Goal: Task Accomplishment & Management: Complete application form

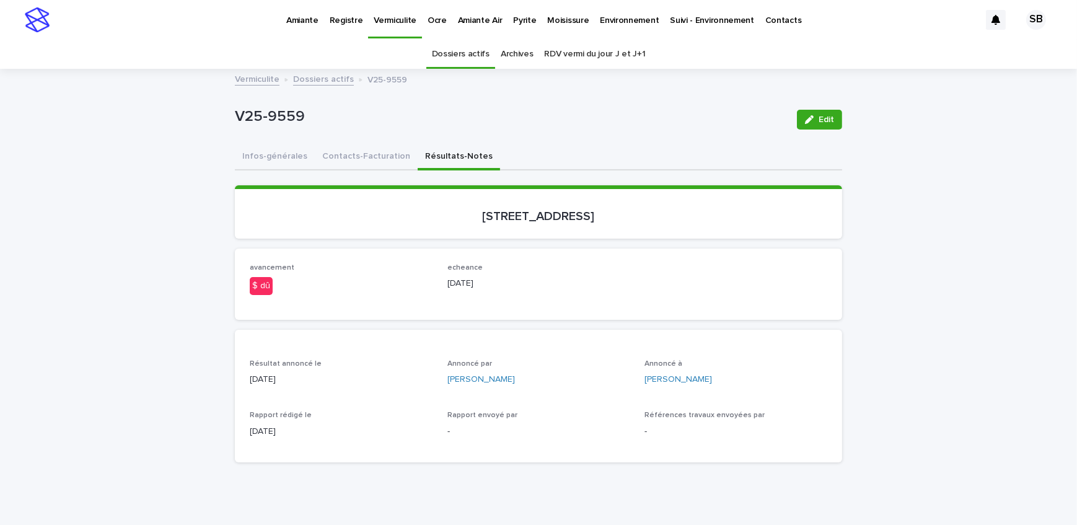
click at [331, 72] on link "Dossiers actifs" at bounding box center [323, 78] width 61 height 14
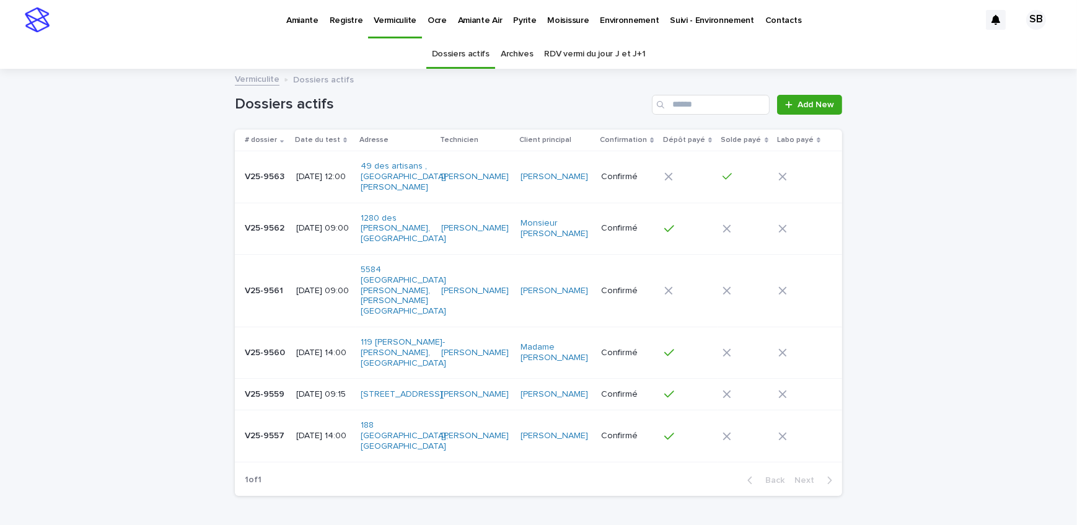
click at [296, 175] on p "[DATE] 12:00" at bounding box center [323, 177] width 55 height 11
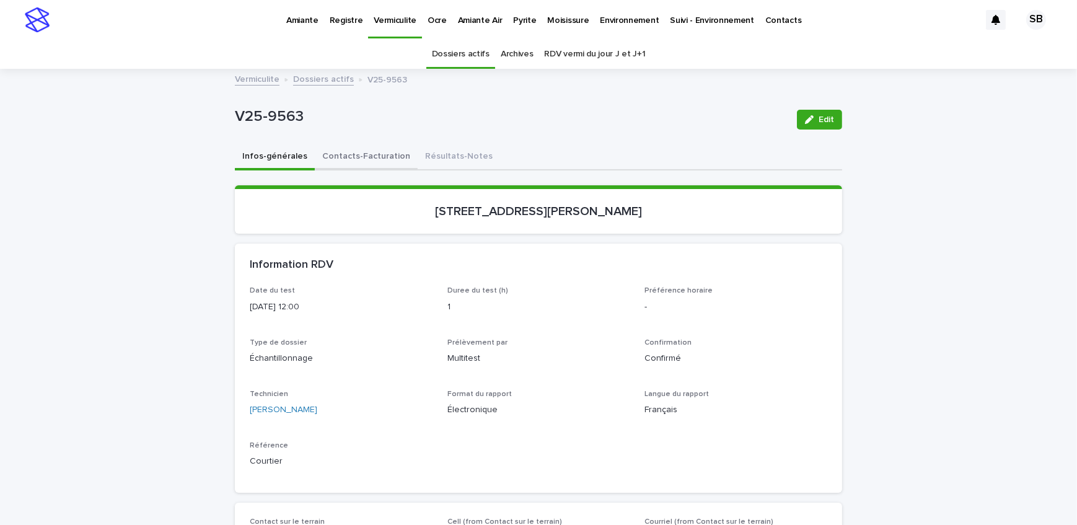
click at [361, 164] on button "Contacts-Facturation" at bounding box center [366, 157] width 103 height 26
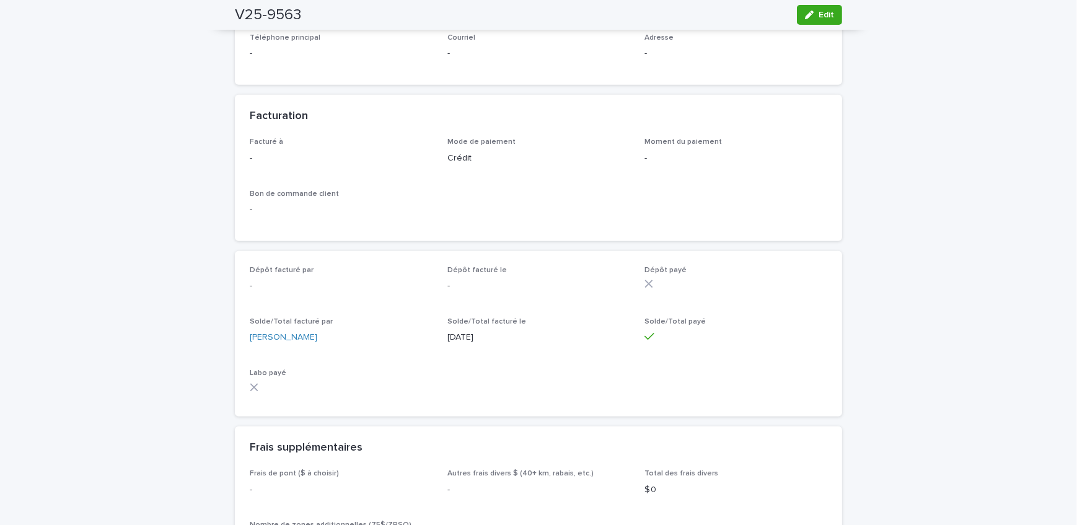
scroll to position [1014, 0]
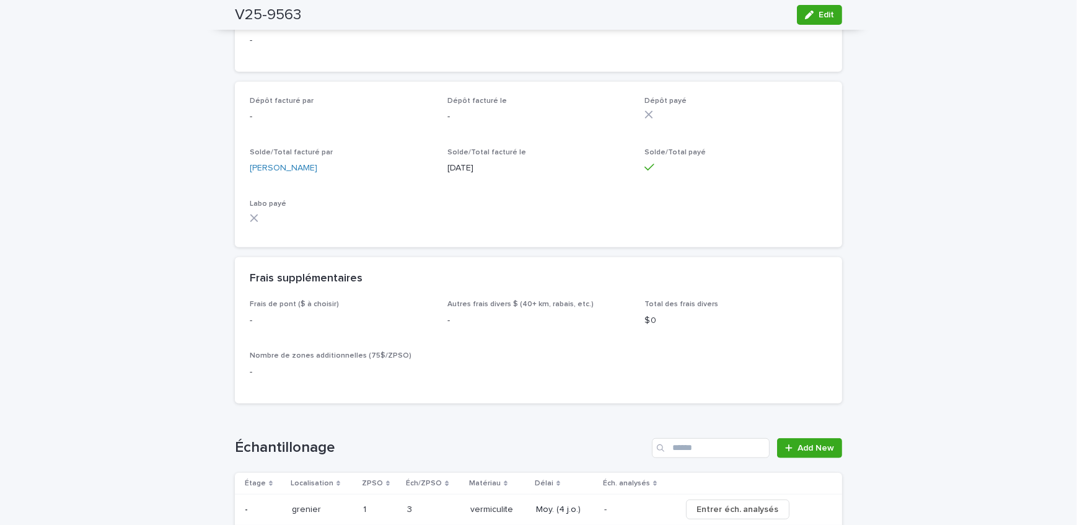
click at [180, 309] on div "Loading... Saving… Loading... Saving… V25-9563 Edit V25-9563 Edit Sorry, there …" at bounding box center [538, 138] width 1077 height 2164
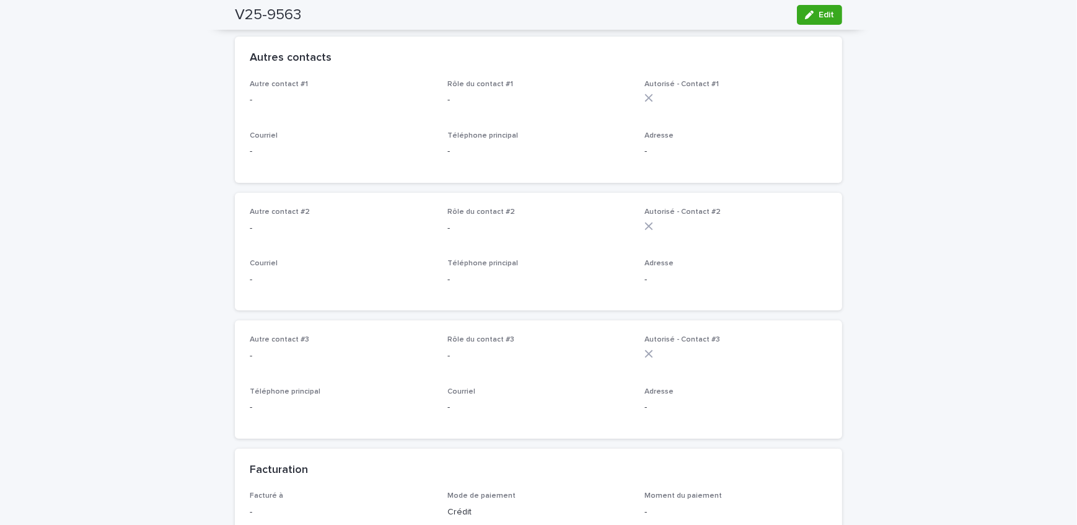
scroll to position [394, 0]
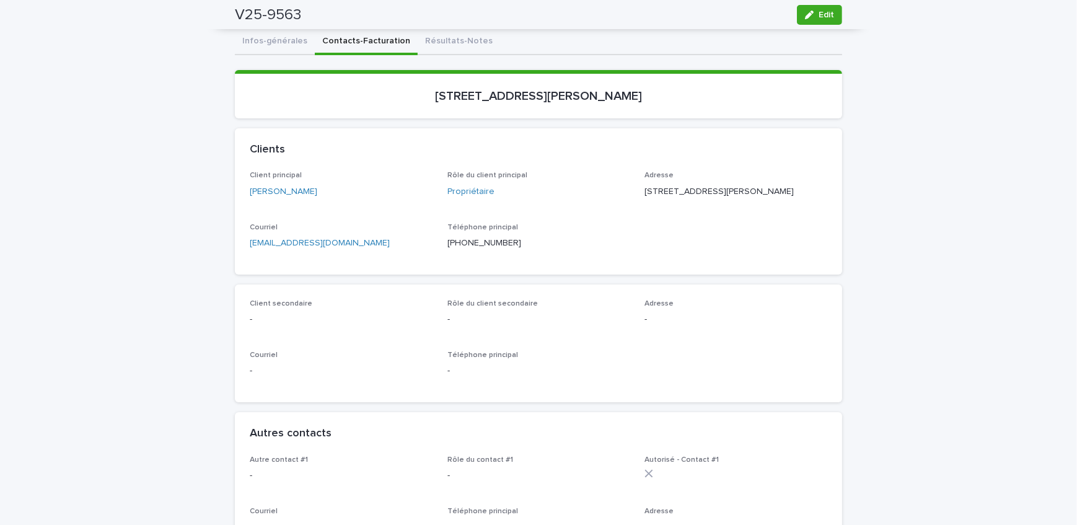
scroll to position [0, 0]
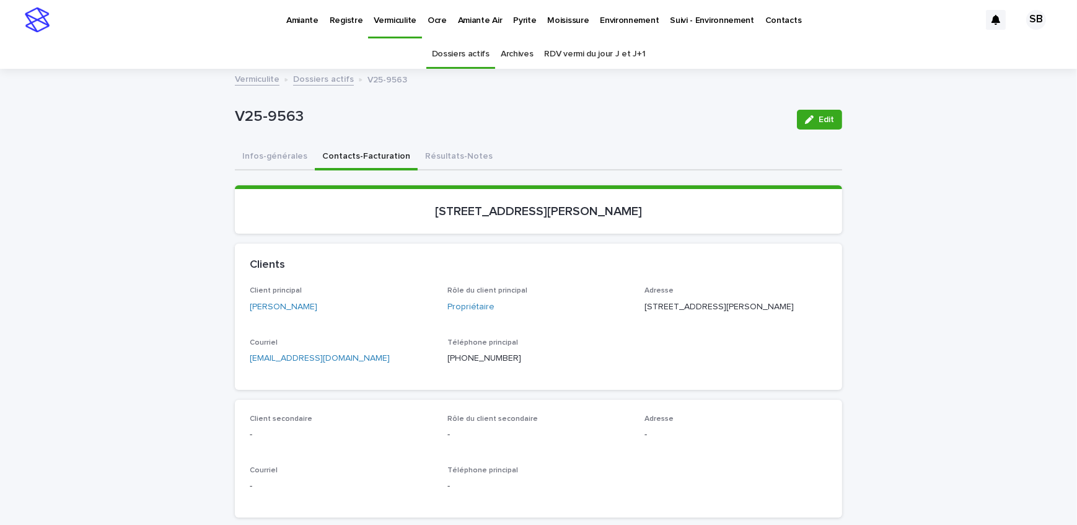
click at [306, 82] on link "Dossiers actifs" at bounding box center [323, 78] width 61 height 14
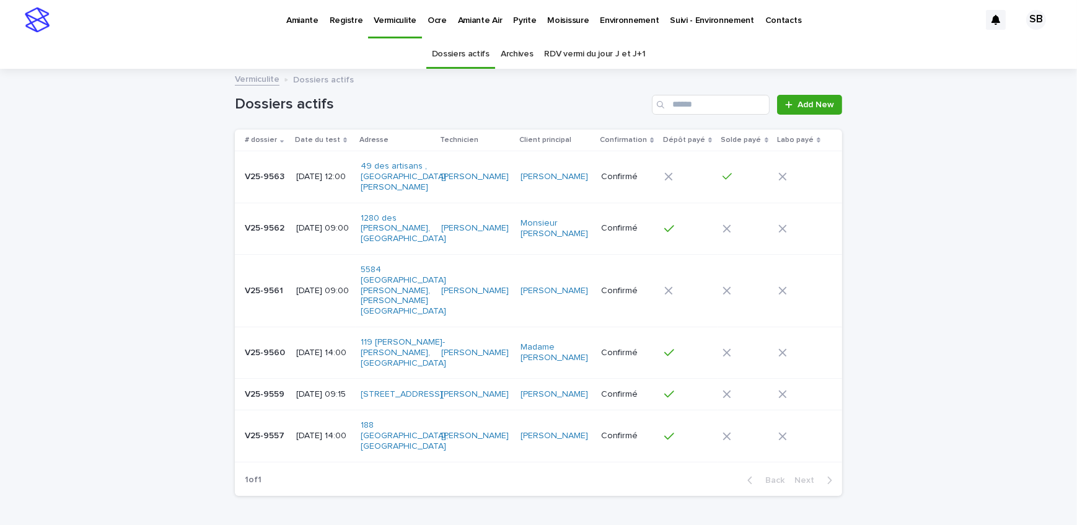
click at [530, 24] on div "Pyrite" at bounding box center [524, 13] width 34 height 26
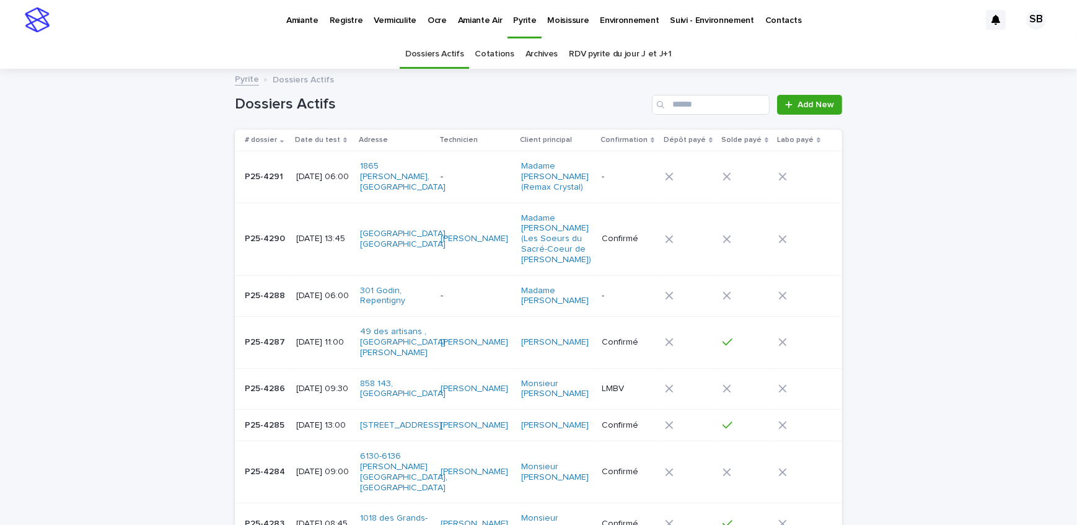
click at [390, 23] on p "Vermiculite" at bounding box center [395, 13] width 43 height 26
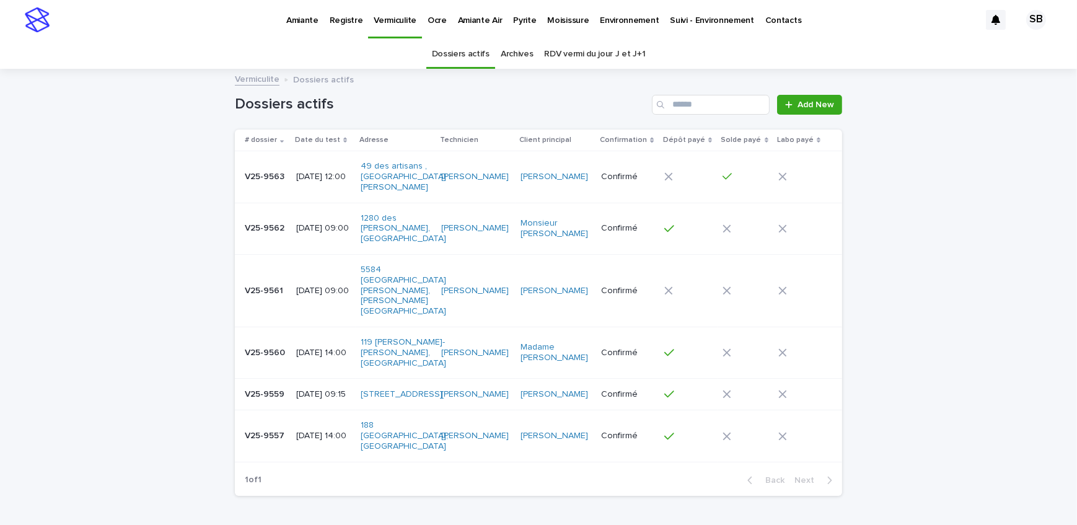
click at [307, 26] on link "Amiante" at bounding box center [302, 19] width 43 height 38
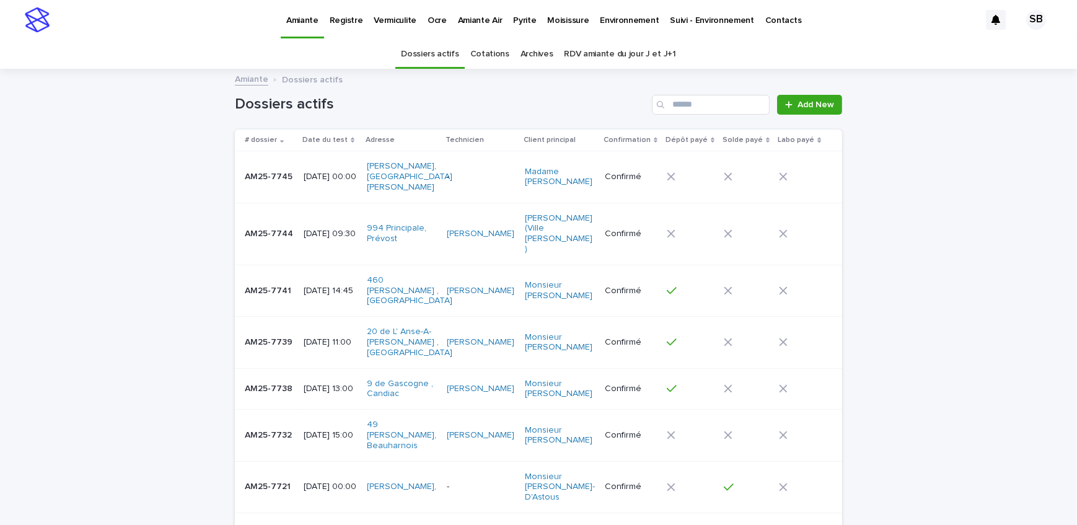
click at [290, 180] on td "AM25-7745 AM25-7745" at bounding box center [267, 176] width 64 height 51
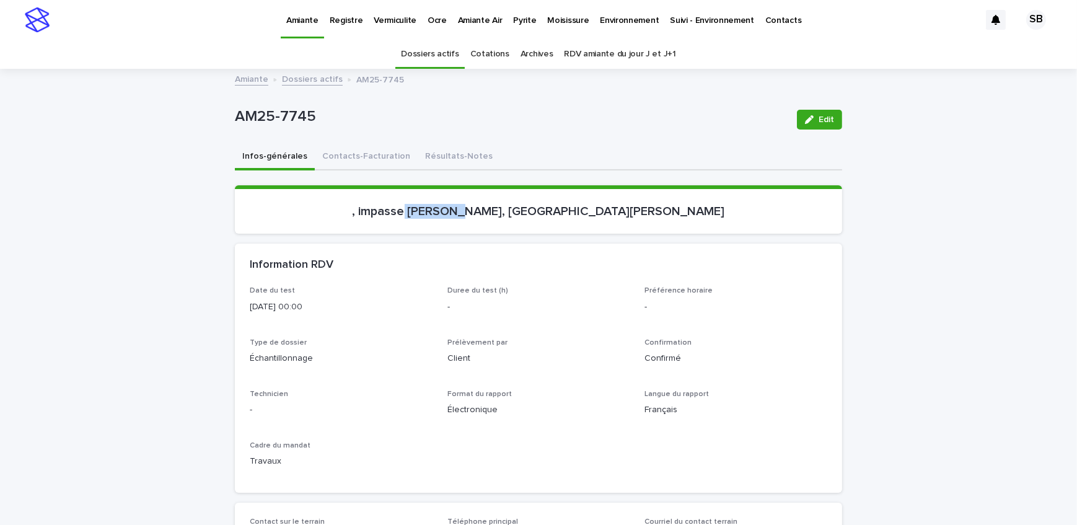
drag, startPoint x: 468, startPoint y: 208, endPoint x: 514, endPoint y: 209, distance: 45.9
click at [514, 209] on p ", impasse [PERSON_NAME], [GEOGRAPHIC_DATA][PERSON_NAME]" at bounding box center [538, 211] width 577 height 15
copy p "[PERSON_NAME],"
drag, startPoint x: 316, startPoint y: 115, endPoint x: 204, endPoint y: 119, distance: 111.6
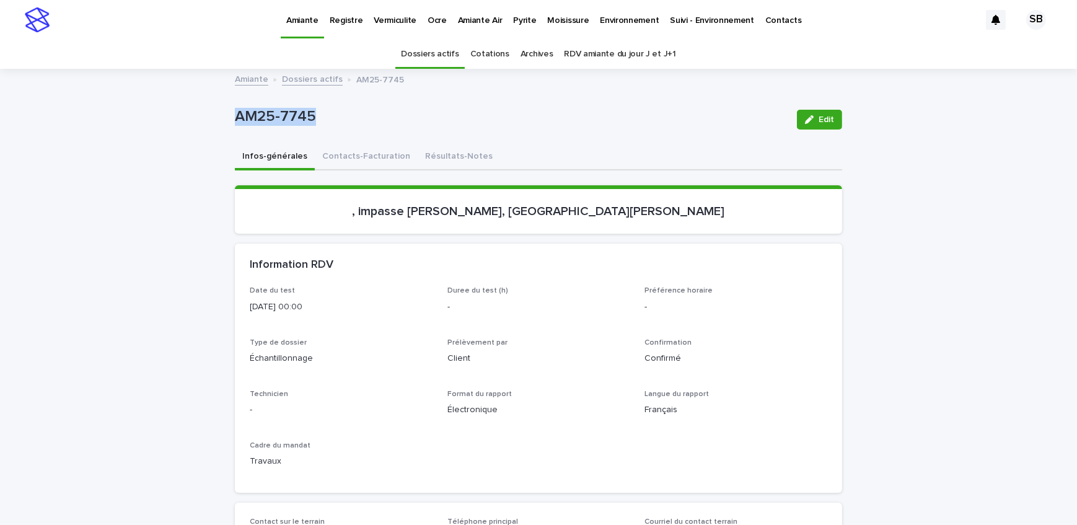
copy p "AM25-7745"
click at [345, 159] on button "Contacts-Facturation" at bounding box center [366, 157] width 103 height 26
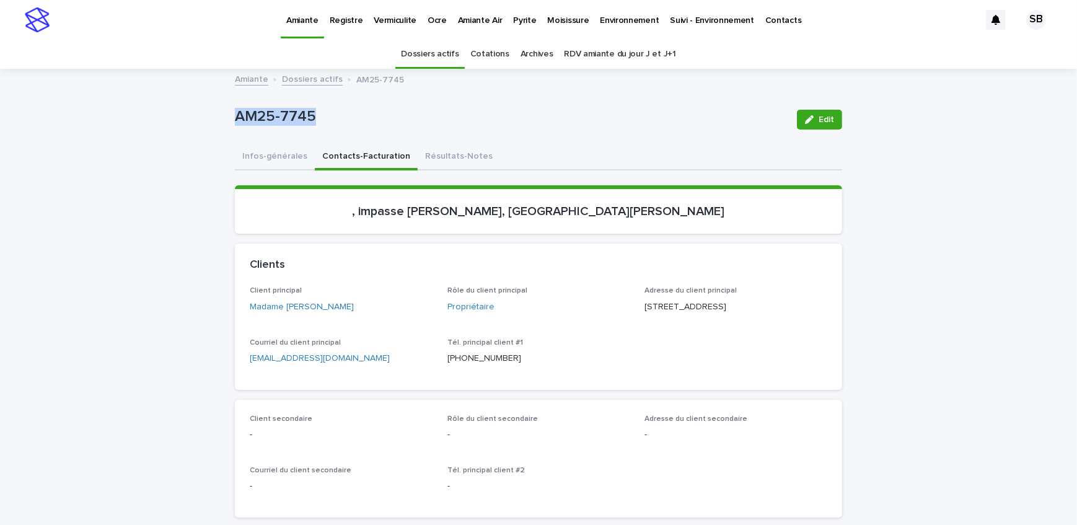
drag, startPoint x: 300, startPoint y: 314, endPoint x: 279, endPoint y: 314, distance: 20.5
click at [279, 314] on div "Client principal Madame [PERSON_NAME]" at bounding box center [341, 304] width 183 height 37
drag, startPoint x: 677, startPoint y: 302, endPoint x: 638, endPoint y: 301, distance: 39.1
click at [638, 301] on div "Client principal Madame [PERSON_NAME] Rôle du client principal Propriétaire Adr…" at bounding box center [538, 330] width 577 height 88
drag, startPoint x: 694, startPoint y: 316, endPoint x: 636, endPoint y: 318, distance: 57.7
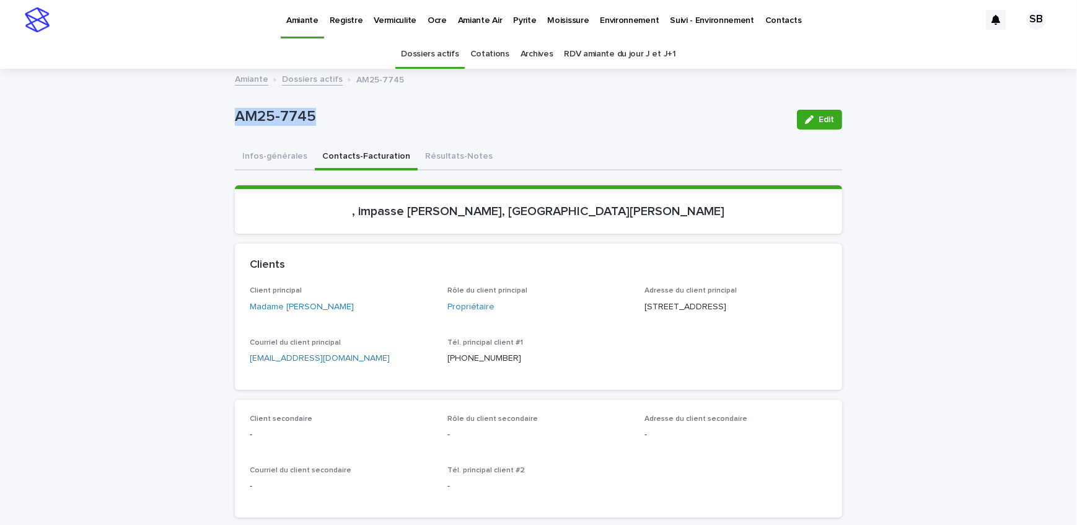
click at [636, 318] on div "Client principal Madame [PERSON_NAME] Rôle du client principal Propriétaire Adr…" at bounding box center [538, 330] width 577 height 88
drag, startPoint x: 706, startPoint y: 323, endPoint x: 693, endPoint y: 316, distance: 15.5
click at [693, 314] on p "[STREET_ADDRESS]" at bounding box center [735, 307] width 183 height 13
drag, startPoint x: 326, startPoint y: 116, endPoint x: 213, endPoint y: 122, distance: 113.6
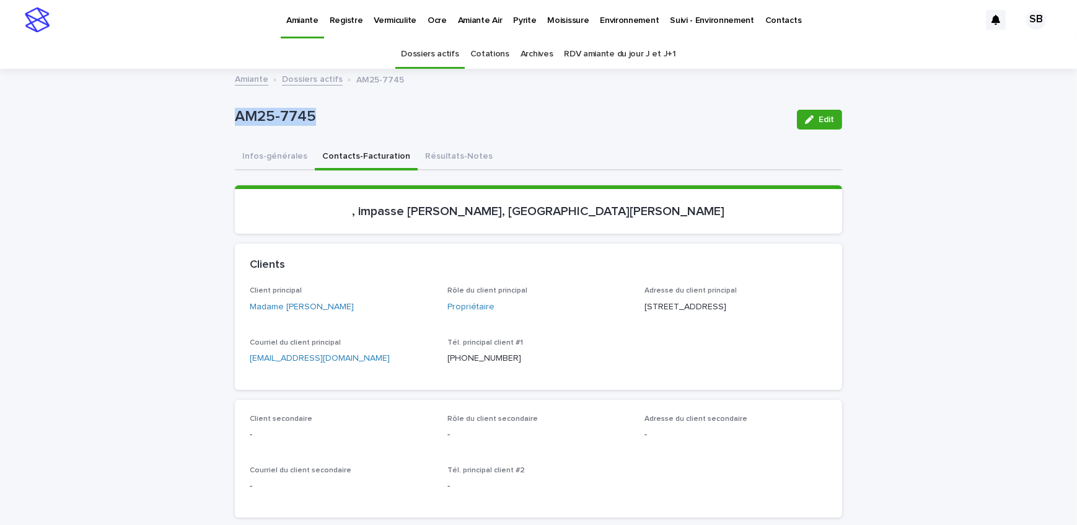
copy p "AM25-7745"
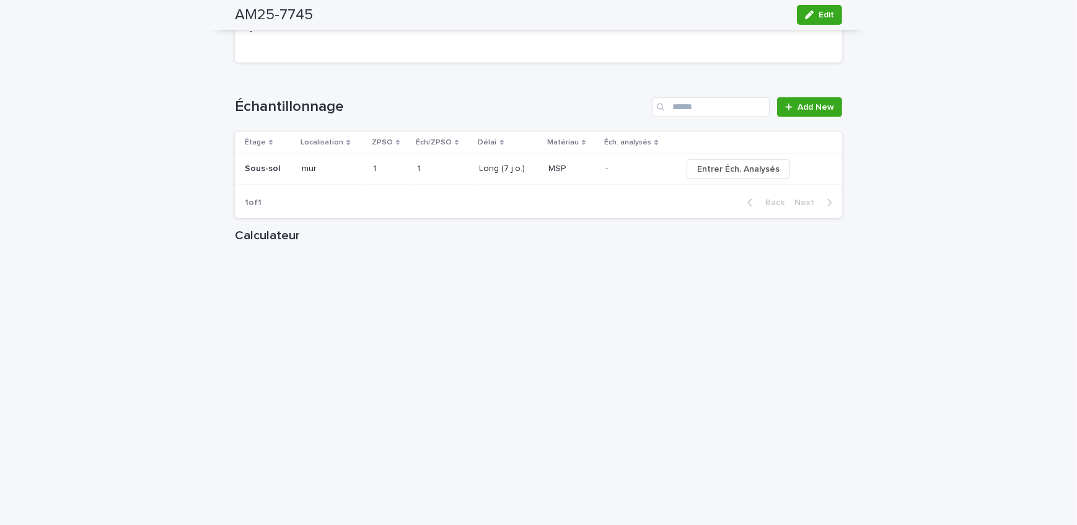
scroll to position [1295, 0]
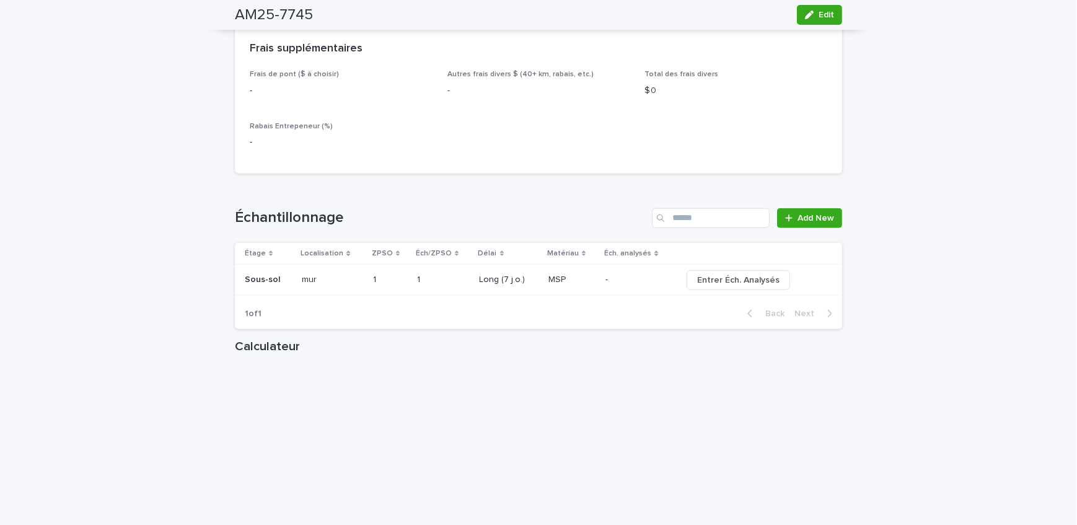
drag, startPoint x: 812, startPoint y: 16, endPoint x: 309, endPoint y: 213, distance: 539.8
click at [812, 16] on div "button" at bounding box center [812, 15] width 14 height 9
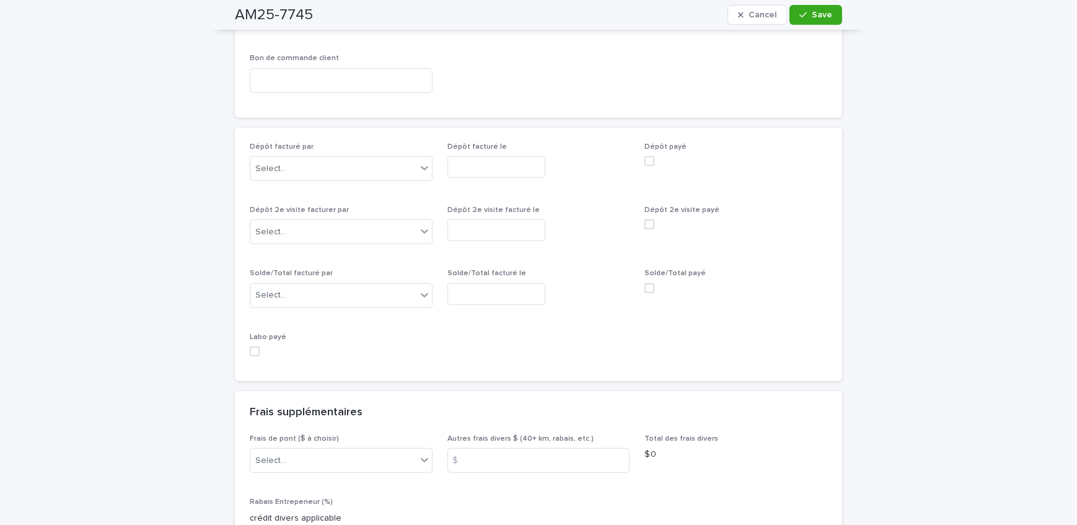
scroll to position [1081, 0]
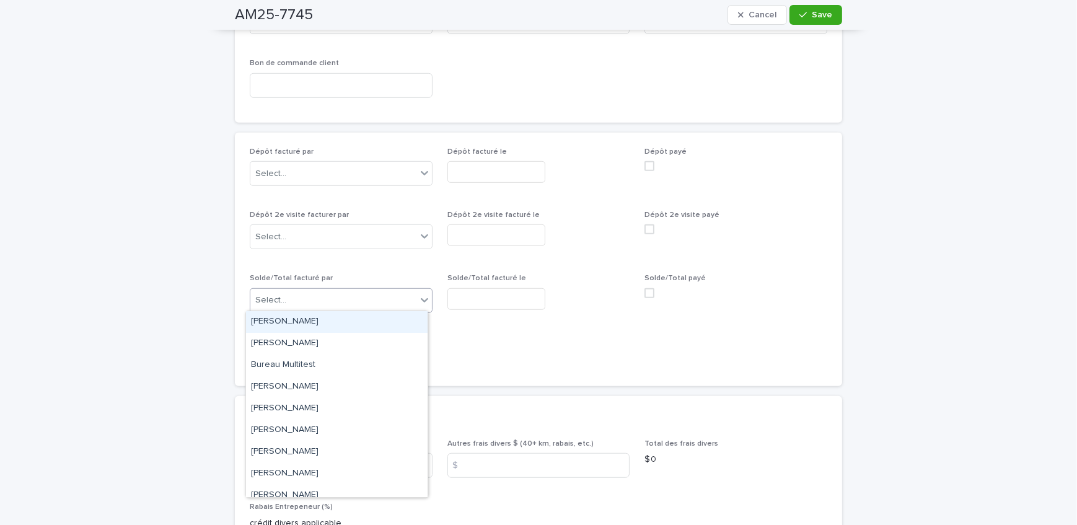
click at [327, 305] on div "Select..." at bounding box center [333, 300] width 166 height 20
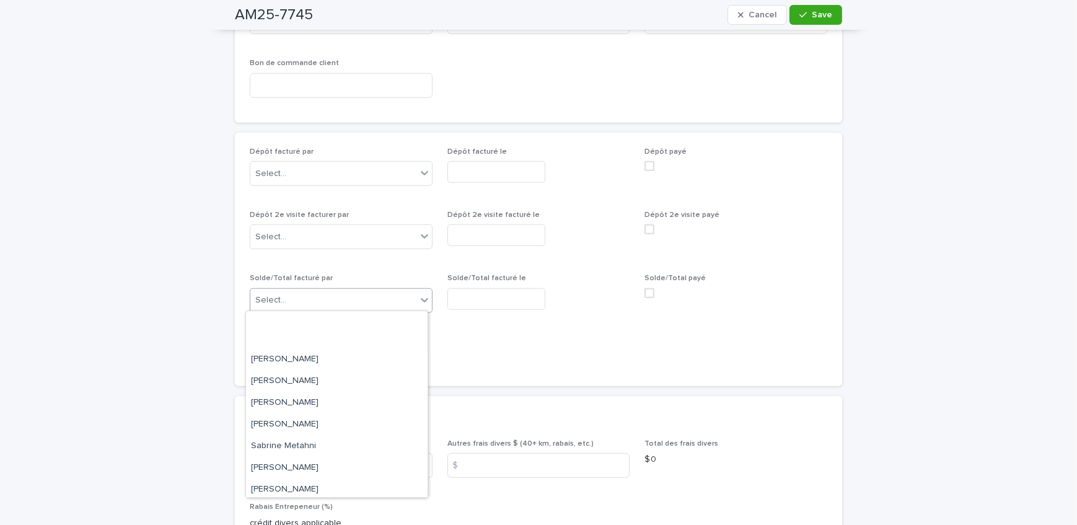
scroll to position [204, 0]
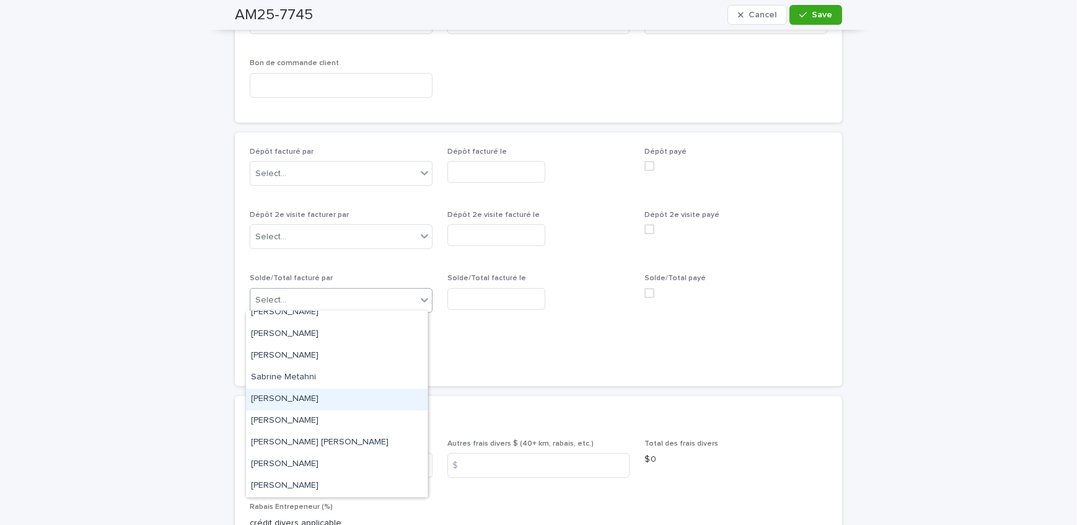
click at [317, 390] on div "[PERSON_NAME]" at bounding box center [337, 400] width 182 height 22
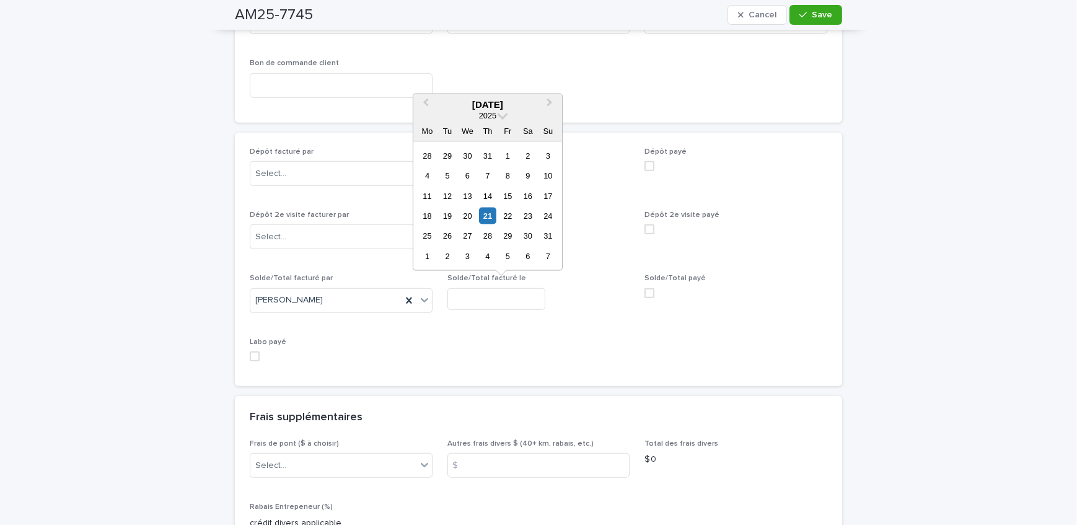
click at [486, 291] on input "text" at bounding box center [496, 299] width 98 height 22
click at [489, 218] on div "21" at bounding box center [487, 216] width 17 height 17
type input "**********"
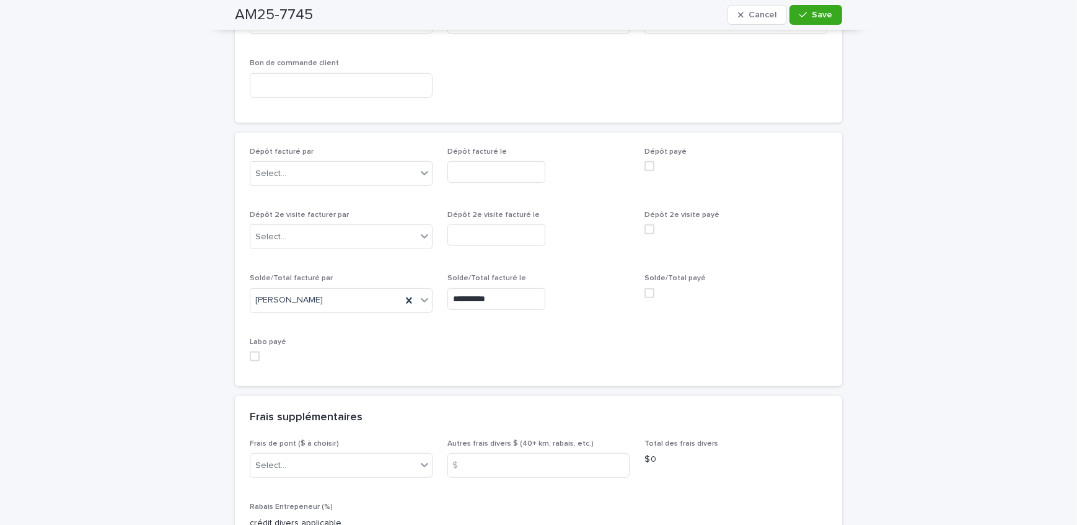
click at [645, 289] on span at bounding box center [649, 293] width 10 height 10
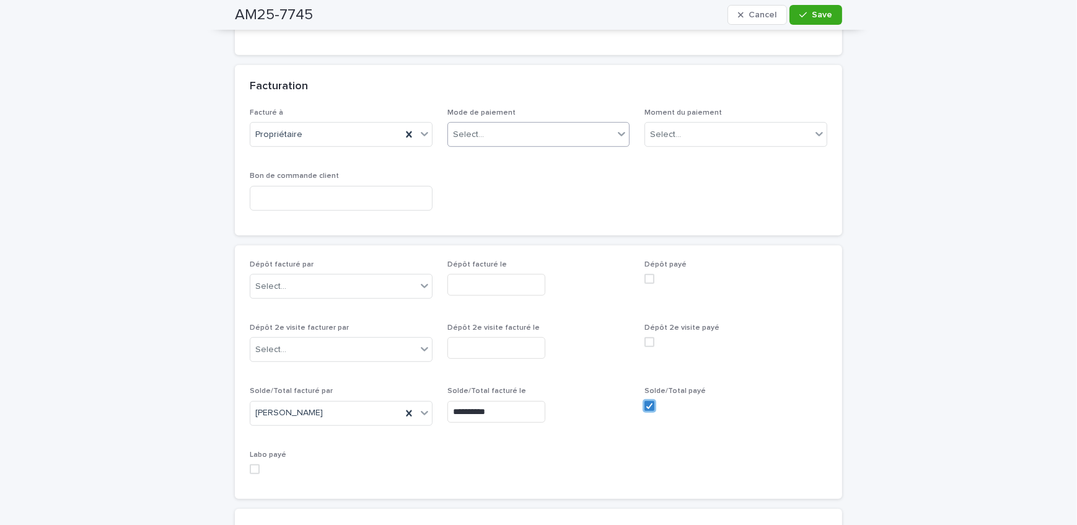
click at [549, 141] on div "Select..." at bounding box center [531, 135] width 166 height 20
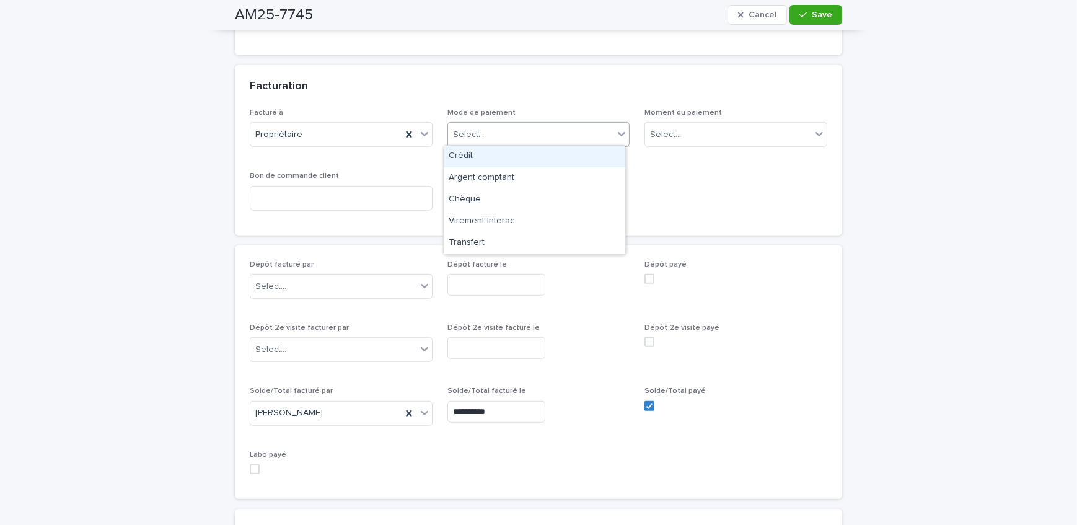
click at [539, 163] on div "Crédit" at bounding box center [535, 157] width 182 height 22
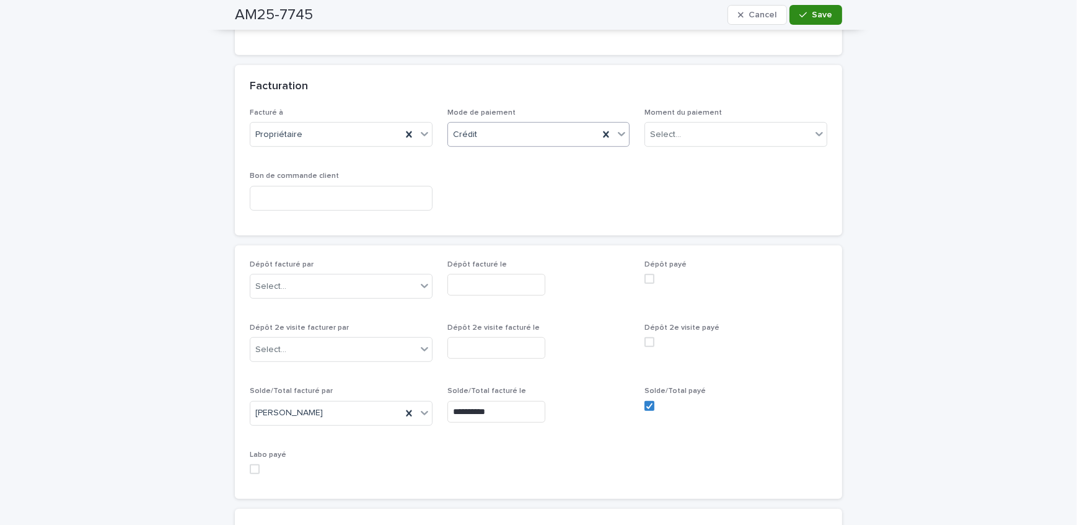
click at [815, 12] on span "Save" at bounding box center [822, 15] width 20 height 9
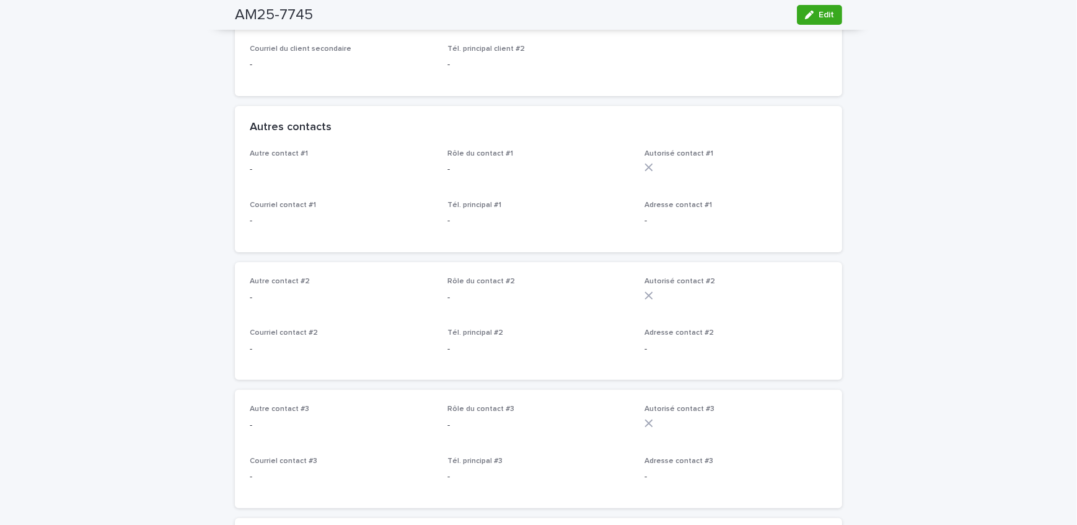
scroll to position [196, 0]
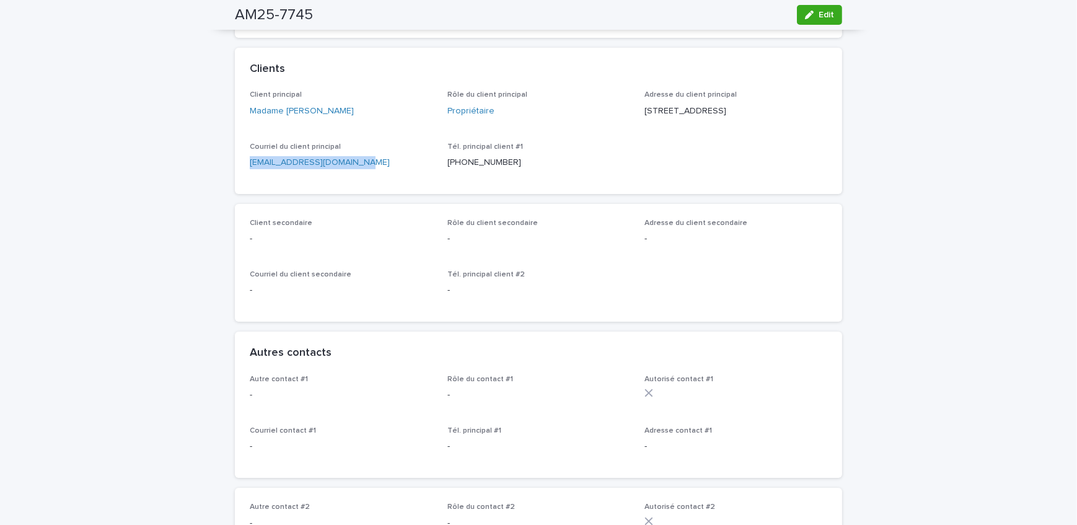
drag, startPoint x: 348, startPoint y: 179, endPoint x: 148, endPoint y: 193, distance: 200.0
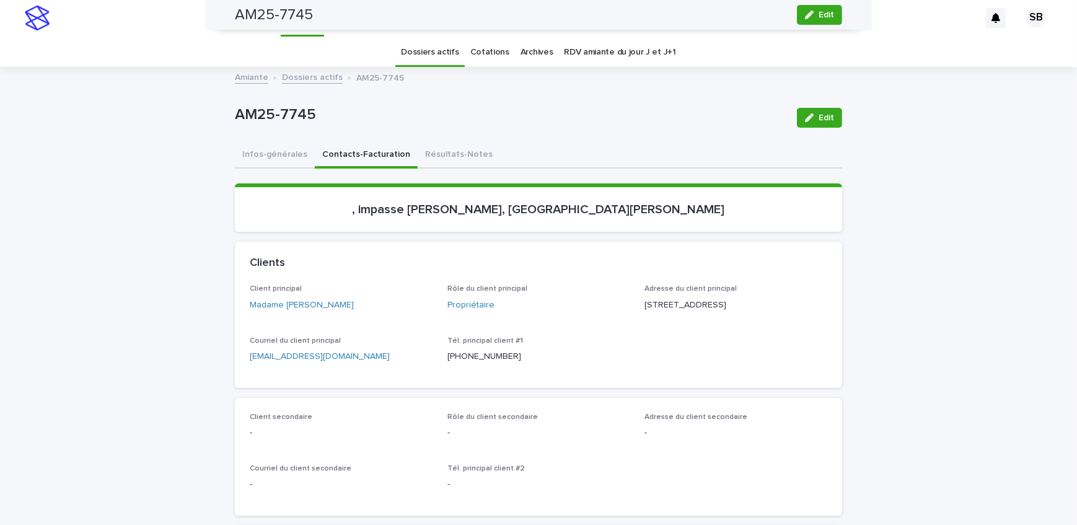
scroll to position [0, 0]
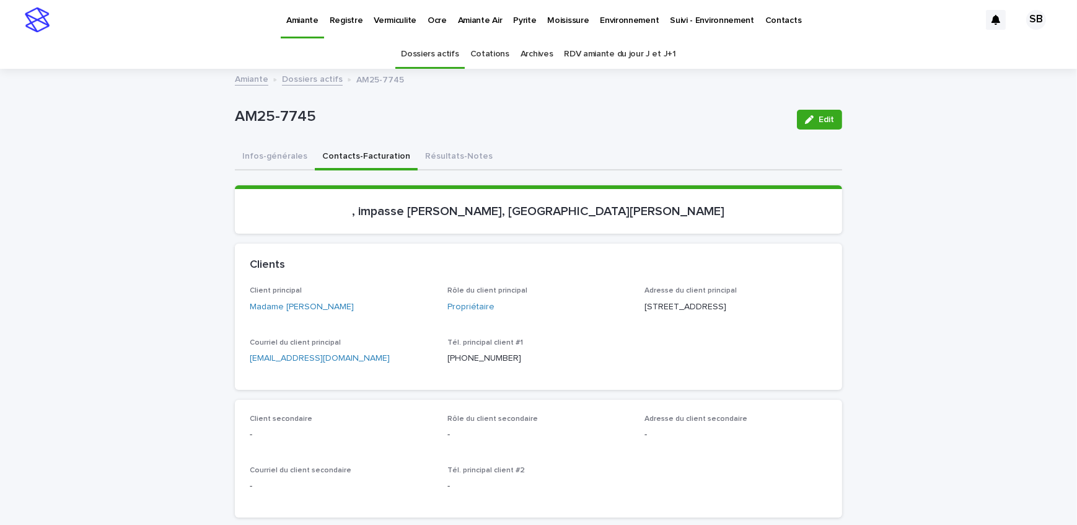
click at [289, 80] on link "Dossiers actifs" at bounding box center [312, 78] width 61 height 14
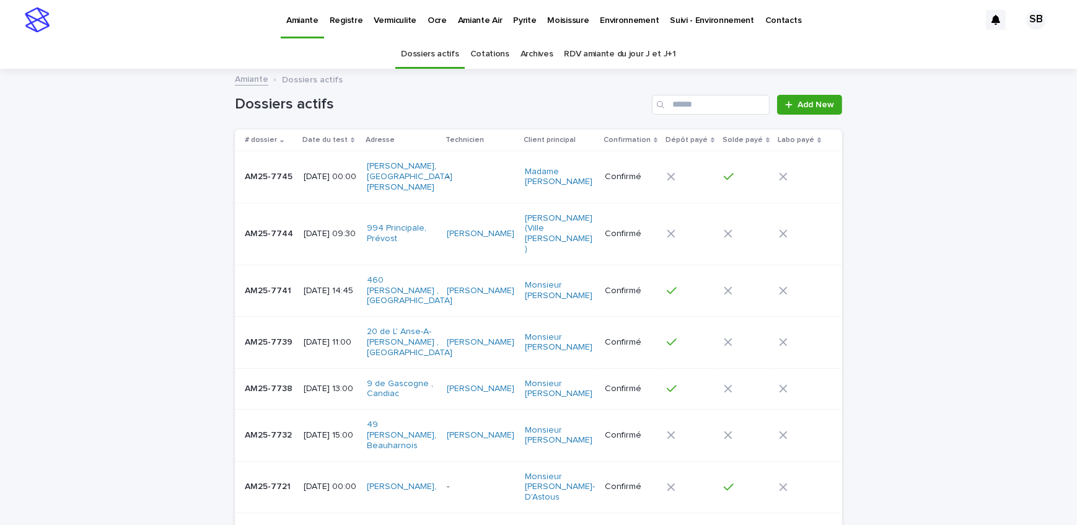
click at [519, 25] on p "Pyrite" at bounding box center [524, 13] width 23 height 26
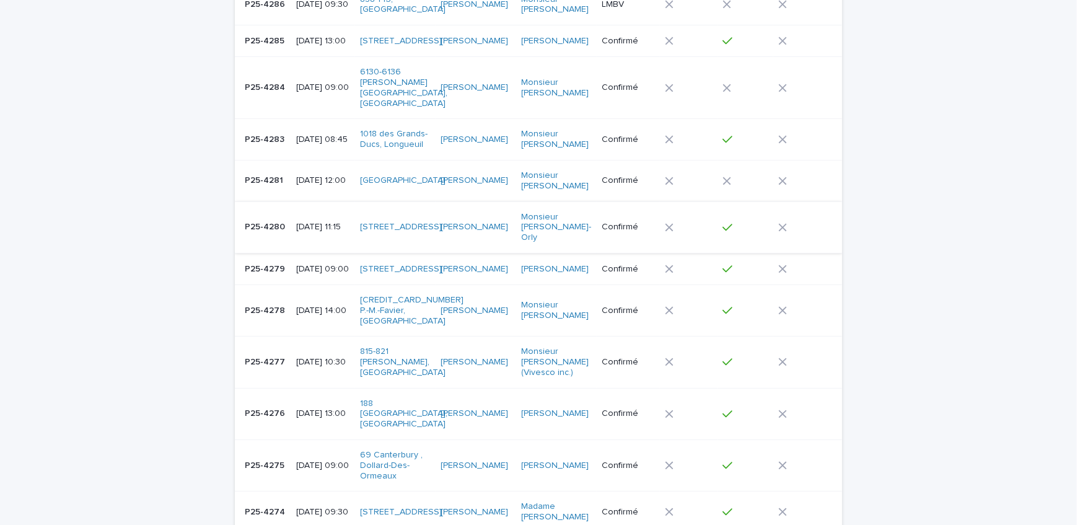
scroll to position [394, 0]
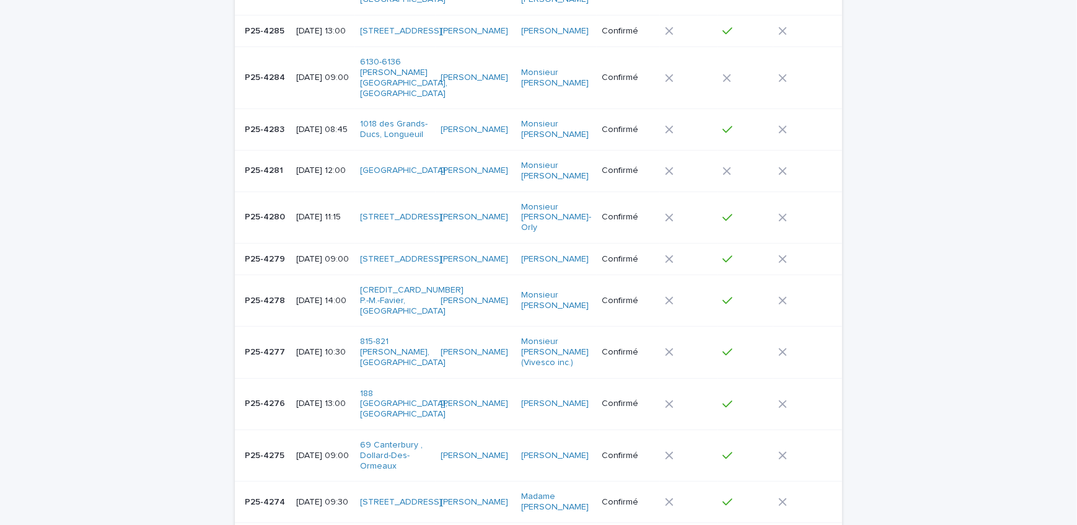
click at [276, 396] on p "P25-4276" at bounding box center [266, 402] width 43 height 13
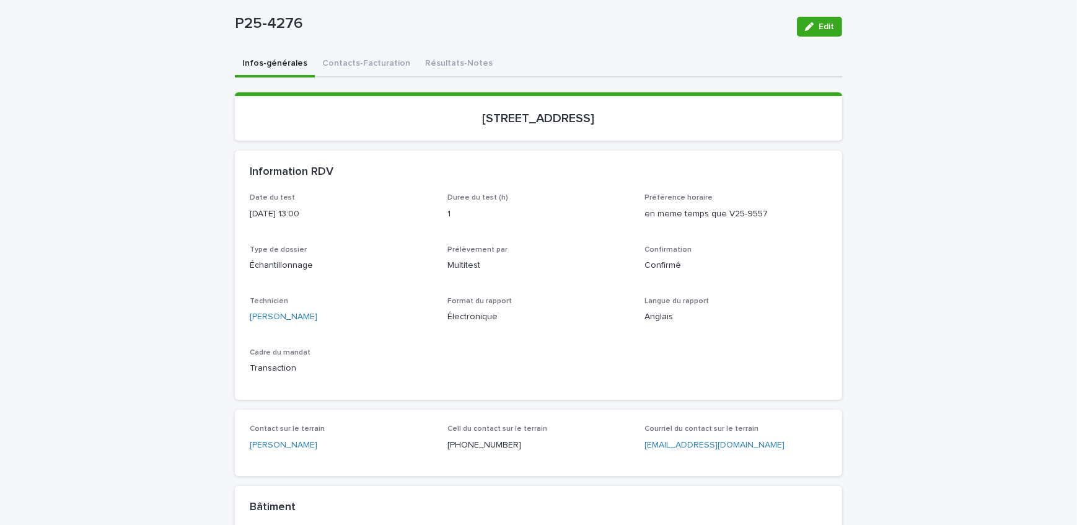
scroll to position [112, 0]
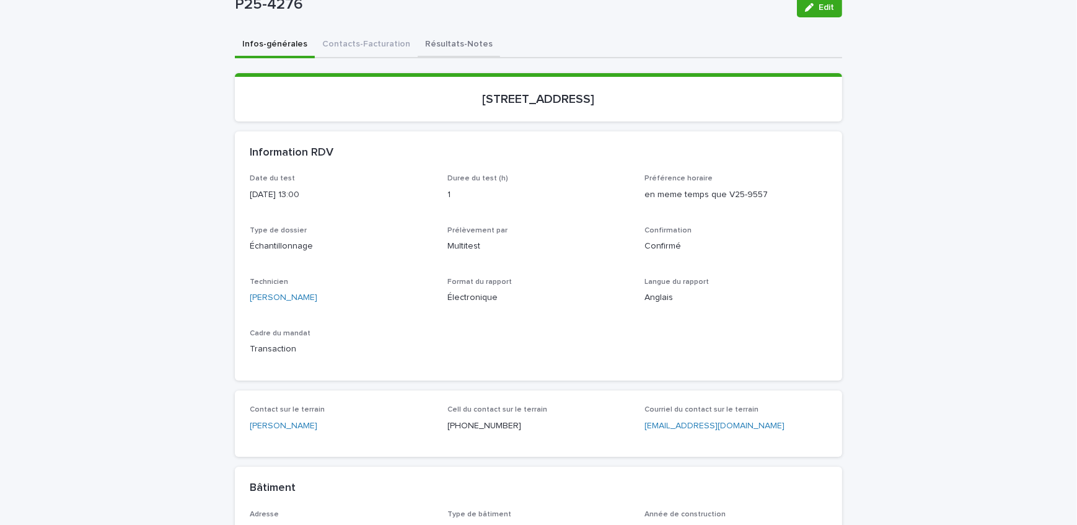
click at [457, 37] on button "Résultats-Notes" at bounding box center [459, 45] width 82 height 26
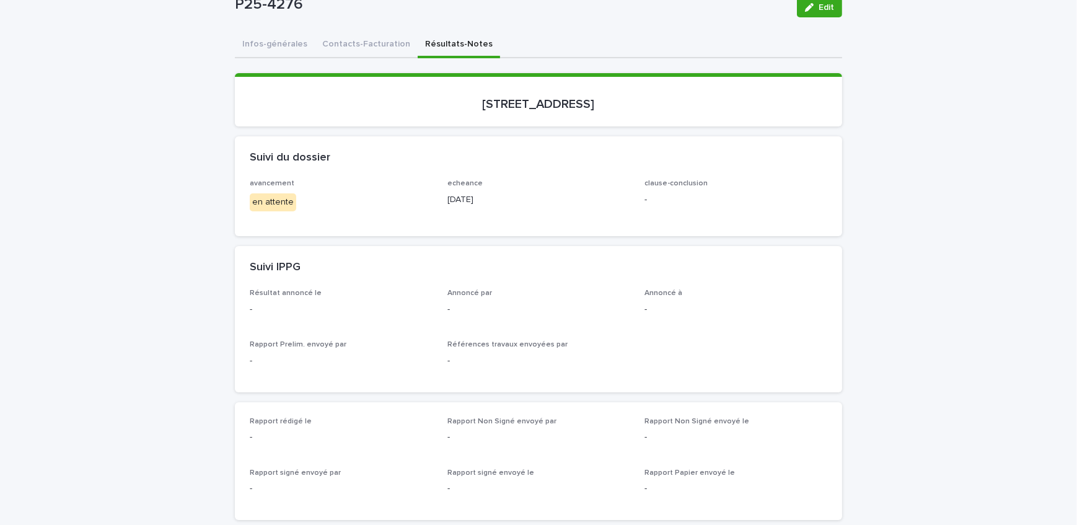
click at [807, 1] on button "Edit" at bounding box center [819, 8] width 45 height 20
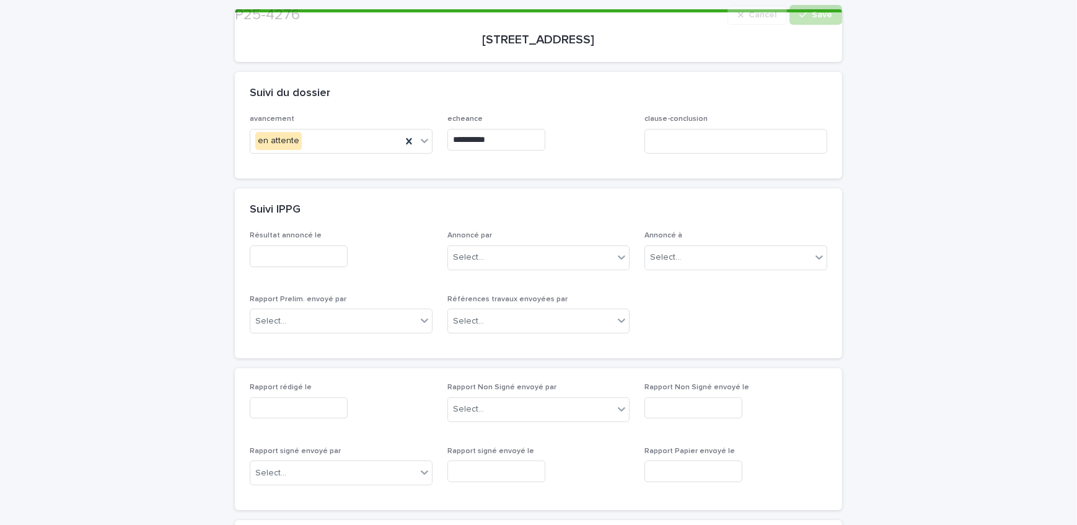
scroll to position [225, 0]
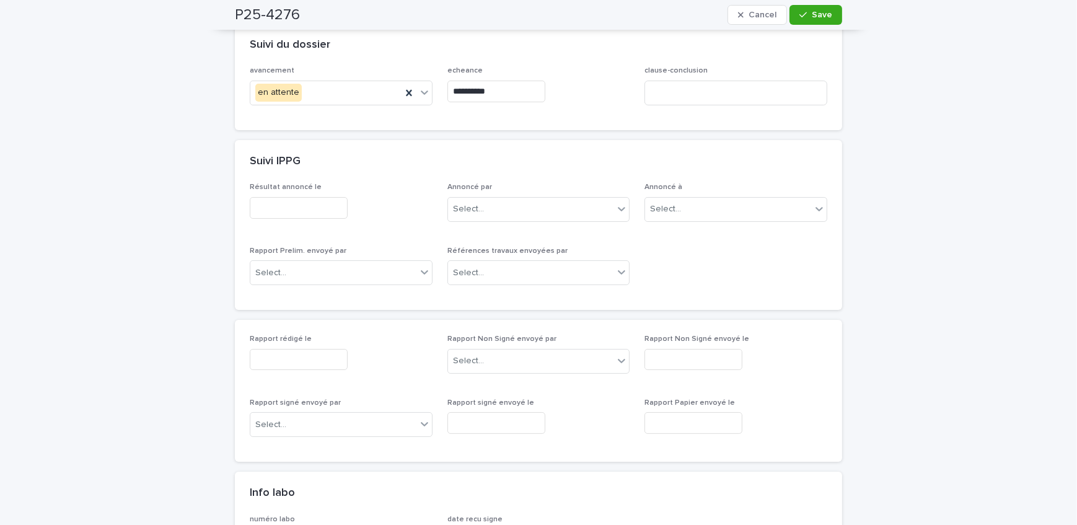
click at [313, 207] on input "text" at bounding box center [299, 208] width 98 height 22
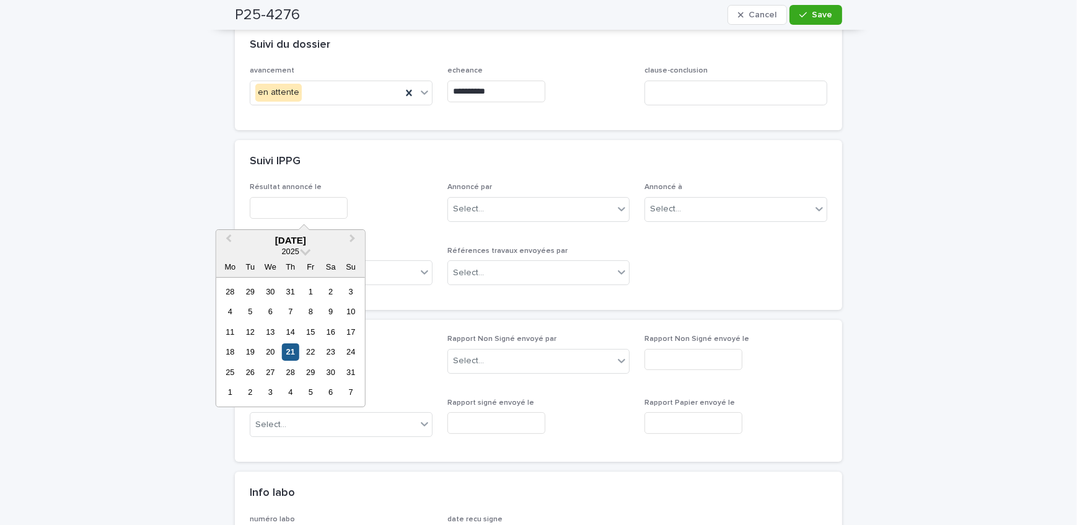
click at [291, 351] on div "21" at bounding box center [290, 351] width 17 height 17
type input "**********"
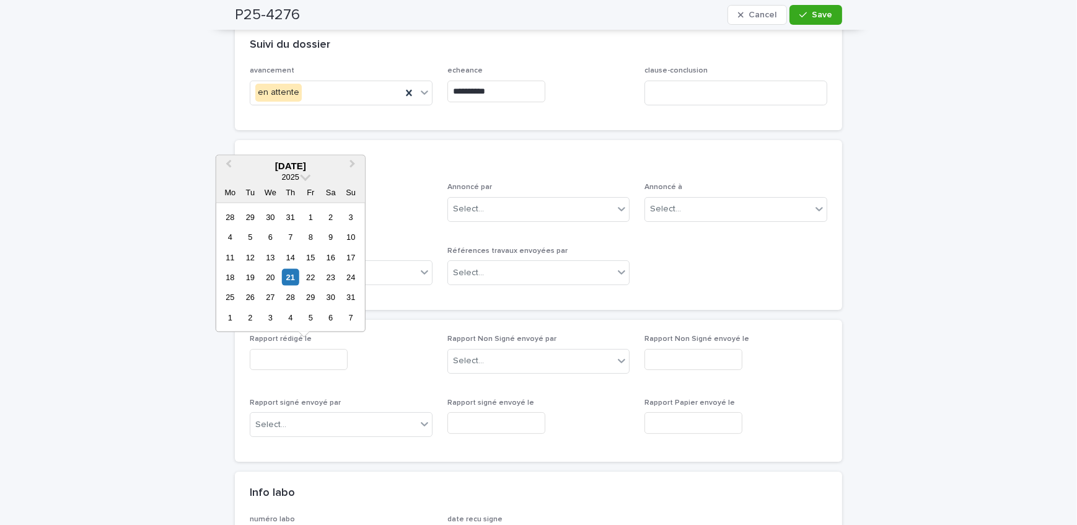
click at [303, 358] on input "text" at bounding box center [299, 360] width 98 height 22
click at [230, 294] on div "25" at bounding box center [230, 297] width 17 height 17
type input "**********"
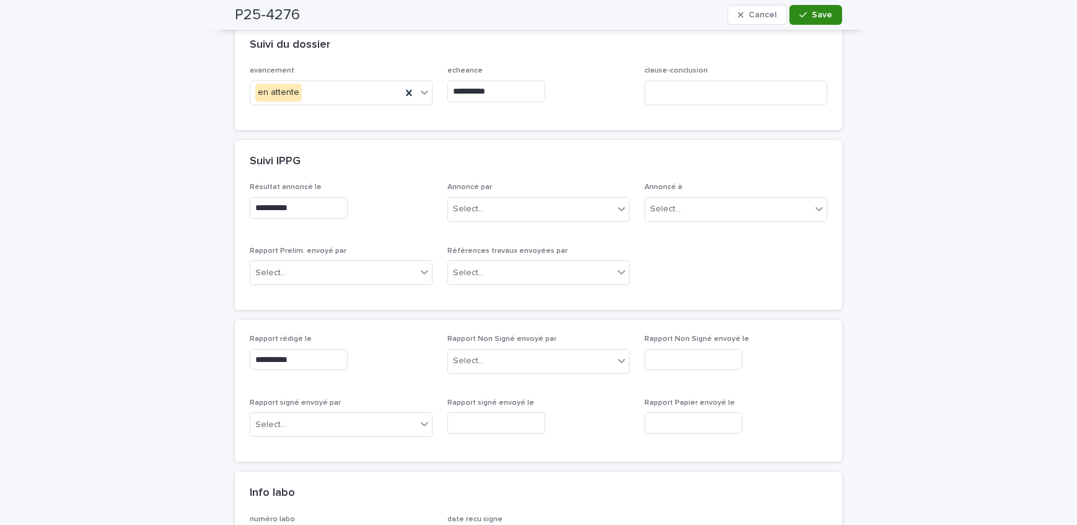
click at [799, 17] on icon "button" at bounding box center [802, 15] width 7 height 9
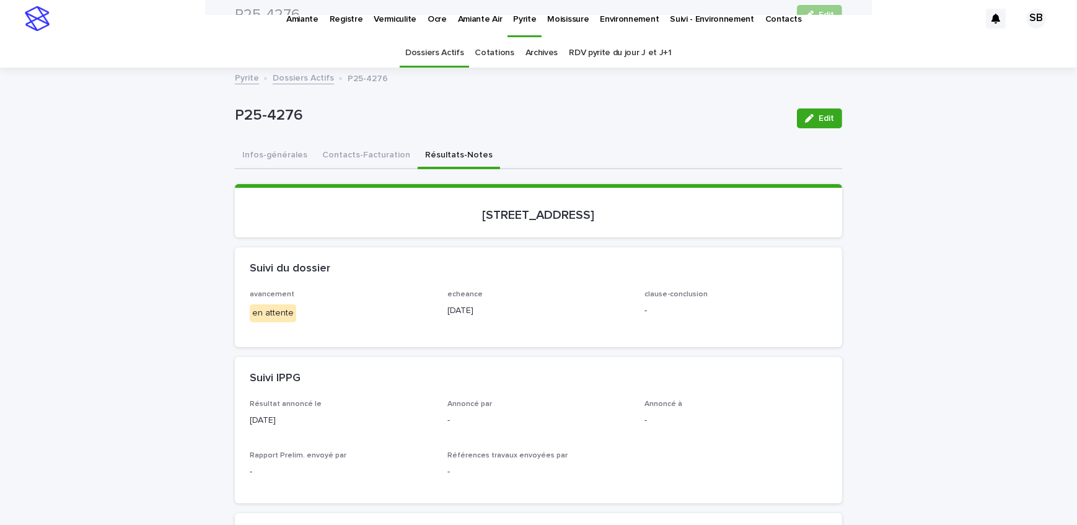
scroll to position [0, 0]
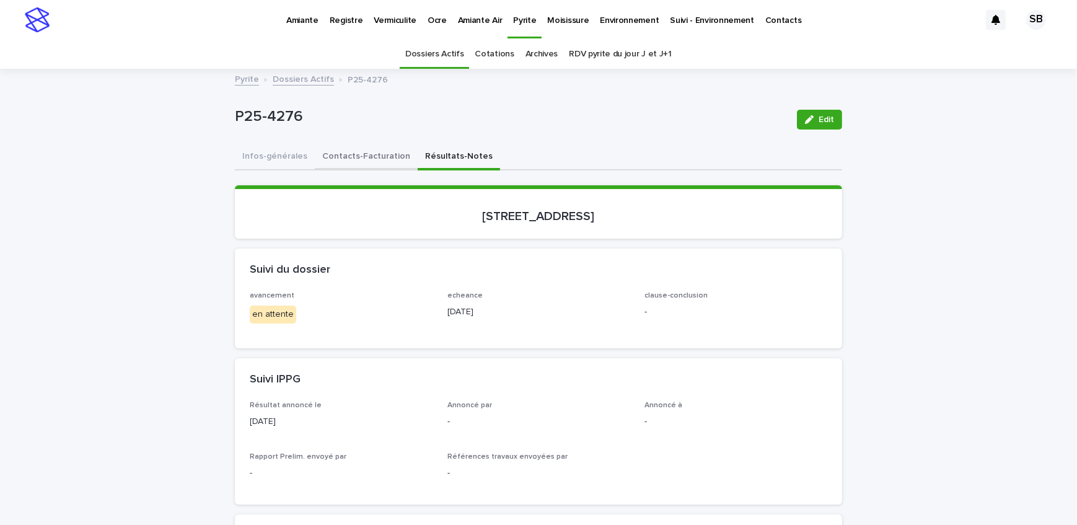
click at [335, 166] on button "Contacts-Facturation" at bounding box center [366, 157] width 103 height 26
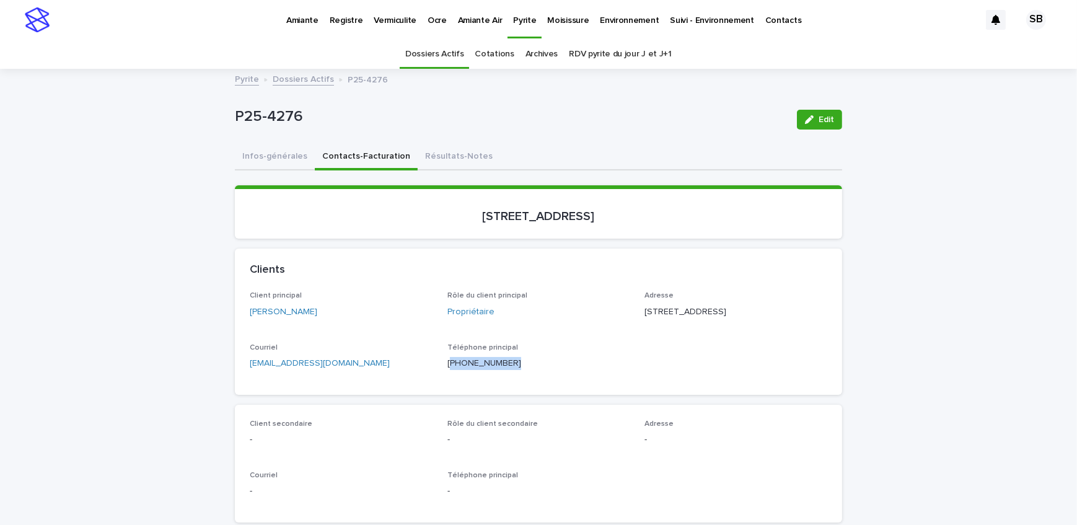
drag, startPoint x: 501, startPoint y: 379, endPoint x: 446, endPoint y: 377, distance: 55.2
click at [447, 370] on p "[PHONE_NUMBER]" at bounding box center [538, 363] width 183 height 13
copy p "514) 561-0561"
click at [462, 159] on button "Résultats-Notes" at bounding box center [459, 157] width 82 height 26
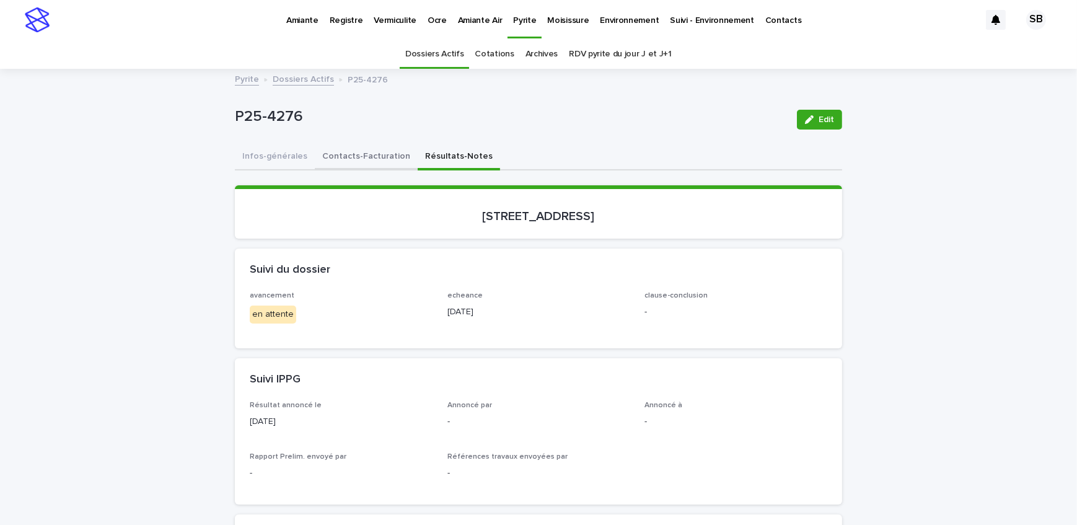
click at [365, 152] on button "Contacts-Facturation" at bounding box center [366, 157] width 103 height 26
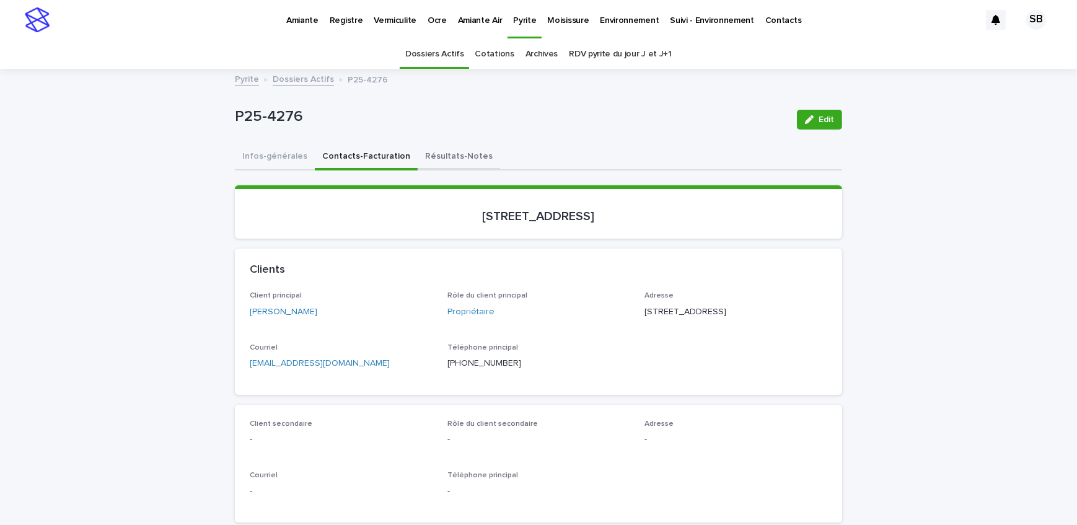
click at [462, 159] on button "Résultats-Notes" at bounding box center [459, 157] width 82 height 26
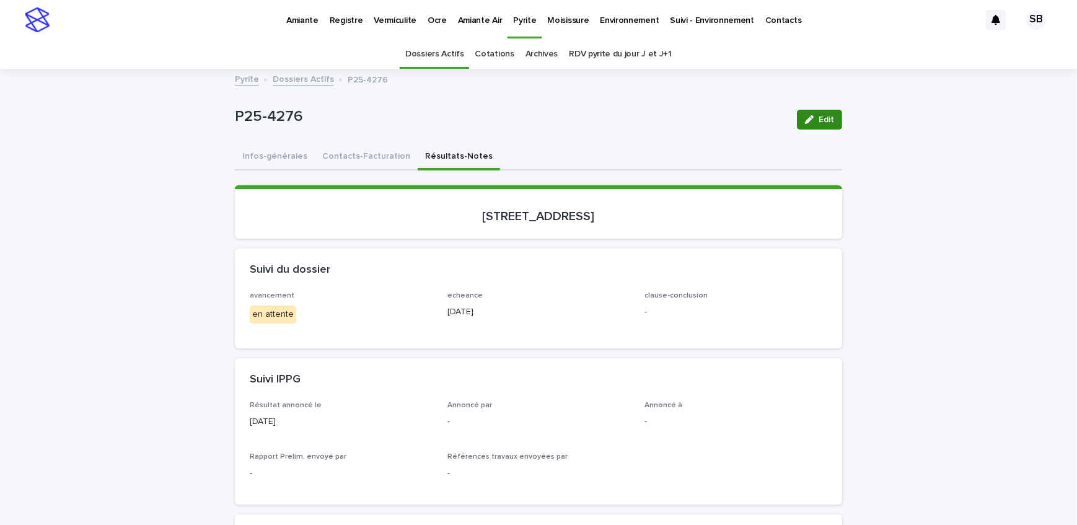
click at [810, 122] on div "button" at bounding box center [812, 119] width 14 height 9
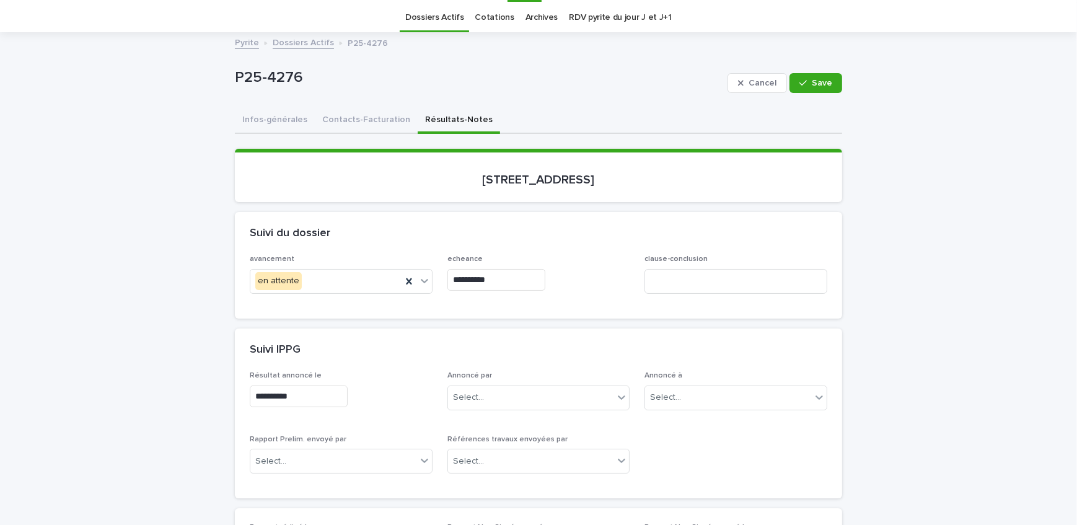
scroll to position [112, 0]
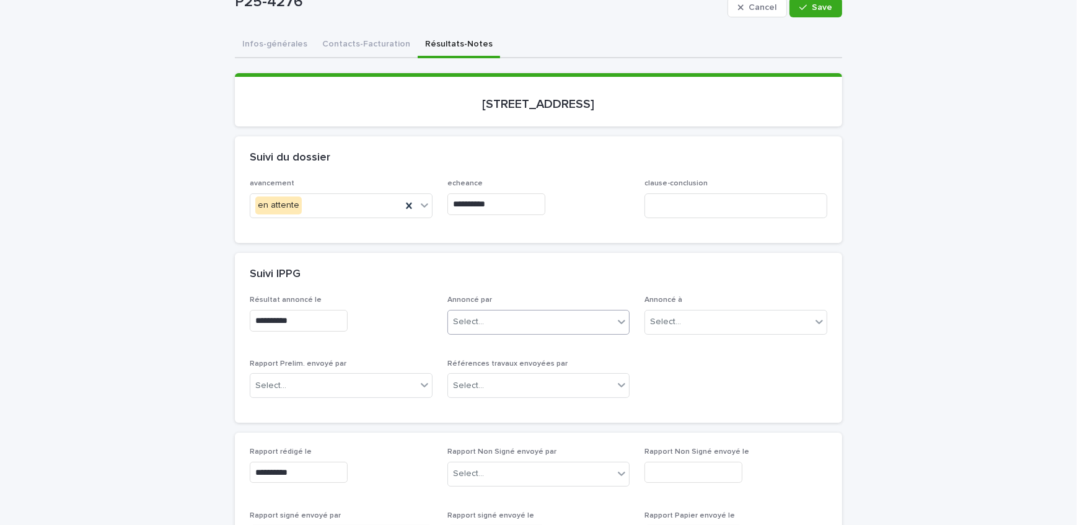
click at [516, 328] on div "Select..." at bounding box center [531, 322] width 166 height 20
type input "********"
click at [551, 344] on div "[PERSON_NAME]" at bounding box center [535, 344] width 182 height 22
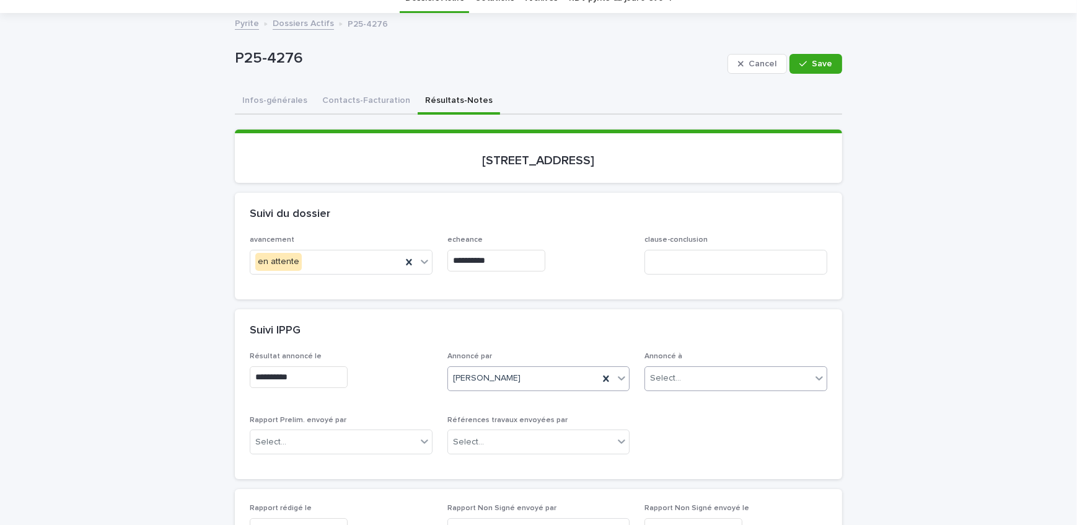
click at [683, 371] on div "Select..." at bounding box center [728, 378] width 166 height 20
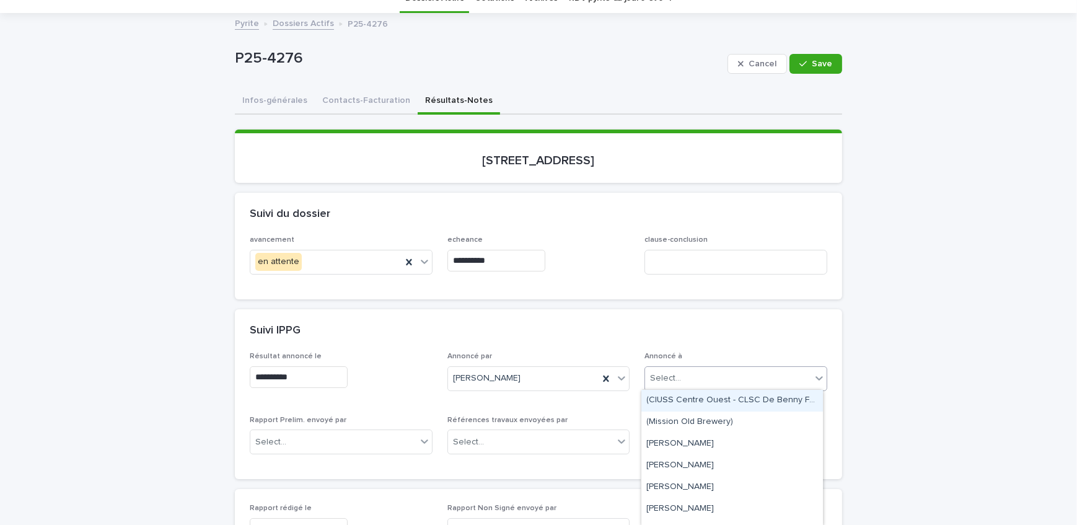
type input "*"
click at [366, 104] on button "Contacts-Facturation" at bounding box center [366, 102] width 103 height 26
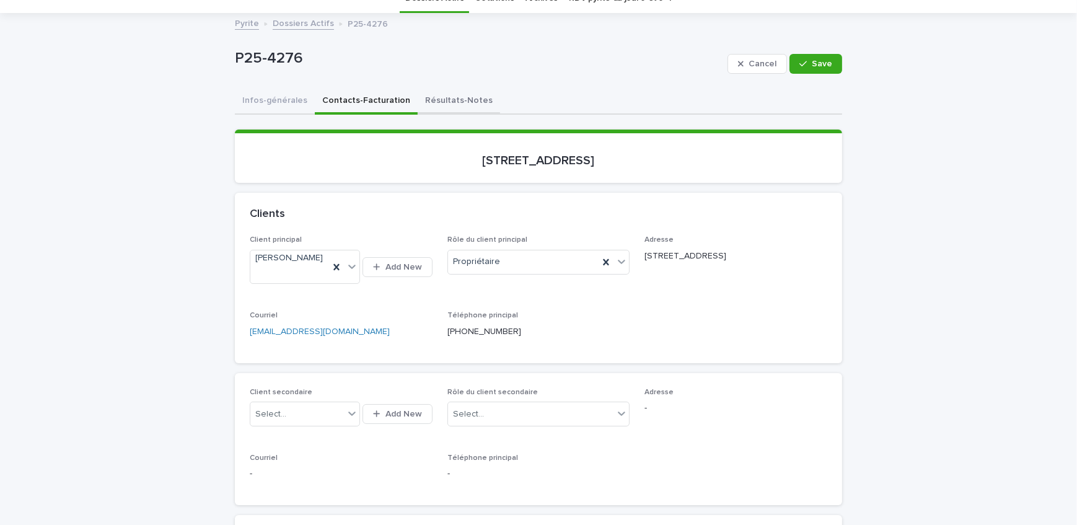
click at [420, 99] on button "Résultats-Notes" at bounding box center [459, 102] width 82 height 26
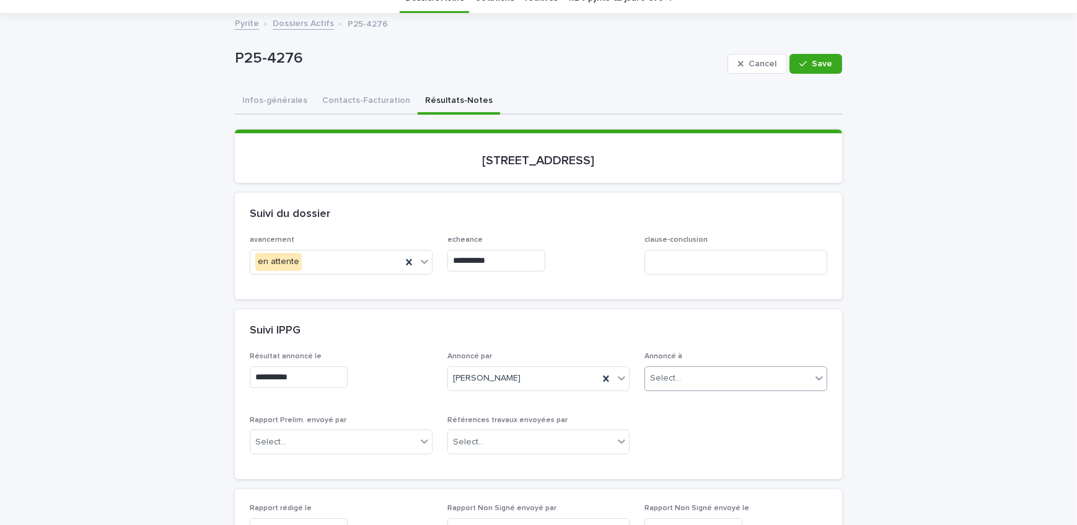
click at [682, 379] on input "text" at bounding box center [682, 378] width 1 height 11
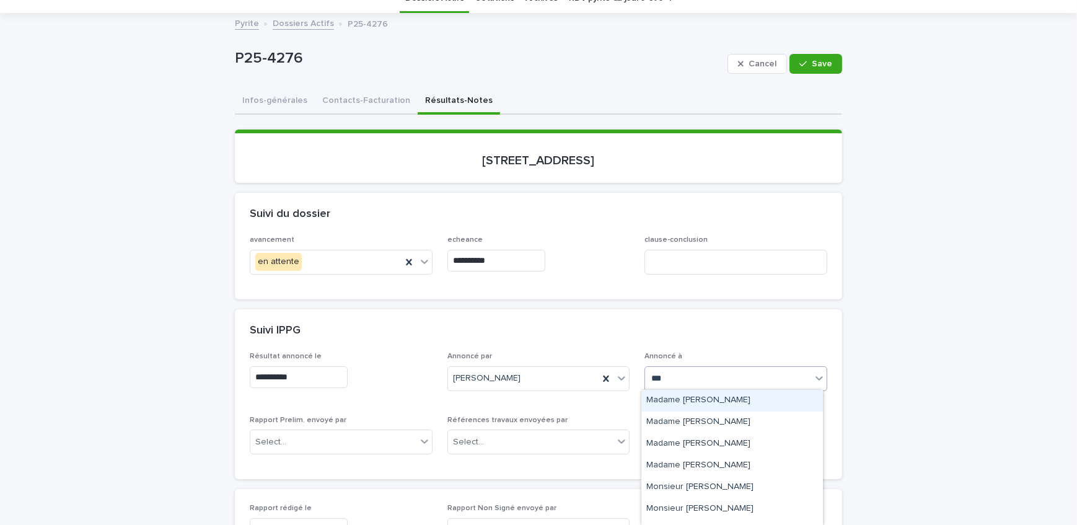
type input "****"
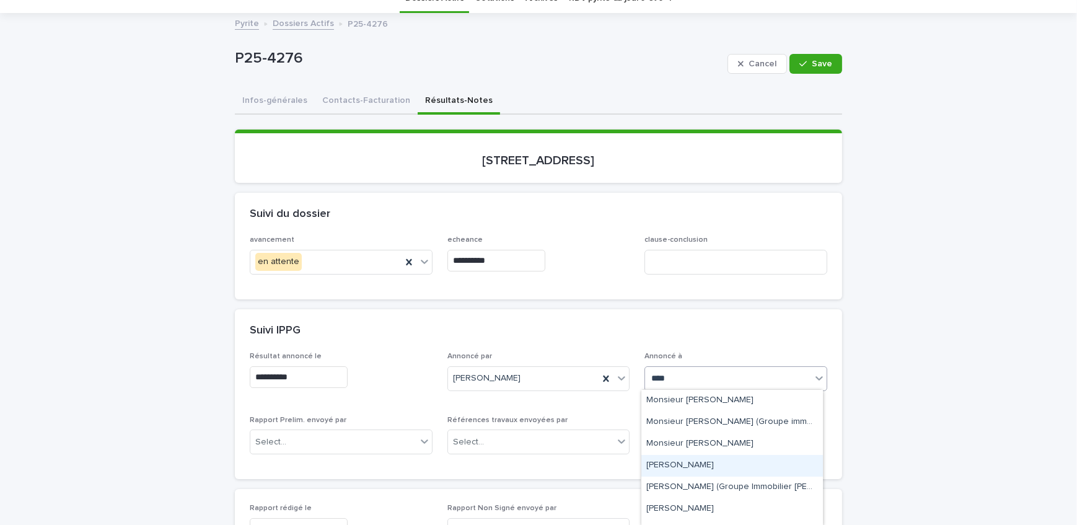
click at [682, 471] on div "[PERSON_NAME]" at bounding box center [732, 466] width 182 height 22
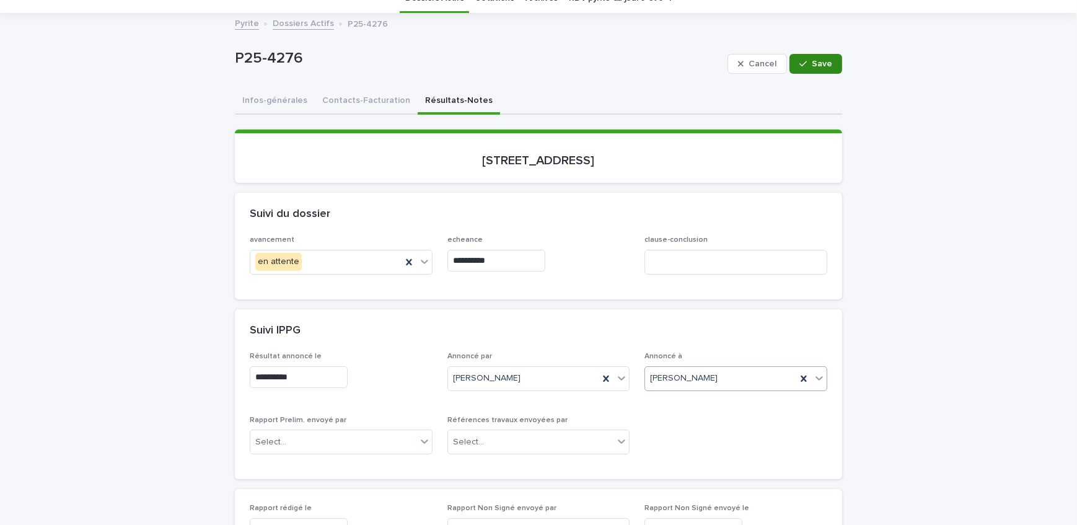
click at [812, 60] on span "Save" at bounding box center [822, 63] width 20 height 9
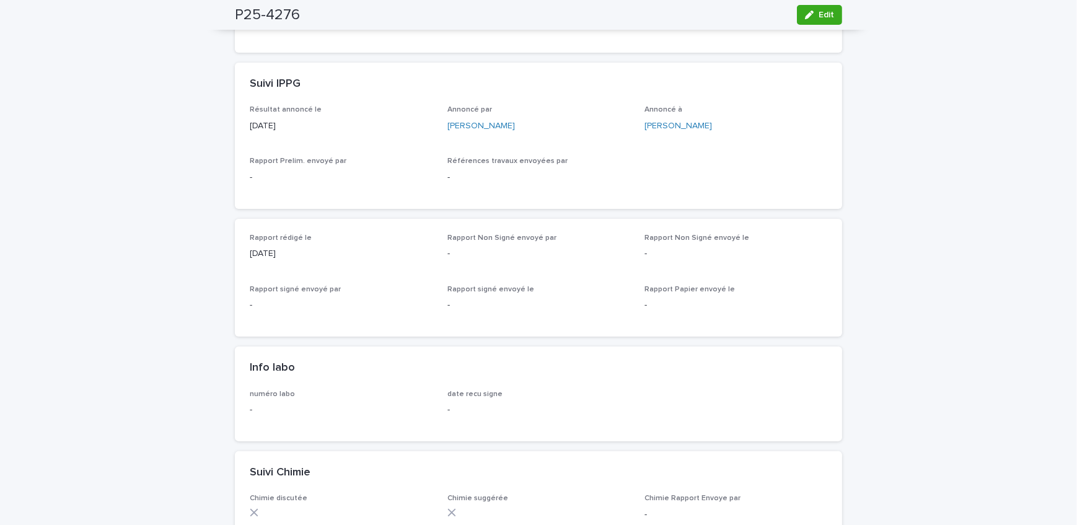
scroll to position [56, 0]
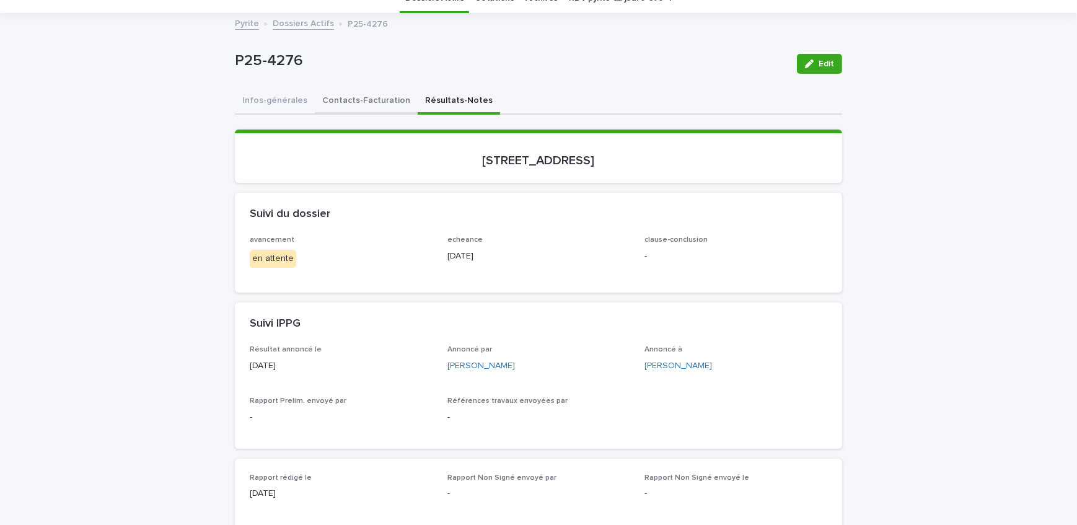
click at [364, 105] on button "Contacts-Facturation" at bounding box center [366, 102] width 103 height 26
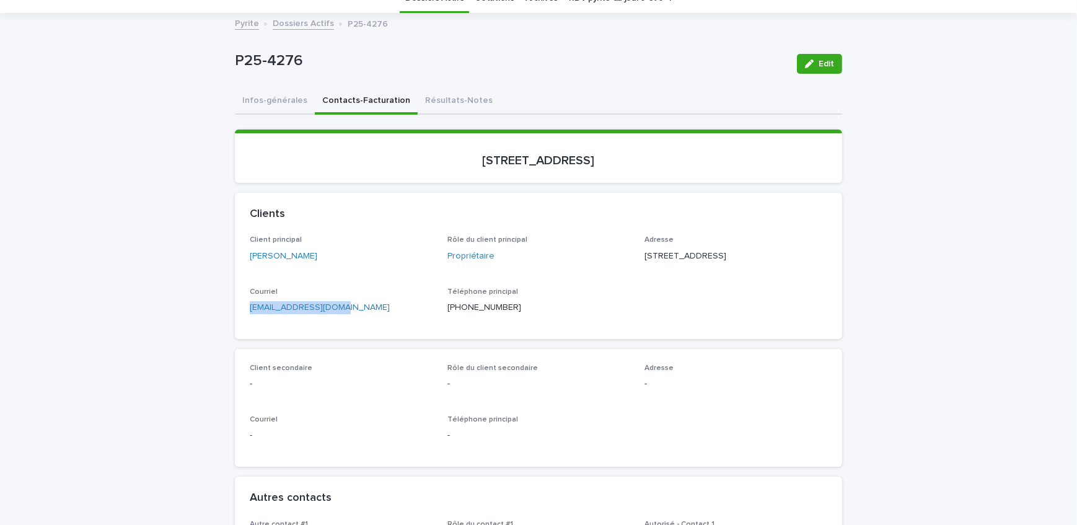
drag, startPoint x: 260, startPoint y: 327, endPoint x: 206, endPoint y: 328, distance: 53.9
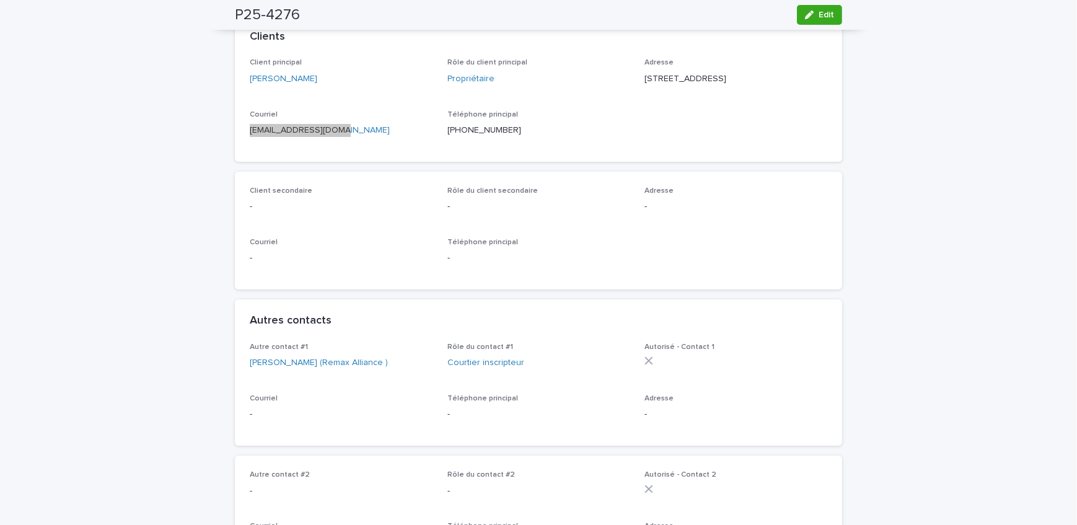
scroll to position [112, 0]
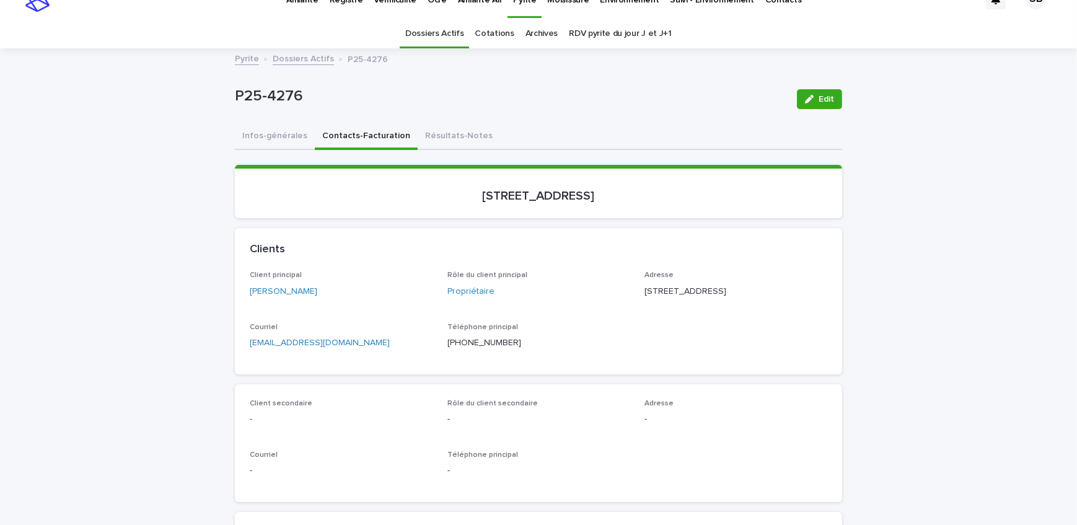
scroll to position [0, 0]
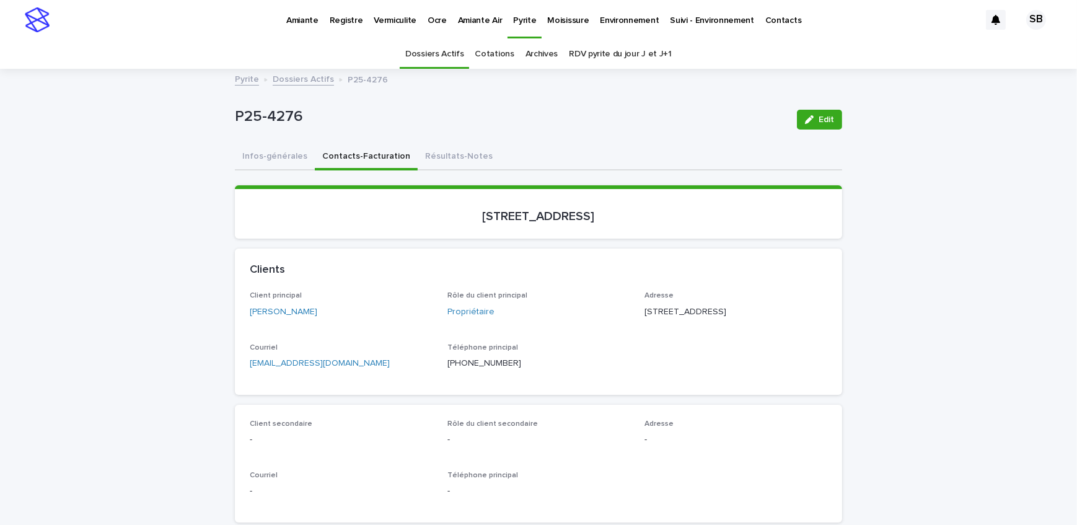
drag, startPoint x: 446, startPoint y: 153, endPoint x: 877, endPoint y: 102, distance: 434.3
click at [446, 153] on button "Résultats-Notes" at bounding box center [459, 157] width 82 height 26
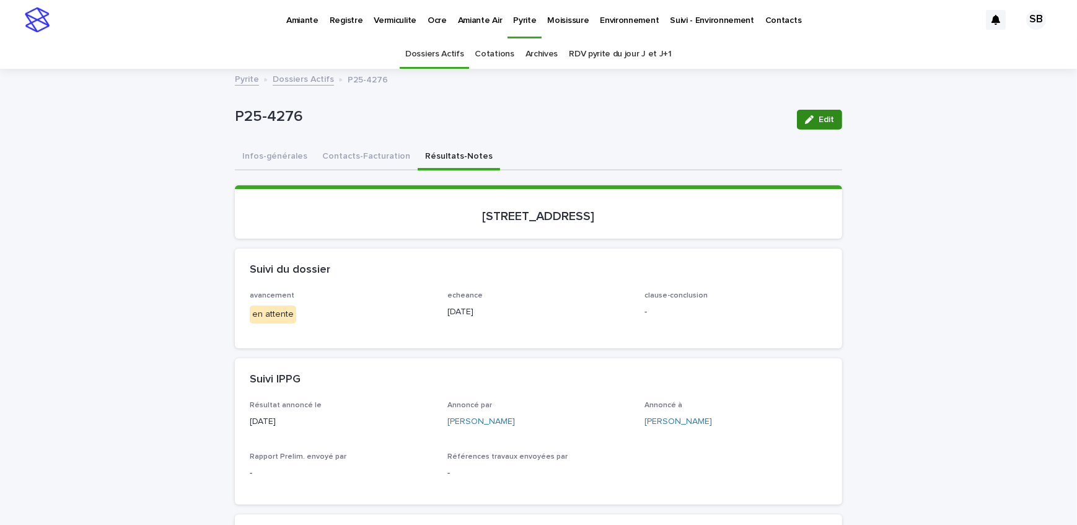
click at [826, 118] on span "Edit" at bounding box center [826, 119] width 15 height 9
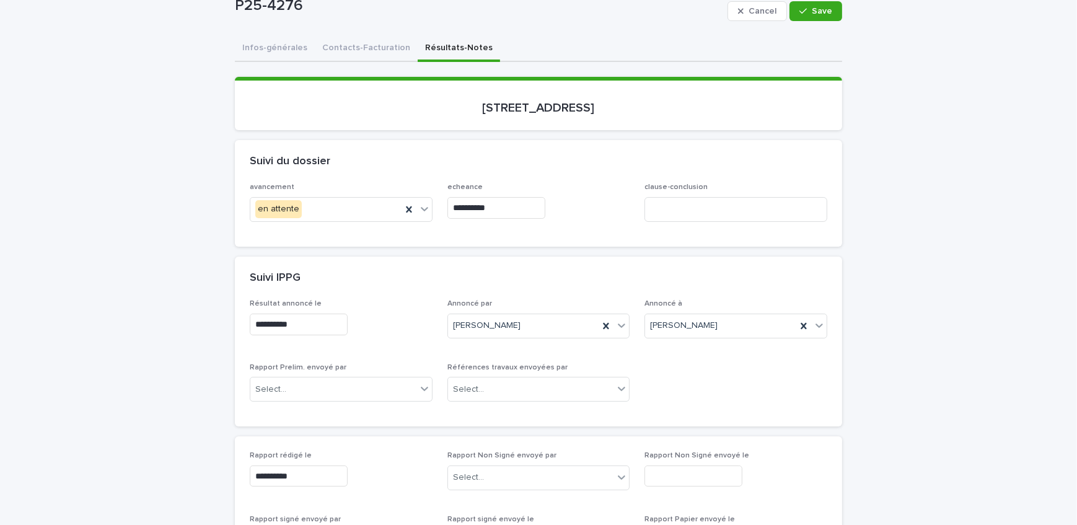
scroll to position [112, 0]
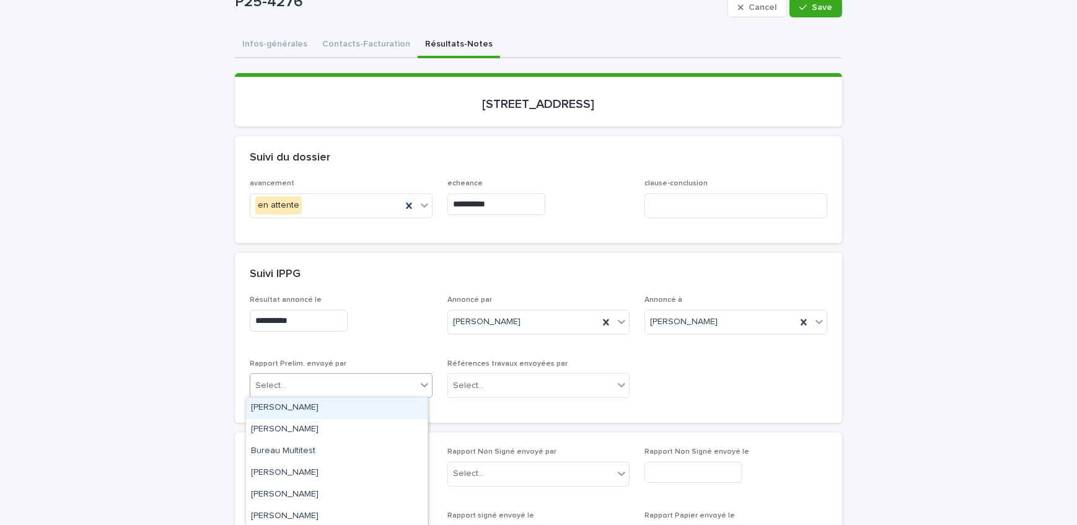
click at [334, 378] on div "Select..." at bounding box center [333, 385] width 166 height 20
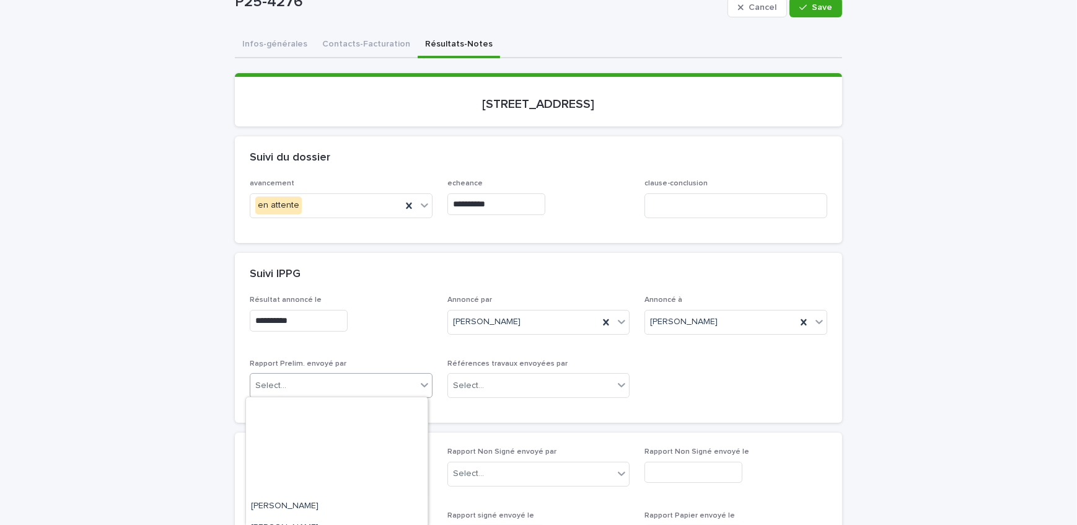
scroll to position [225, 0]
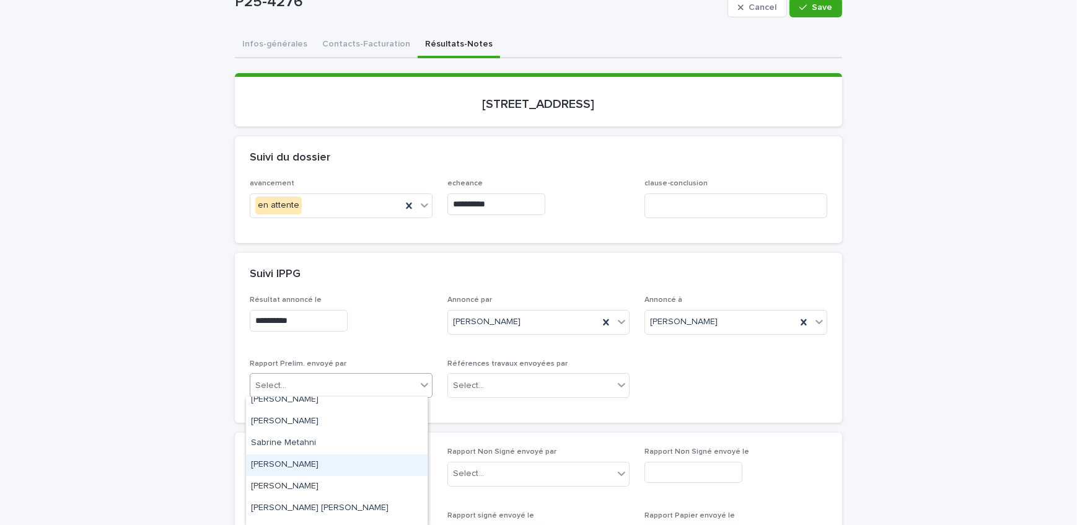
click at [335, 459] on div "[PERSON_NAME]" at bounding box center [337, 465] width 182 height 22
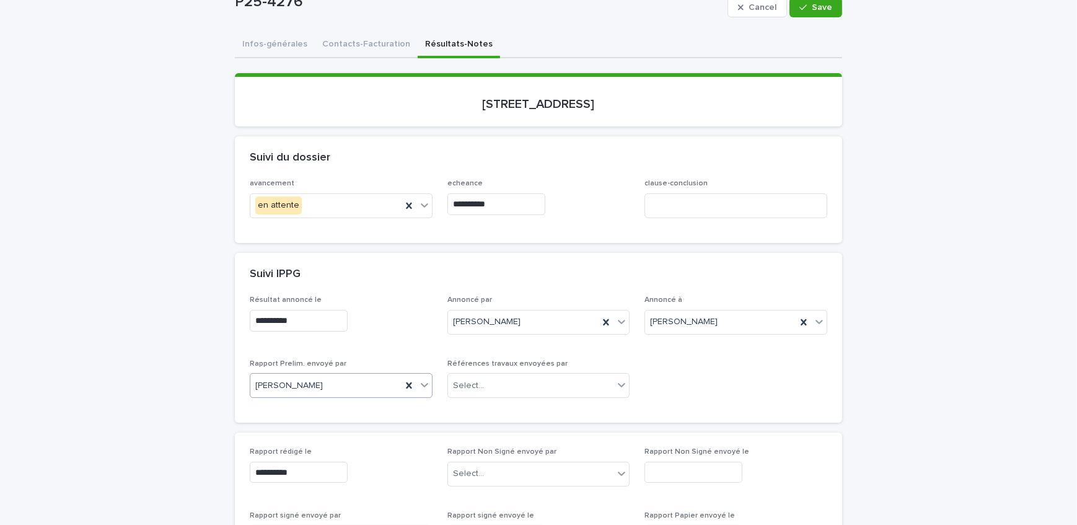
scroll to position [169, 0]
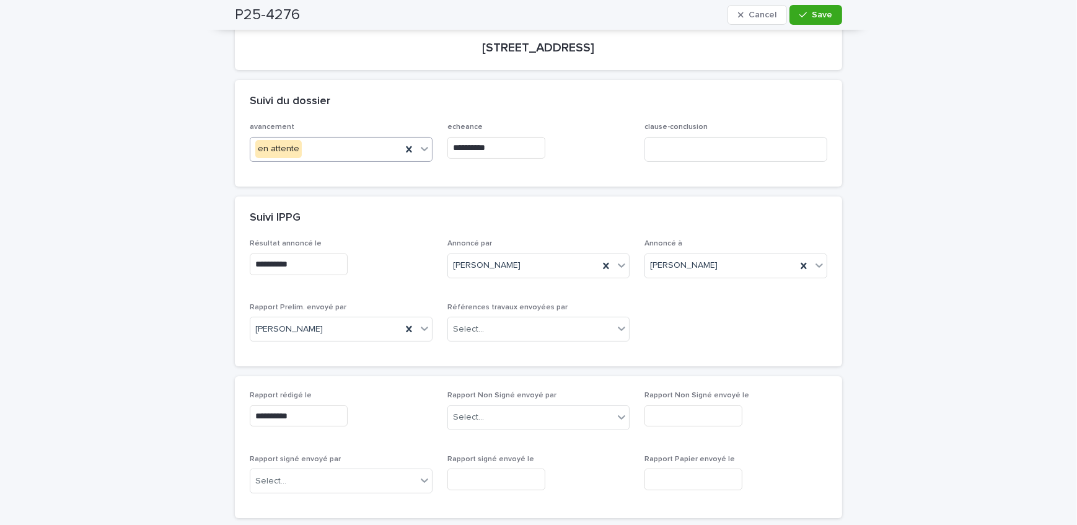
click at [371, 151] on div "en attente" at bounding box center [325, 149] width 151 height 20
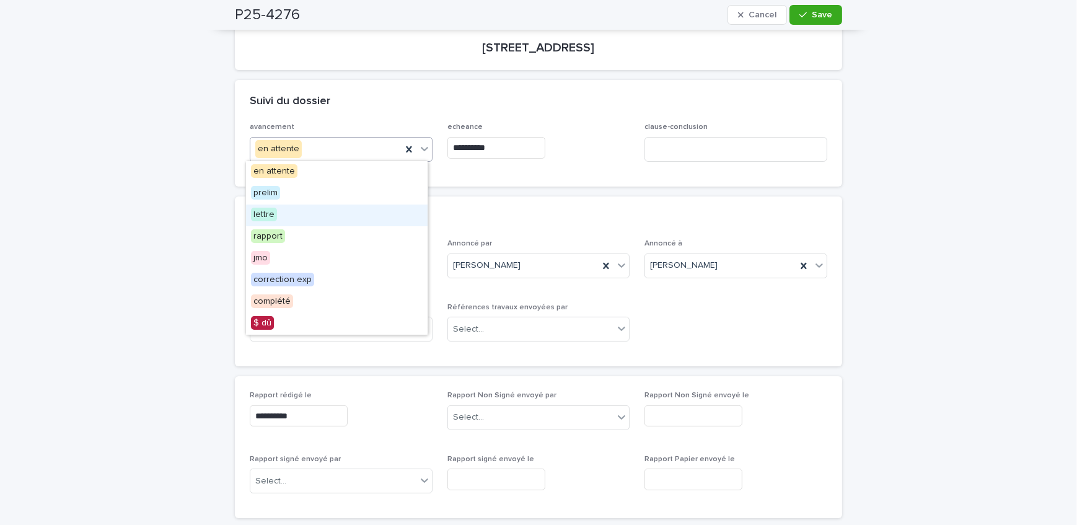
click at [336, 216] on div "lettre" at bounding box center [337, 215] width 182 height 22
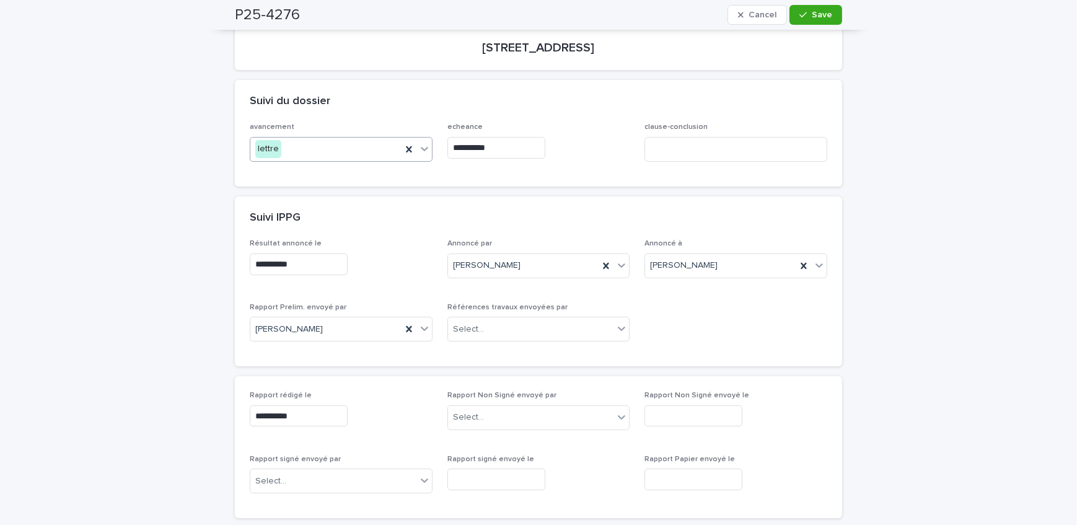
click at [511, 143] on input "**********" at bounding box center [496, 148] width 98 height 22
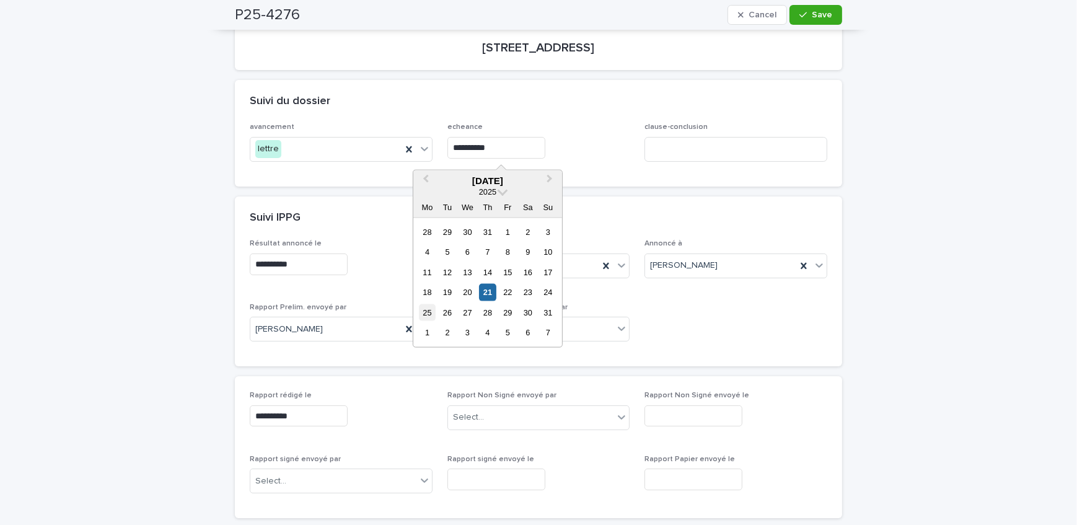
click at [429, 309] on div "25" at bounding box center [427, 312] width 17 height 17
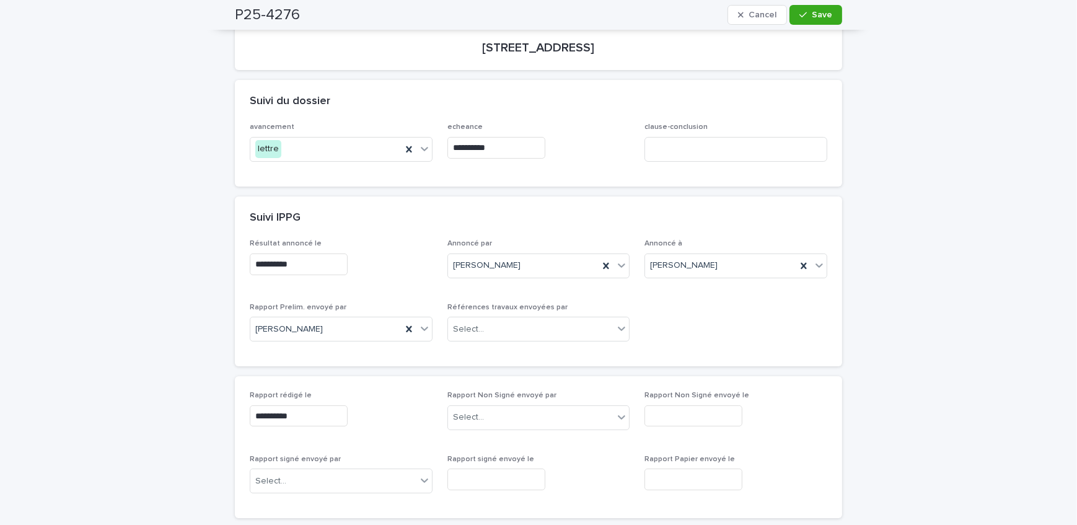
type input "**********"
click at [822, 17] on span "Save" at bounding box center [822, 15] width 20 height 9
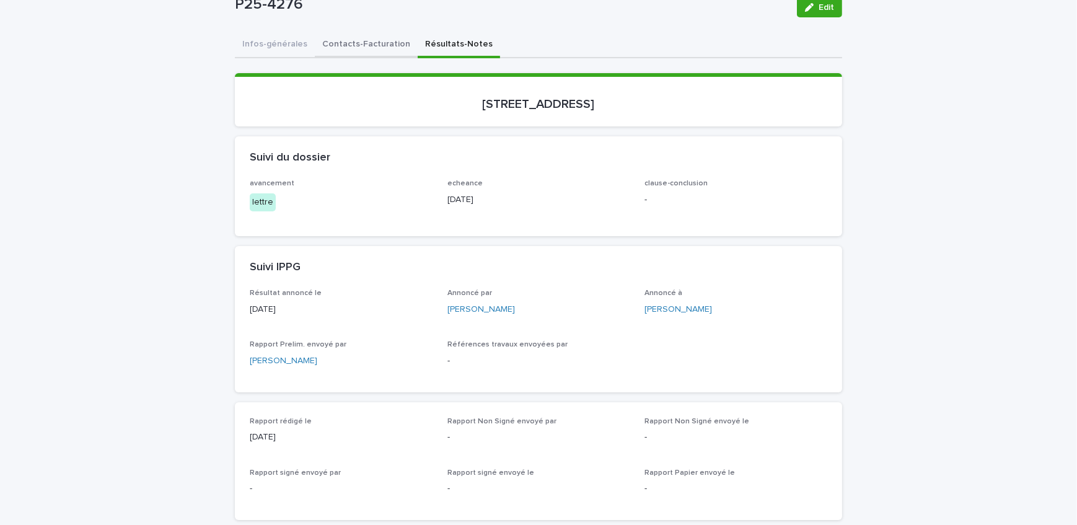
click at [362, 46] on button "Contacts-Facturation" at bounding box center [366, 45] width 103 height 26
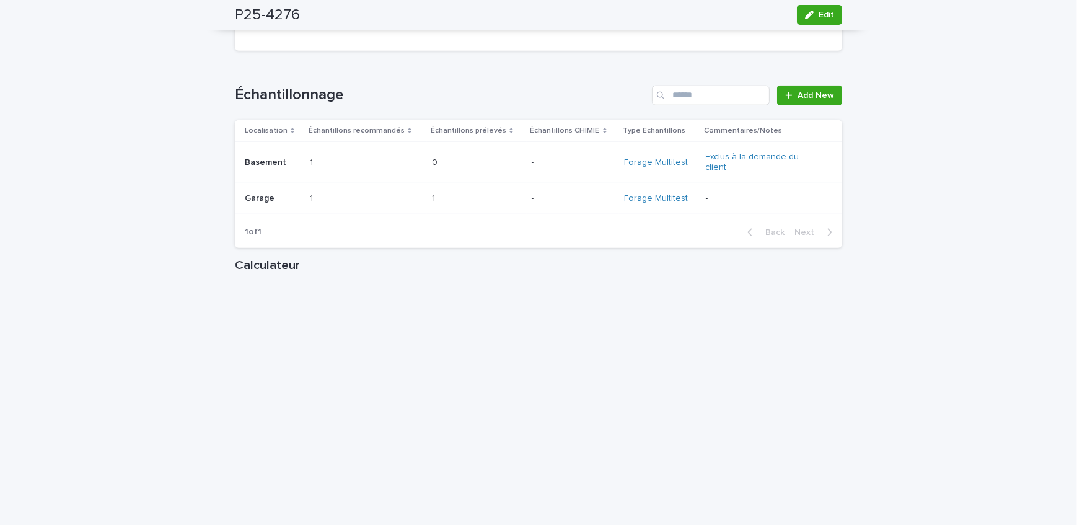
scroll to position [1577, 0]
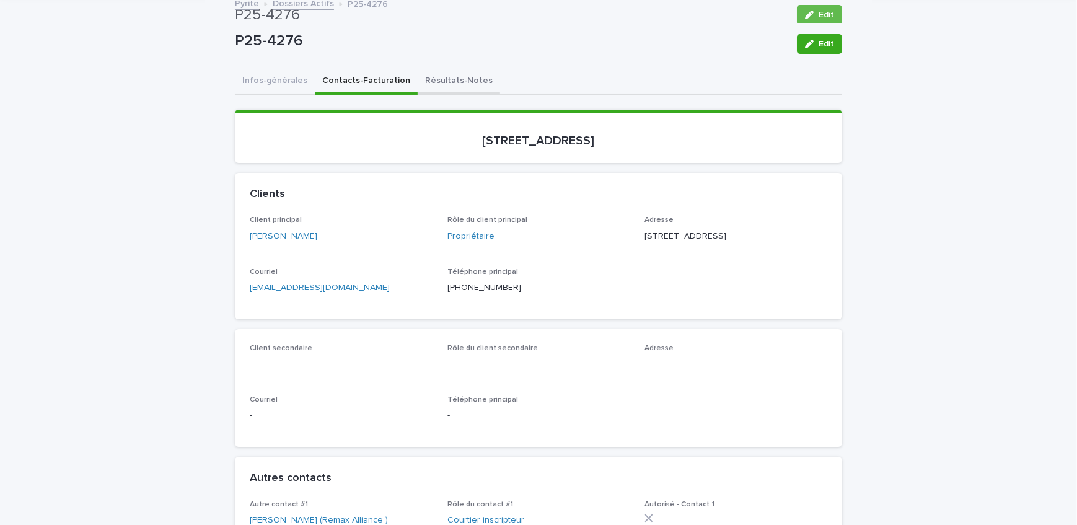
scroll to position [0, 0]
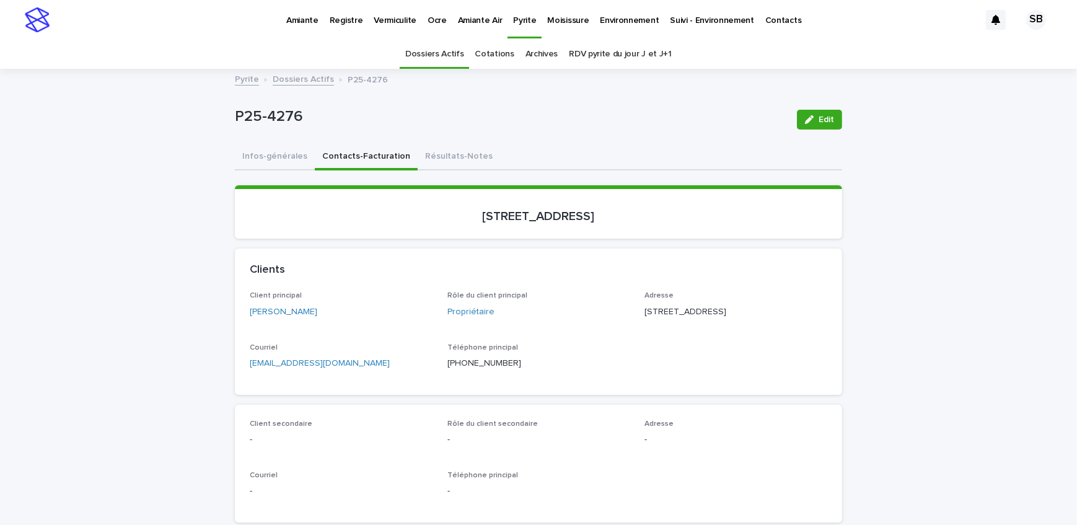
click at [522, 28] on link "Pyrite" at bounding box center [524, 18] width 34 height 37
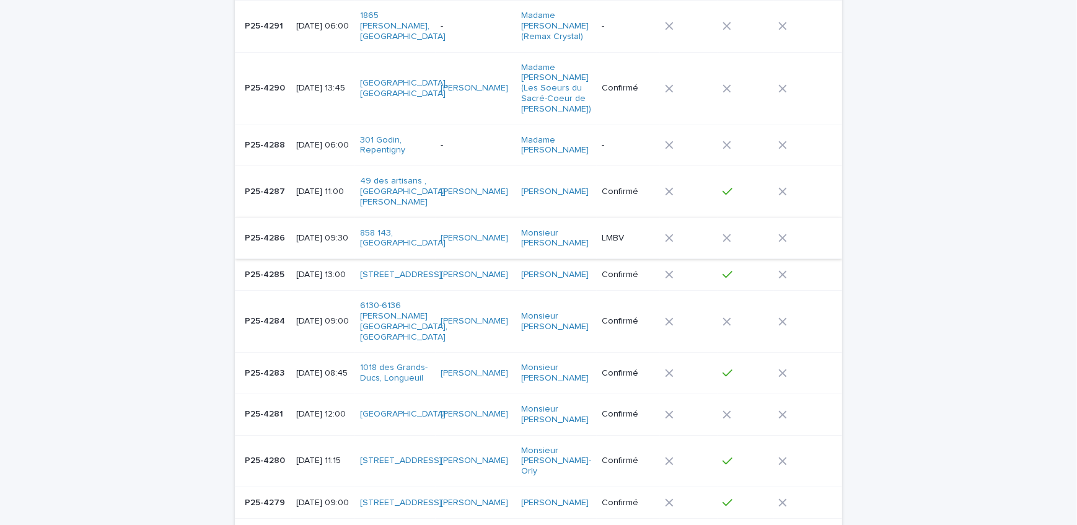
scroll to position [169, 0]
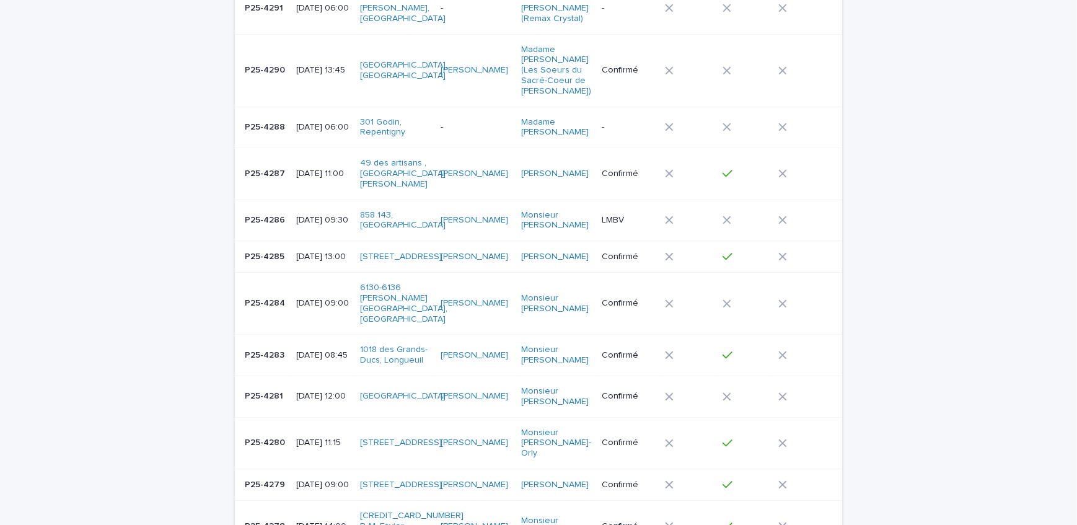
click at [266, 296] on p "P25-4284" at bounding box center [266, 302] width 43 height 13
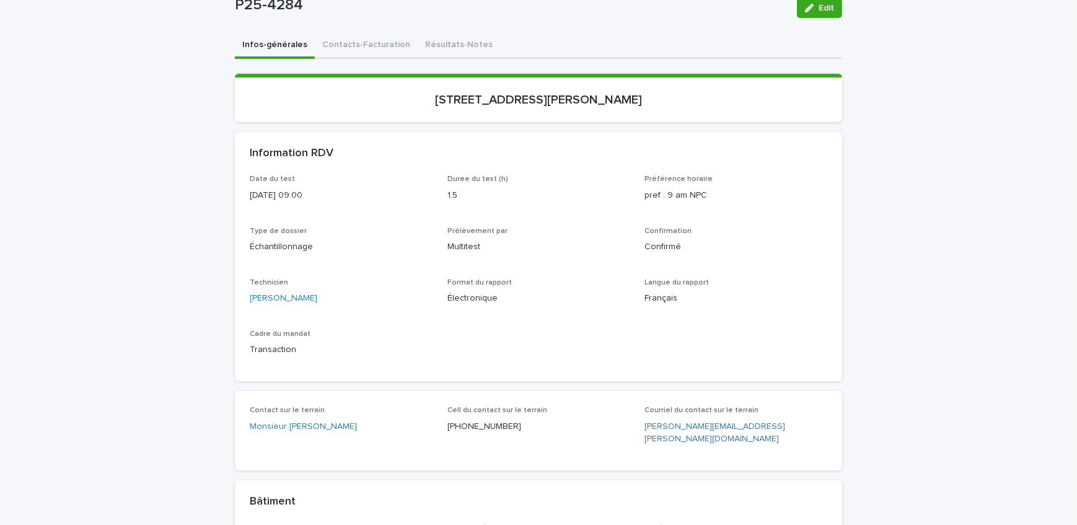
scroll to position [112, 0]
click at [434, 43] on button "Résultats-Notes" at bounding box center [459, 45] width 82 height 26
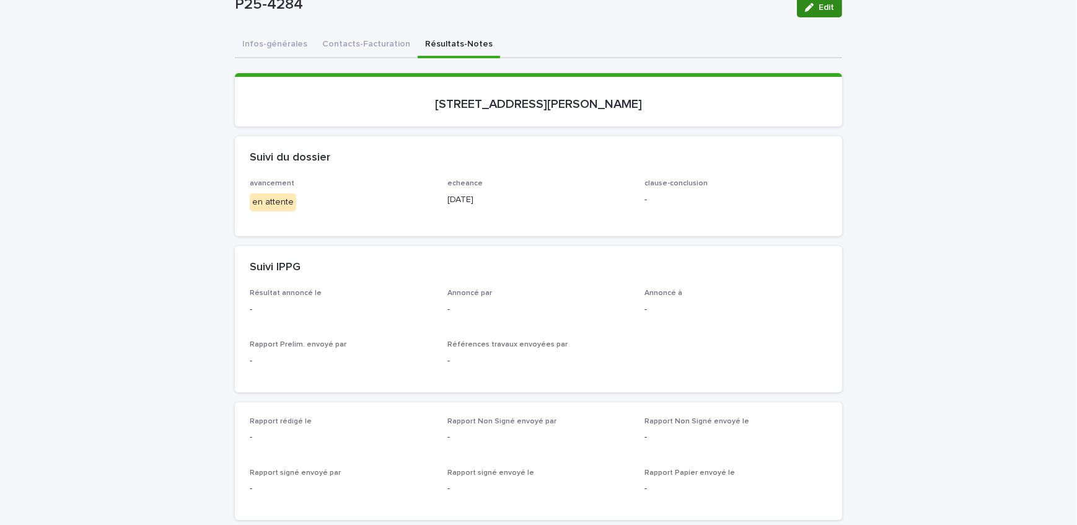
click at [806, 7] on icon "button" at bounding box center [809, 7] width 9 height 9
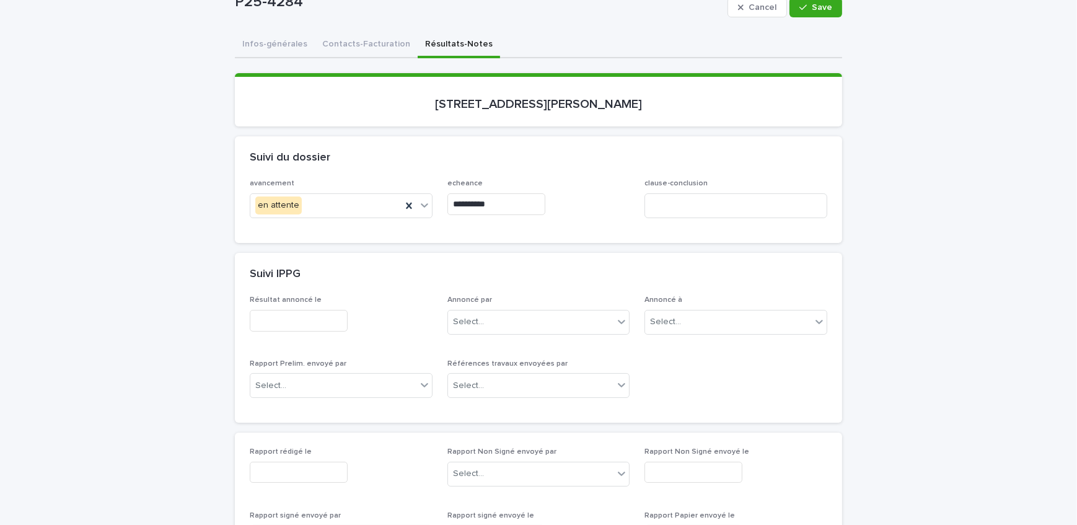
click at [299, 317] on input "text" at bounding box center [299, 321] width 98 height 22
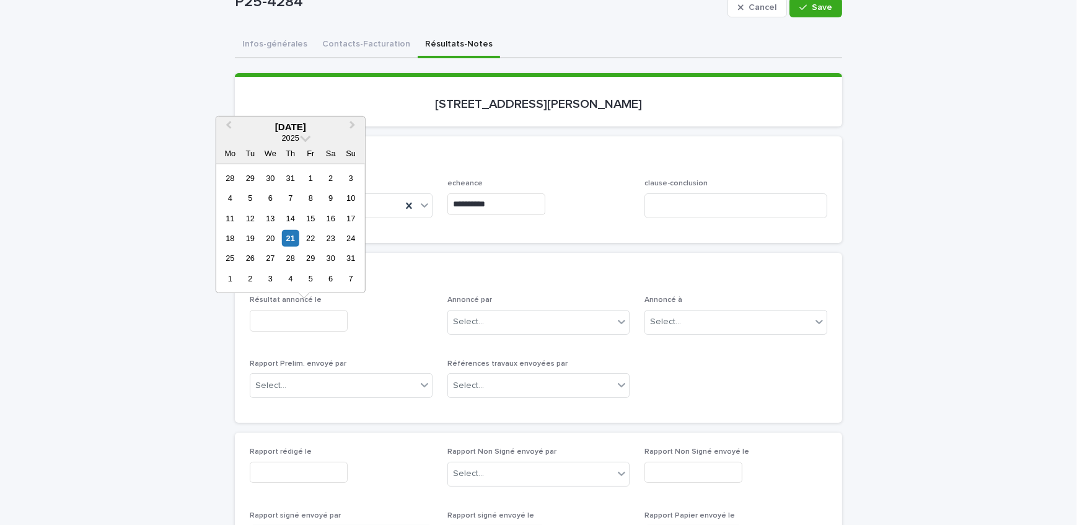
click at [286, 239] on div "21" at bounding box center [290, 238] width 17 height 17
type input "**********"
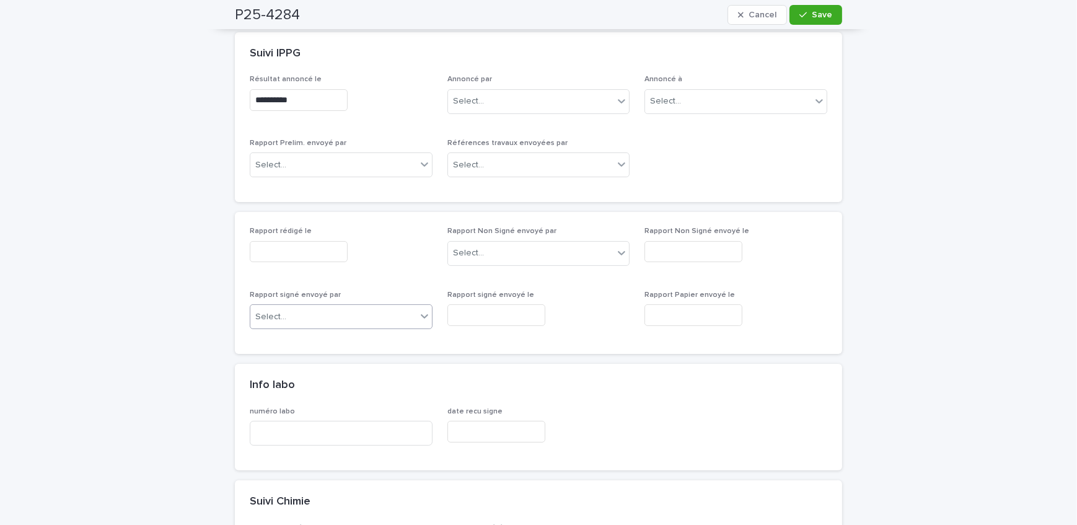
scroll to position [338, 0]
click at [307, 244] on input "text" at bounding box center [299, 247] width 98 height 22
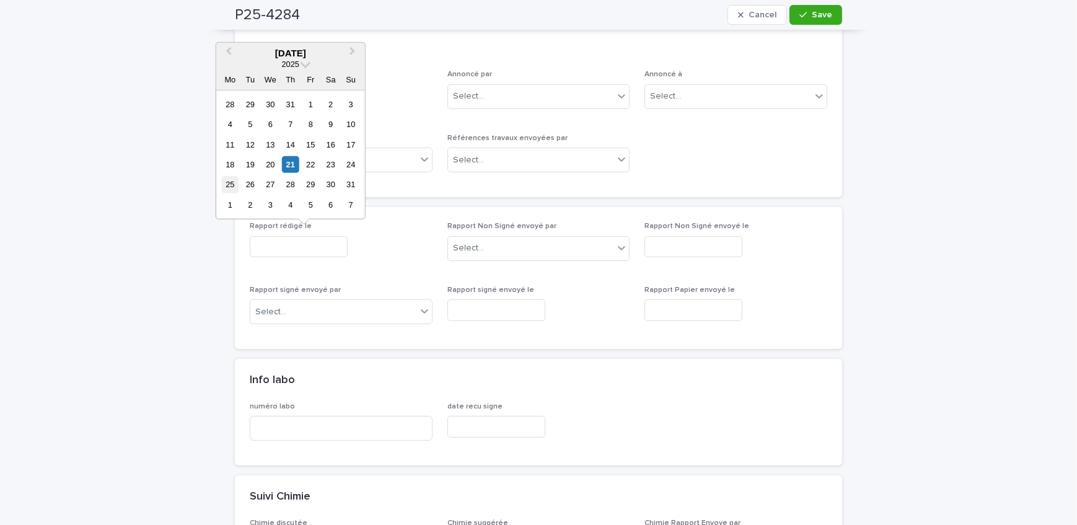
click at [228, 186] on div "25" at bounding box center [230, 184] width 17 height 17
type input "**********"
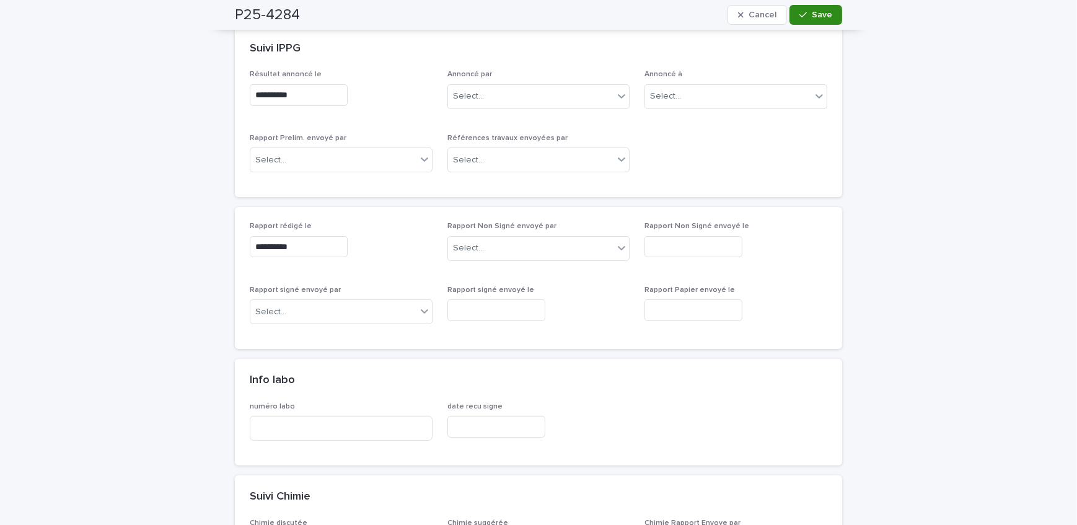
click at [814, 19] on span "Save" at bounding box center [822, 15] width 20 height 9
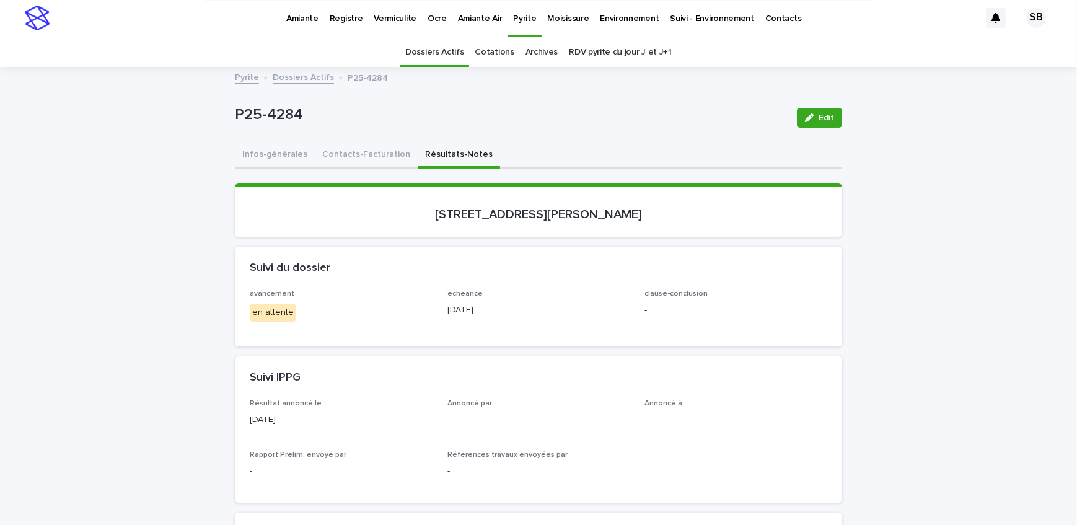
scroll to position [0, 0]
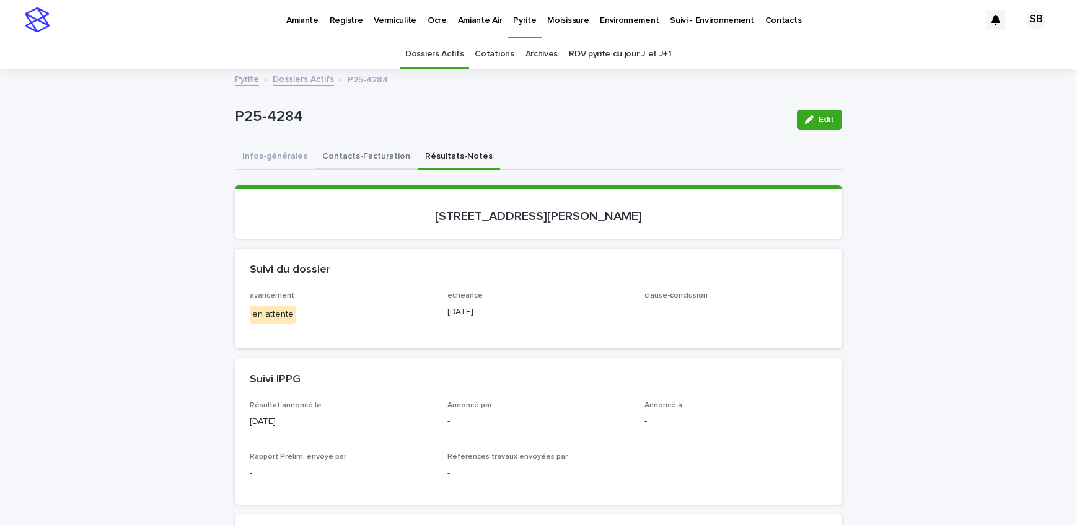
click at [377, 152] on button "Contacts-Facturation" at bounding box center [366, 157] width 103 height 26
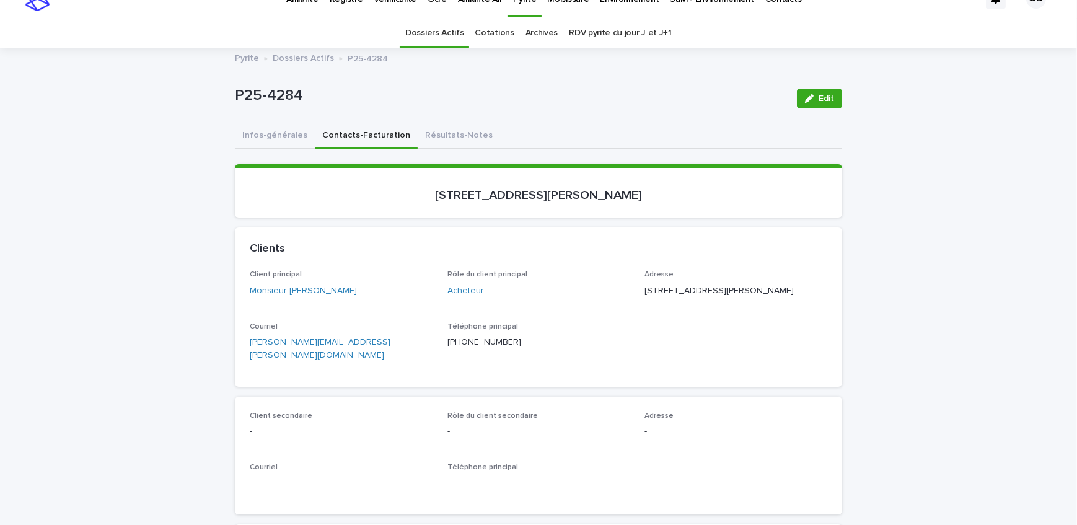
scroll to position [56, 0]
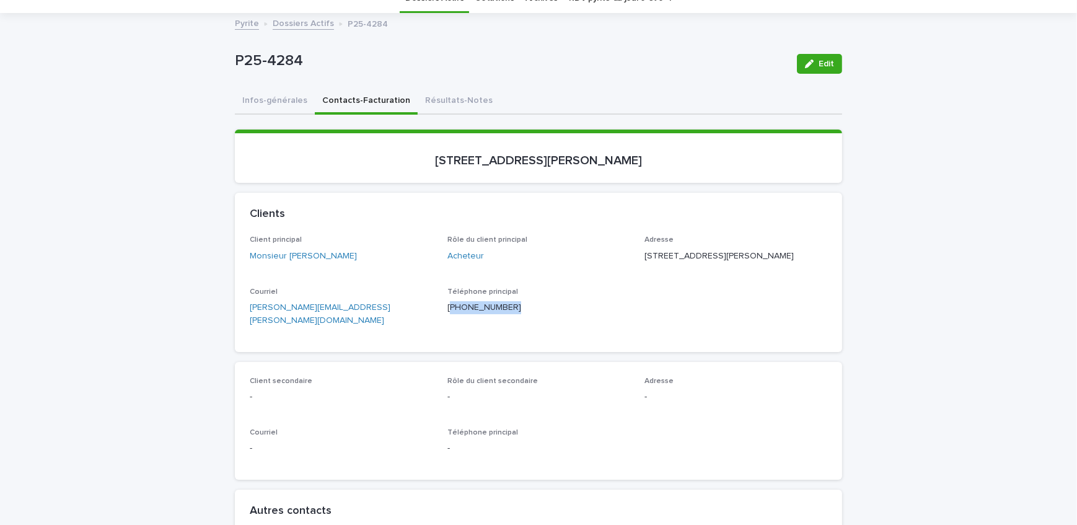
drag, startPoint x: 499, startPoint y: 324, endPoint x: 446, endPoint y: 328, distance: 52.8
click at [447, 324] on div "Téléphone principal [PHONE_NUMBER]" at bounding box center [538, 306] width 183 height 37
copy p "514) 815-1236"
click at [466, 111] on button "Résultats-Notes" at bounding box center [459, 102] width 82 height 26
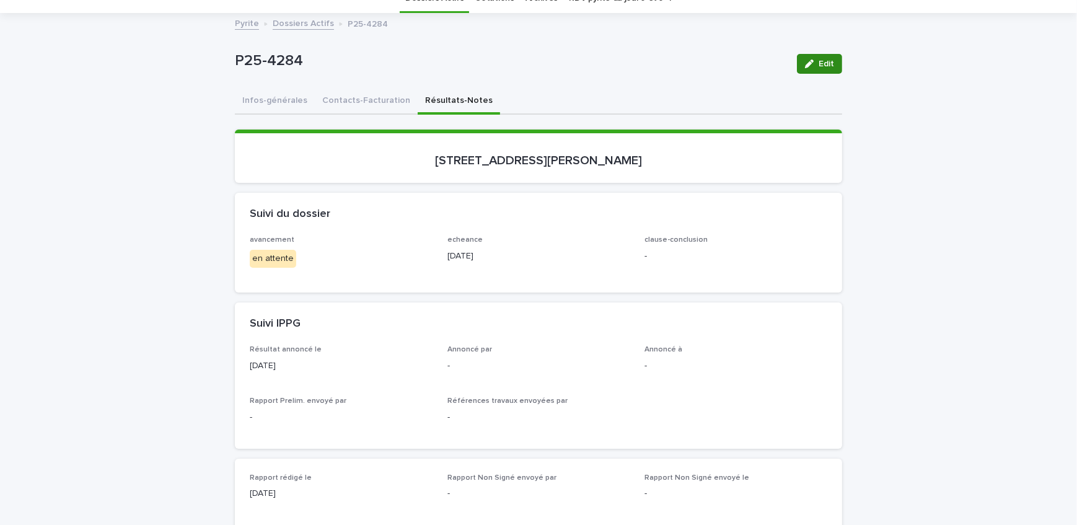
click at [809, 65] on icon "button" at bounding box center [809, 63] width 9 height 9
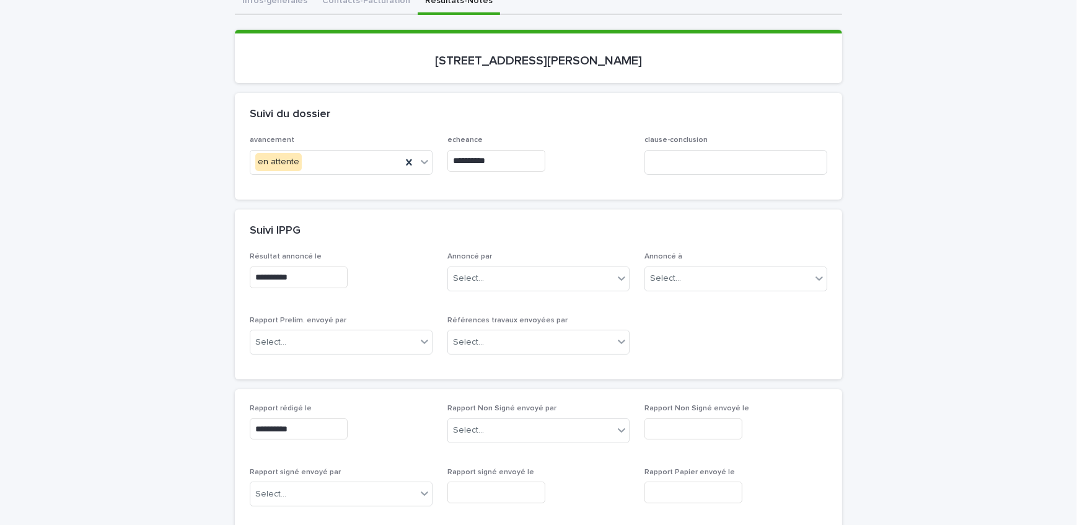
scroll to position [169, 0]
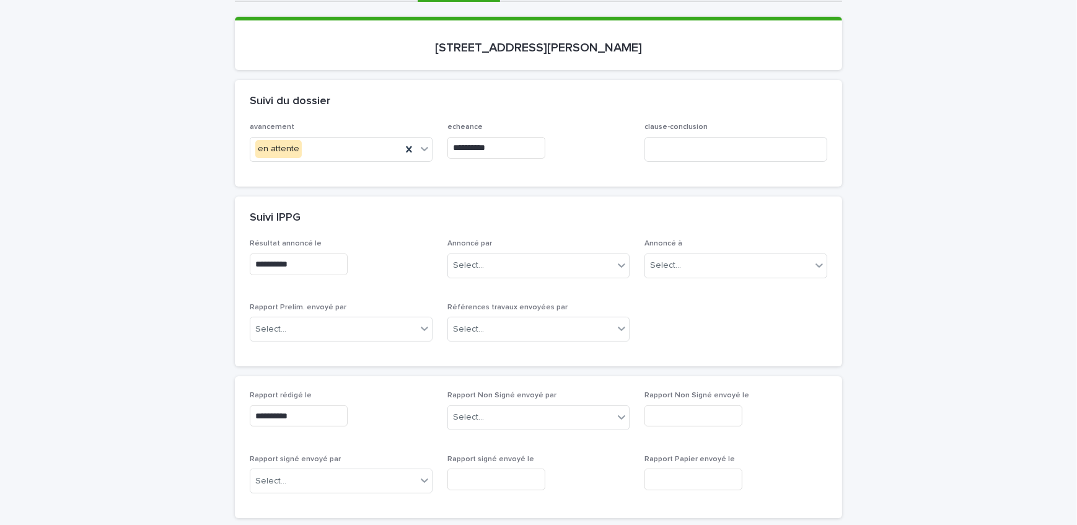
click at [530, 300] on div "**********" at bounding box center [538, 295] width 577 height 112
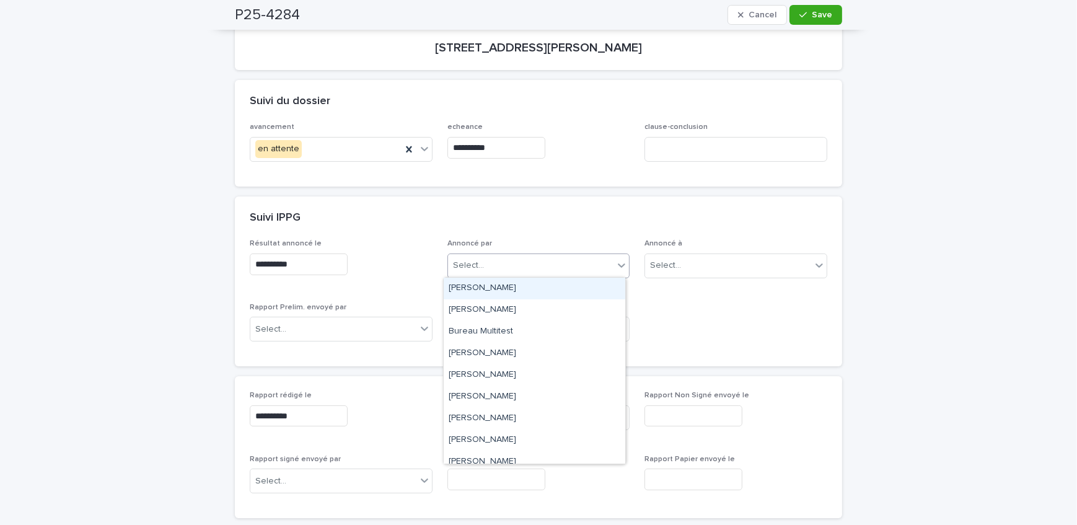
click at [527, 273] on div "Select..." at bounding box center [531, 265] width 166 height 20
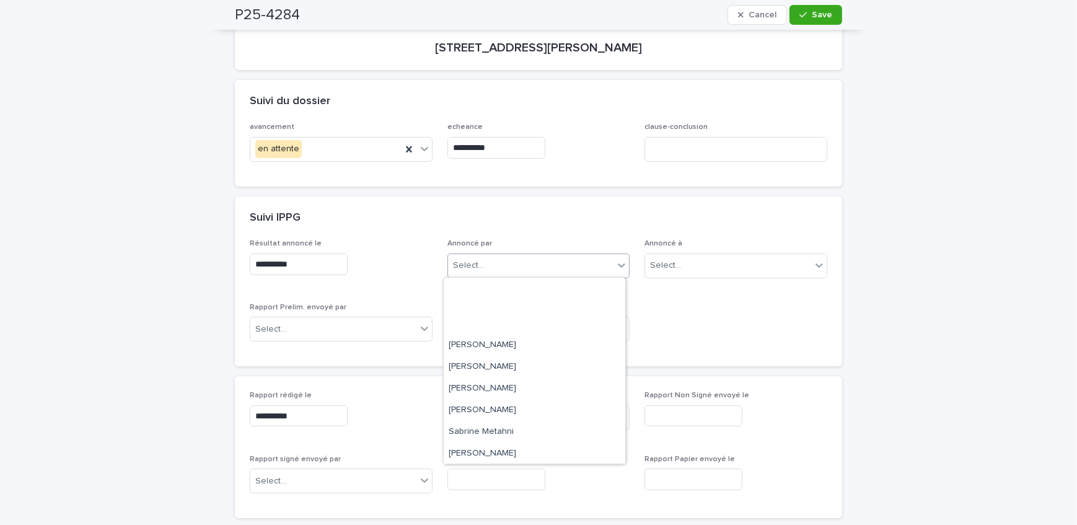
scroll to position [204, 0]
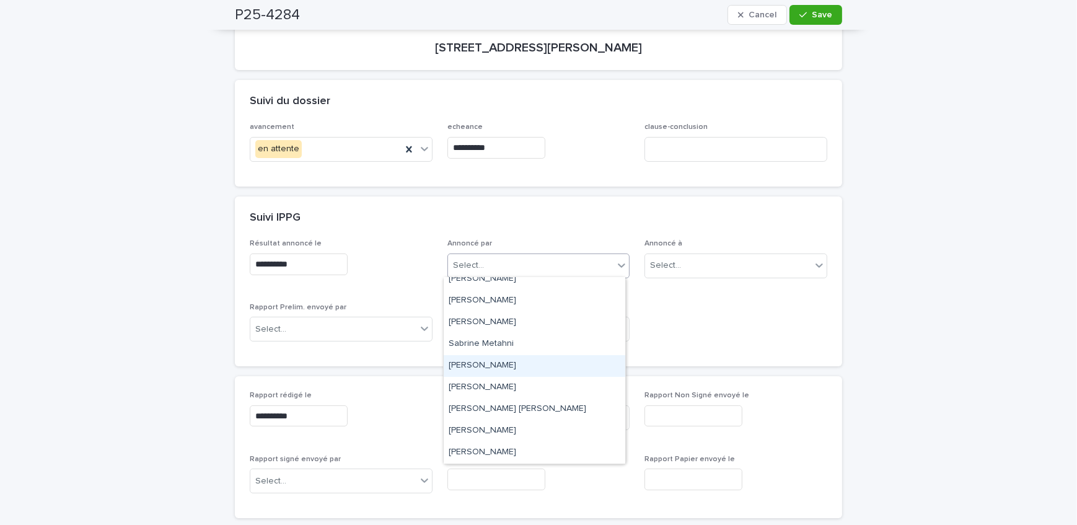
click at [506, 364] on div "[PERSON_NAME]" at bounding box center [535, 366] width 182 height 22
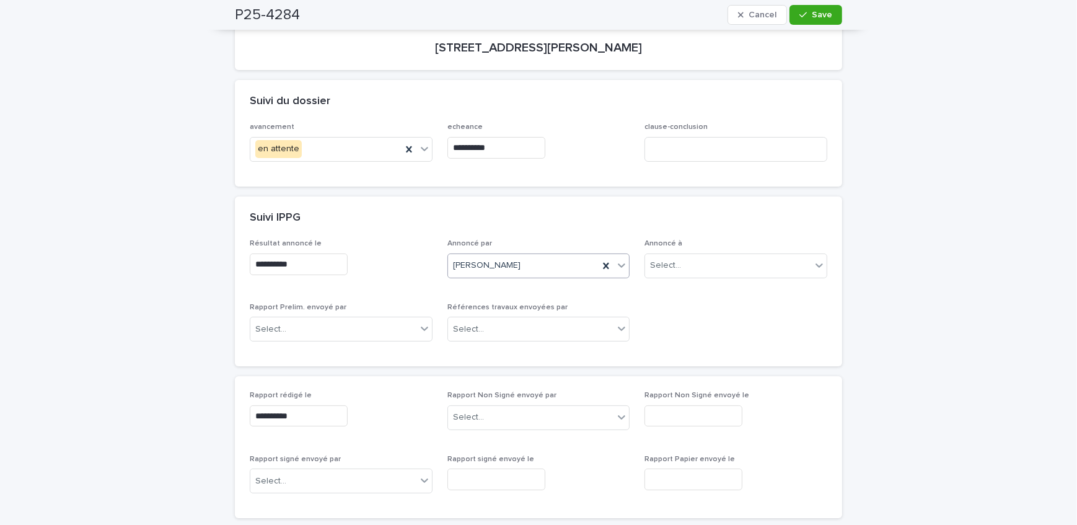
scroll to position [56, 0]
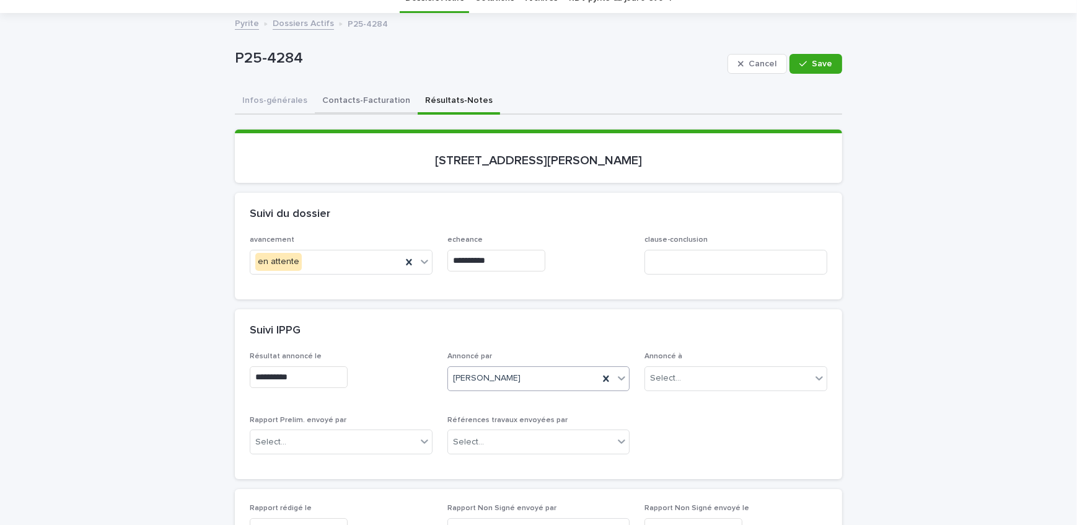
drag, startPoint x: 376, startPoint y: 100, endPoint x: 5, endPoint y: 259, distance: 403.9
click at [375, 100] on button "Contacts-Facturation" at bounding box center [366, 102] width 103 height 26
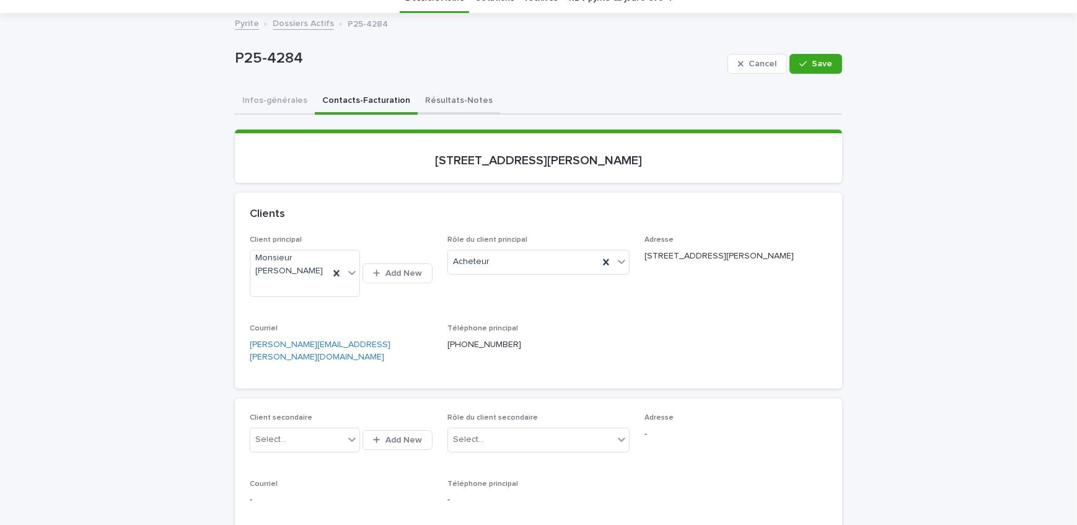
click at [450, 105] on button "Résultats-Notes" at bounding box center [459, 102] width 82 height 26
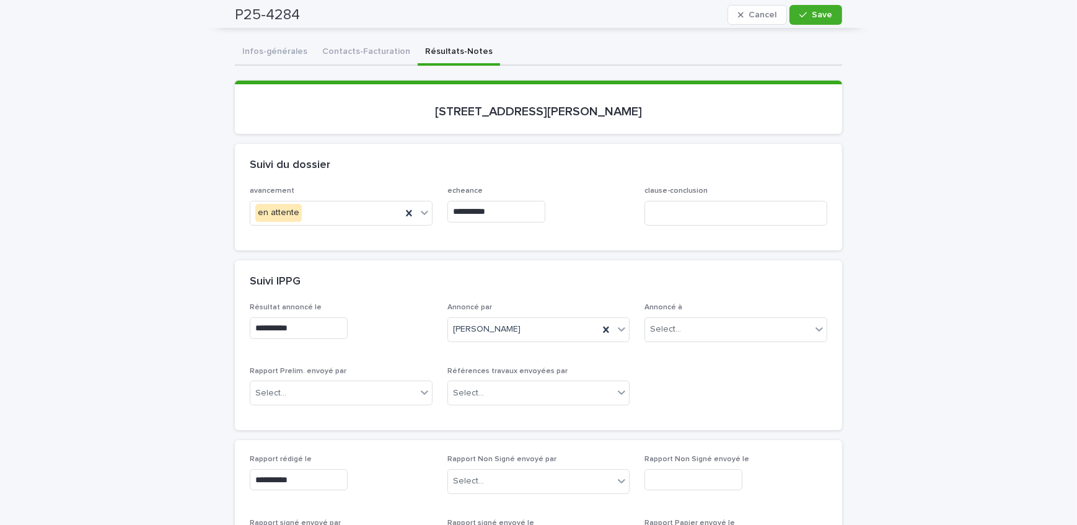
scroll to position [56, 0]
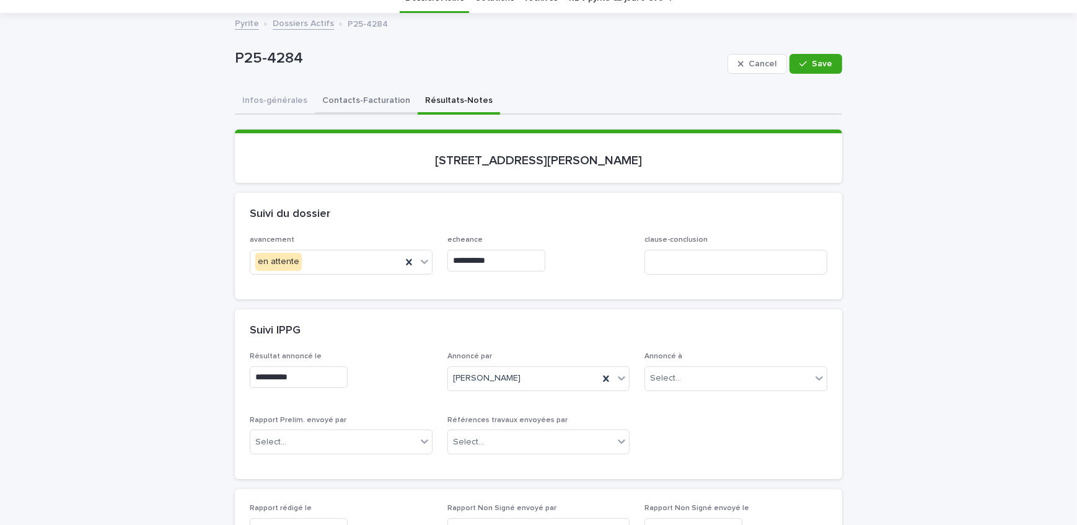
click at [357, 102] on button "Contacts-Facturation" at bounding box center [366, 102] width 103 height 26
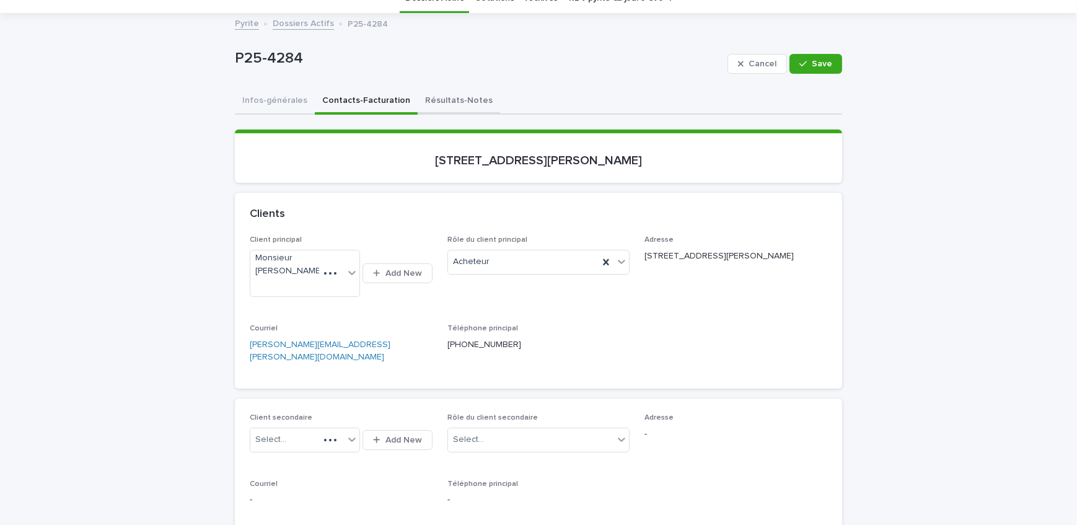
click at [442, 95] on button "Résultats-Notes" at bounding box center [459, 102] width 82 height 26
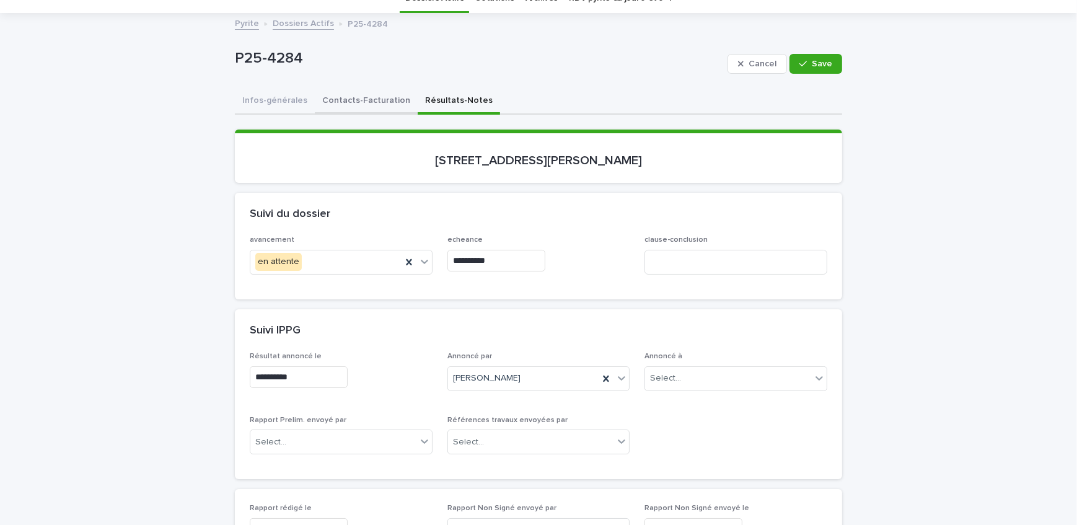
click at [358, 89] on button "Contacts-Facturation" at bounding box center [366, 102] width 103 height 26
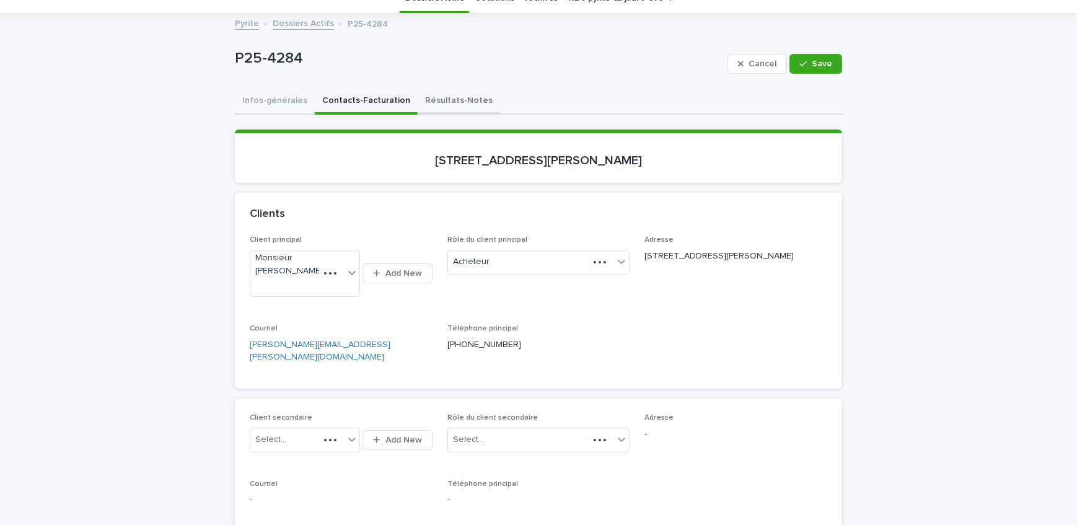
click at [446, 98] on button "Résultats-Notes" at bounding box center [459, 102] width 82 height 26
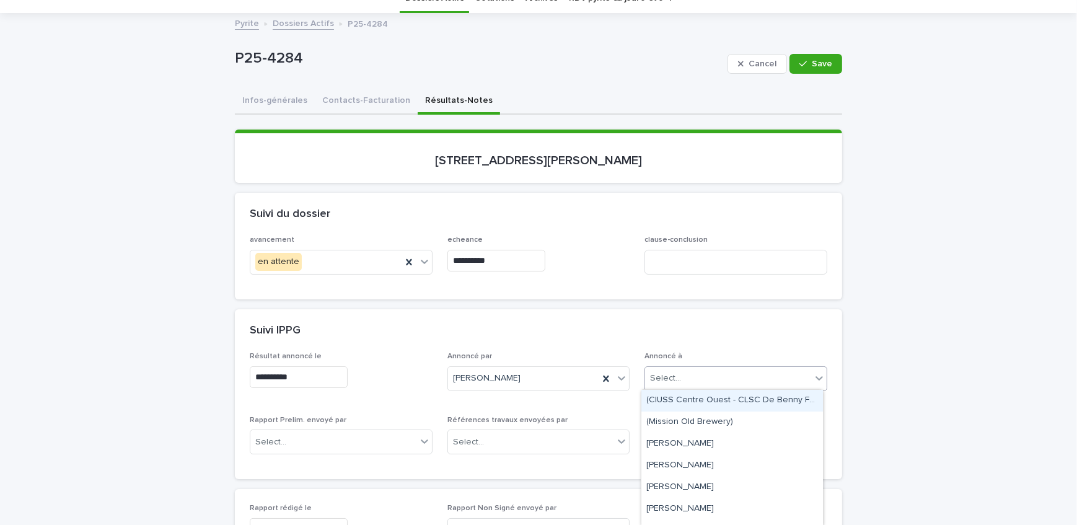
click at [689, 371] on div "Select..." at bounding box center [728, 378] width 166 height 20
type input "********"
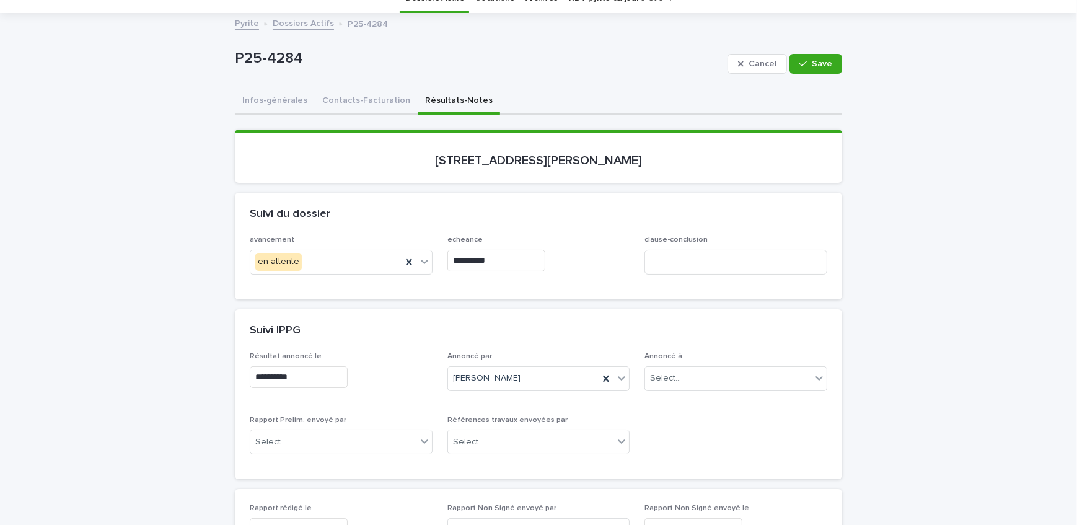
drag, startPoint x: 612, startPoint y: 298, endPoint x: 618, endPoint y: 307, distance: 11.2
click at [663, 375] on div "Select..." at bounding box center [665, 378] width 31 height 13
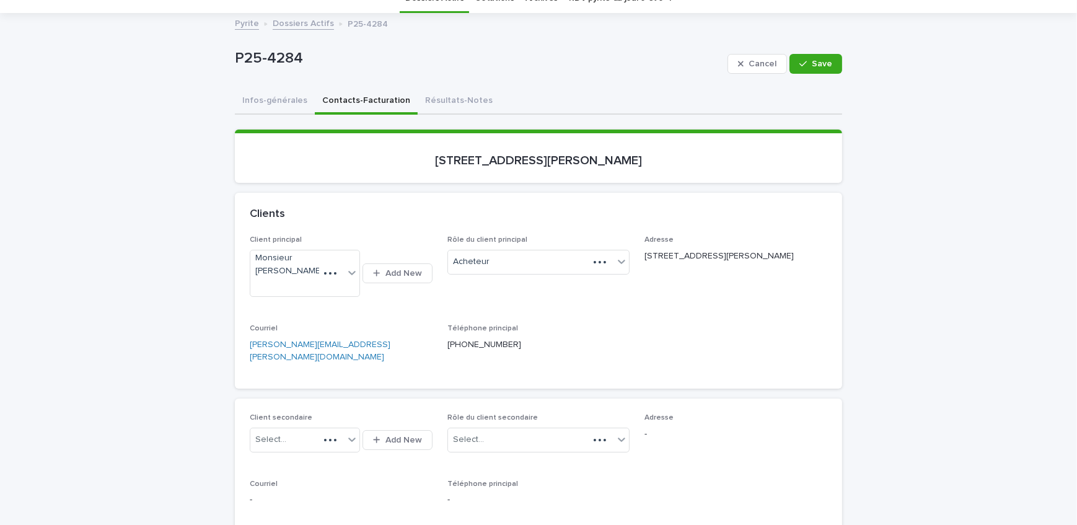
click at [362, 101] on button "Contacts-Facturation" at bounding box center [366, 102] width 103 height 26
click at [442, 97] on button "Résultats-Notes" at bounding box center [459, 102] width 82 height 26
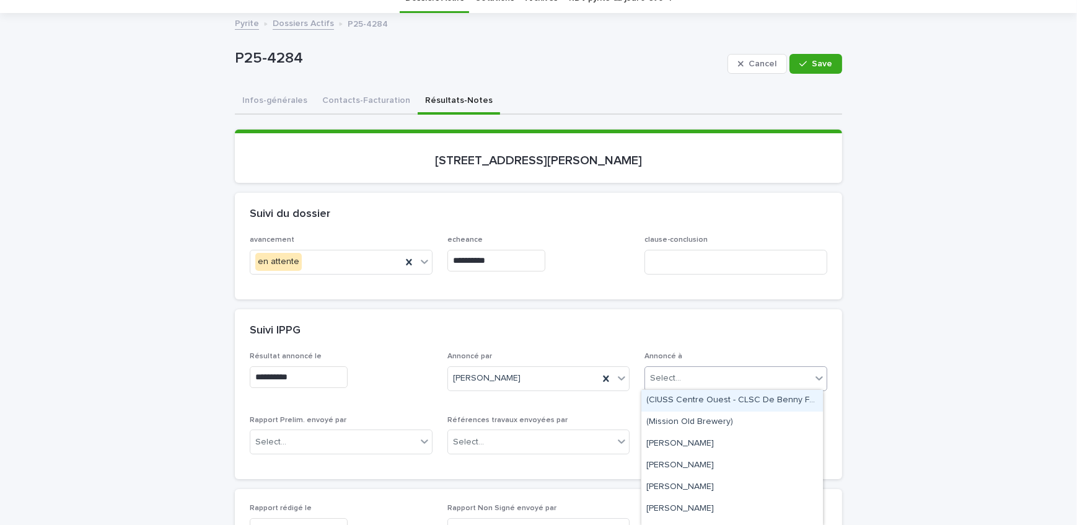
click at [722, 372] on div "Select..." at bounding box center [728, 378] width 166 height 20
type input "*********"
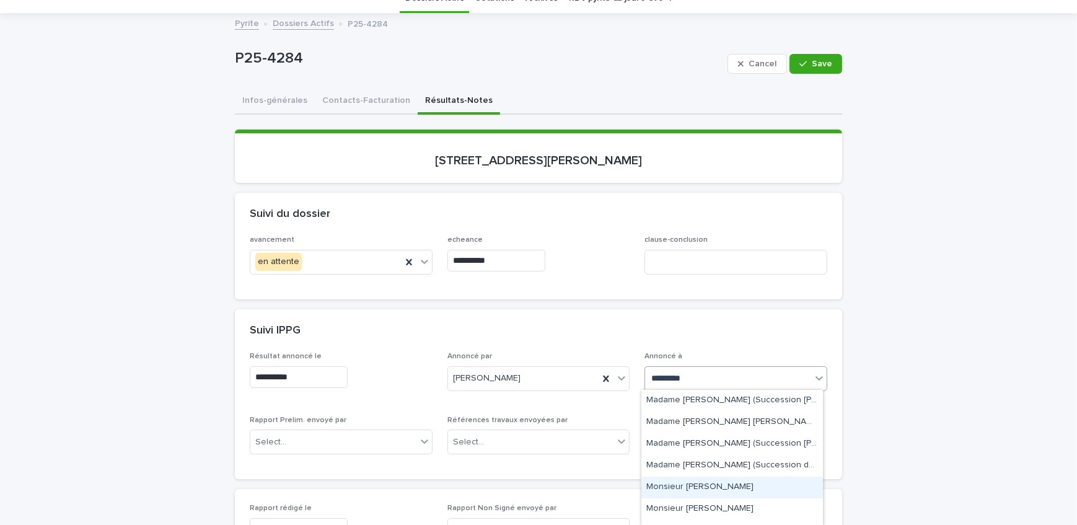
click at [714, 495] on div "Monsieur [PERSON_NAME]" at bounding box center [732, 487] width 182 height 22
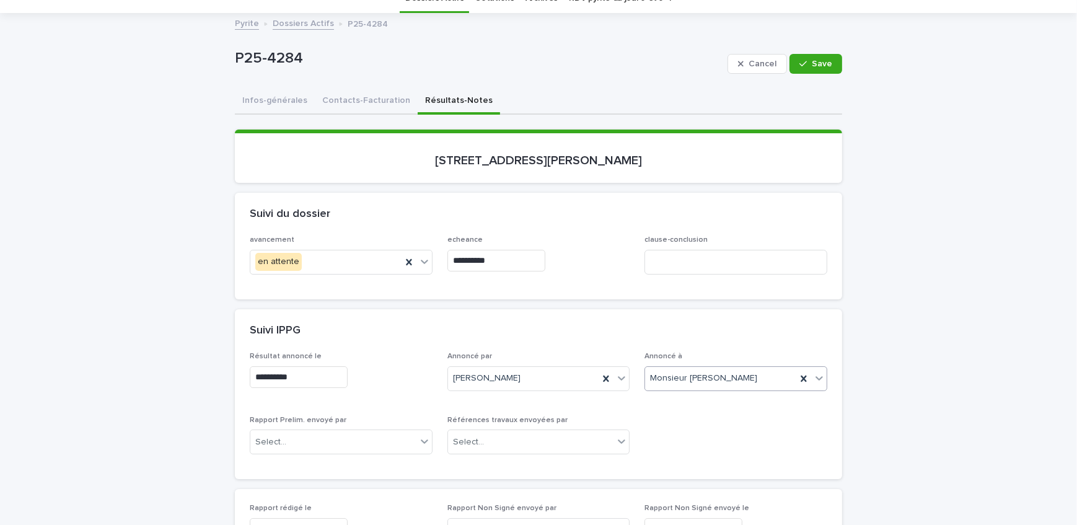
click at [341, 107] on button "Contacts-Facturation" at bounding box center [366, 102] width 103 height 26
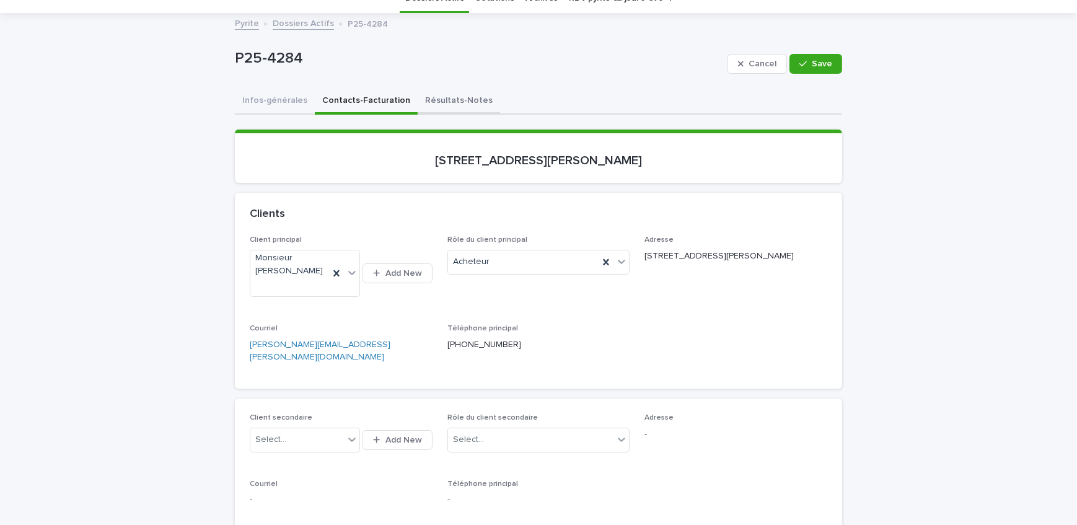
click at [447, 104] on button "Résultats-Notes" at bounding box center [459, 102] width 82 height 26
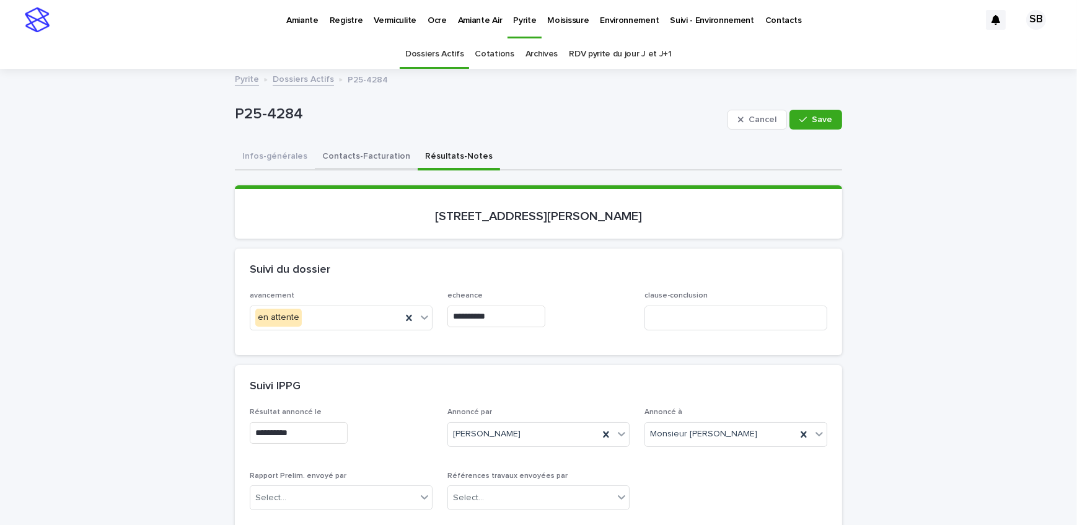
click at [359, 165] on button "Contacts-Facturation" at bounding box center [366, 157] width 103 height 26
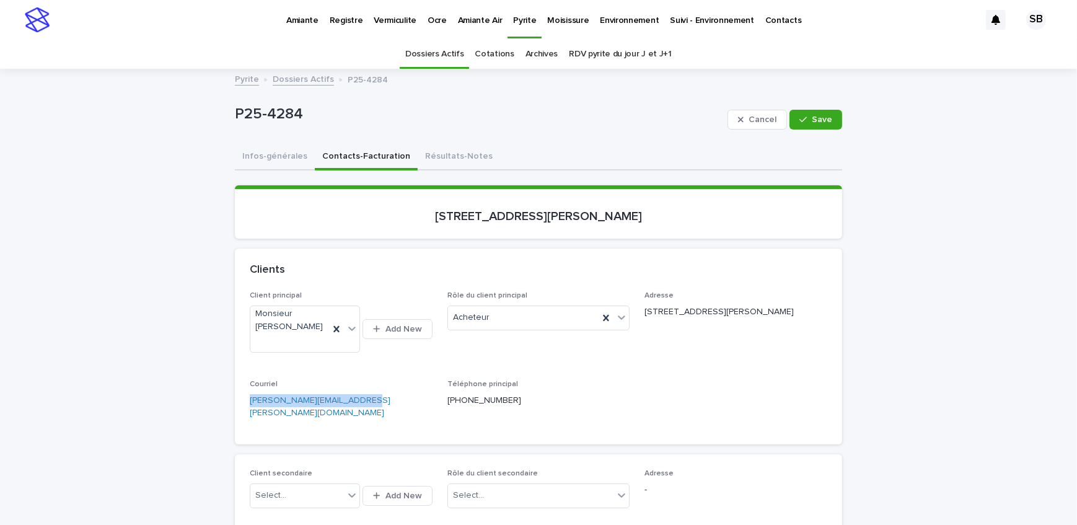
drag, startPoint x: 369, startPoint y: 400, endPoint x: 209, endPoint y: 408, distance: 159.5
click at [297, 81] on link "Dossiers Actifs" at bounding box center [303, 78] width 61 height 14
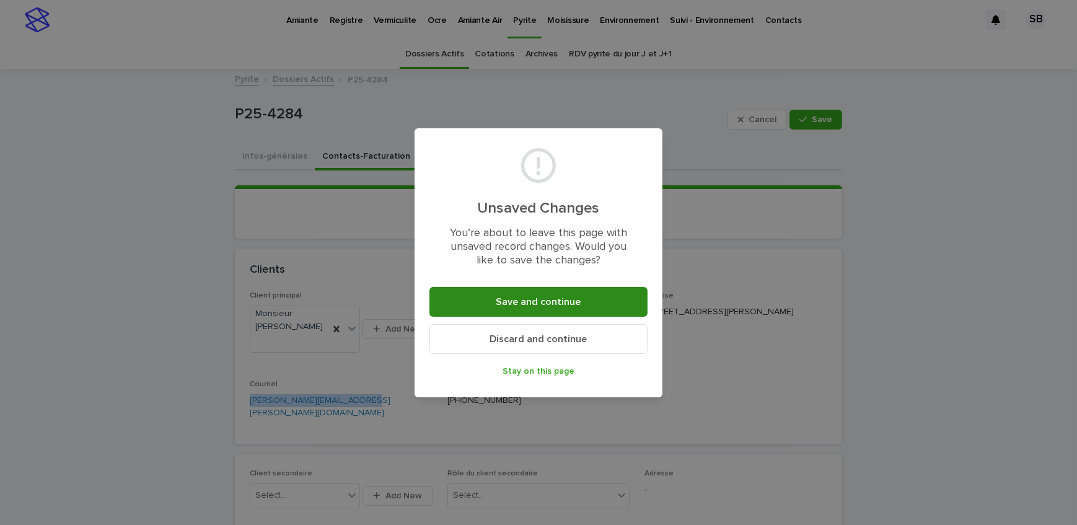
click at [566, 298] on span "Save and continue" at bounding box center [538, 302] width 85 height 10
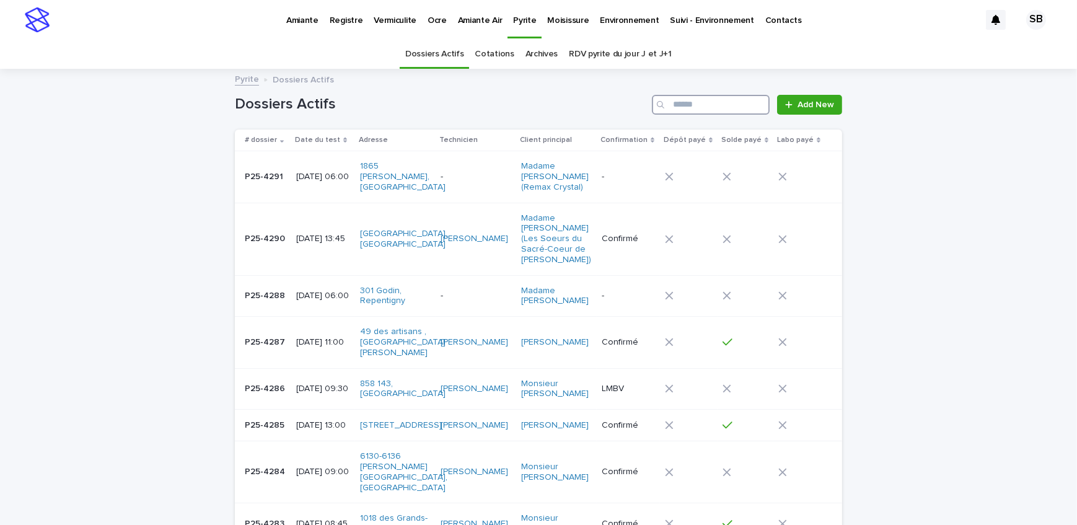
click at [713, 108] on input "Search" at bounding box center [711, 105] width 118 height 20
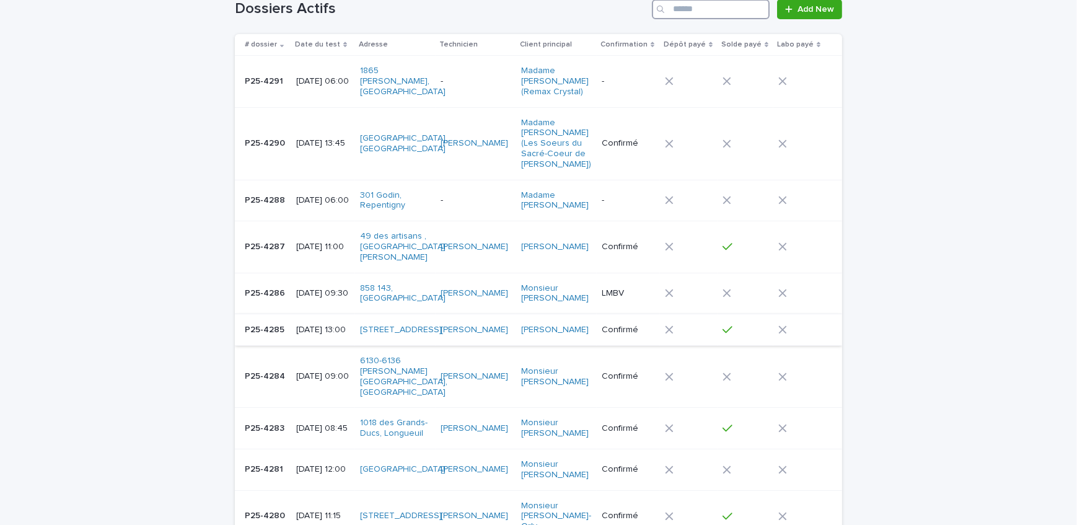
scroll to position [112, 0]
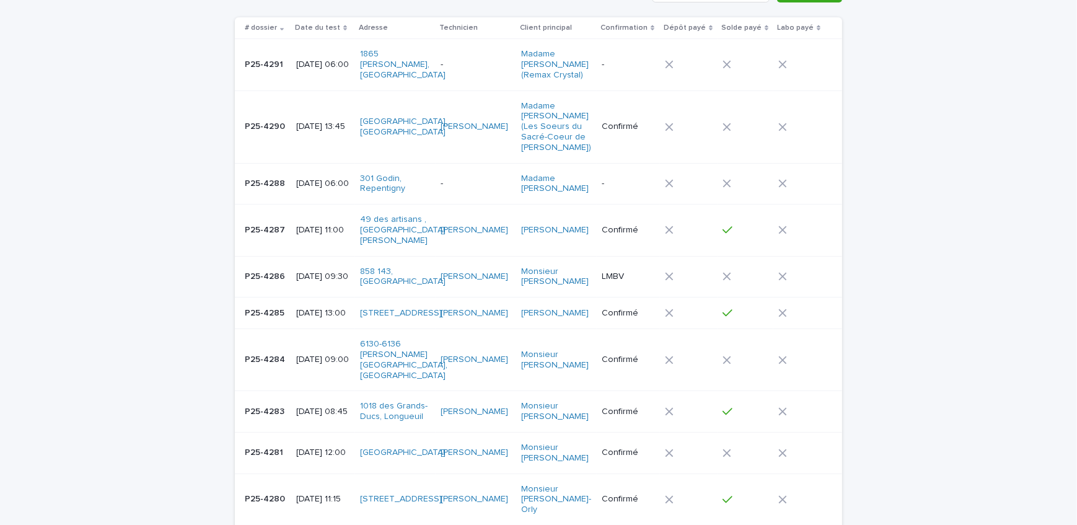
click at [273, 312] on div "P25-4285 P25-4285" at bounding box center [266, 313] width 42 height 20
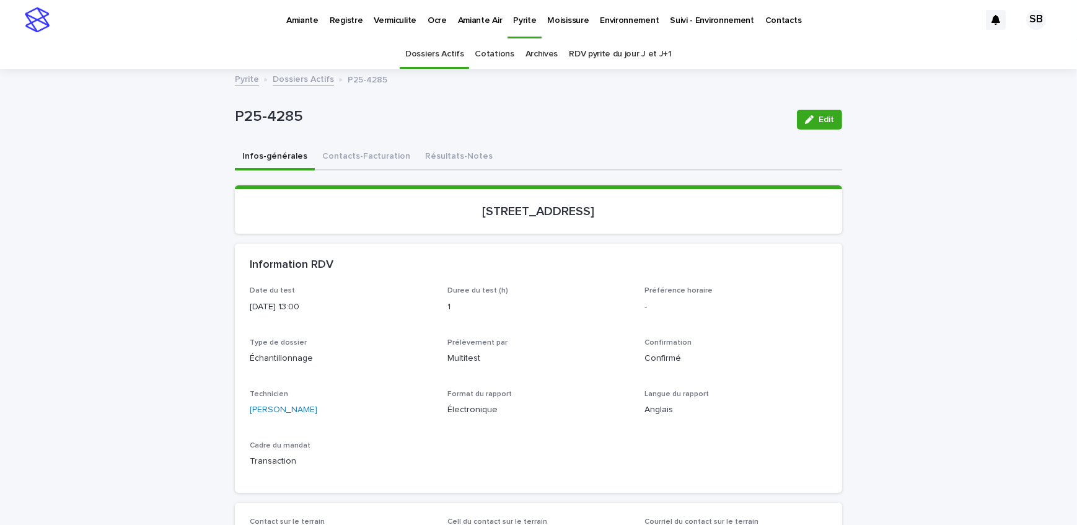
click at [346, 165] on button "Contacts-Facturation" at bounding box center [366, 157] width 103 height 26
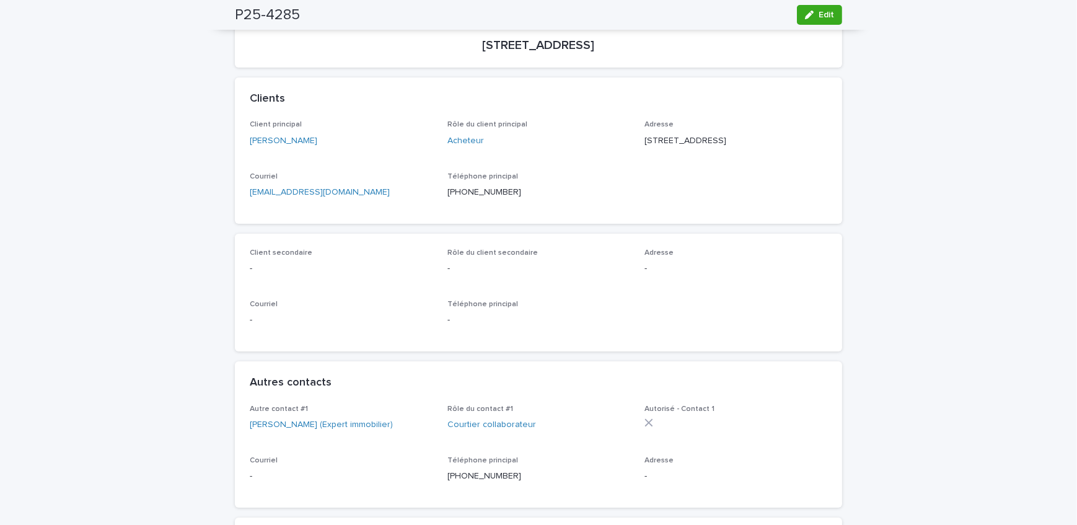
scroll to position [169, 0]
drag, startPoint x: 294, startPoint y: 141, endPoint x: 261, endPoint y: 143, distance: 33.5
click at [261, 143] on div "[PERSON_NAME]" at bounding box center [341, 143] width 183 height 13
copy link "[PERSON_NAME]"
click at [353, 156] on div "Client principal [PERSON_NAME]" at bounding box center [341, 141] width 183 height 37
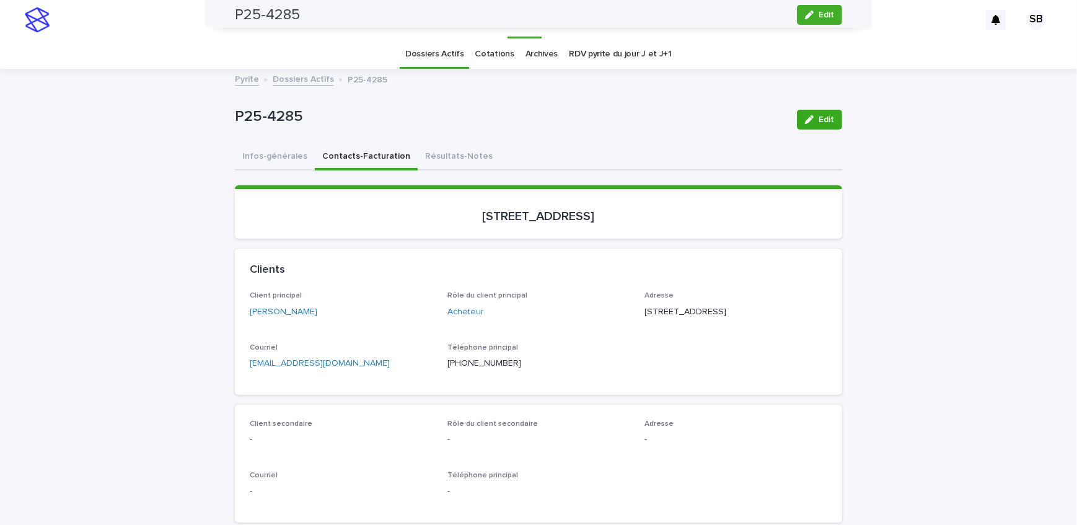
scroll to position [0, 0]
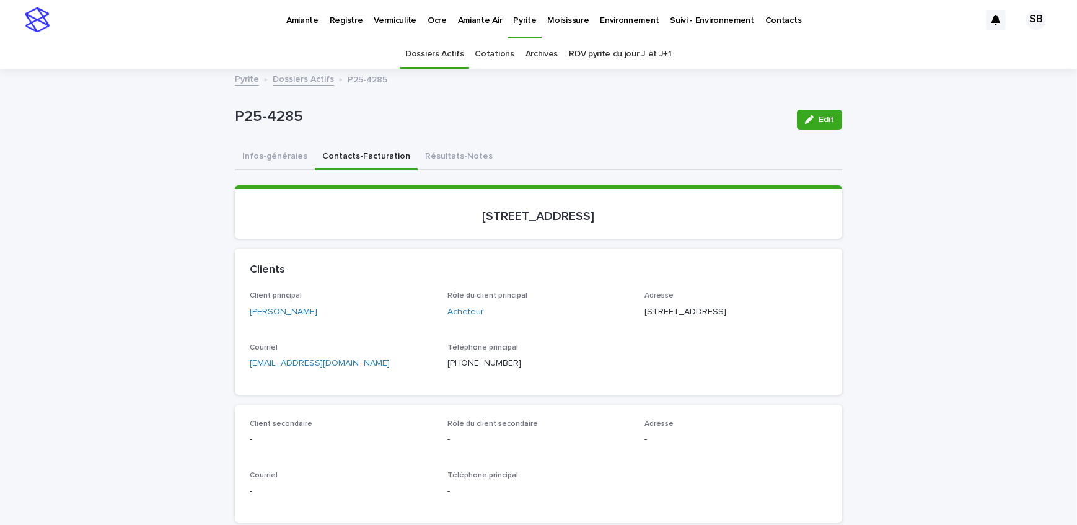
click at [297, 73] on link "Dossiers Actifs" at bounding box center [303, 78] width 61 height 14
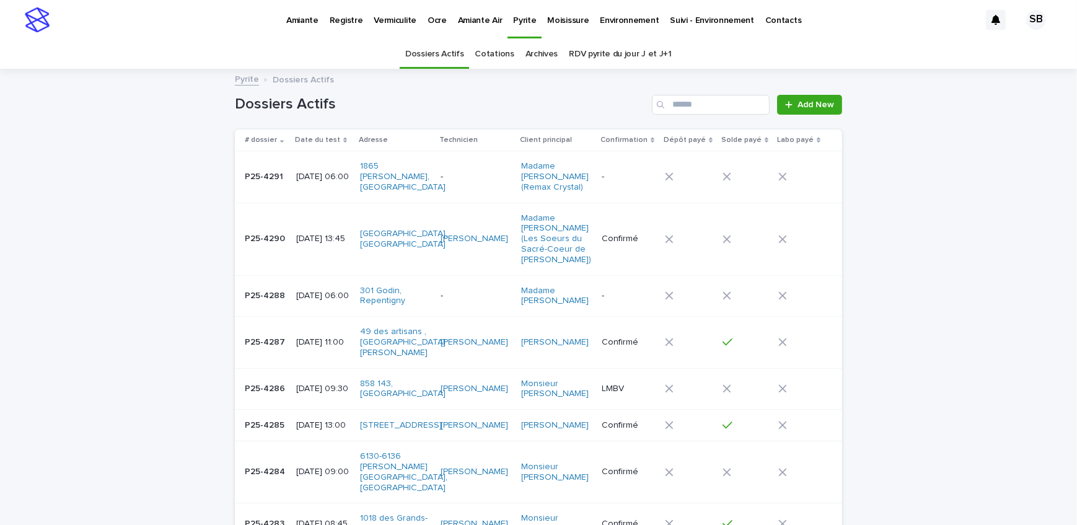
scroll to position [39, 0]
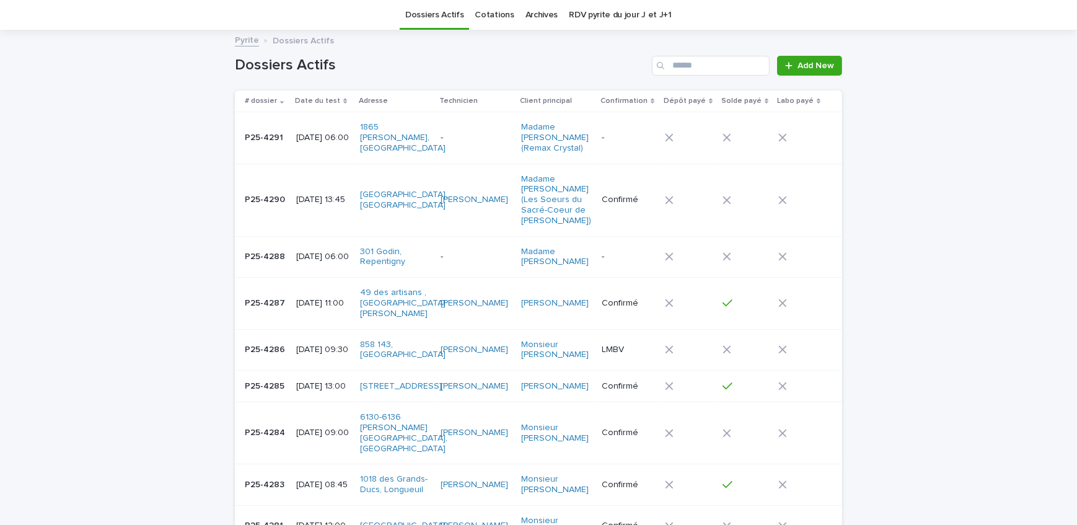
click at [249, 425] on p "P25-4284" at bounding box center [266, 431] width 43 height 13
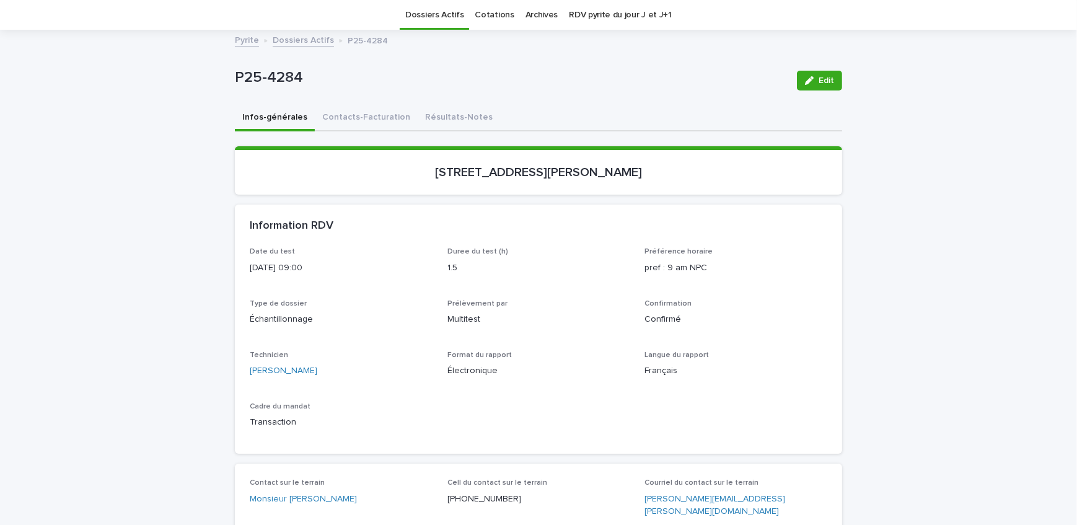
drag, startPoint x: 65, startPoint y: 226, endPoint x: 187, endPoint y: 260, distance: 126.1
click at [346, 105] on button "Contacts-Facturation" at bounding box center [366, 118] width 103 height 26
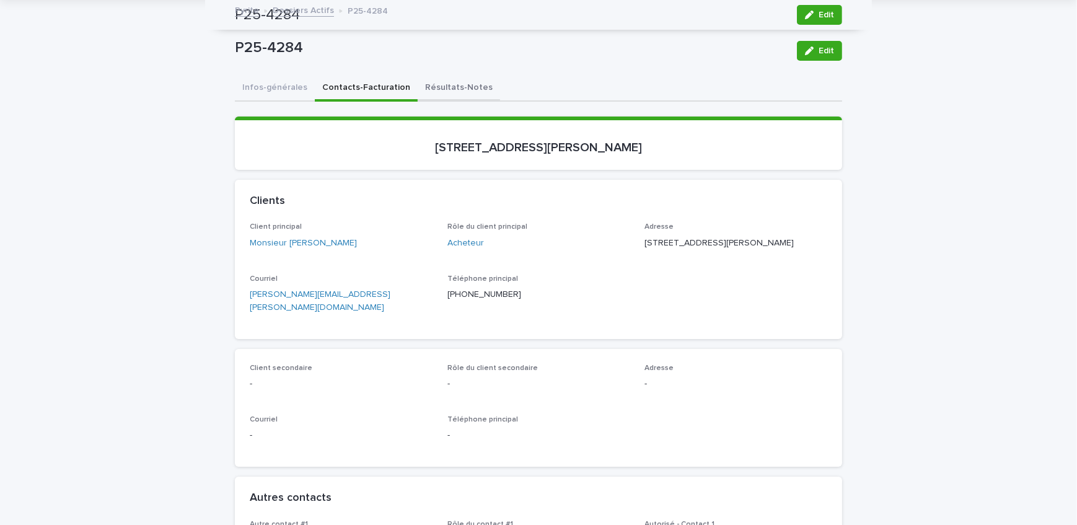
scroll to position [39, 0]
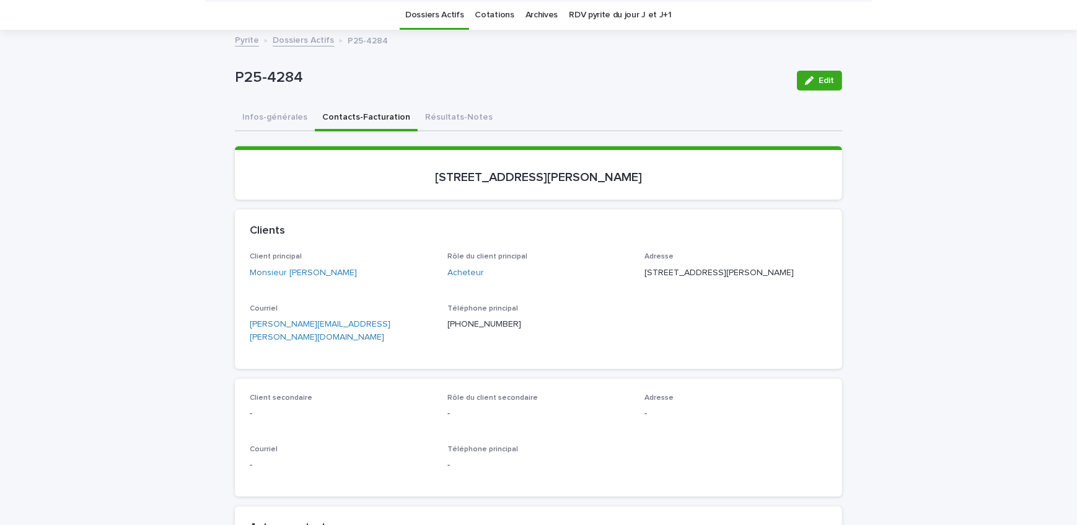
click at [443, 116] on button "Résultats-Notes" at bounding box center [459, 118] width 82 height 26
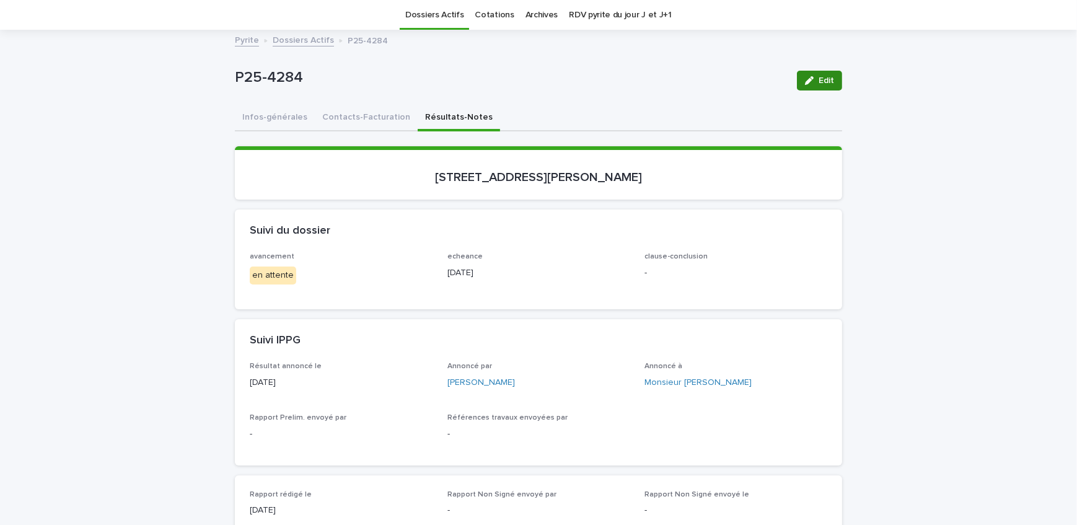
click at [819, 81] on span "Edit" at bounding box center [826, 80] width 15 height 9
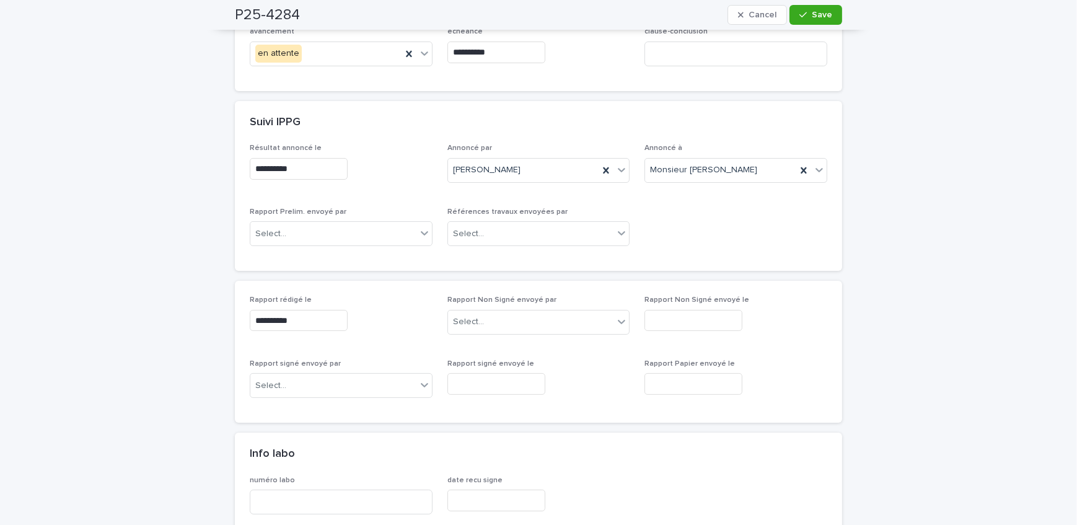
scroll to position [265, 0]
click at [340, 229] on div "Select..." at bounding box center [333, 233] width 166 height 20
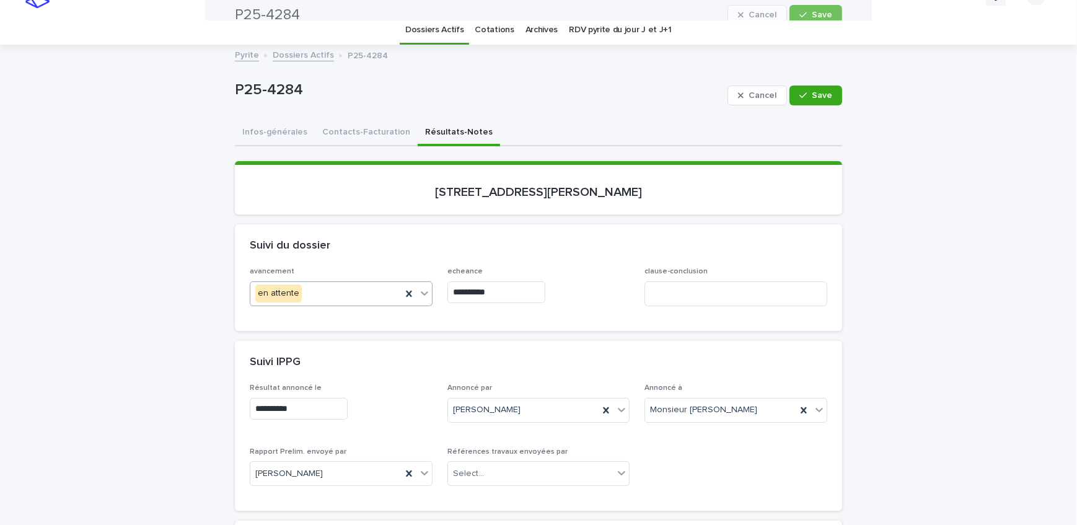
scroll to position [0, 0]
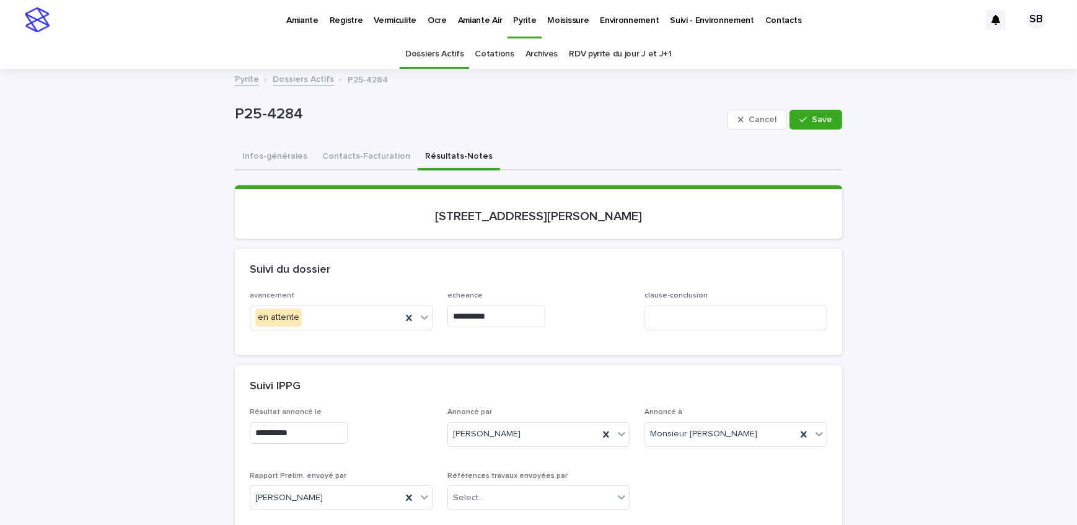
drag, startPoint x: 364, startPoint y: 160, endPoint x: 184, endPoint y: 384, distance: 287.3
click at [364, 160] on button "Contacts-Facturation" at bounding box center [366, 157] width 103 height 26
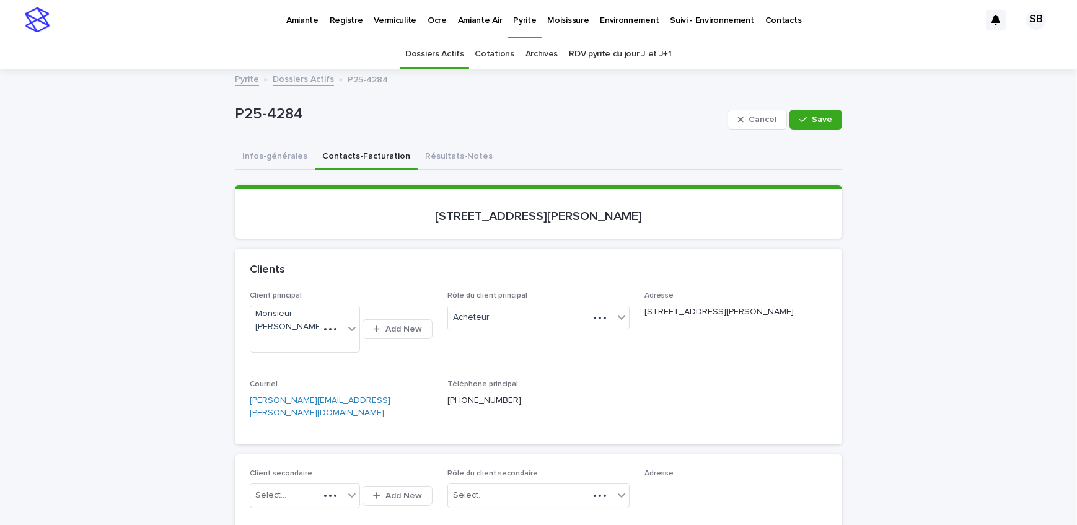
scroll to position [112, 0]
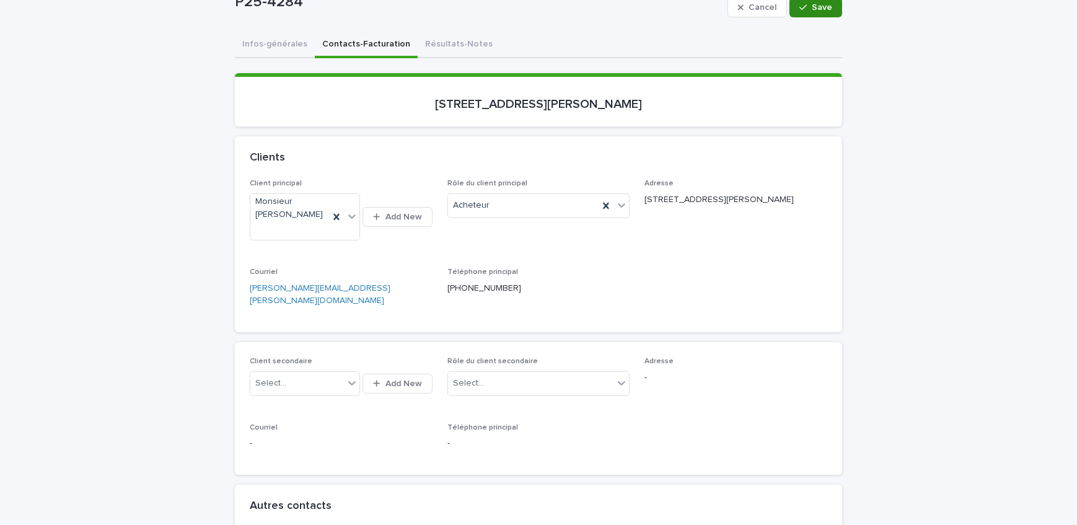
click at [814, 8] on span "Save" at bounding box center [822, 7] width 20 height 9
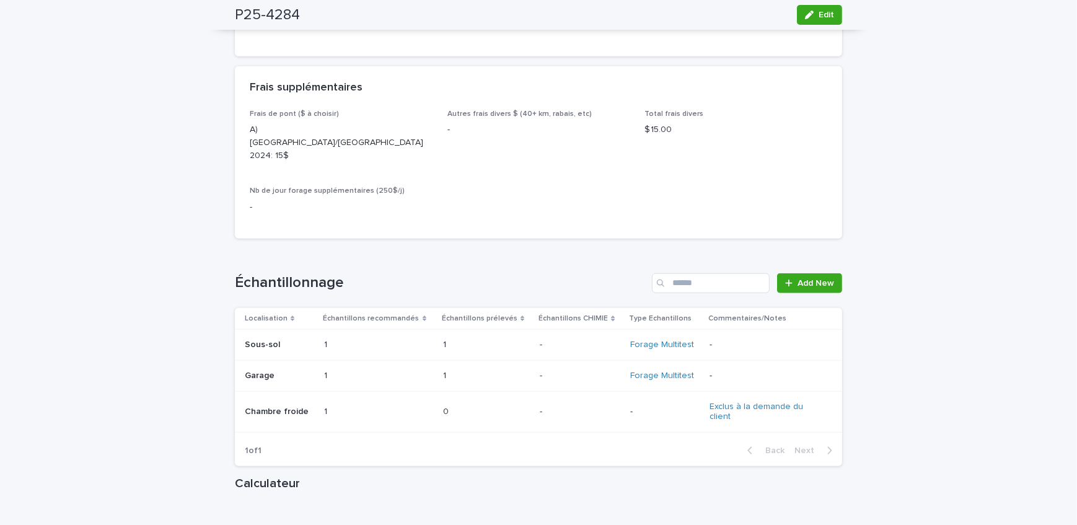
scroll to position [1472, 0]
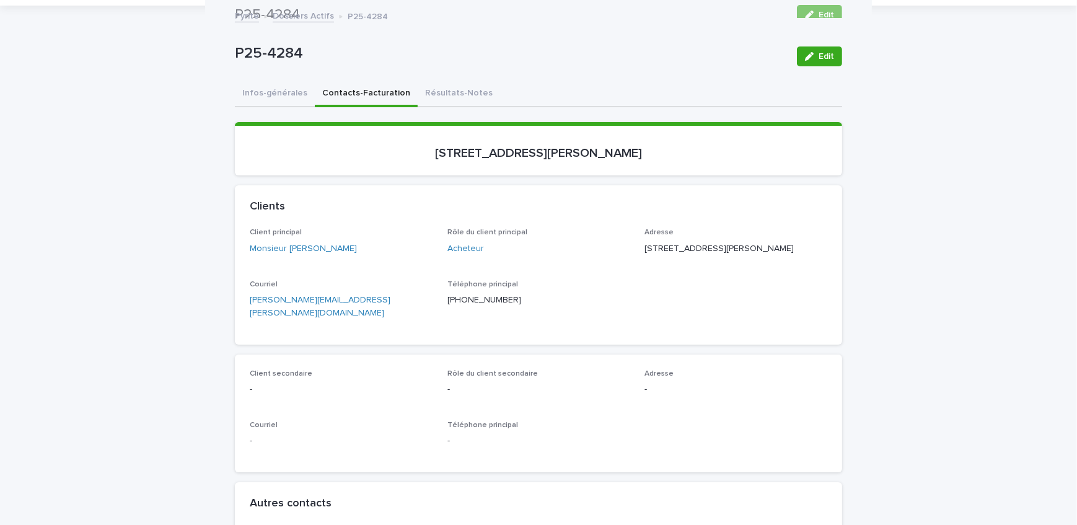
scroll to position [0, 0]
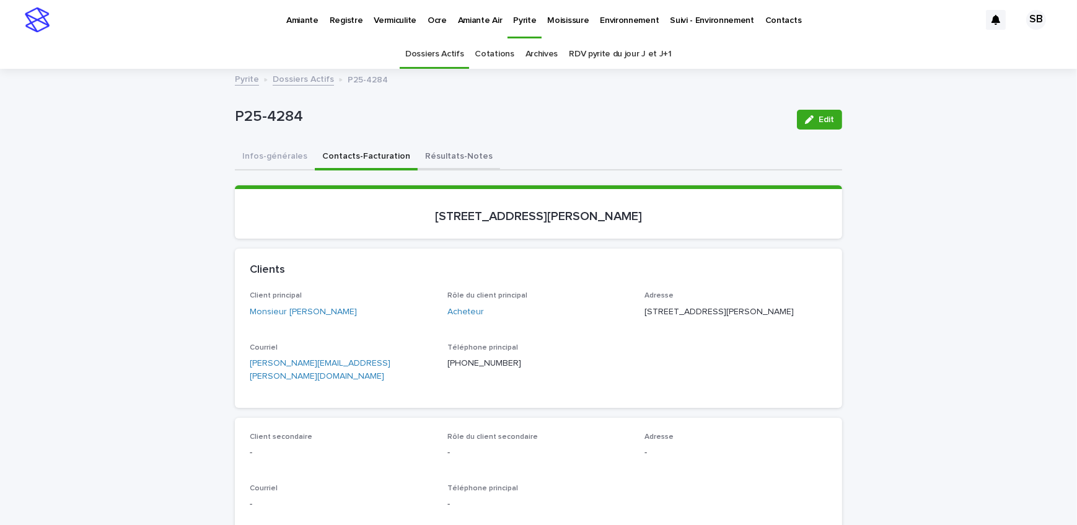
drag, startPoint x: 445, startPoint y: 160, endPoint x: 310, endPoint y: 75, distance: 159.5
click at [445, 160] on button "Résultats-Notes" at bounding box center [459, 157] width 82 height 26
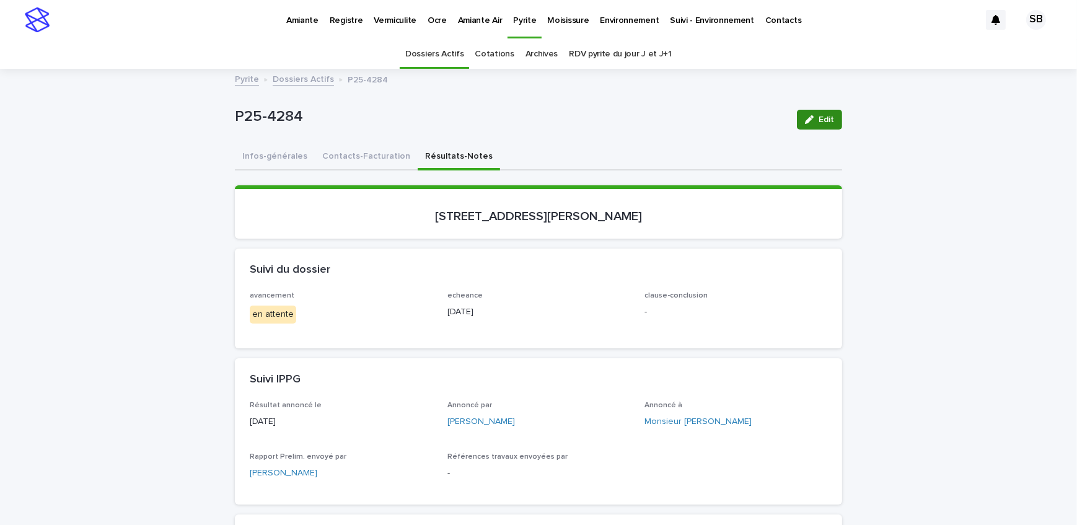
click at [824, 118] on span "Edit" at bounding box center [826, 119] width 15 height 9
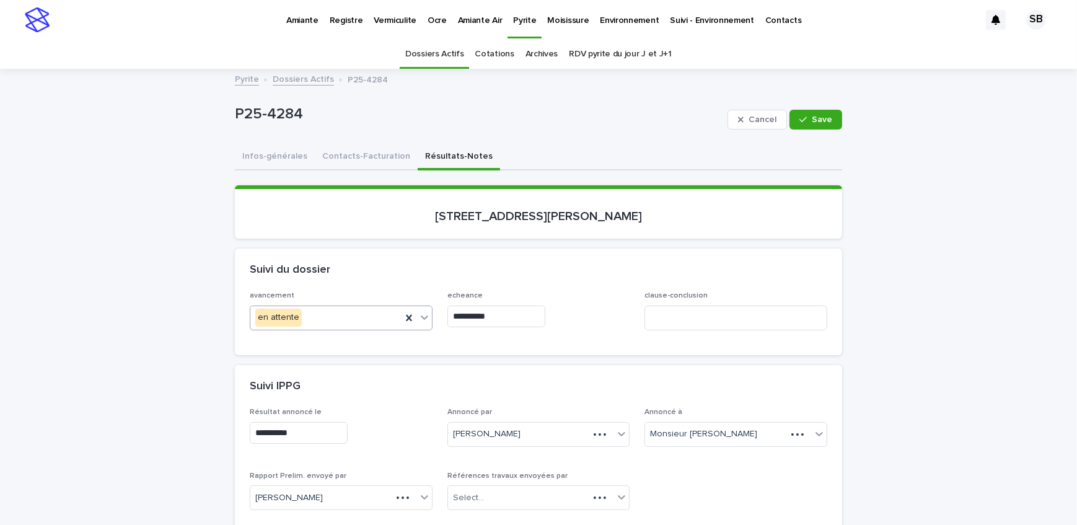
click at [347, 321] on div "en attente" at bounding box center [325, 317] width 151 height 20
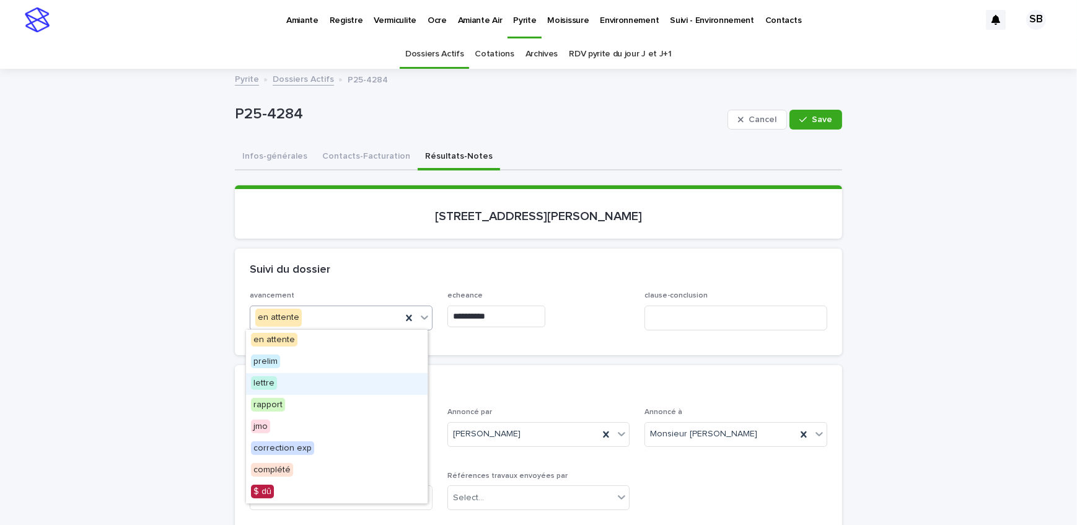
click at [326, 383] on div "lettre" at bounding box center [337, 384] width 182 height 22
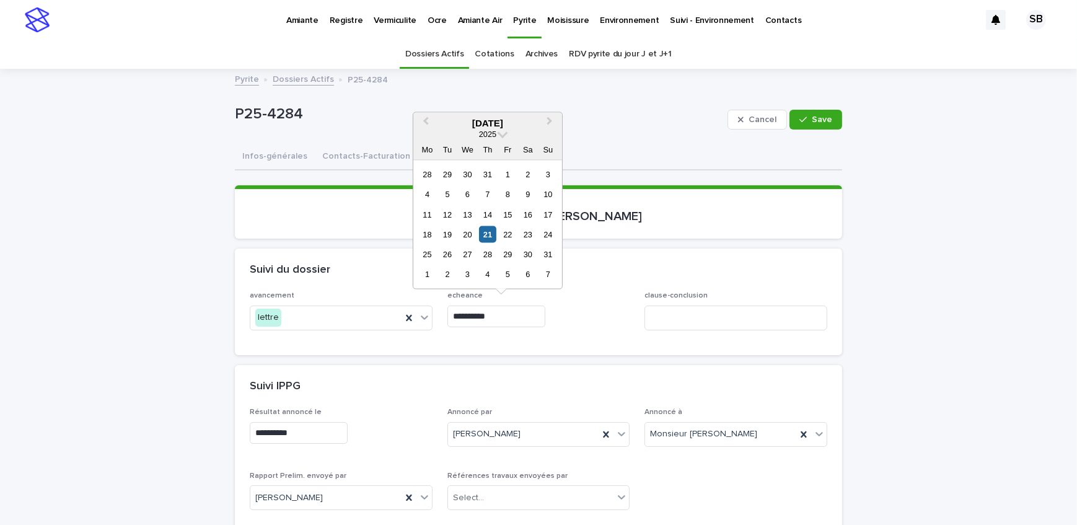
click at [523, 311] on input "**********" at bounding box center [496, 316] width 98 height 22
click at [432, 250] on div "25" at bounding box center [427, 254] width 17 height 17
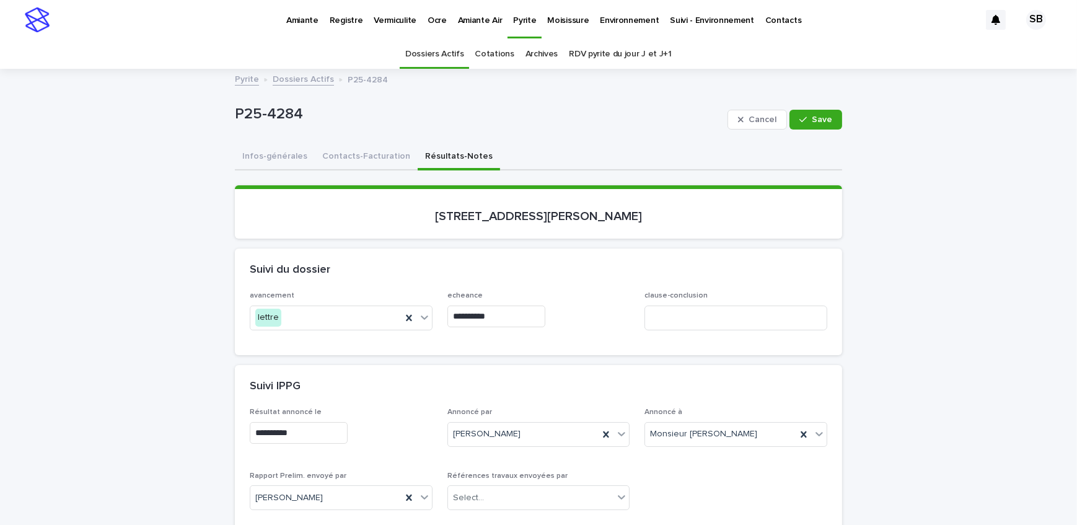
type input "**********"
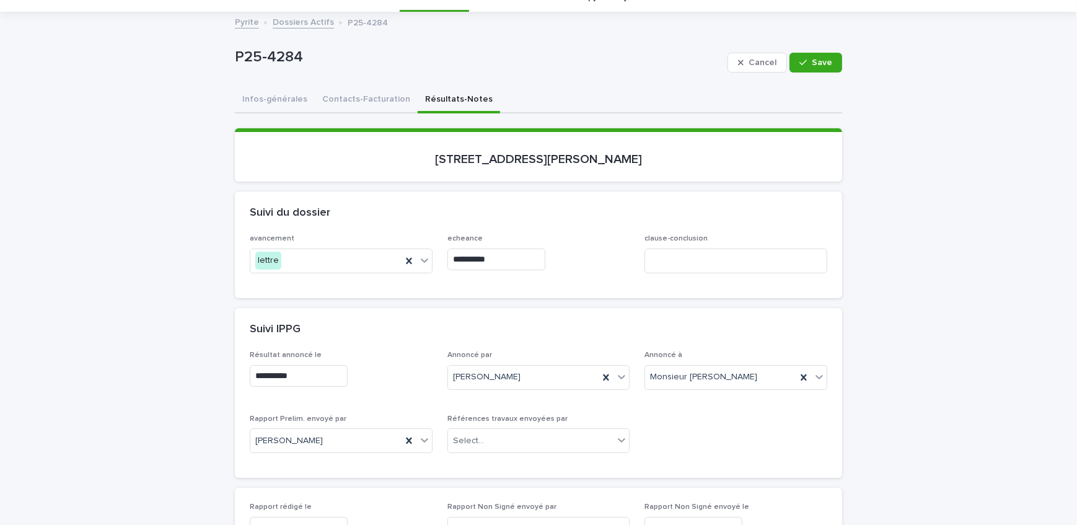
scroll to position [112, 0]
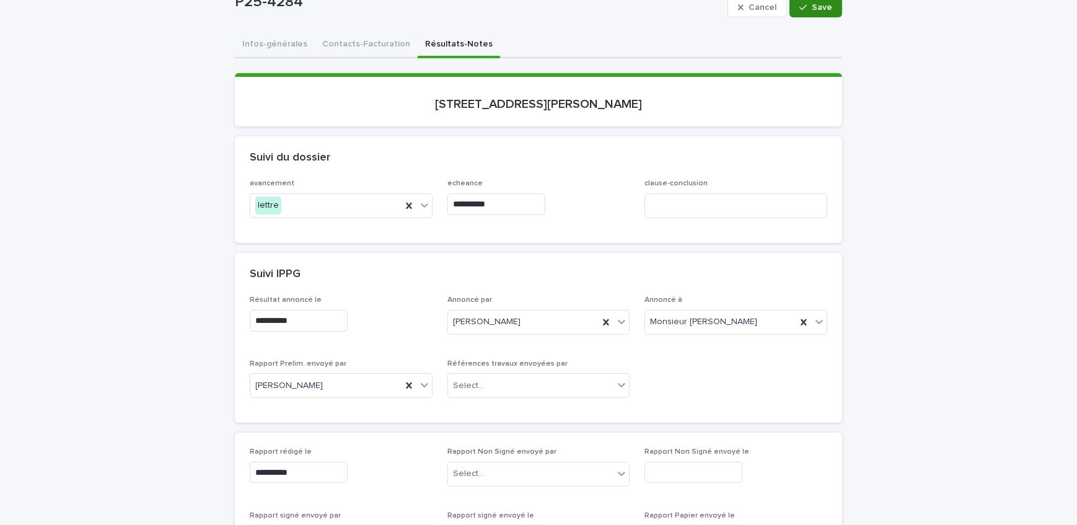
click at [802, 12] on button "Save" at bounding box center [815, 8] width 53 height 20
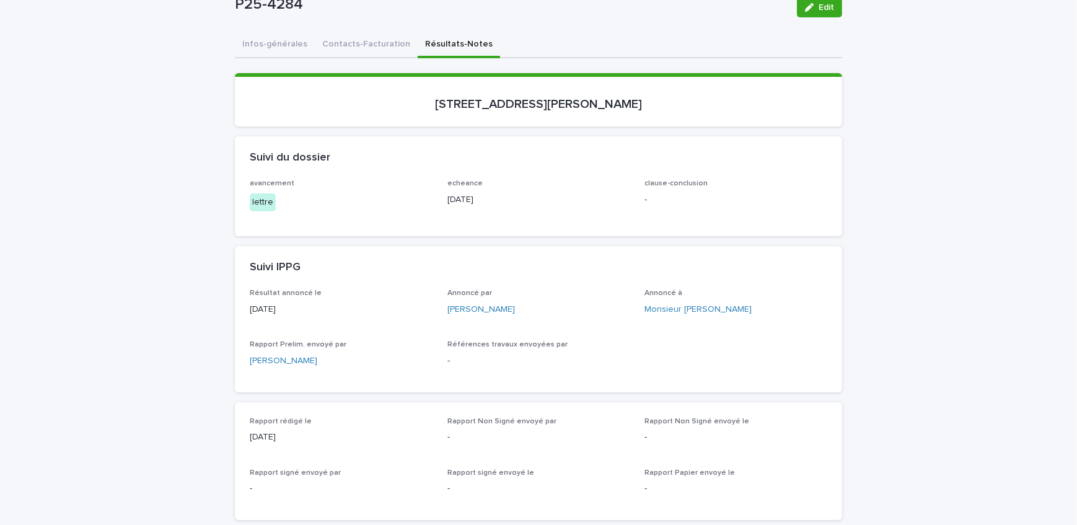
drag, startPoint x: 157, startPoint y: 213, endPoint x: 168, endPoint y: 211, distance: 10.8
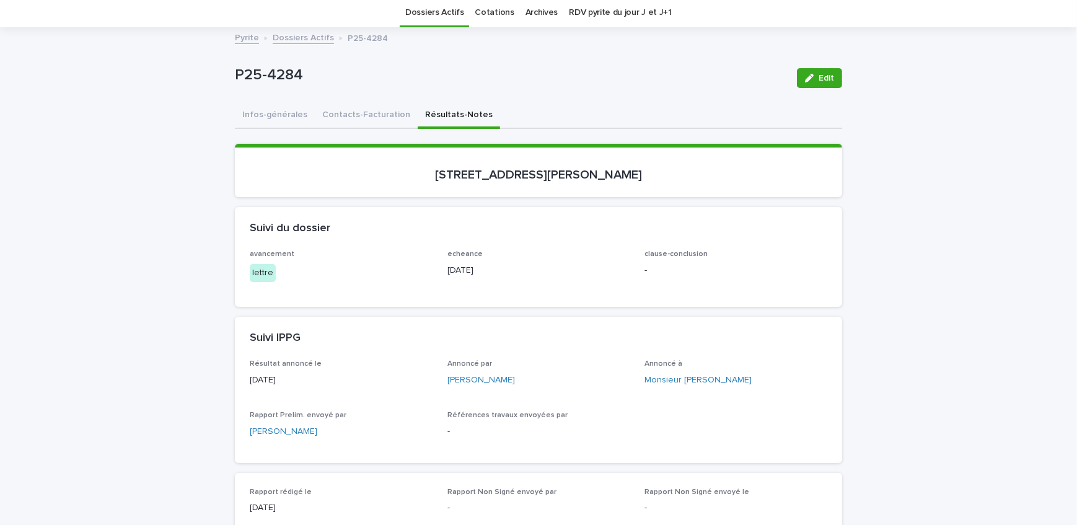
scroll to position [0, 0]
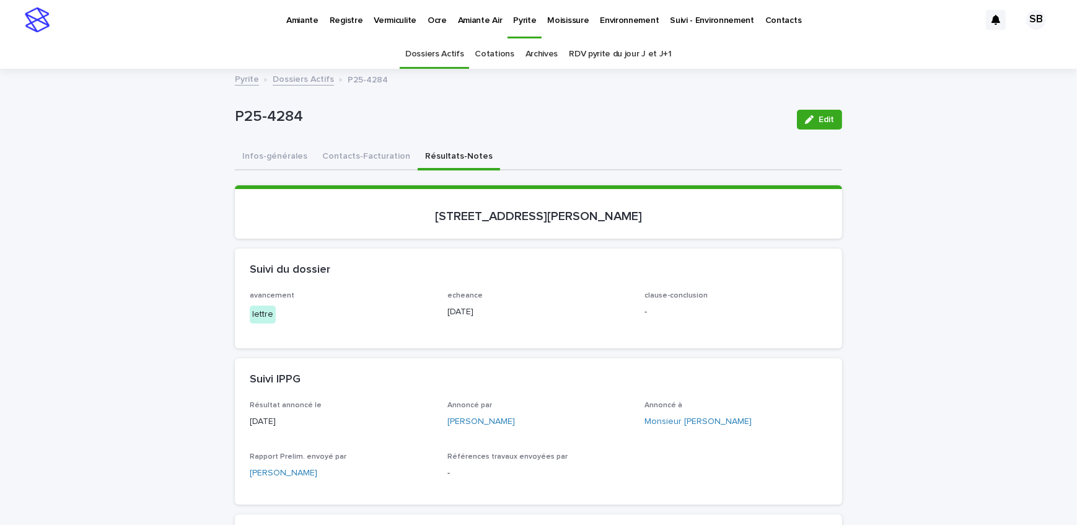
click at [292, 72] on link "Dossiers Actifs" at bounding box center [303, 78] width 61 height 14
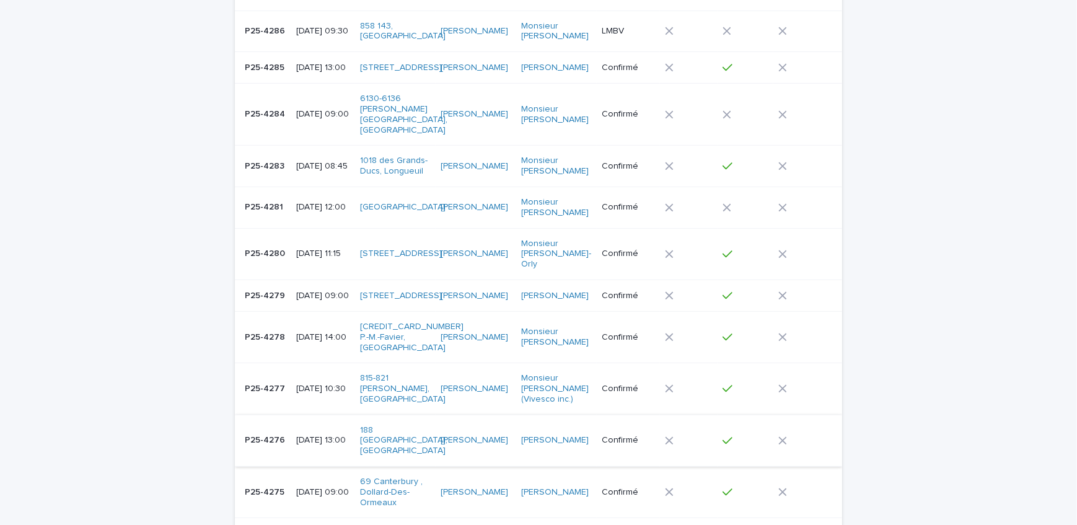
scroll to position [377, 0]
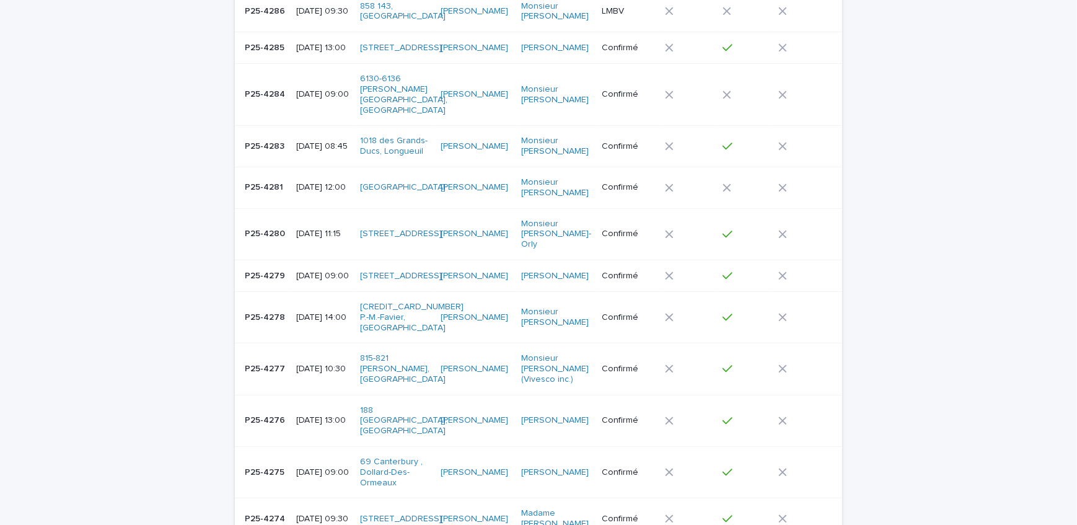
click at [270, 359] on div "P25-4277 P25-4277" at bounding box center [266, 369] width 42 height 20
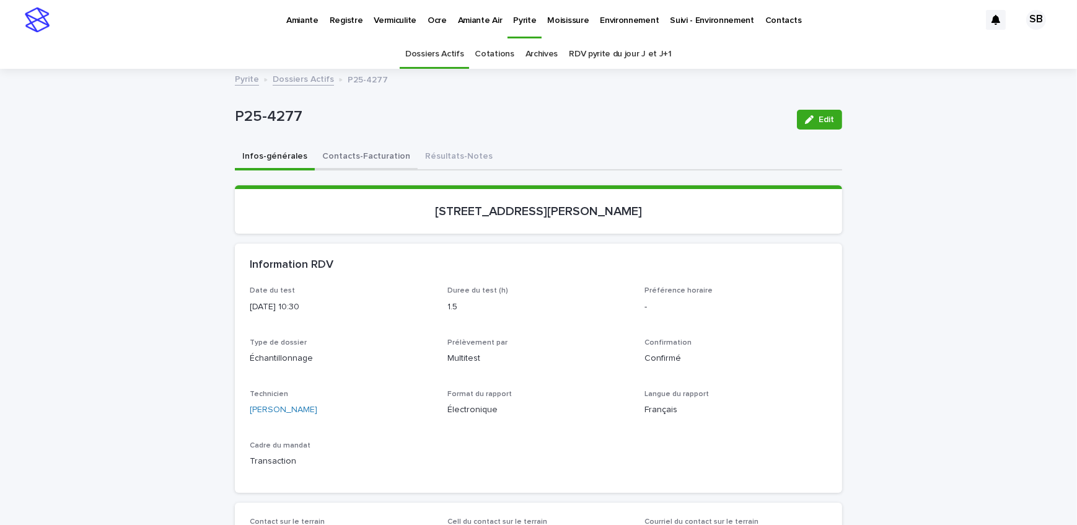
click at [373, 154] on button "Contacts-Facturation" at bounding box center [366, 157] width 103 height 26
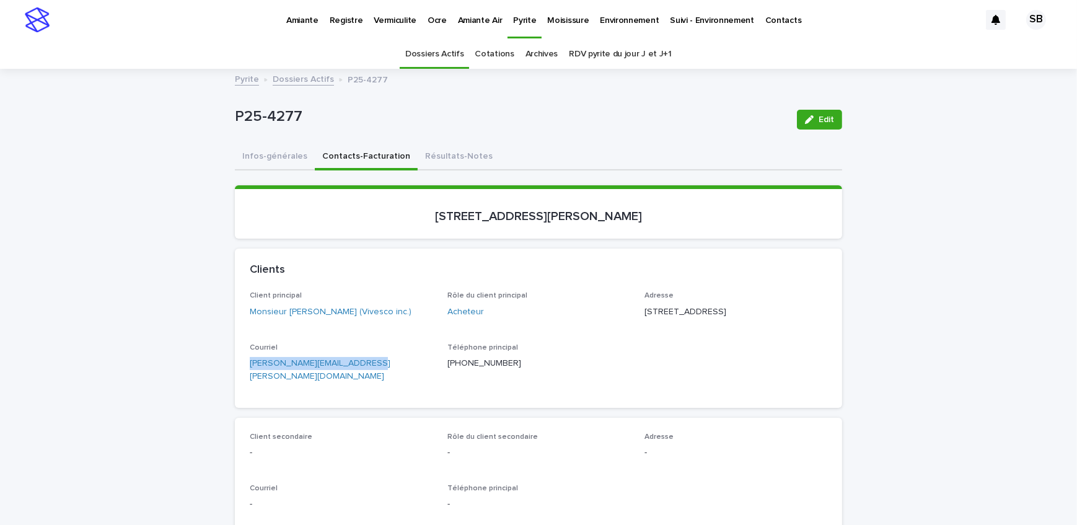
drag, startPoint x: 366, startPoint y: 380, endPoint x: 214, endPoint y: 379, distance: 152.4
drag, startPoint x: 452, startPoint y: 158, endPoint x: 853, endPoint y: 128, distance: 401.4
click at [452, 158] on button "Résultats-Notes" at bounding box center [459, 157] width 82 height 26
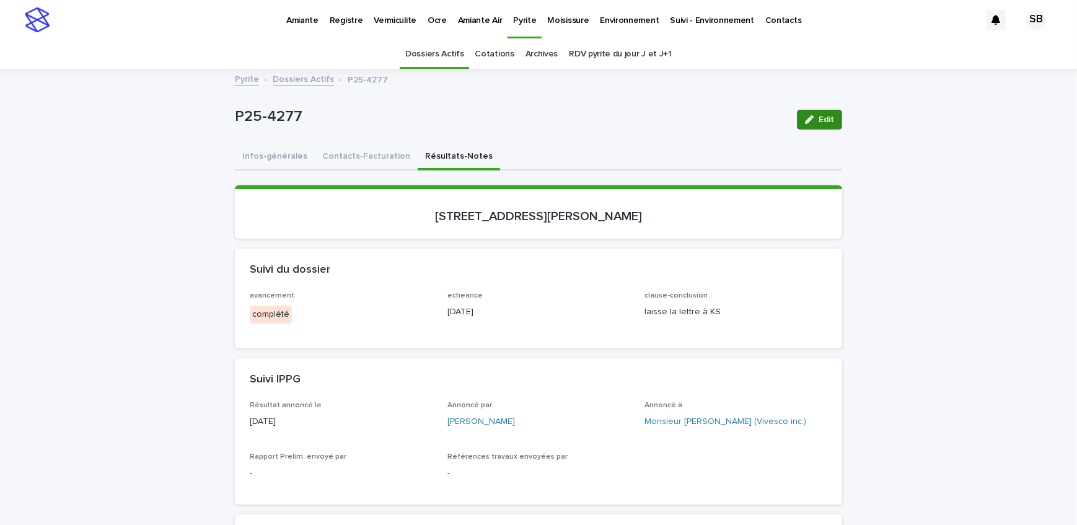
click at [823, 121] on span "Edit" at bounding box center [826, 119] width 15 height 9
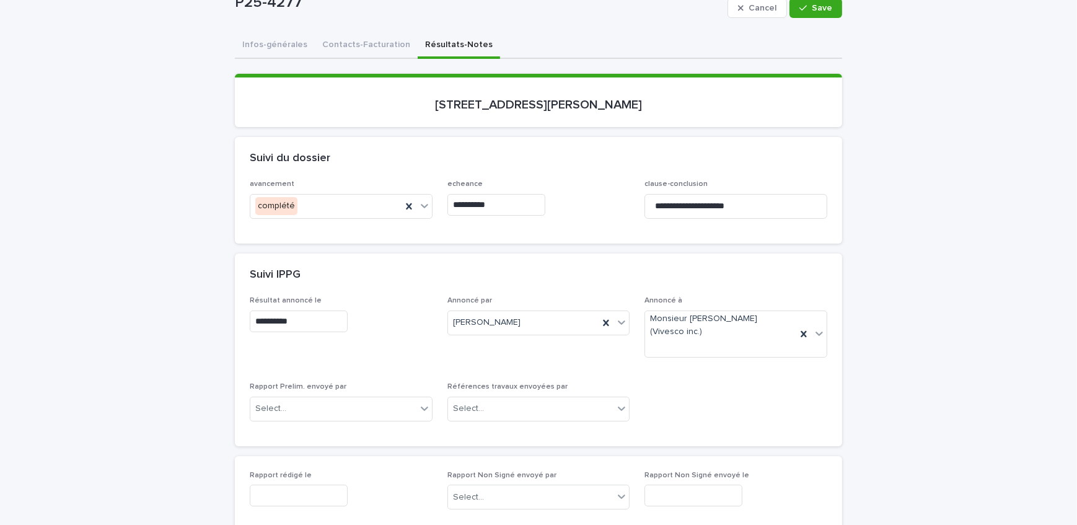
scroll to position [112, 0]
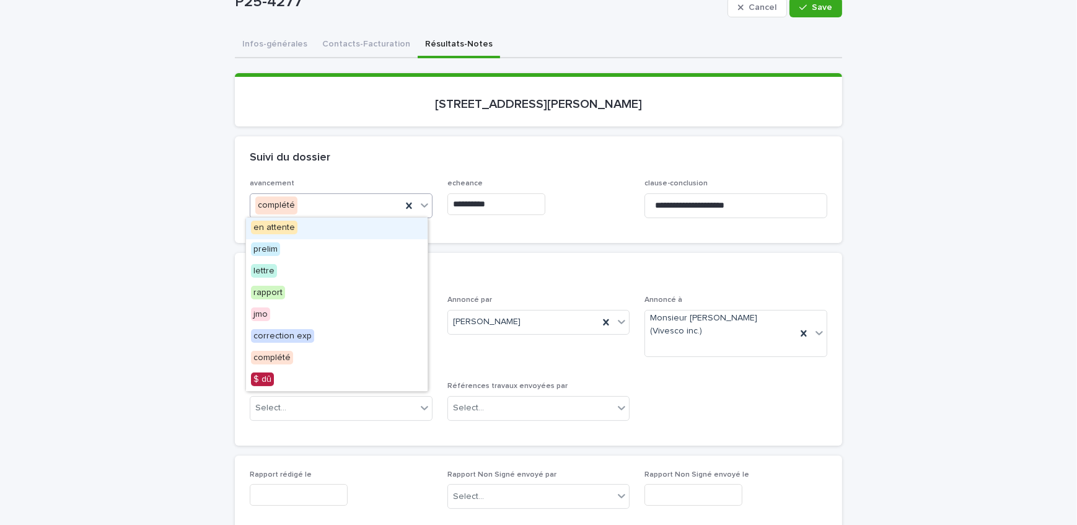
click at [345, 213] on div "complété" at bounding box center [325, 205] width 151 height 20
click at [330, 272] on div "lettre" at bounding box center [337, 272] width 182 height 22
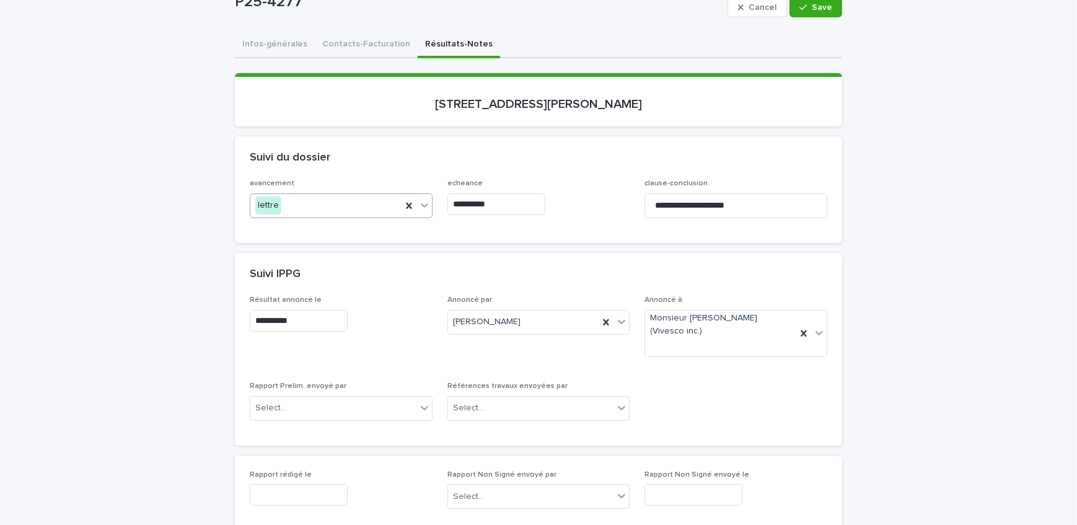
click at [503, 206] on input "**********" at bounding box center [496, 204] width 98 height 22
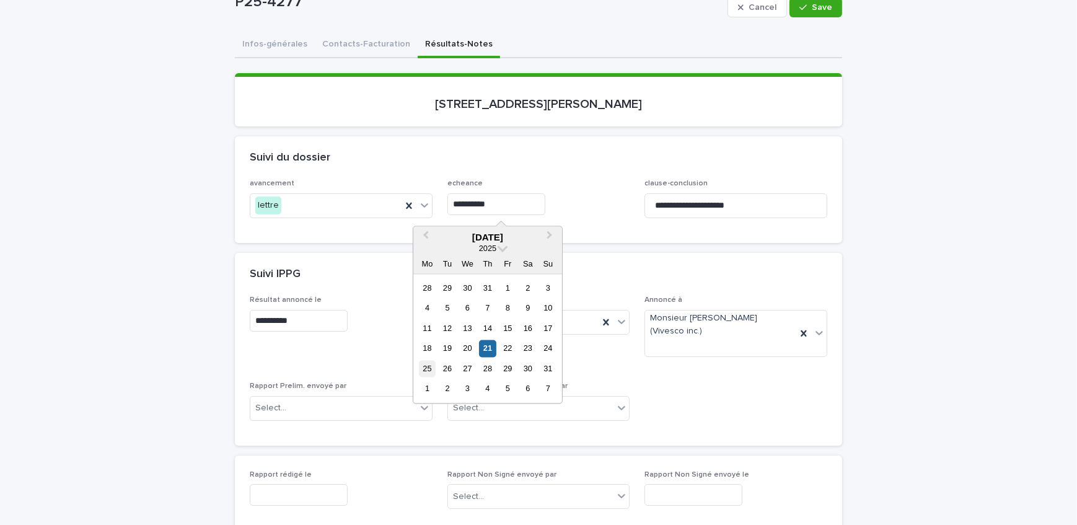
click at [425, 366] on div "25" at bounding box center [427, 368] width 17 height 17
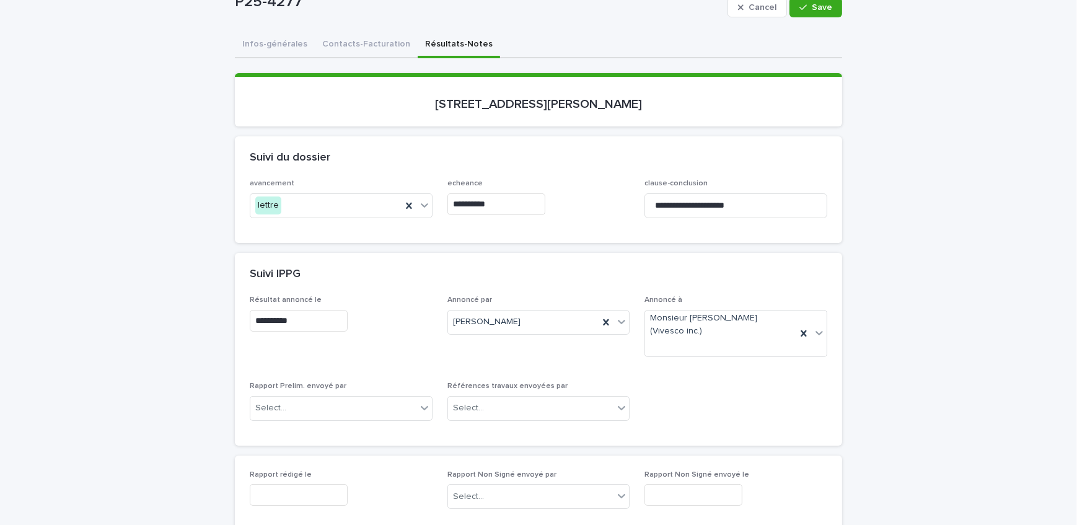
type input "**********"
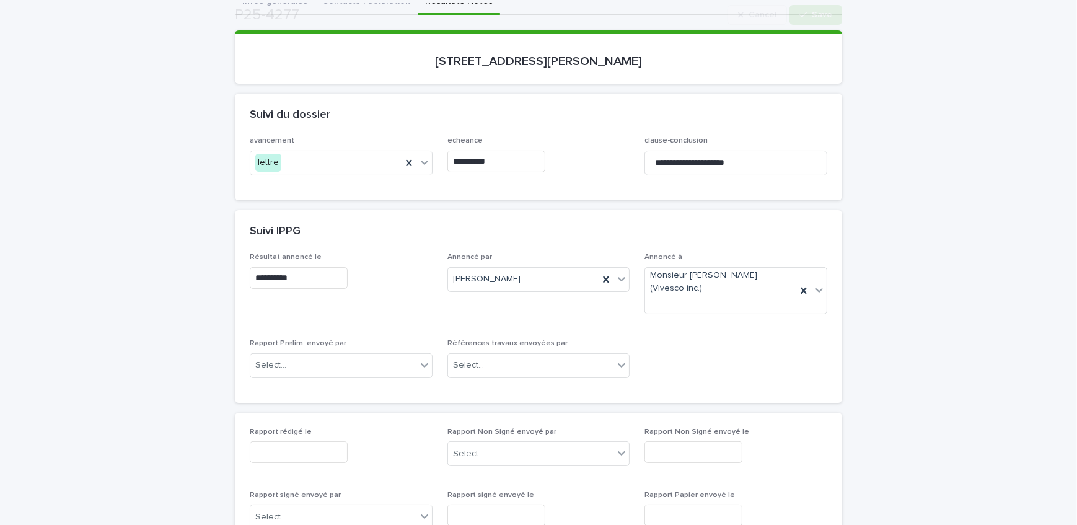
scroll to position [225, 0]
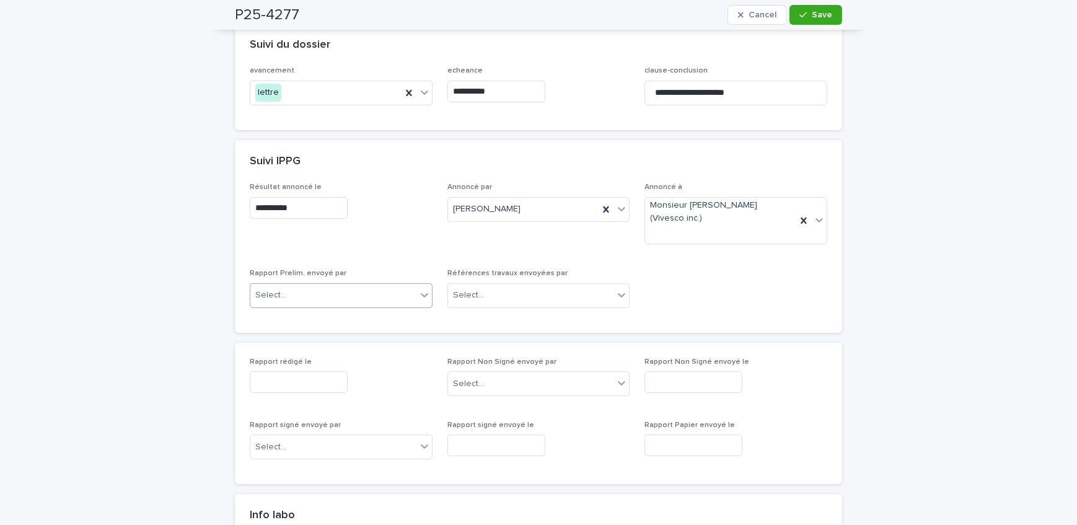
click at [353, 292] on div "Select..." at bounding box center [333, 295] width 166 height 20
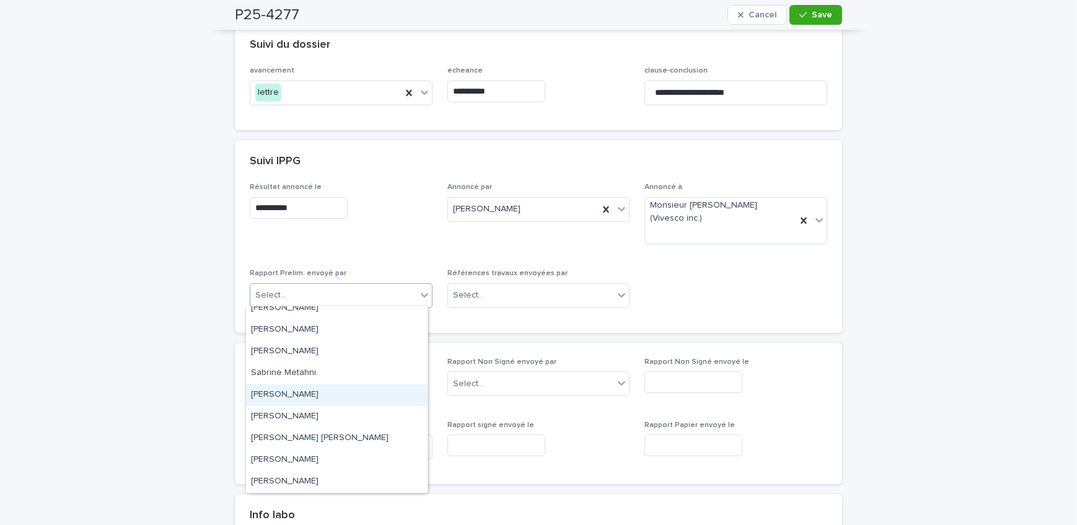
click at [335, 392] on div "[PERSON_NAME]" at bounding box center [337, 395] width 182 height 22
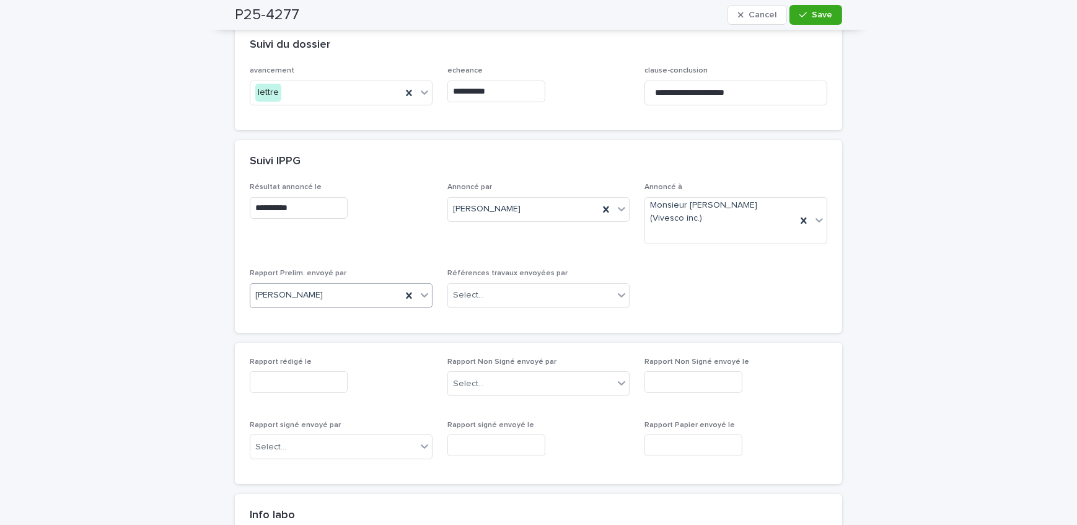
click at [301, 374] on input "text" at bounding box center [299, 382] width 98 height 22
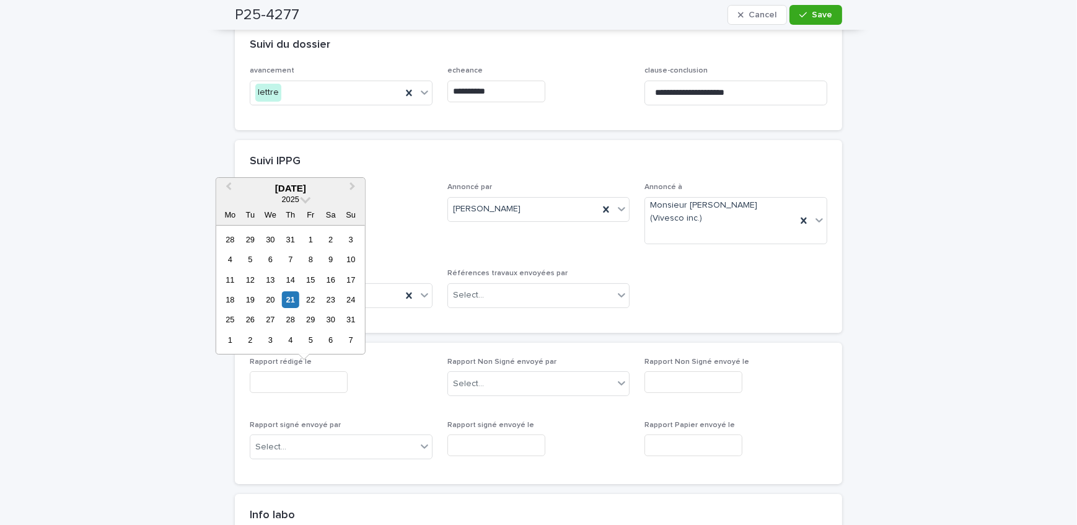
click at [232, 322] on div "25" at bounding box center [230, 319] width 17 height 17
type input "**********"
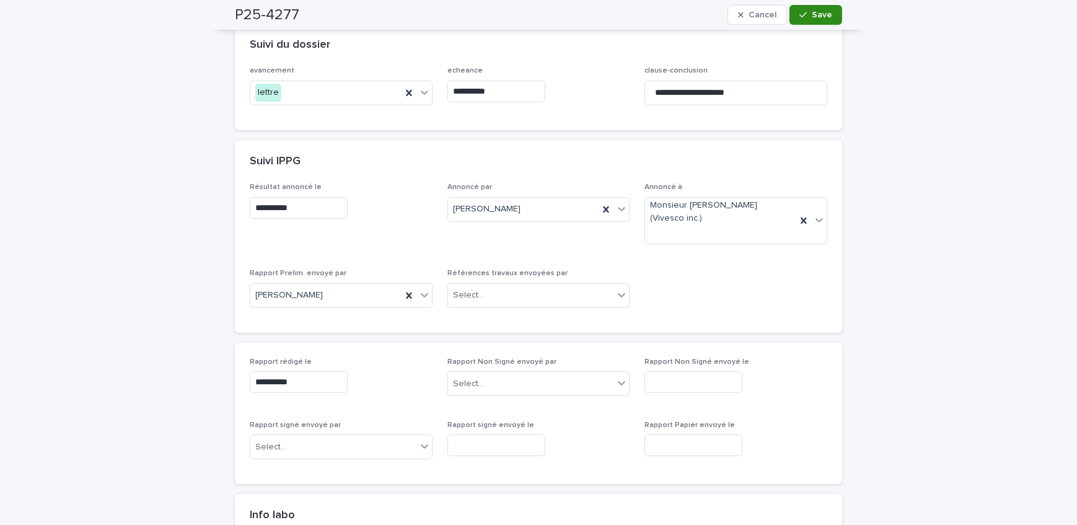
click at [819, 15] on span "Save" at bounding box center [822, 15] width 20 height 9
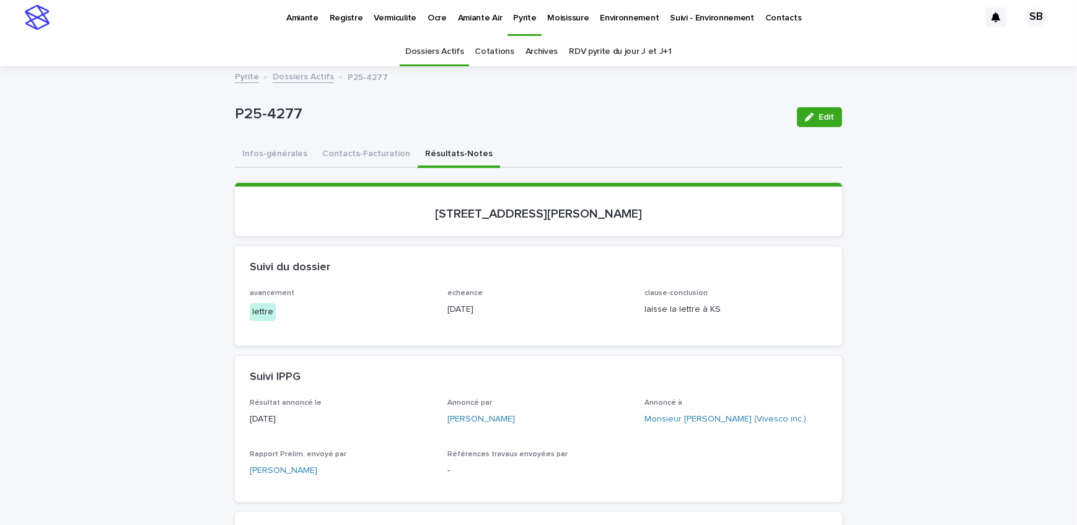
scroll to position [0, 0]
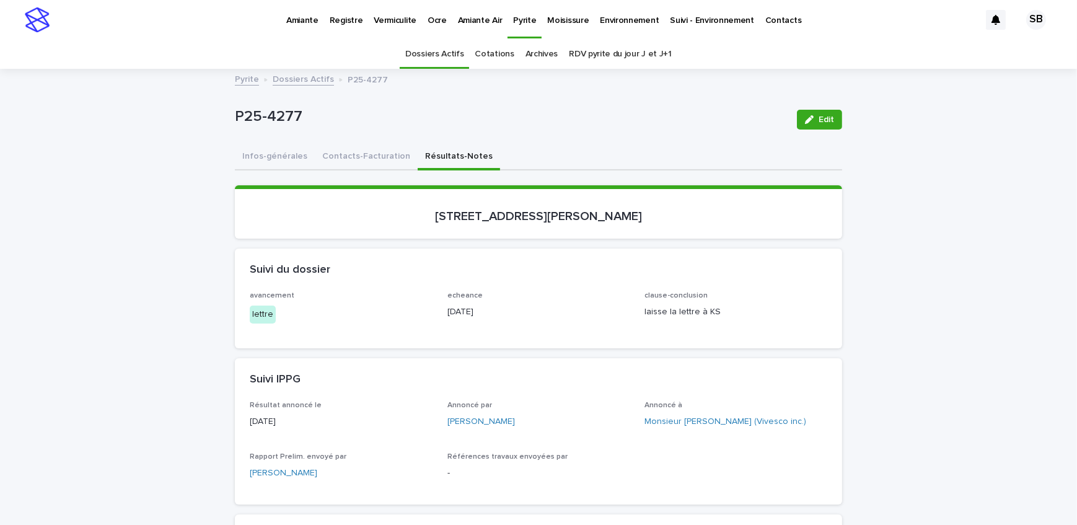
click at [303, 72] on link "Dossiers Actifs" at bounding box center [303, 78] width 61 height 14
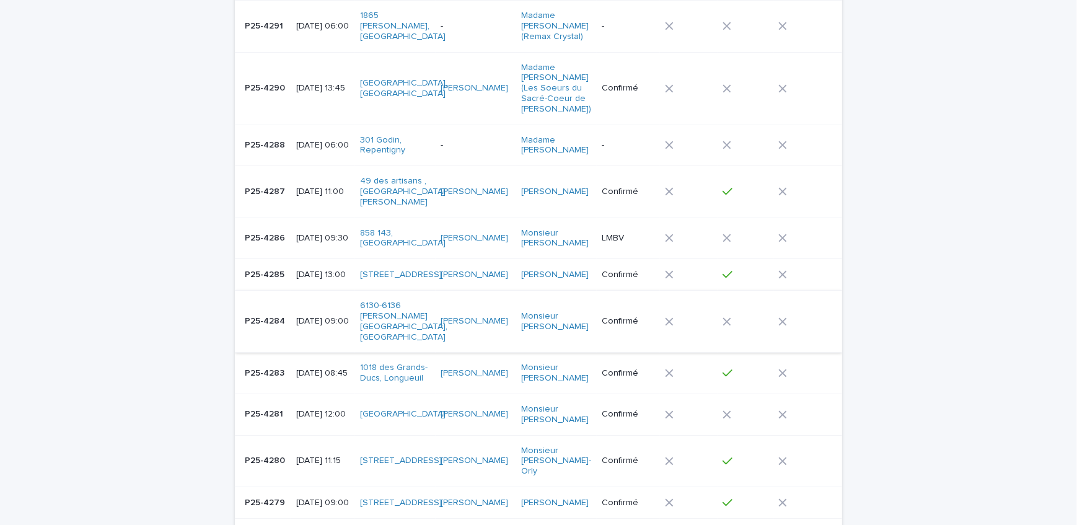
scroll to position [152, 0]
click at [291, 273] on td "[DATE] 13:00" at bounding box center [323, 274] width 64 height 32
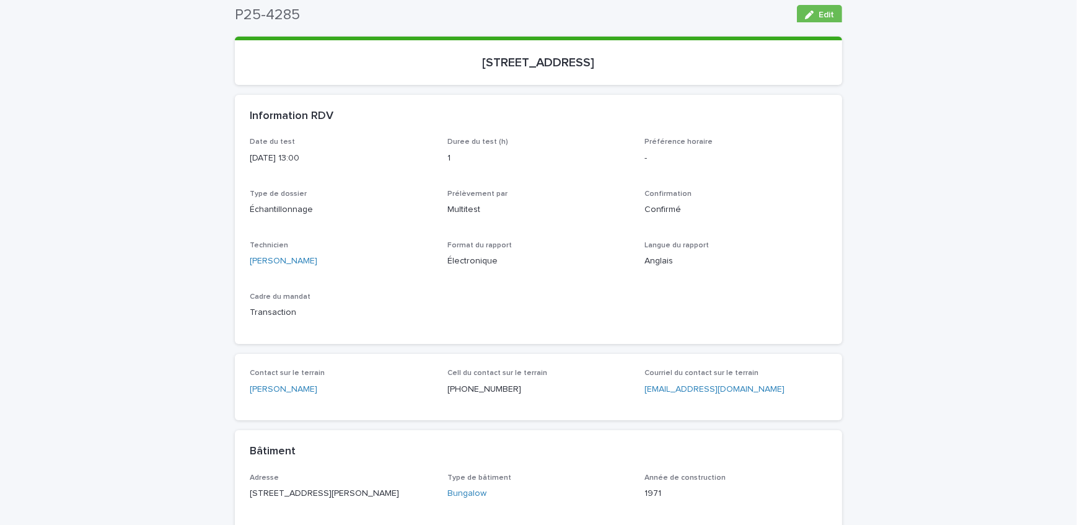
scroll to position [39, 0]
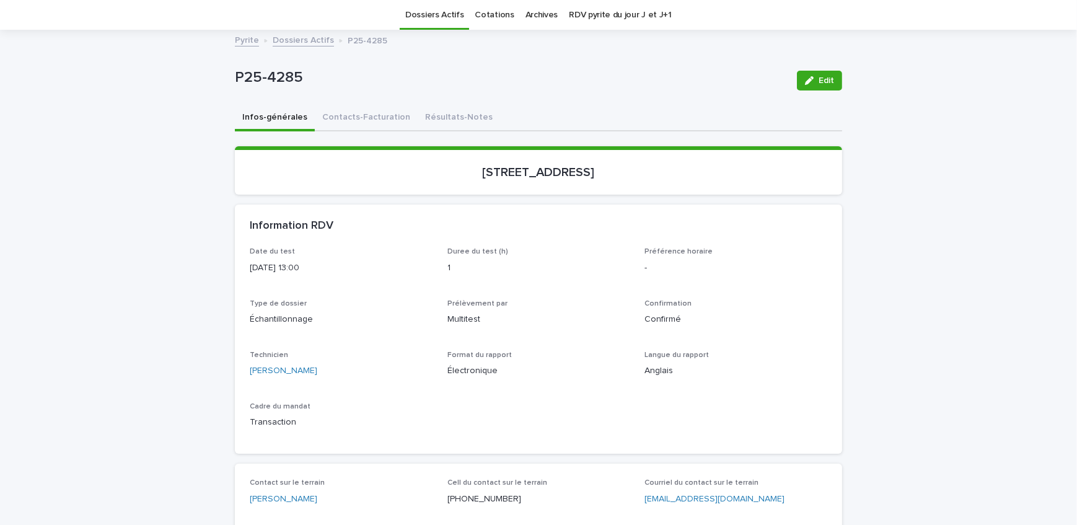
click at [419, 111] on button "Résultats-Notes" at bounding box center [459, 118] width 82 height 26
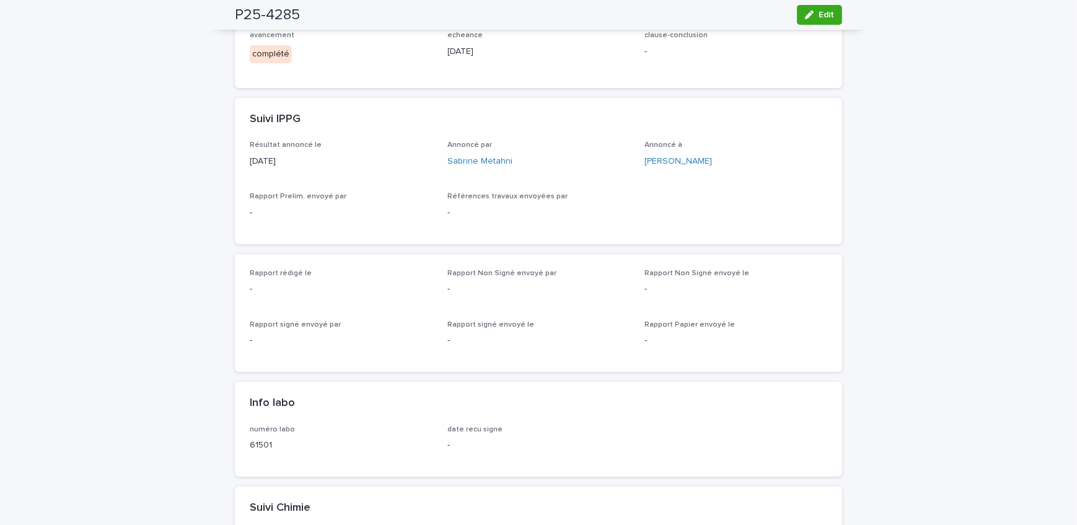
scroll to position [265, 0]
click at [807, 15] on icon "button" at bounding box center [809, 15] width 9 height 9
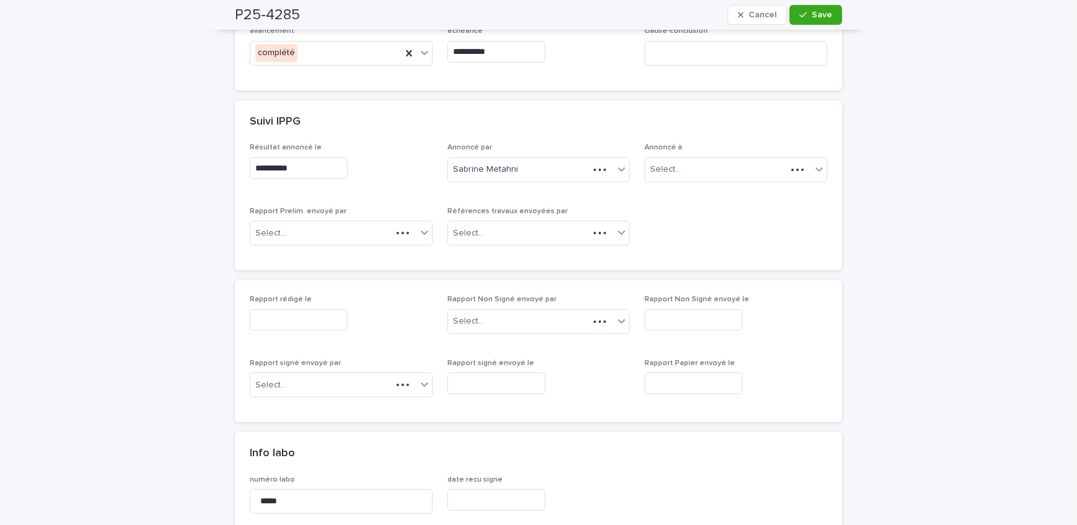
scroll to position [310, 0]
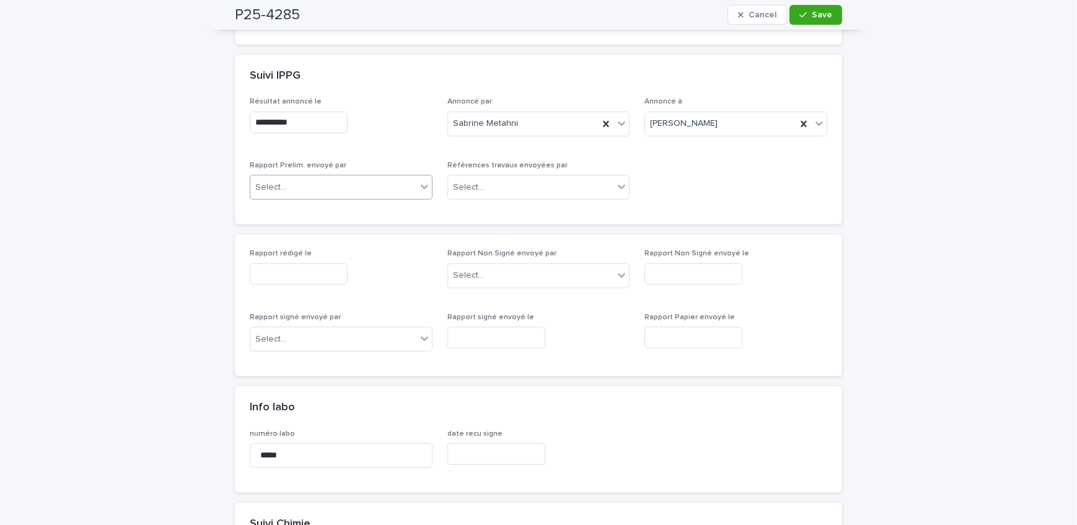
click at [306, 188] on div "Select..." at bounding box center [333, 187] width 166 height 20
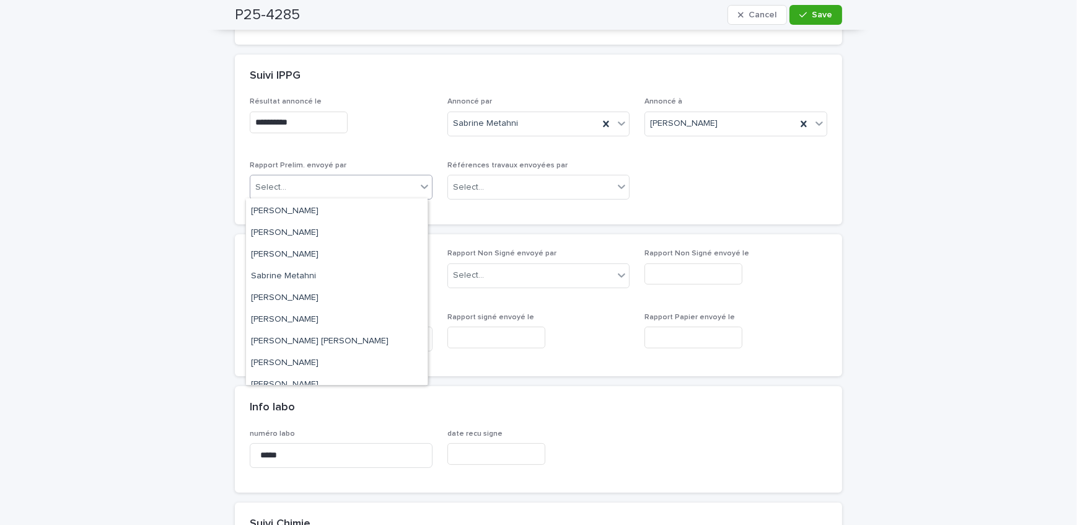
scroll to position [204, 0]
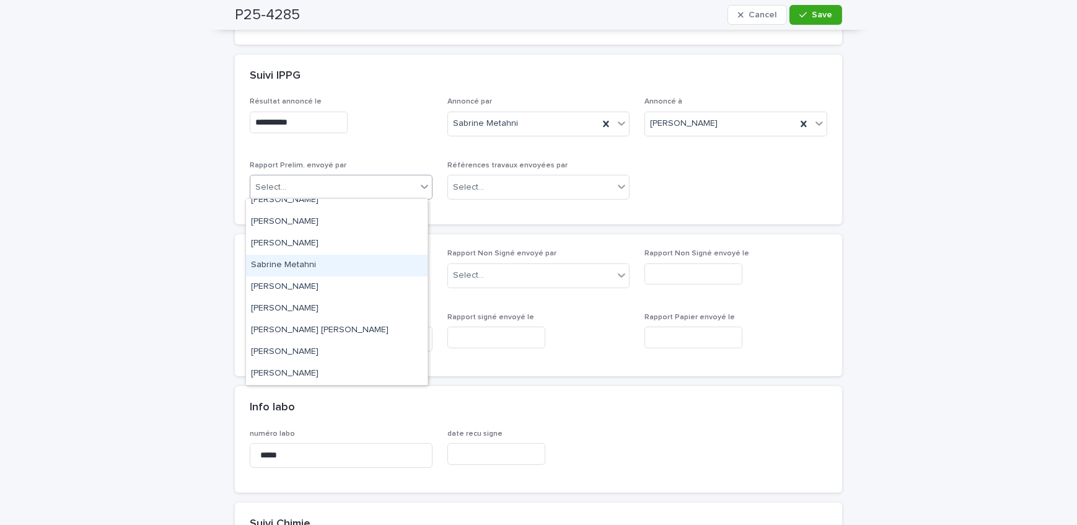
click at [211, 243] on div "**********" at bounding box center [538, 512] width 1077 height 1504
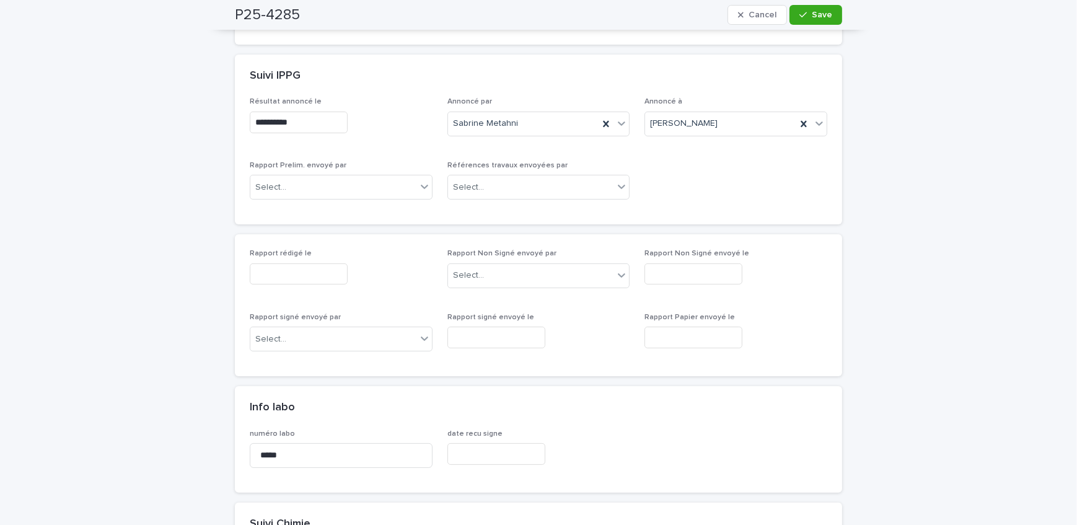
click at [313, 272] on input "text" at bounding box center [299, 274] width 98 height 22
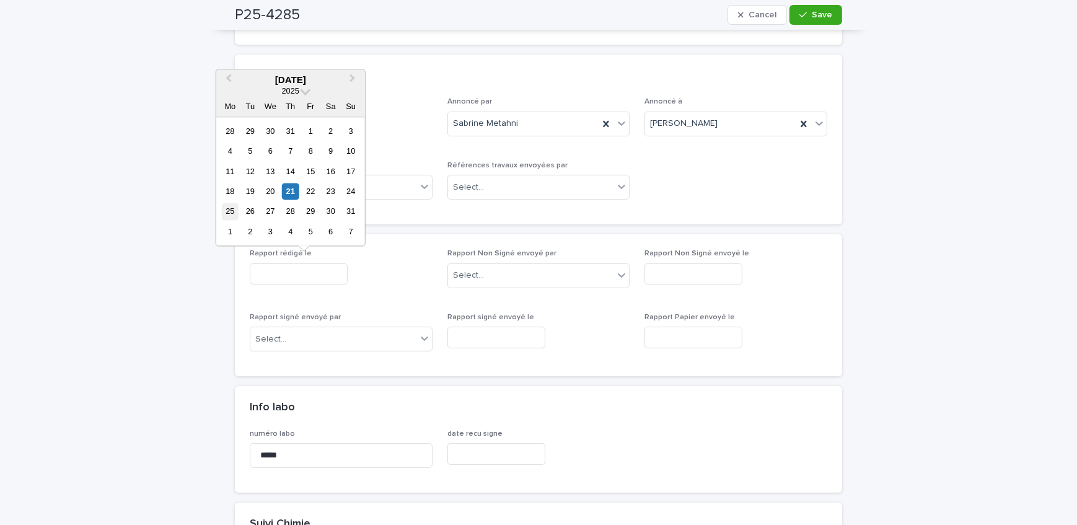
click at [224, 212] on div "25" at bounding box center [230, 211] width 17 height 17
type input "**********"
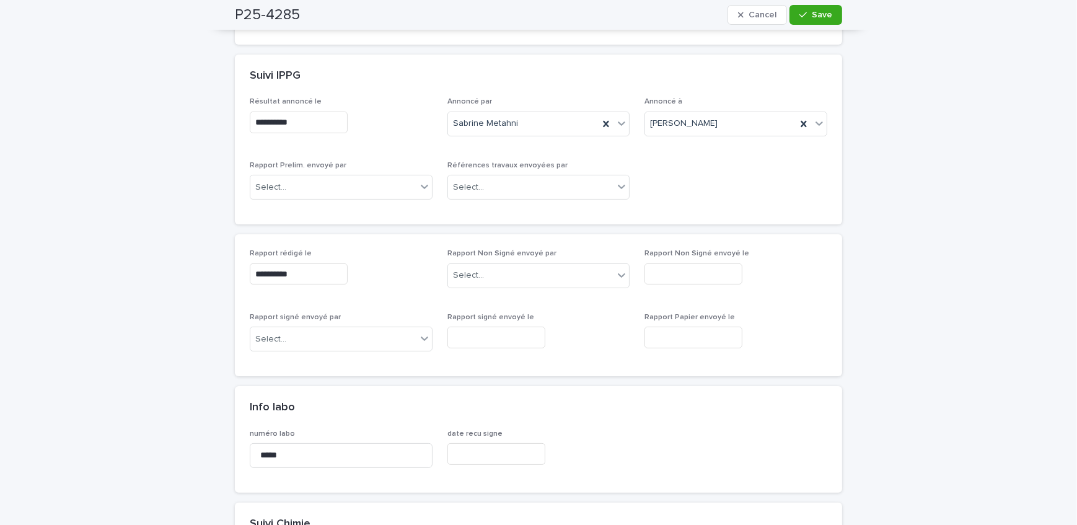
click at [387, 290] on div "**********" at bounding box center [341, 271] width 183 height 45
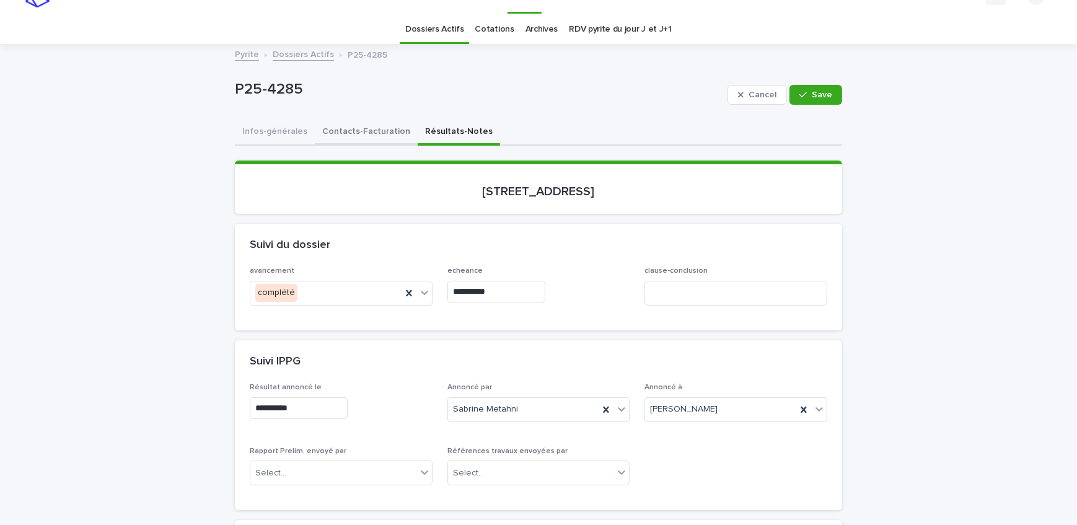
scroll to position [0, 0]
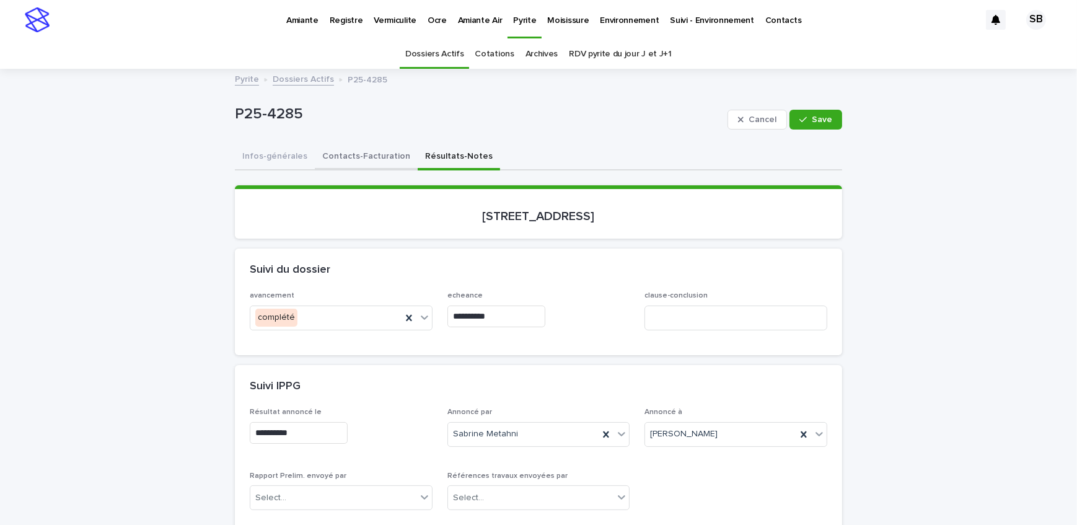
click at [340, 149] on button "Contacts-Facturation" at bounding box center [366, 157] width 103 height 26
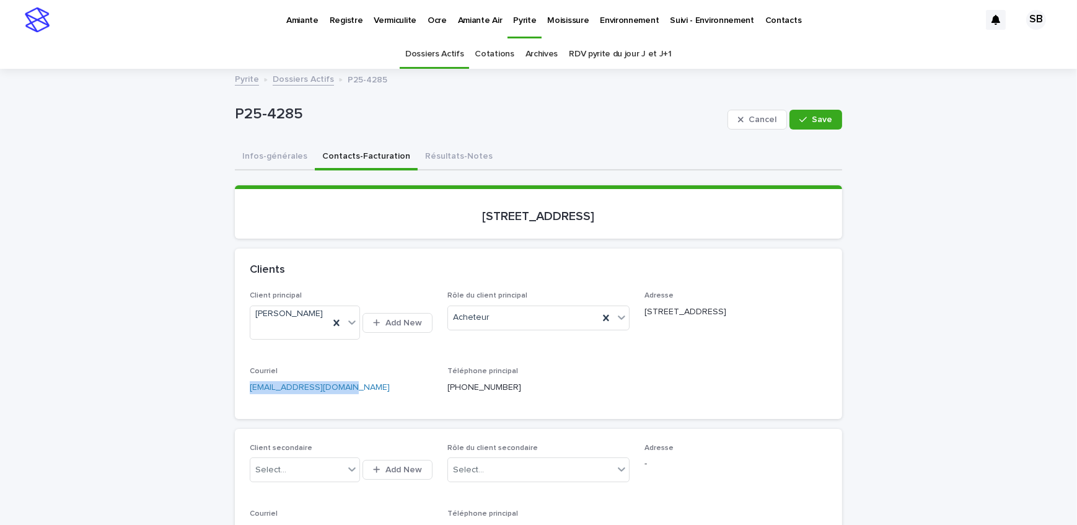
drag, startPoint x: 347, startPoint y: 377, endPoint x: 187, endPoint y: 375, distance: 159.9
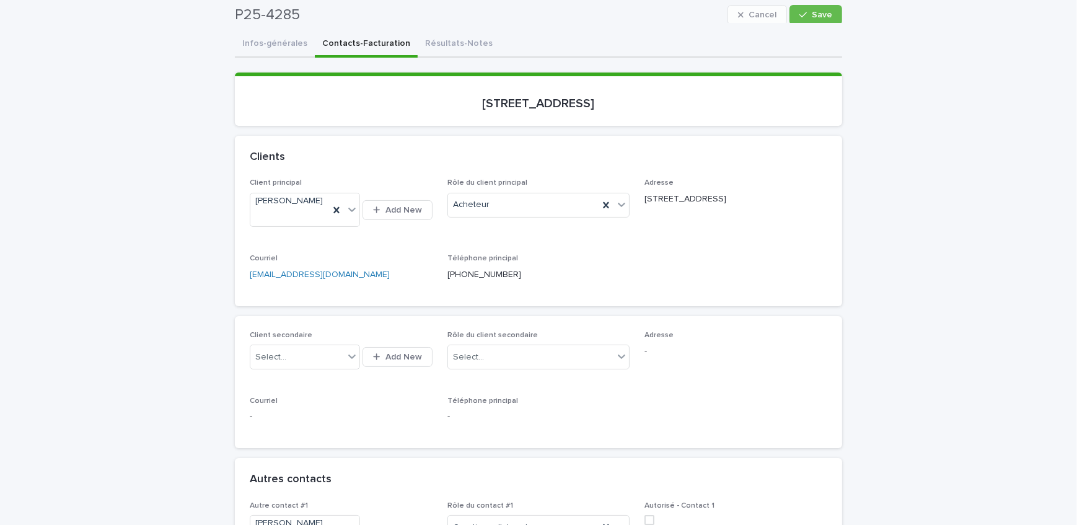
scroll to position [112, 0]
drag, startPoint x: 431, startPoint y: 39, endPoint x: 37, endPoint y: 232, distance: 438.4
click at [431, 39] on button "Résultats-Notes" at bounding box center [459, 45] width 82 height 26
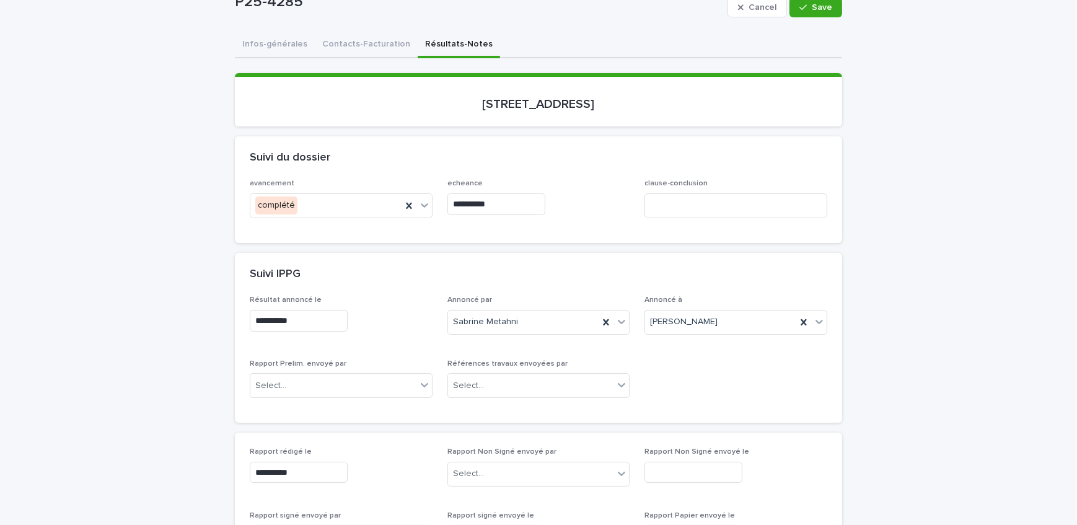
scroll to position [169, 0]
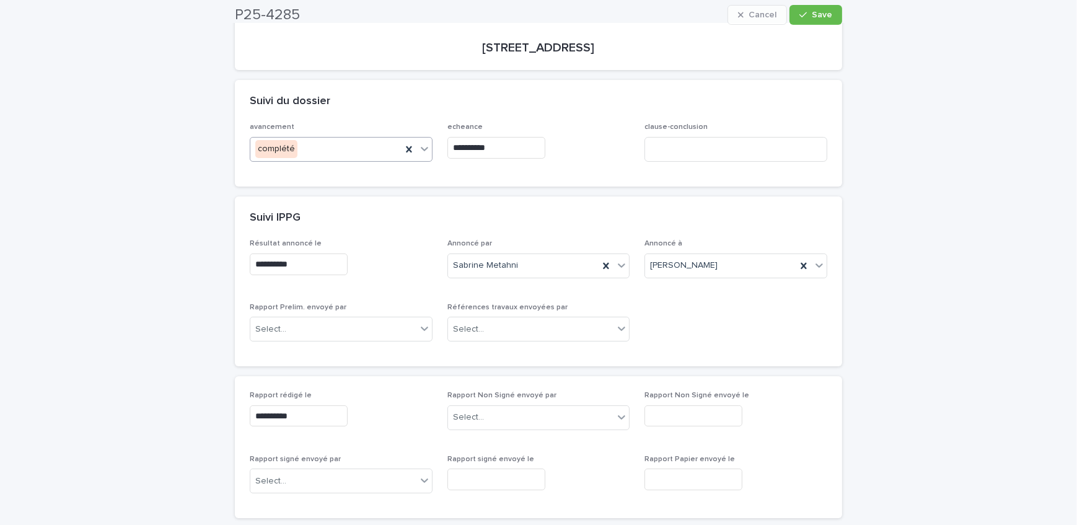
click at [338, 147] on div "complété" at bounding box center [325, 149] width 151 height 20
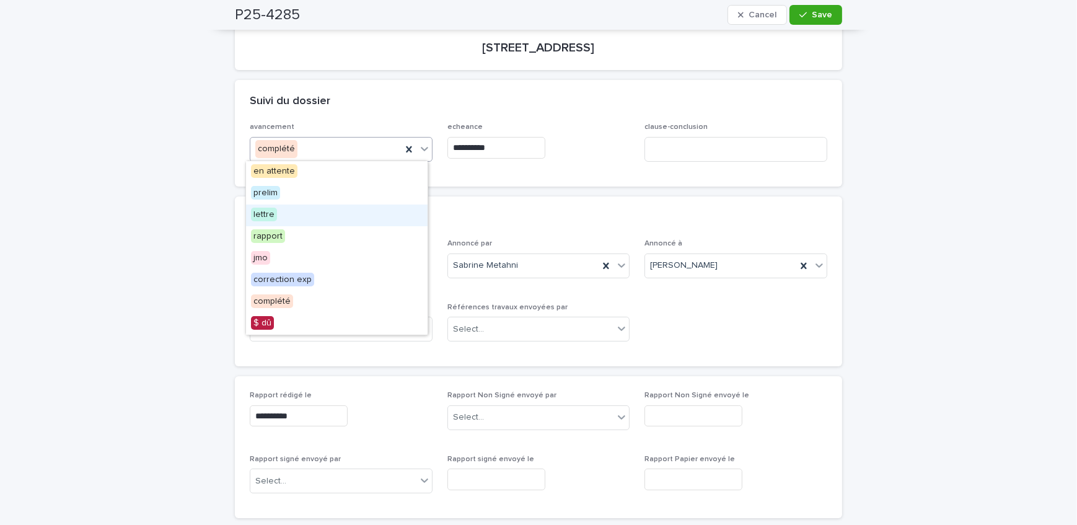
click at [318, 223] on div "lettre" at bounding box center [337, 215] width 182 height 22
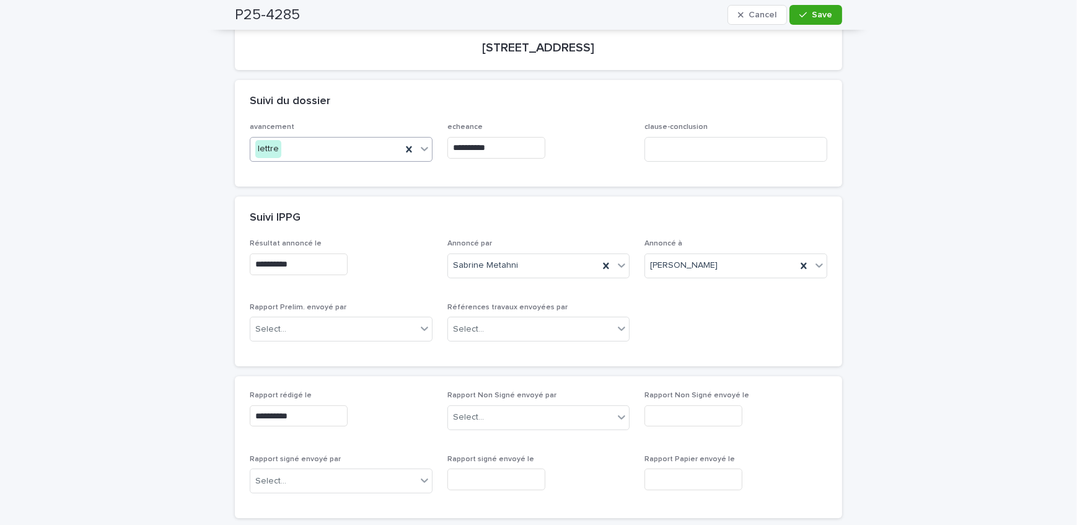
click at [527, 154] on input "**********" at bounding box center [496, 148] width 98 height 22
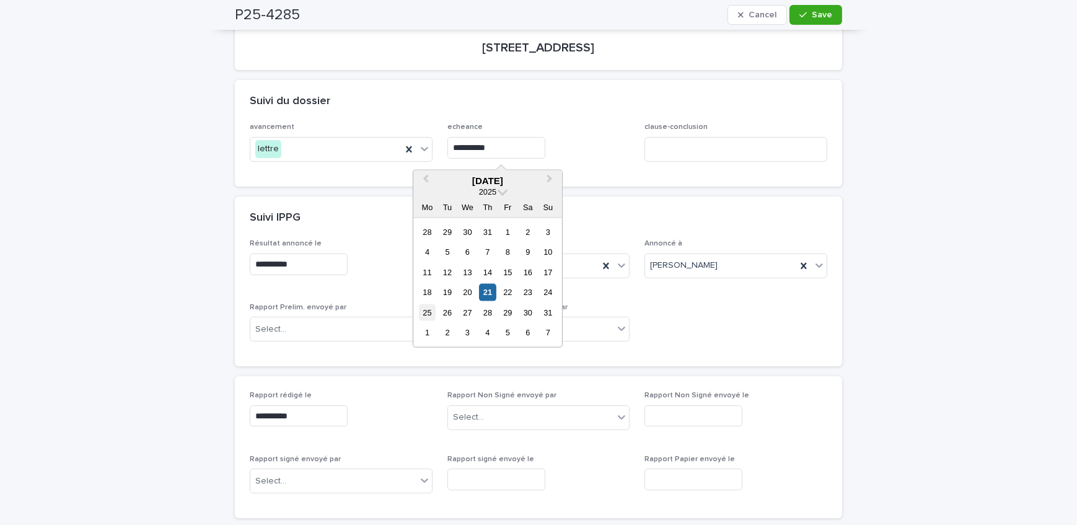
click at [426, 312] on div "25" at bounding box center [427, 312] width 17 height 17
type input "**********"
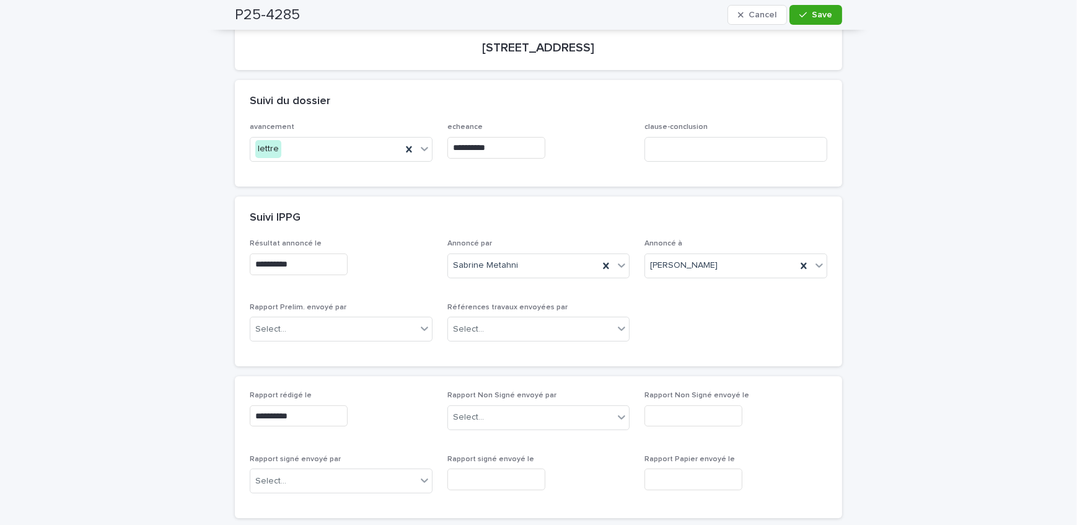
scroll to position [225, 0]
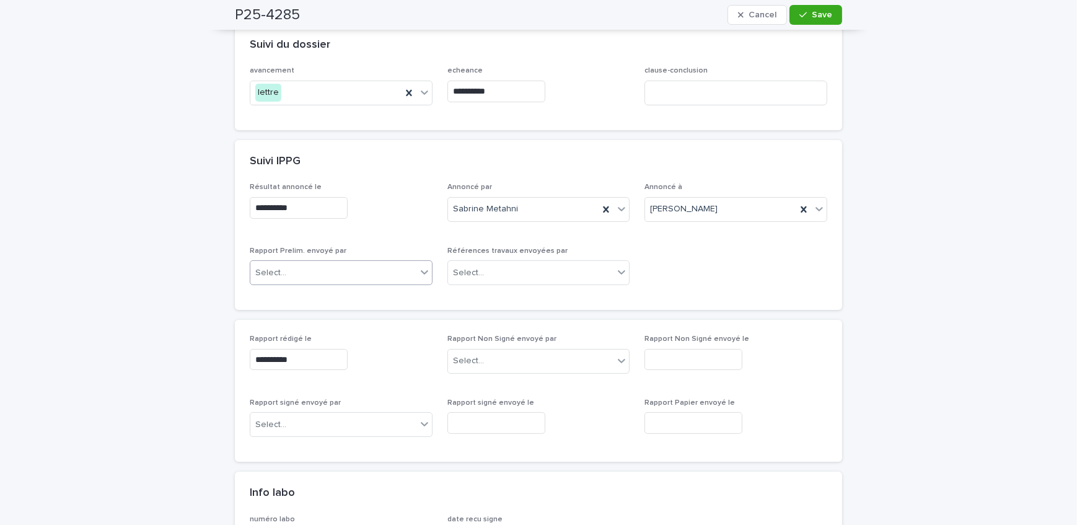
click at [372, 267] on div "Select..." at bounding box center [333, 273] width 166 height 20
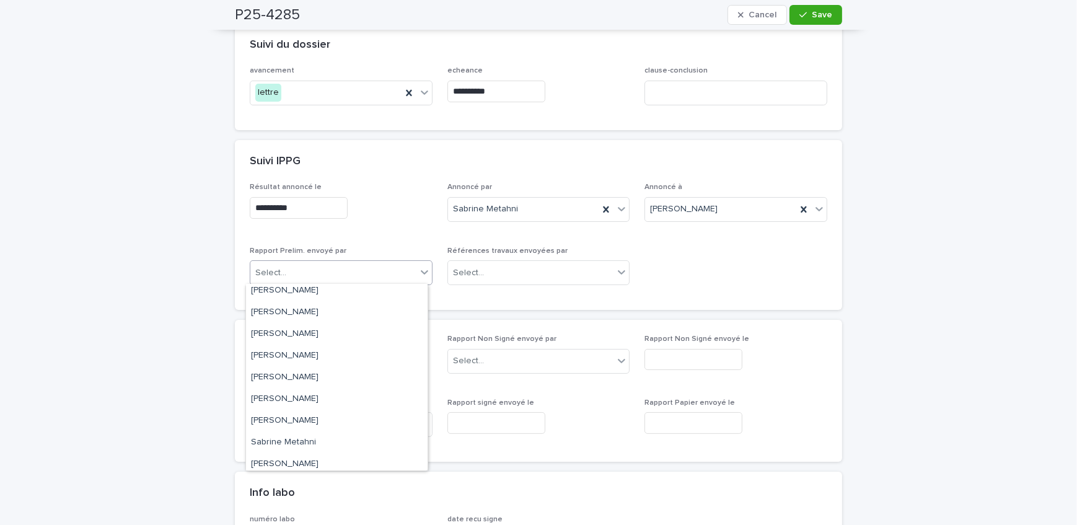
scroll to position [204, 0]
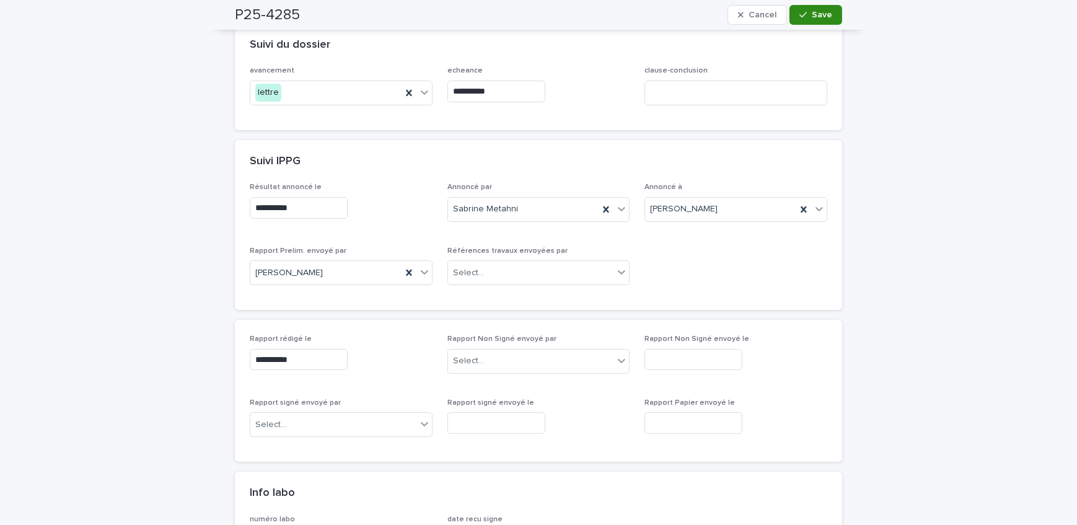
click at [799, 18] on icon "button" at bounding box center [802, 15] width 7 height 9
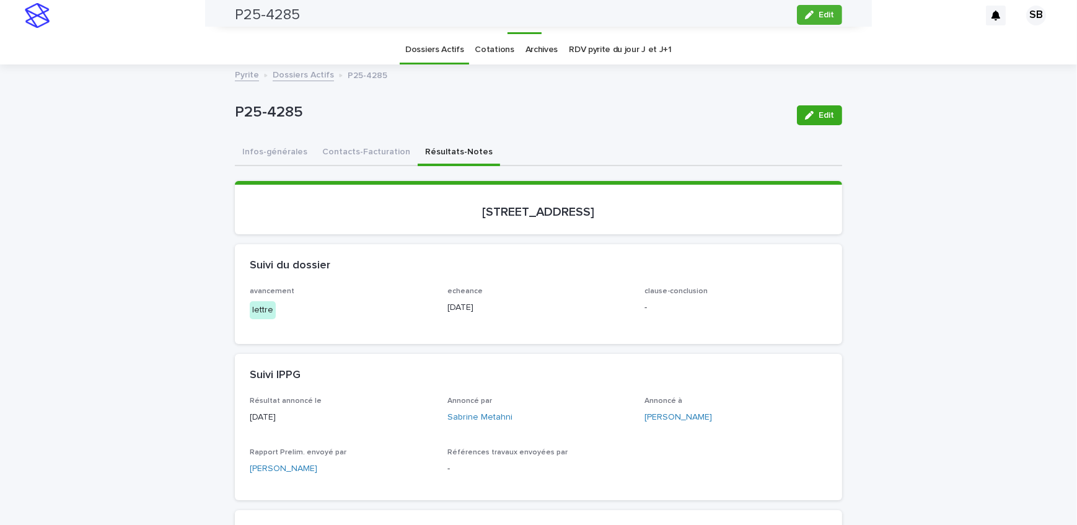
scroll to position [0, 0]
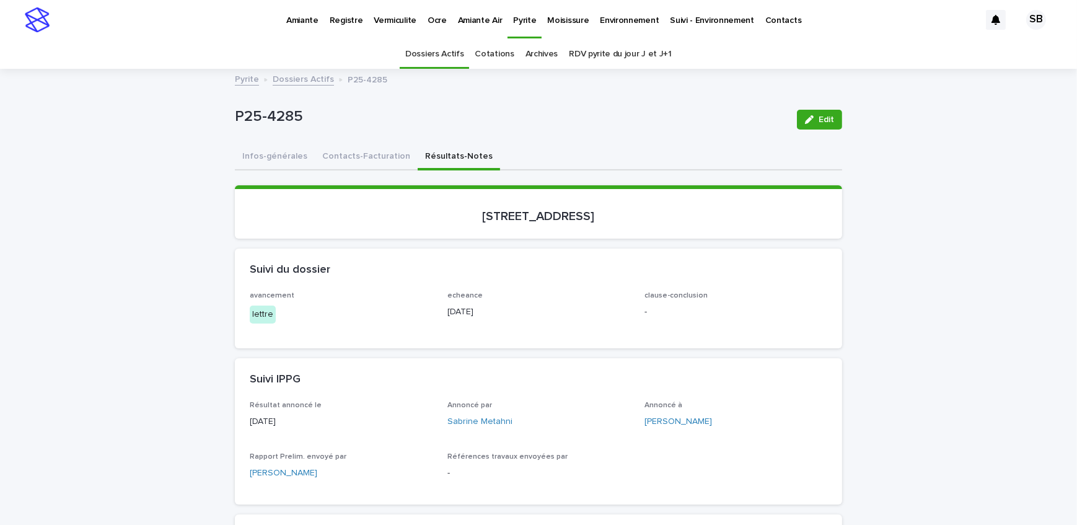
click at [341, 158] on button "Contacts-Facturation" at bounding box center [366, 157] width 103 height 26
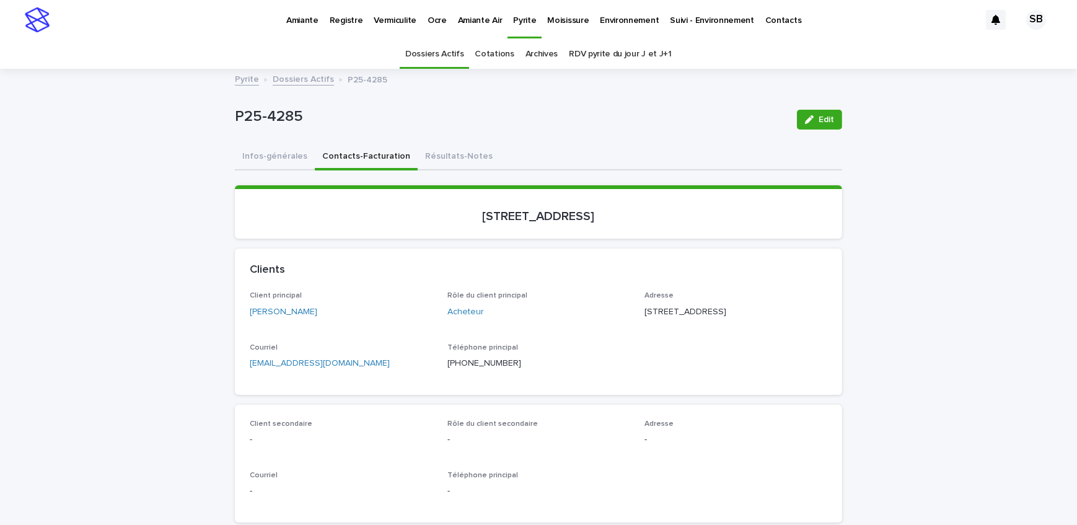
click at [442, 147] on button "Résultats-Notes" at bounding box center [459, 157] width 82 height 26
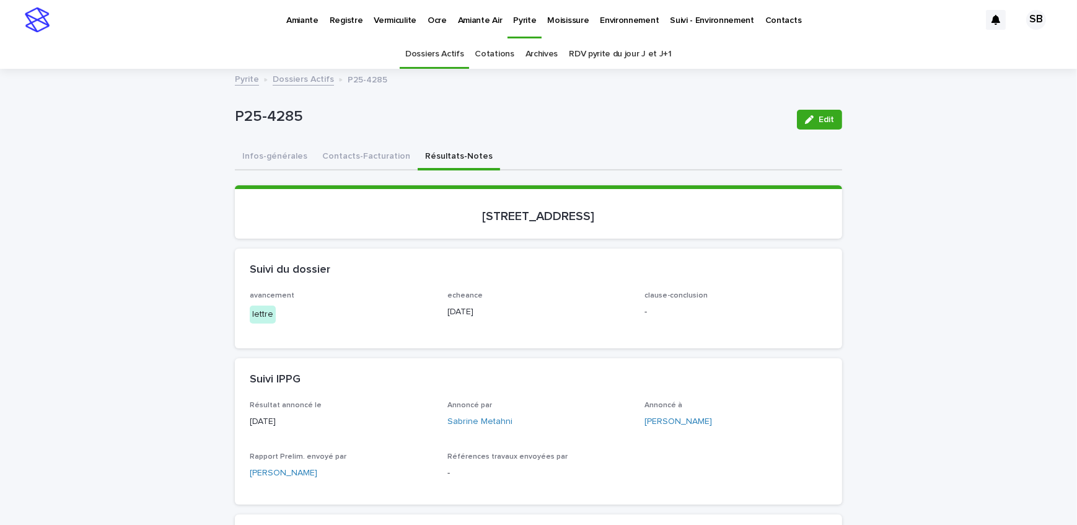
click at [295, 79] on link "Dossiers Actifs" at bounding box center [303, 78] width 61 height 14
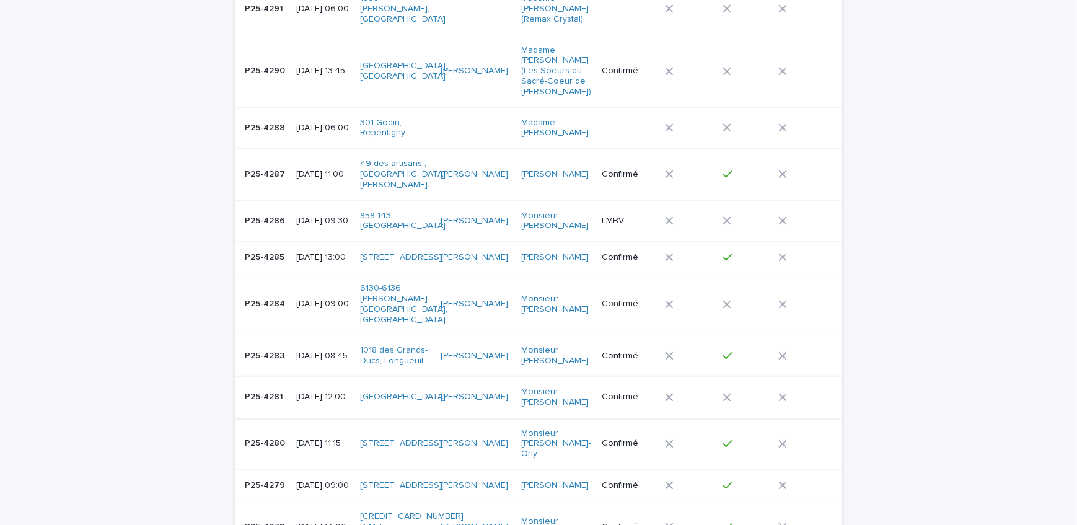
scroll to position [169, 0]
click at [255, 349] on td "P25-4283 P25-4283" at bounding box center [263, 356] width 56 height 42
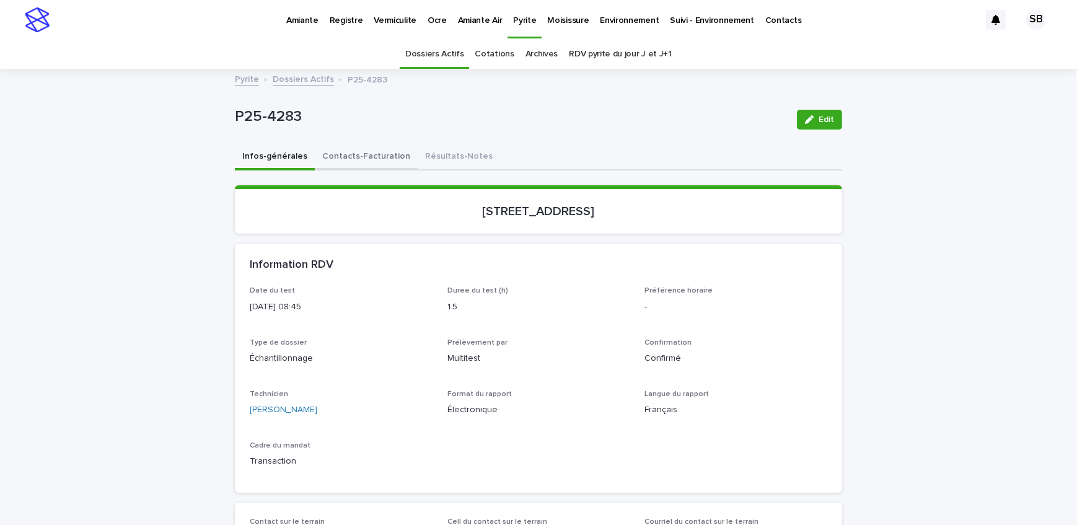
click at [345, 162] on button "Contacts-Facturation" at bounding box center [366, 157] width 103 height 26
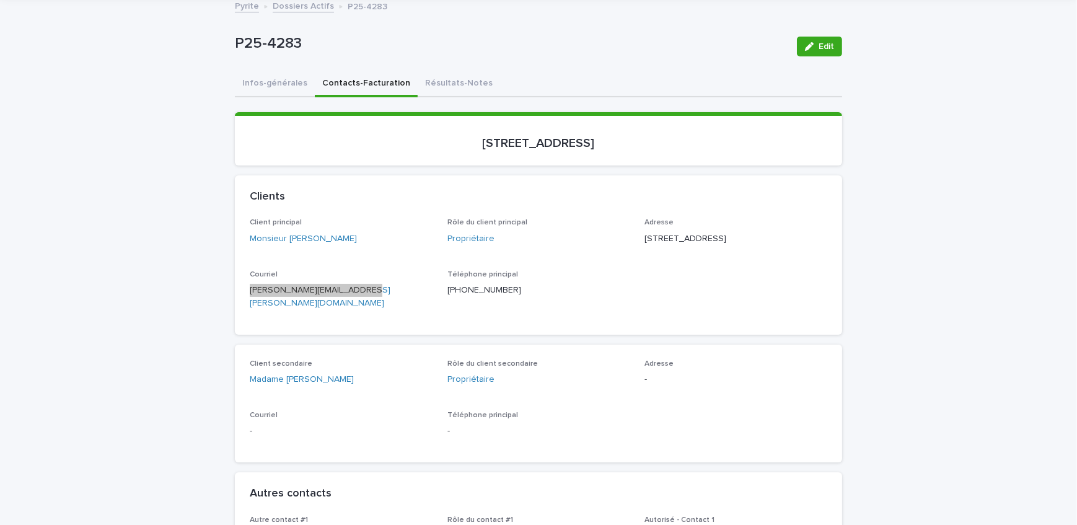
scroll to position [169, 0]
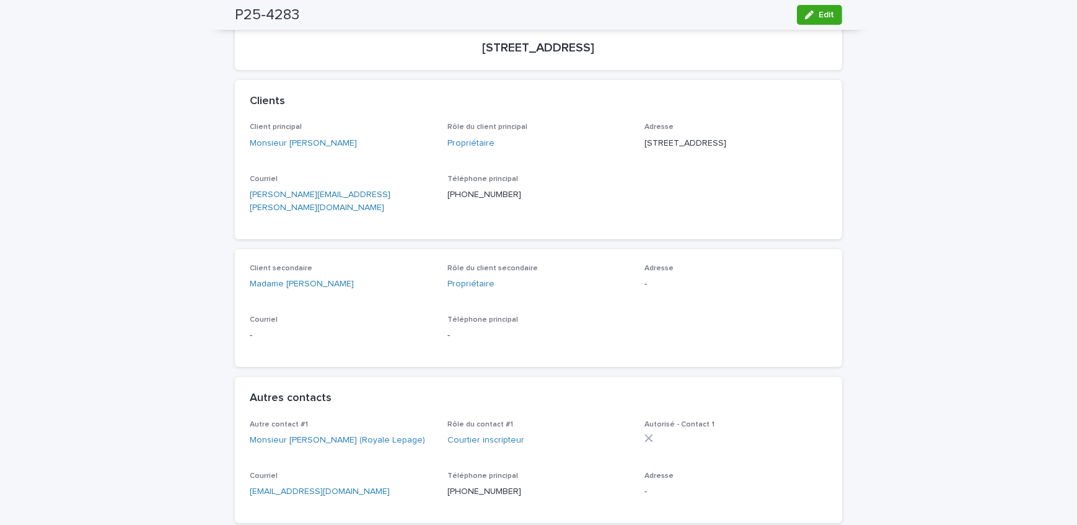
drag, startPoint x: 204, startPoint y: 103, endPoint x: 237, endPoint y: 100, distance: 33.6
drag, startPoint x: 100, startPoint y: 140, endPoint x: 261, endPoint y: 87, distance: 169.7
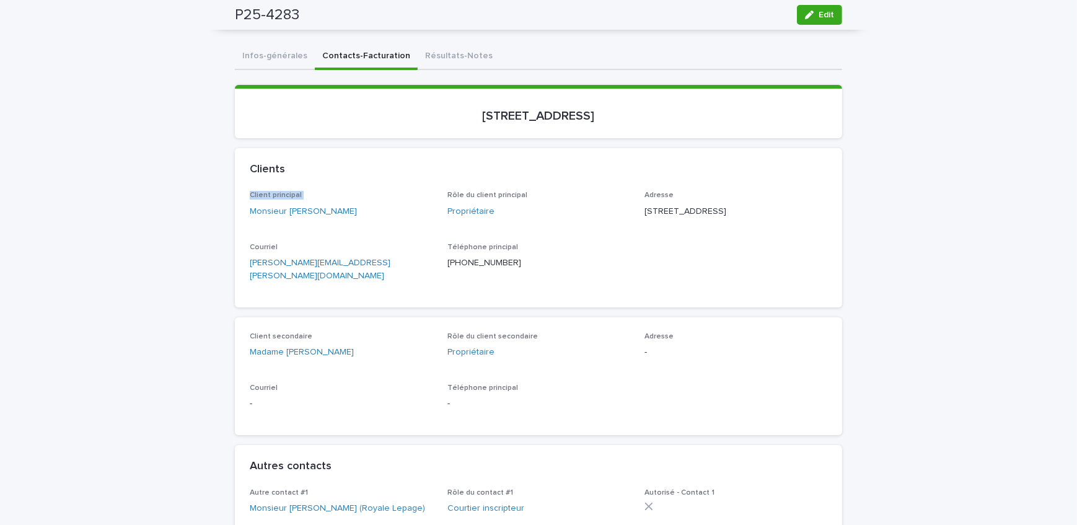
scroll to position [0, 0]
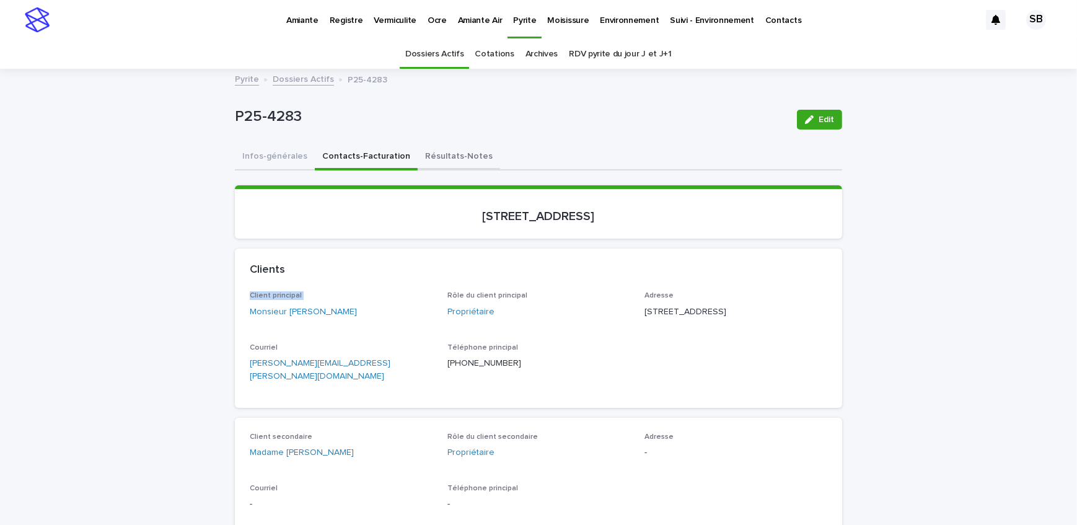
click at [437, 162] on button "Résultats-Notes" at bounding box center [459, 157] width 82 height 26
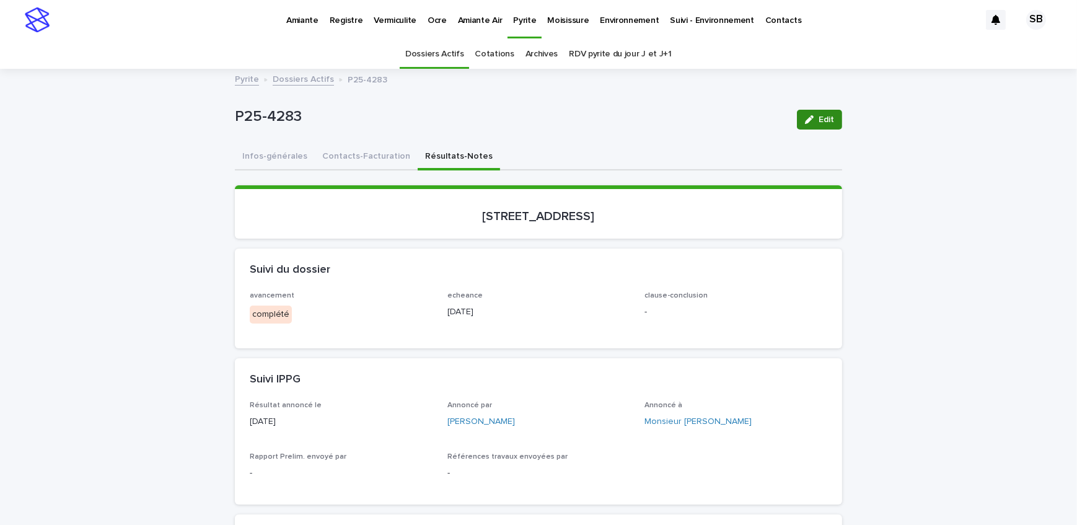
click at [805, 121] on icon "button" at bounding box center [809, 119] width 9 height 9
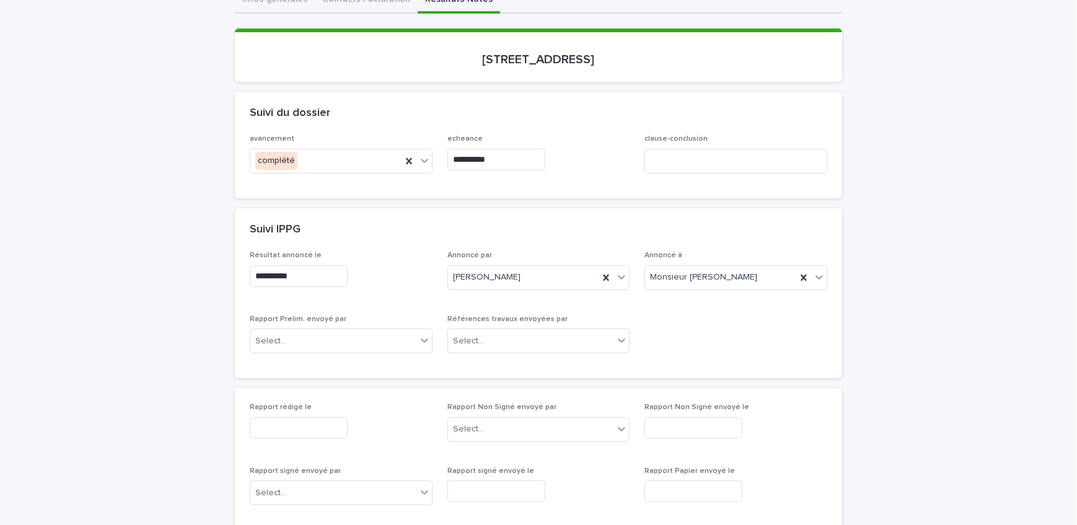
scroll to position [225, 0]
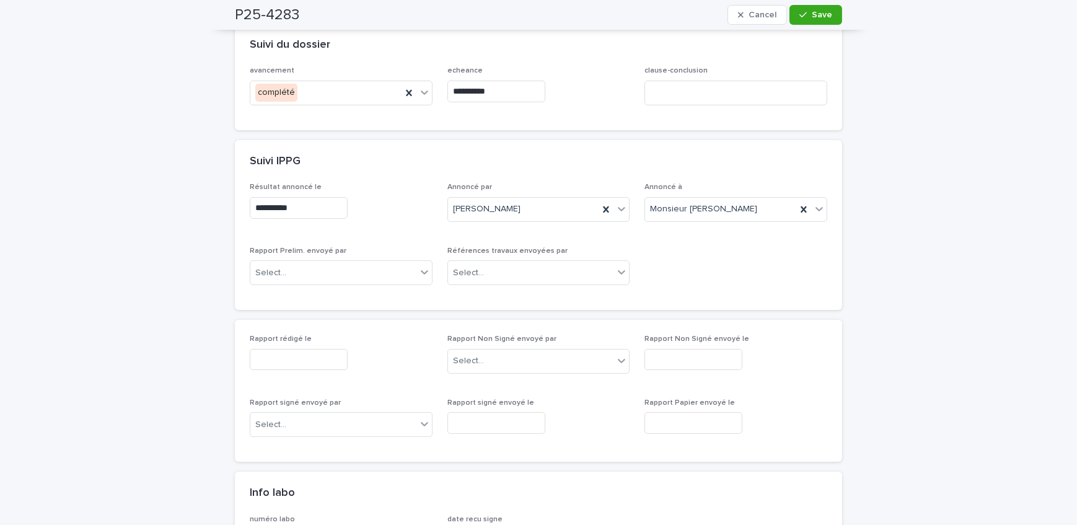
click at [304, 349] on input "text" at bounding box center [299, 360] width 98 height 22
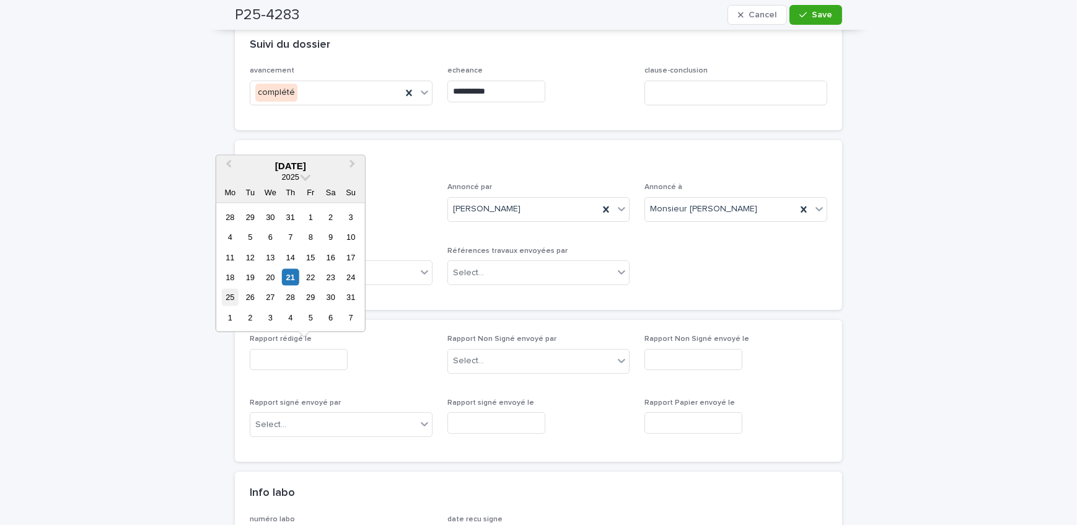
click at [226, 298] on div "25" at bounding box center [230, 297] width 17 height 17
type input "**********"
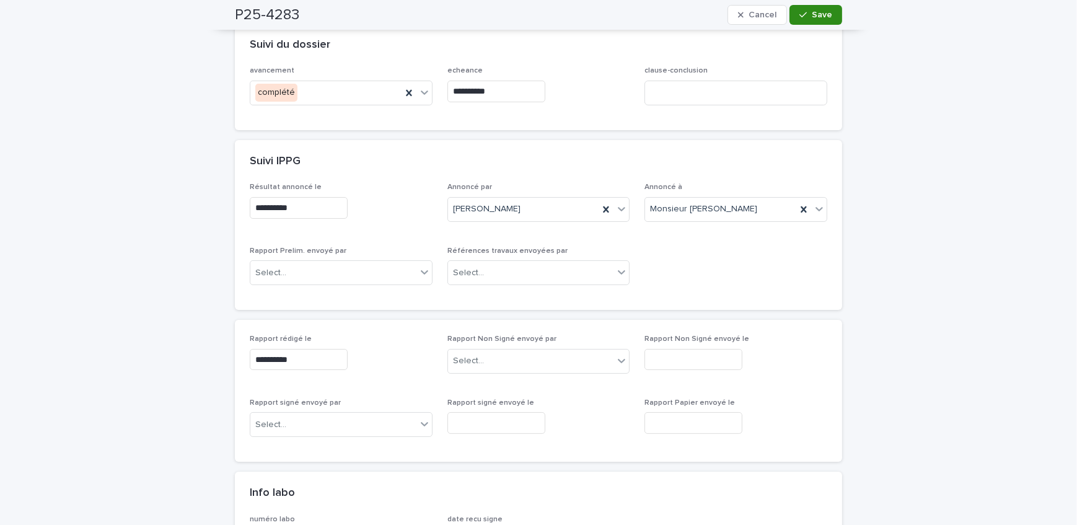
click at [820, 13] on span "Save" at bounding box center [822, 15] width 20 height 9
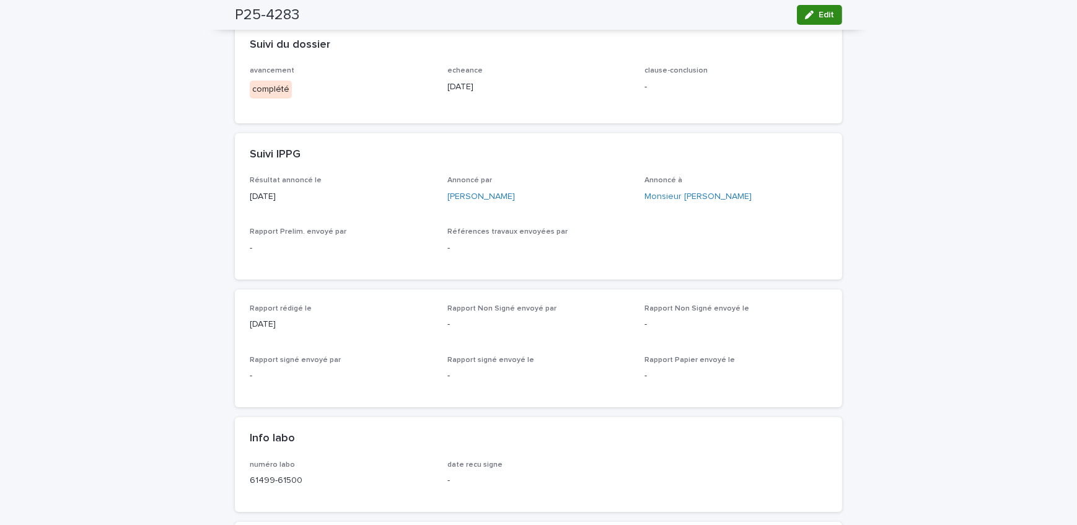
click at [812, 17] on div "button" at bounding box center [812, 15] width 14 height 9
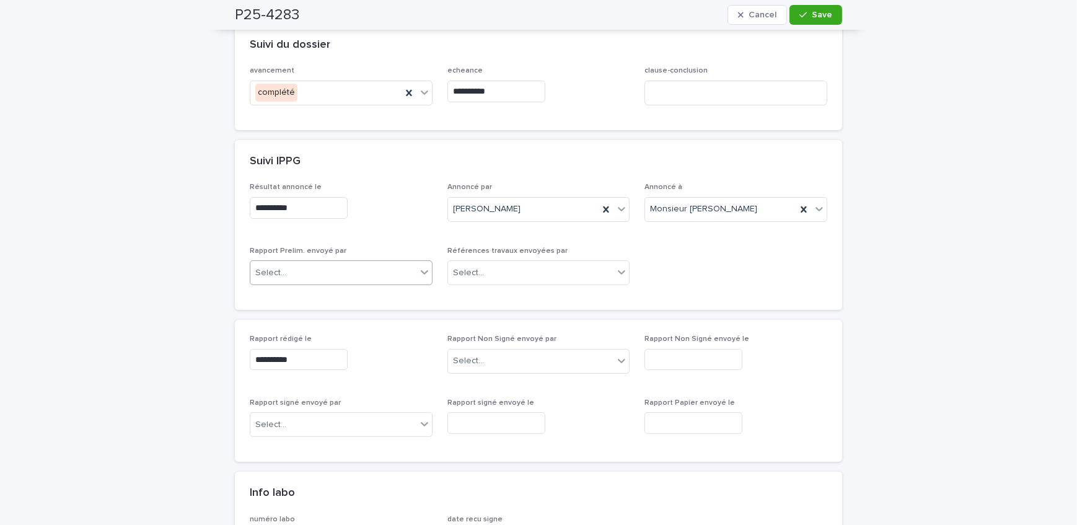
click at [356, 263] on div "Select..." at bounding box center [333, 273] width 166 height 20
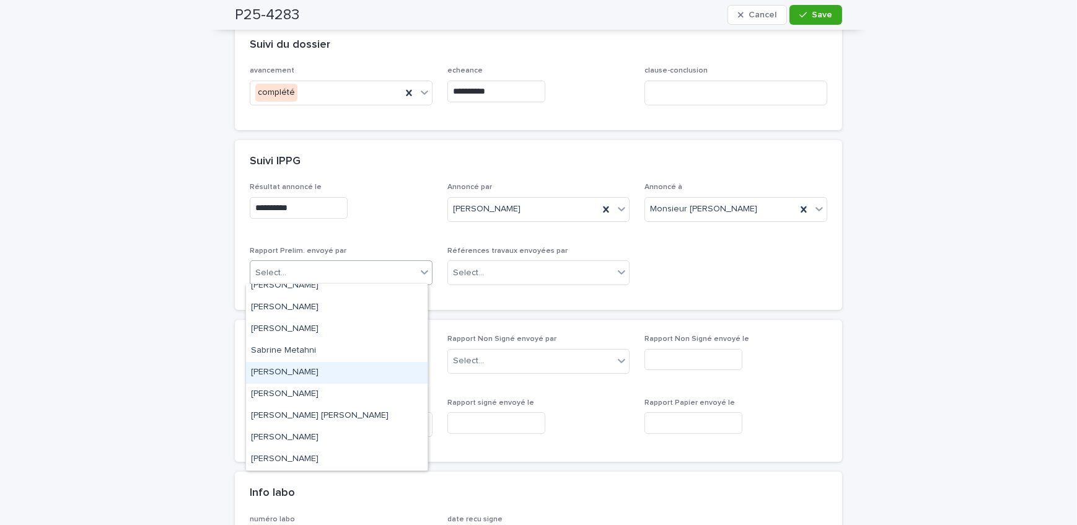
click at [322, 378] on div "[PERSON_NAME]" at bounding box center [337, 373] width 182 height 22
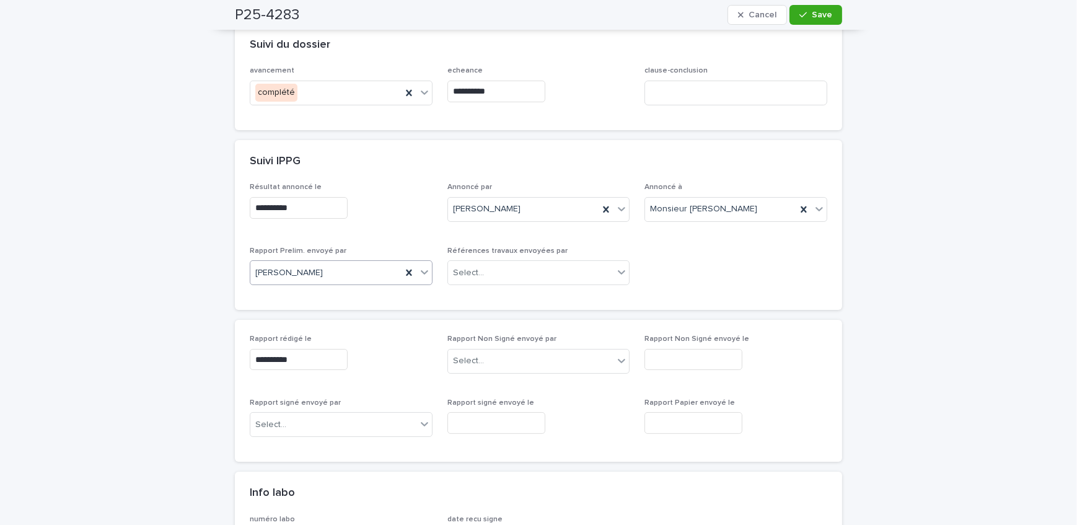
click at [817, 25] on div "P25-4283 Cancel Save" at bounding box center [538, 15] width 607 height 30
click at [796, 19] on button "Save" at bounding box center [815, 15] width 53 height 20
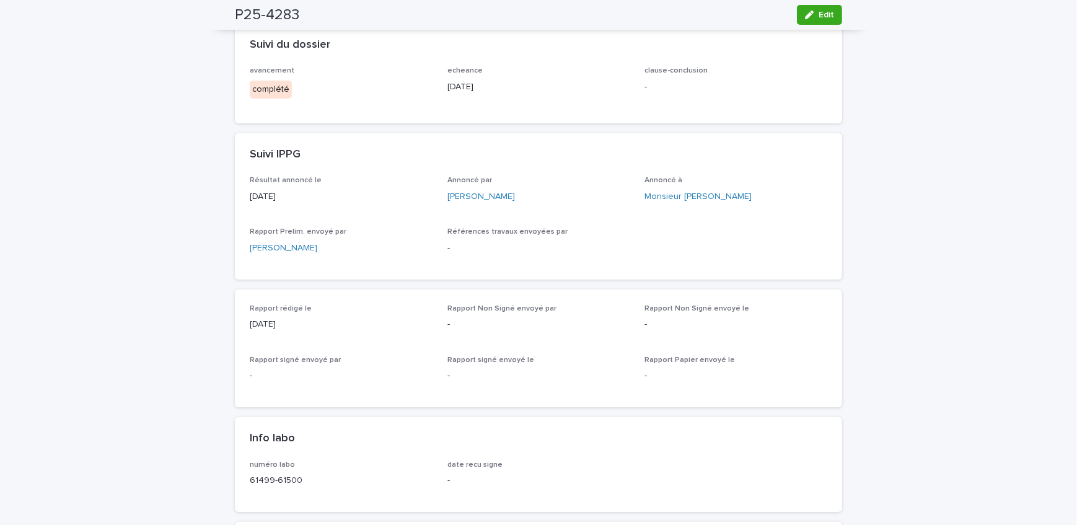
scroll to position [0, 0]
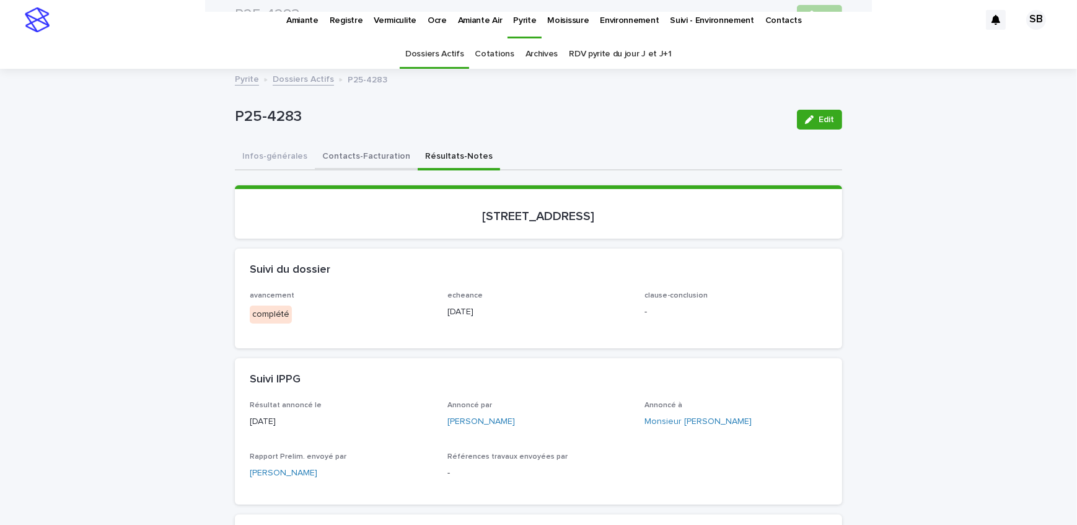
click at [383, 160] on button "Contacts-Facturation" at bounding box center [366, 157] width 103 height 26
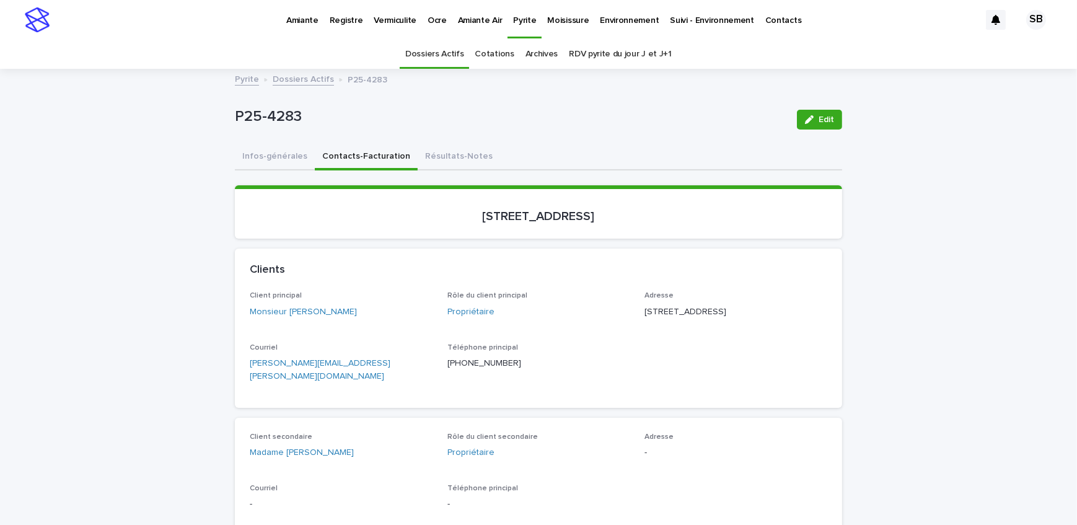
click at [437, 164] on button "Résultats-Notes" at bounding box center [459, 157] width 82 height 26
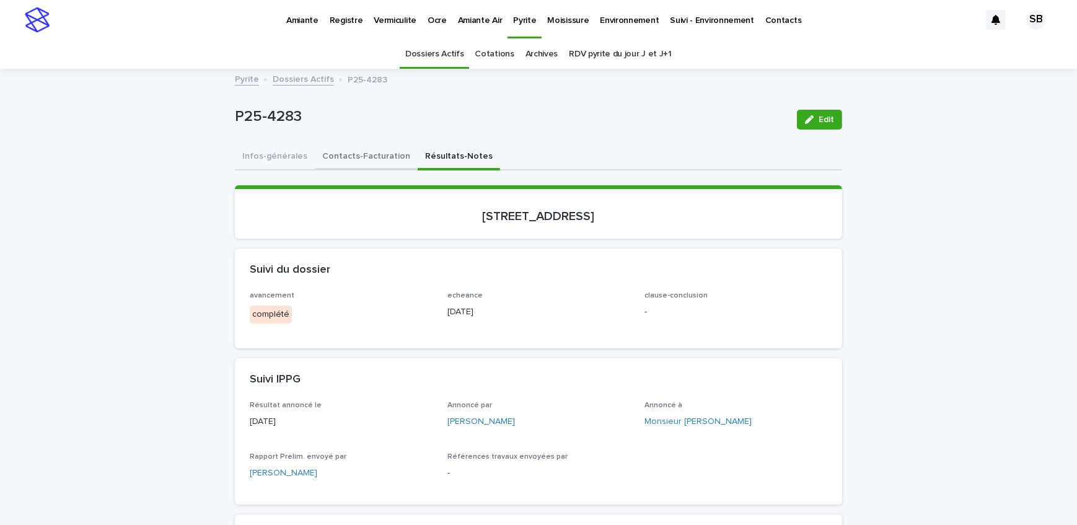
click at [365, 154] on button "Contacts-Facturation" at bounding box center [366, 157] width 103 height 26
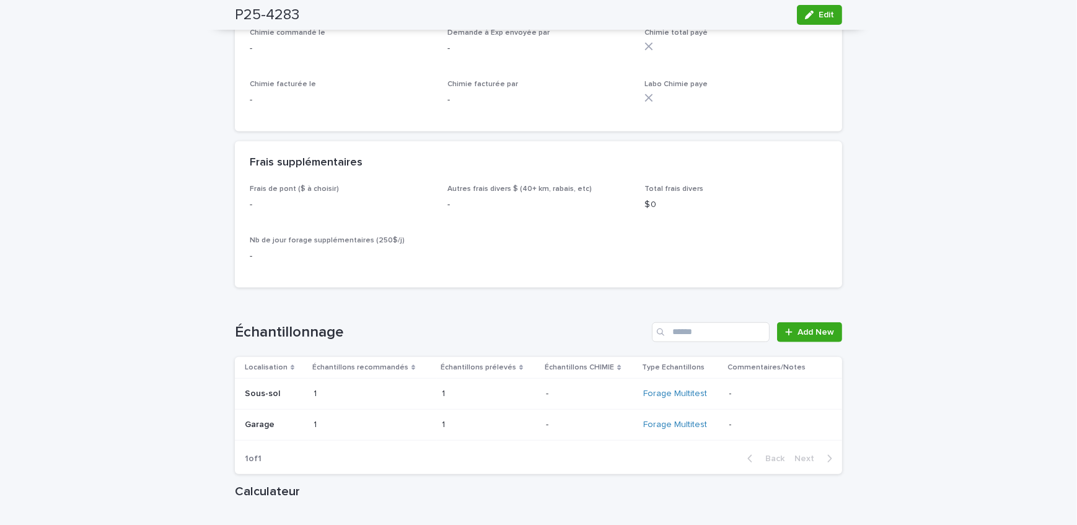
scroll to position [1351, 0]
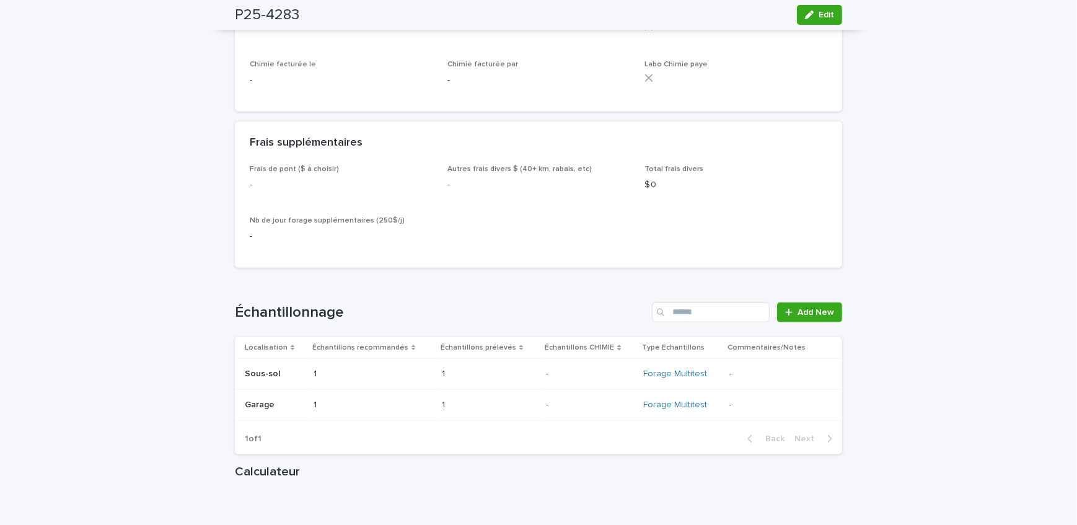
drag, startPoint x: 195, startPoint y: 187, endPoint x: 206, endPoint y: 197, distance: 15.4
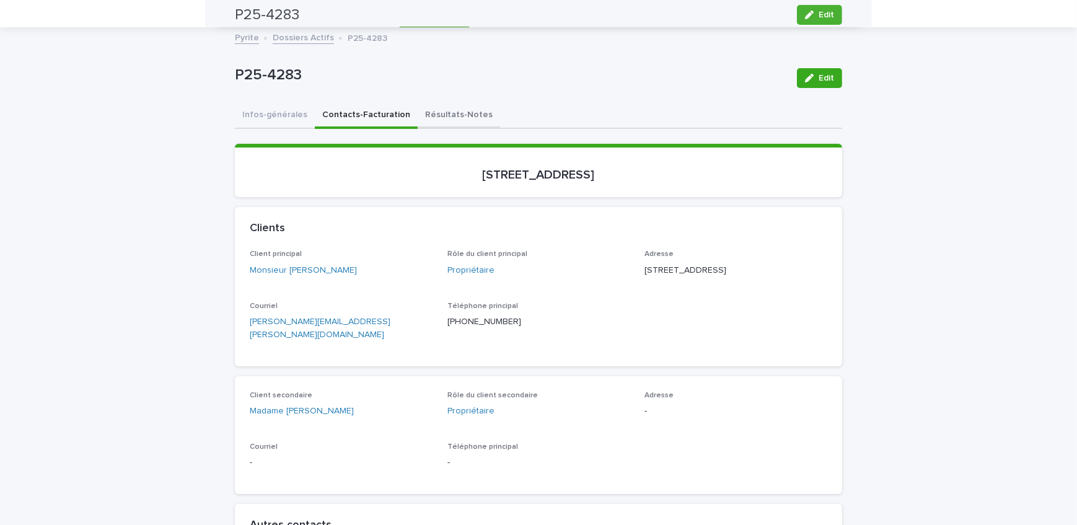
scroll to position [0, 0]
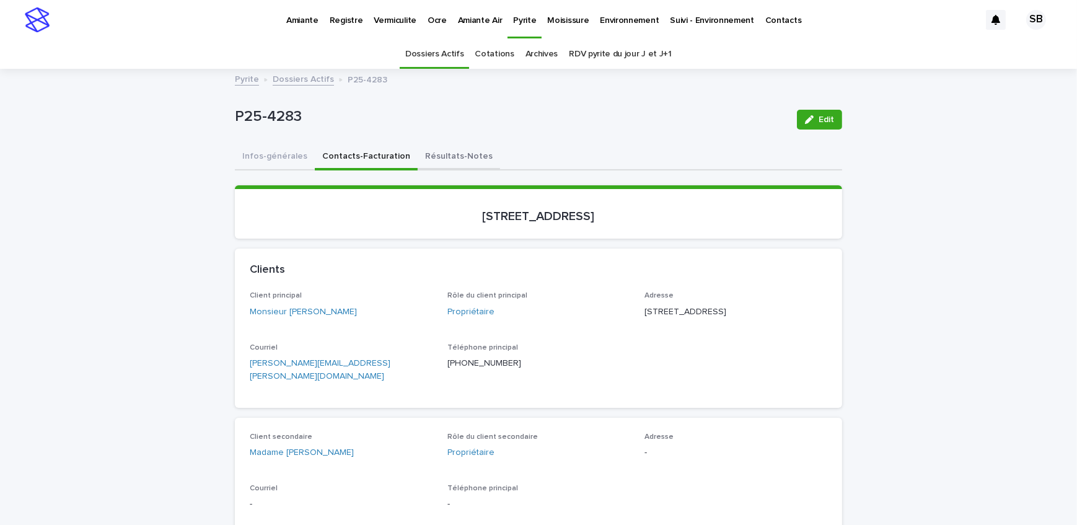
click at [441, 163] on button "Résultats-Notes" at bounding box center [459, 157] width 82 height 26
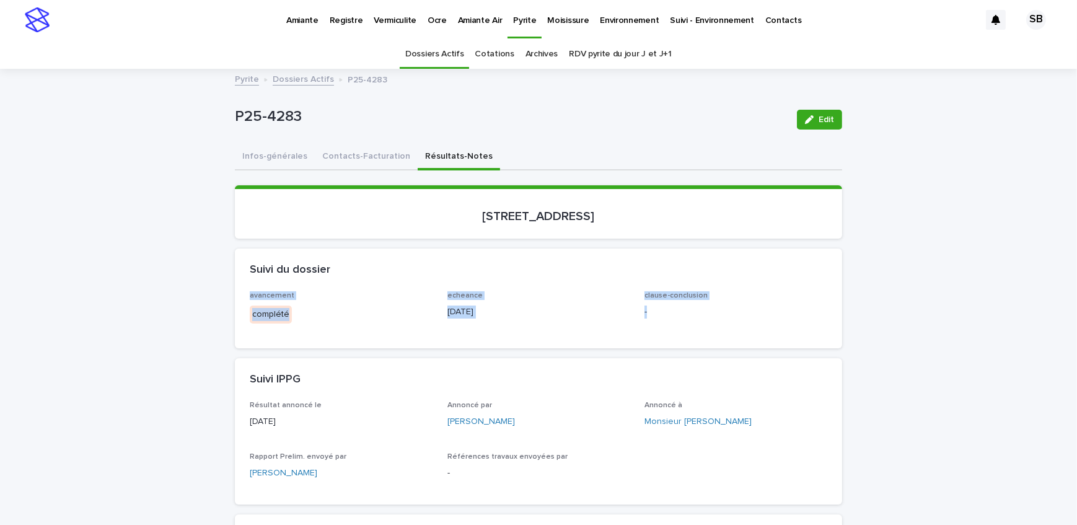
drag, startPoint x: 604, startPoint y: 299, endPoint x: 691, endPoint y: 330, distance: 92.9
click at [695, 322] on section "Suivi du dossier avancement complété echeance [DATE] clause-conclusion -" at bounding box center [538, 298] width 607 height 100
click at [750, 371] on div "Suivi IPPG" at bounding box center [538, 379] width 607 height 43
click at [819, 115] on span "Edit" at bounding box center [826, 119] width 15 height 9
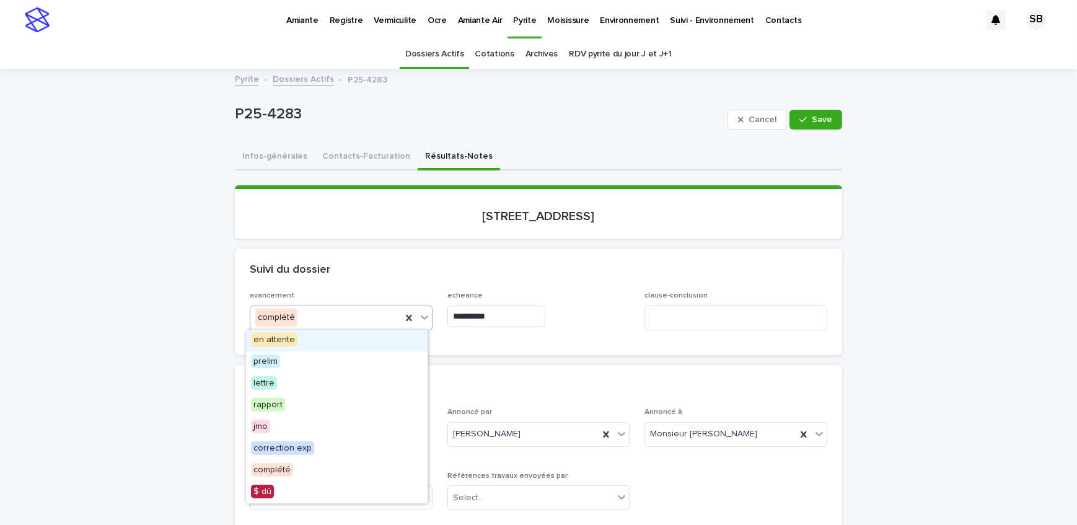
click at [308, 322] on div "complété" at bounding box center [325, 317] width 151 height 20
click at [305, 379] on div "lettre" at bounding box center [337, 384] width 182 height 22
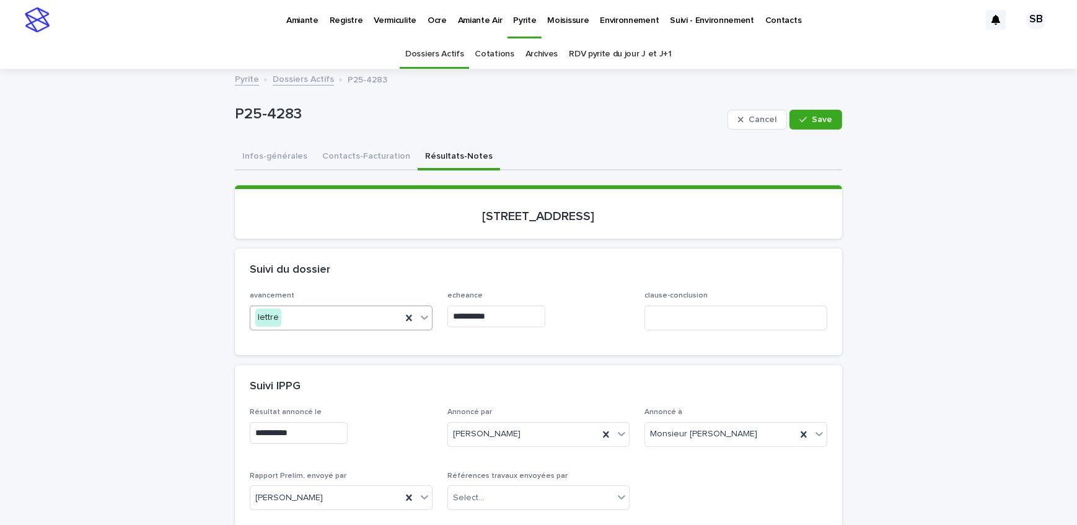
click at [515, 314] on input "**********" at bounding box center [496, 316] width 98 height 22
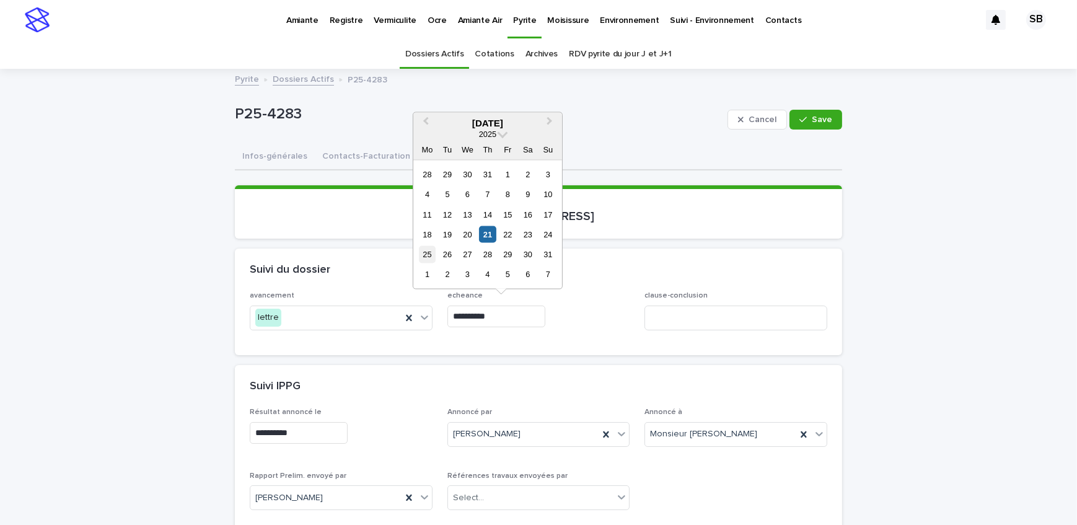
click at [429, 247] on div "25" at bounding box center [427, 254] width 17 height 17
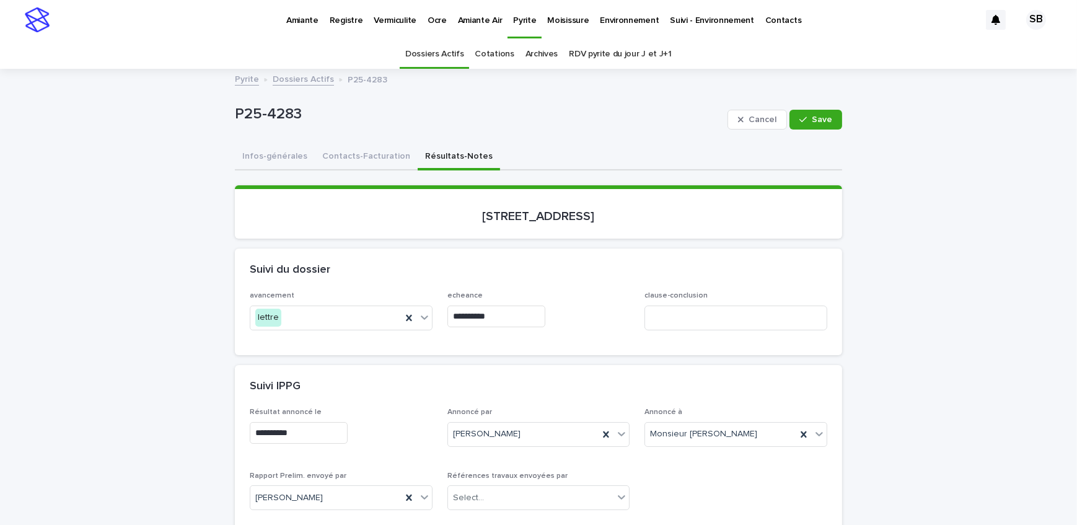
type input "**********"
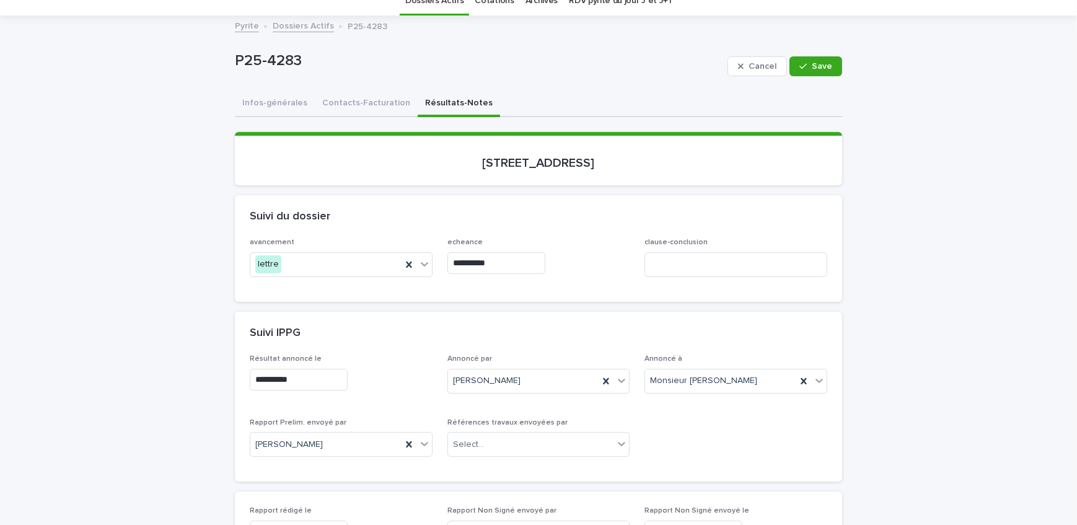
scroll to position [169, 0]
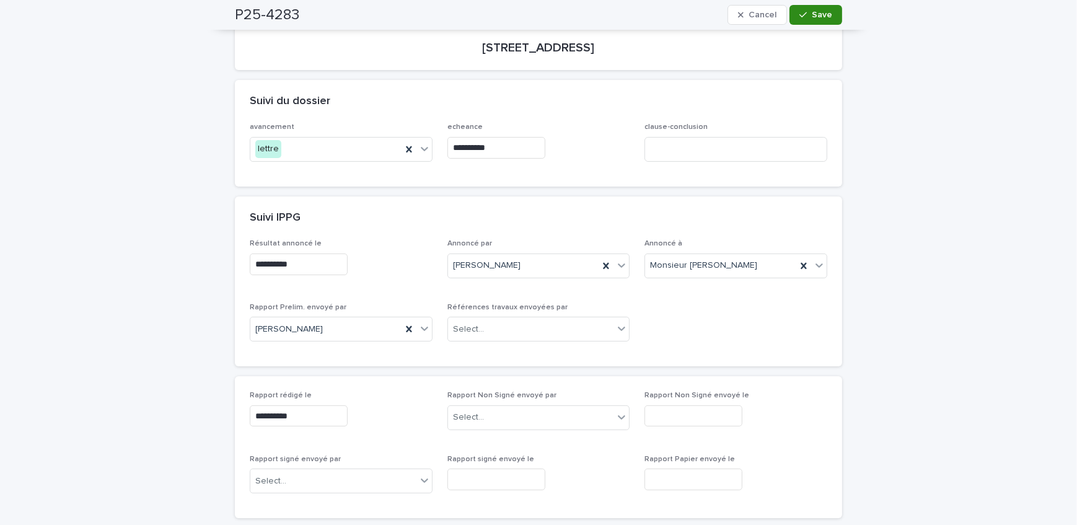
click at [814, 22] on button "Save" at bounding box center [815, 15] width 53 height 20
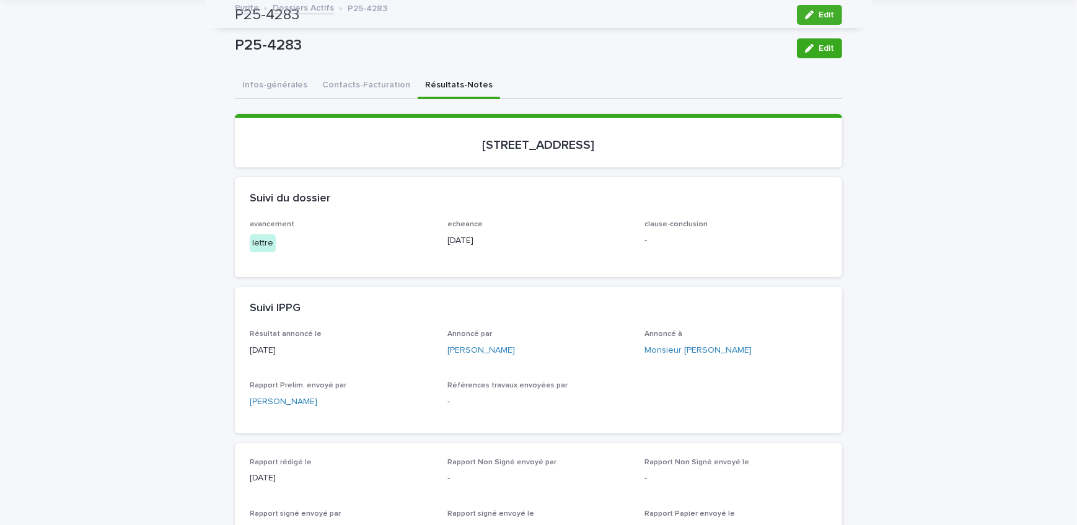
scroll to position [0, 0]
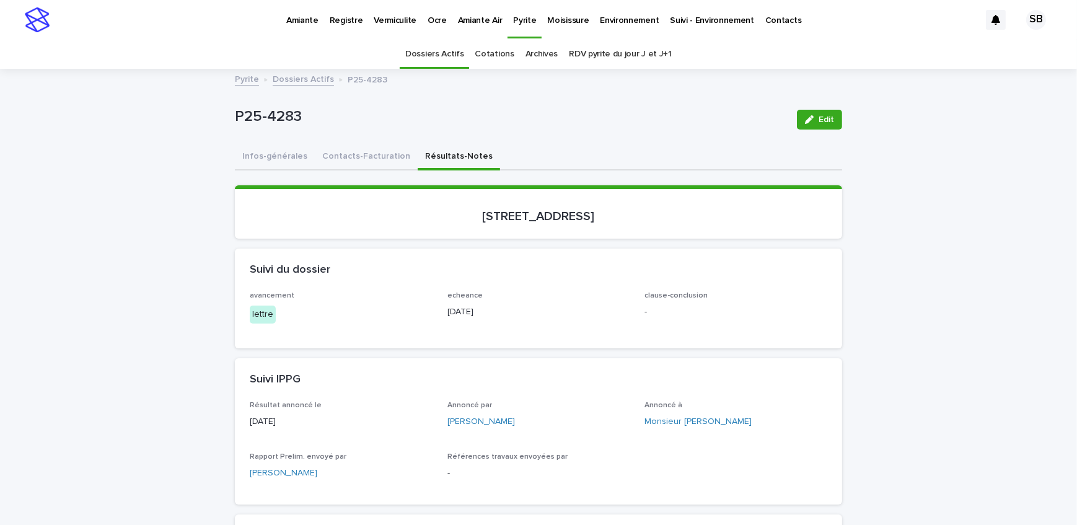
click at [306, 81] on link "Dossiers Actifs" at bounding box center [303, 78] width 61 height 14
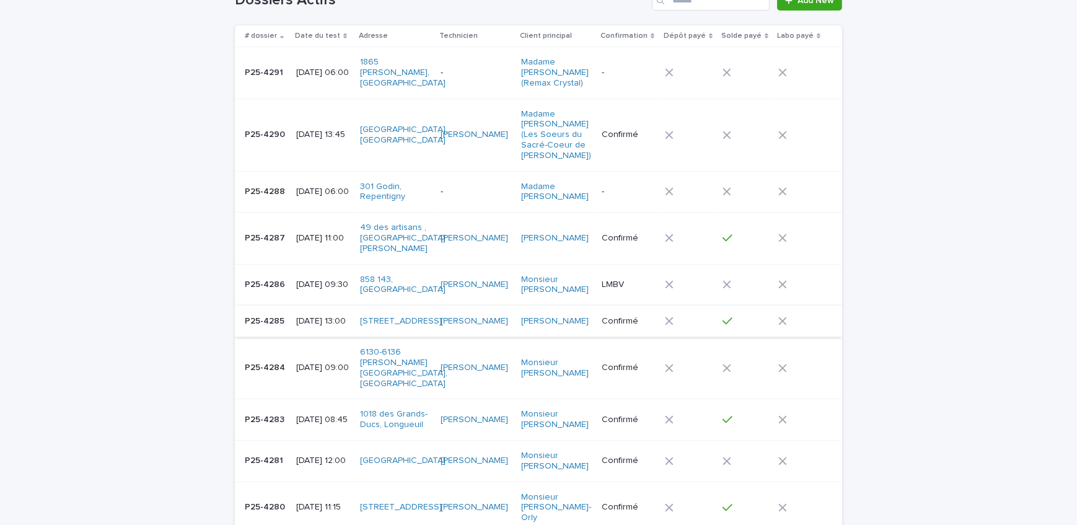
scroll to position [112, 0]
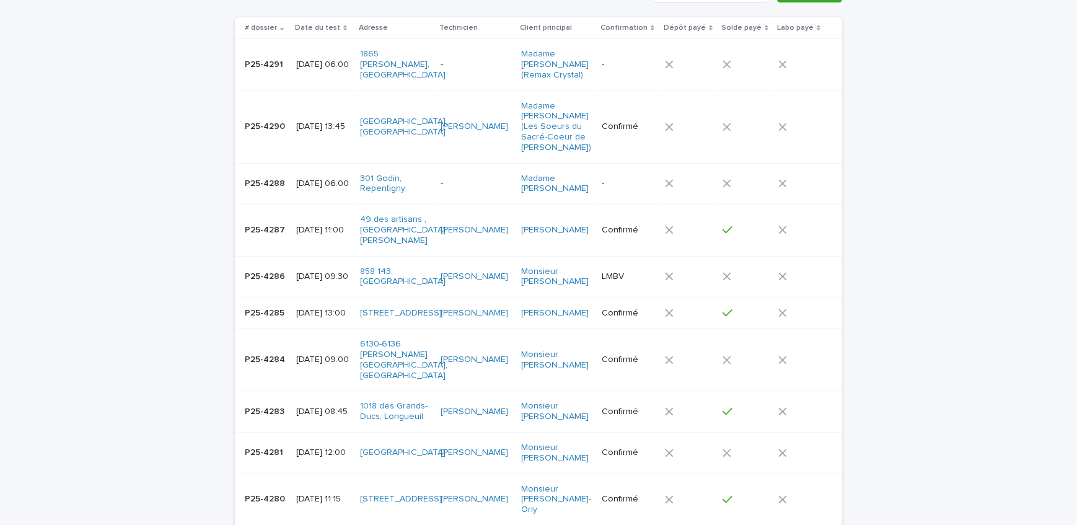
click at [279, 305] on p "P25-4285" at bounding box center [266, 311] width 42 height 13
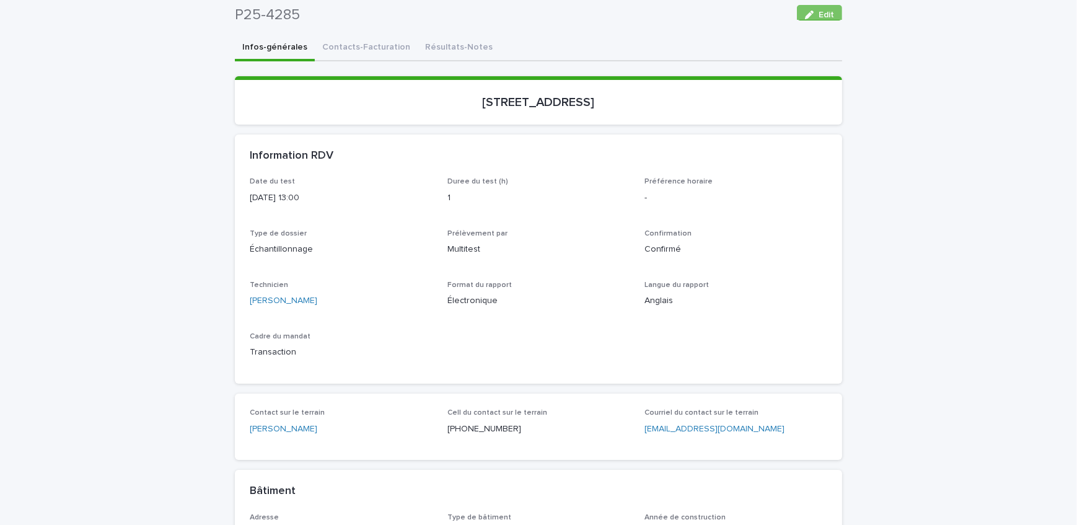
scroll to position [39, 0]
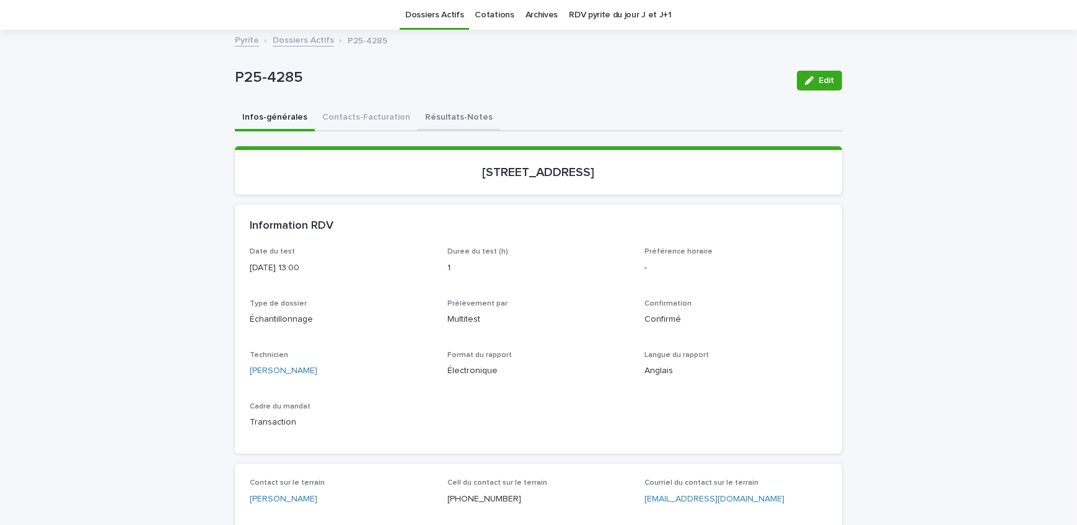
click at [452, 124] on button "Résultats-Notes" at bounding box center [459, 118] width 82 height 26
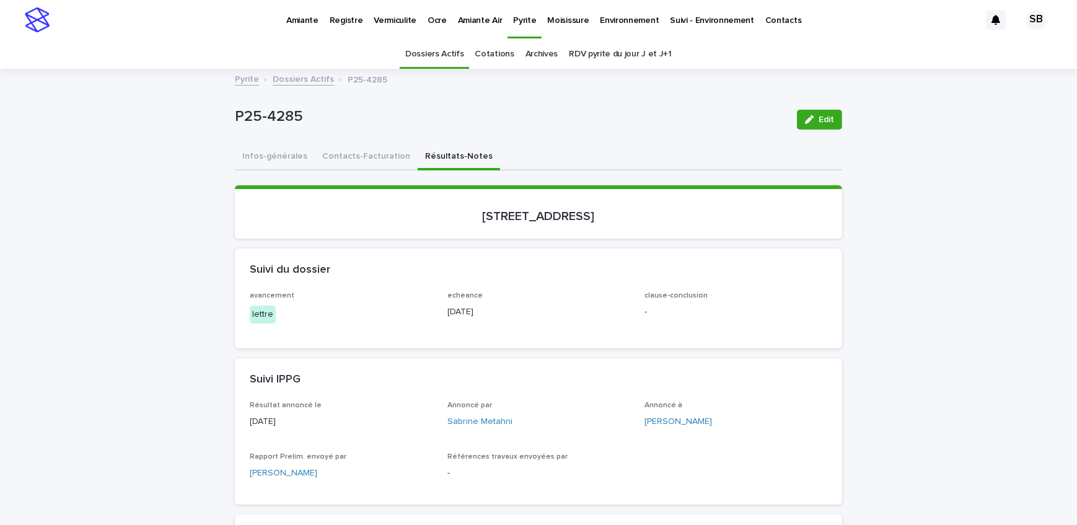
click at [306, 81] on link "Dossiers Actifs" at bounding box center [303, 78] width 61 height 14
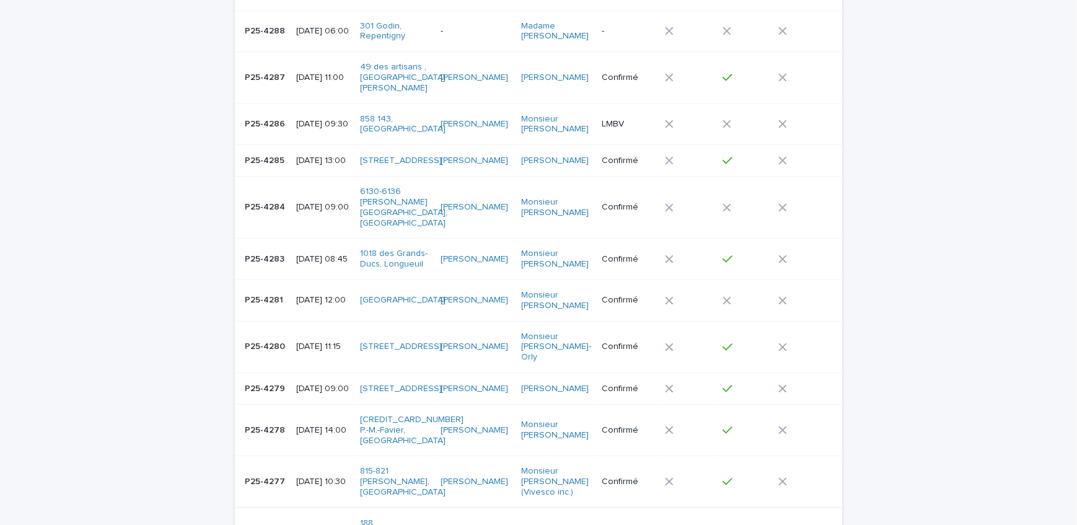
scroll to position [377, 0]
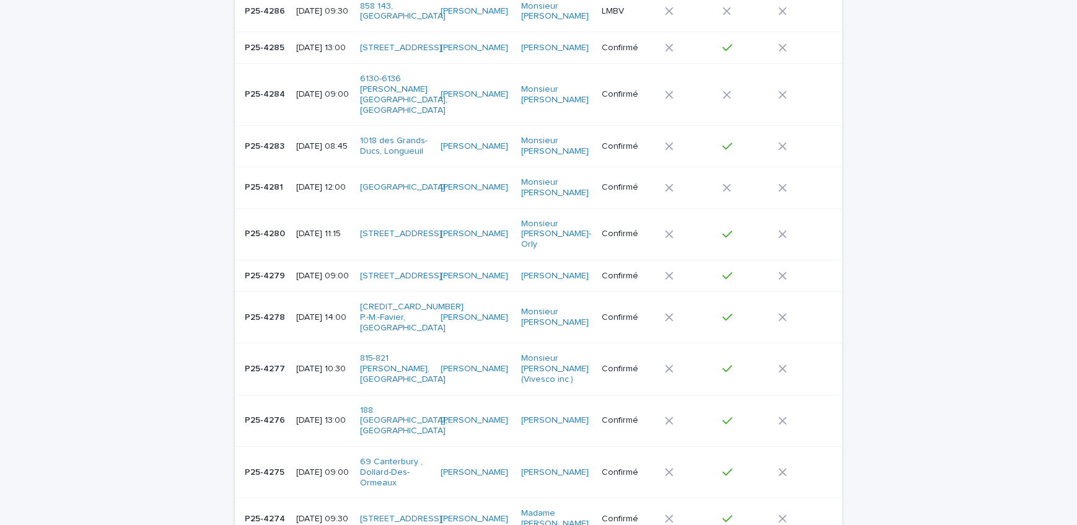
click at [274, 359] on div "P25-4277 P25-4277" at bounding box center [266, 369] width 42 height 20
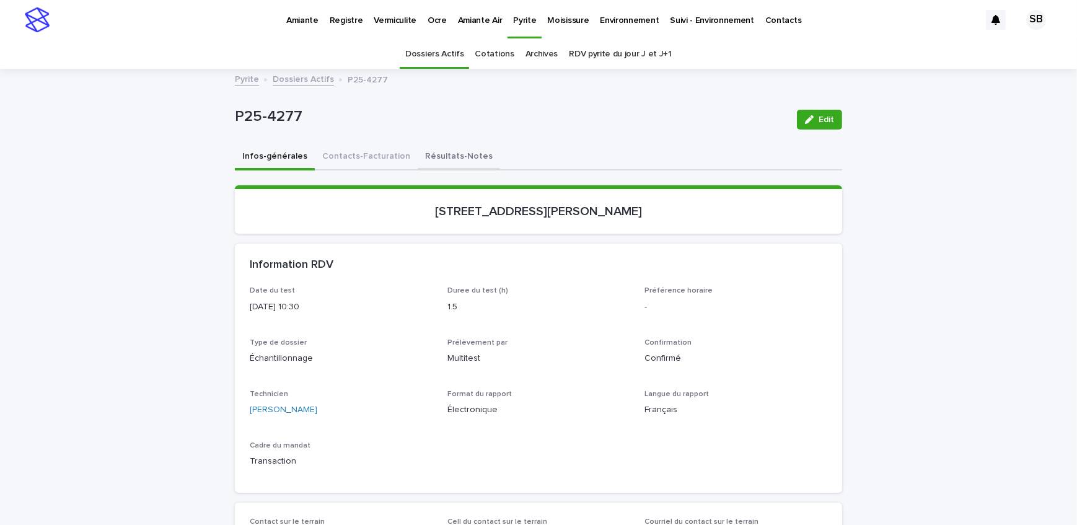
click at [418, 153] on button "Résultats-Notes" at bounding box center [459, 157] width 82 height 26
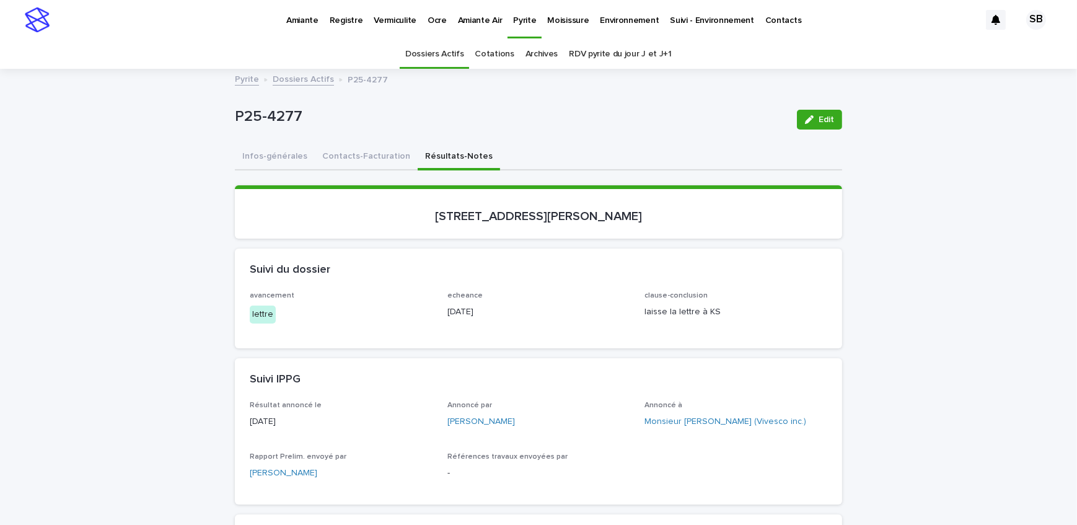
click at [304, 84] on link "Dossiers Actifs" at bounding box center [303, 78] width 61 height 14
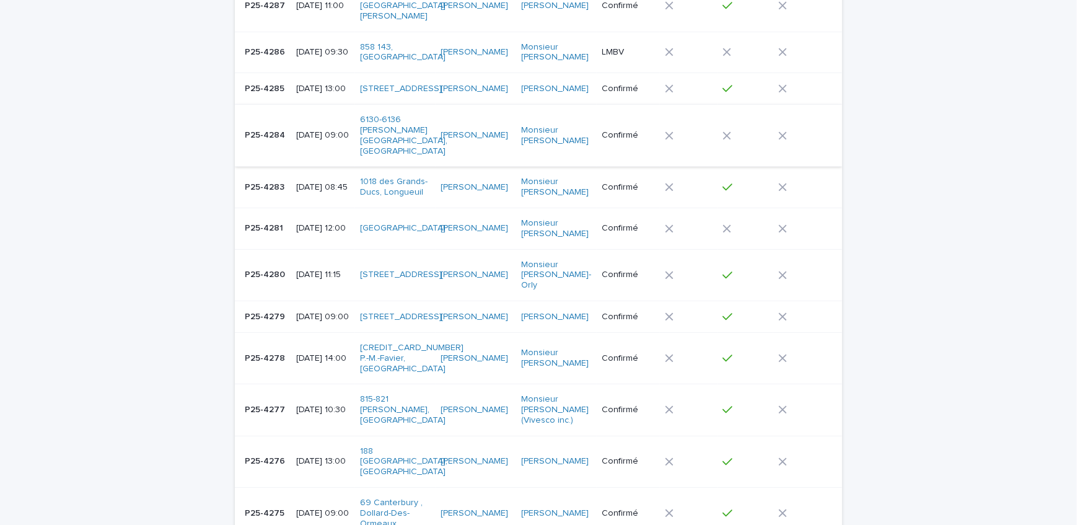
scroll to position [321, 0]
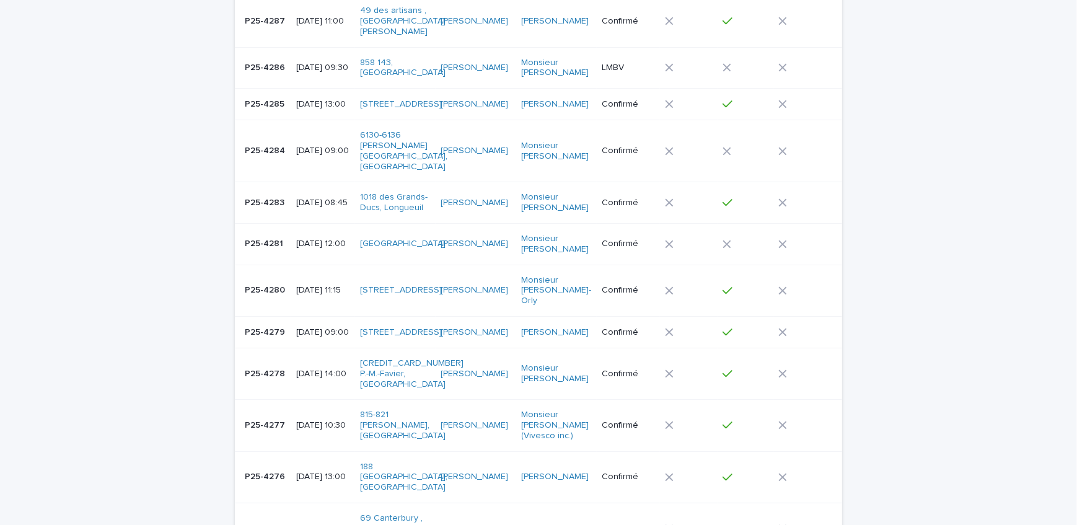
click at [265, 143] on p "P25-4284" at bounding box center [266, 149] width 43 height 13
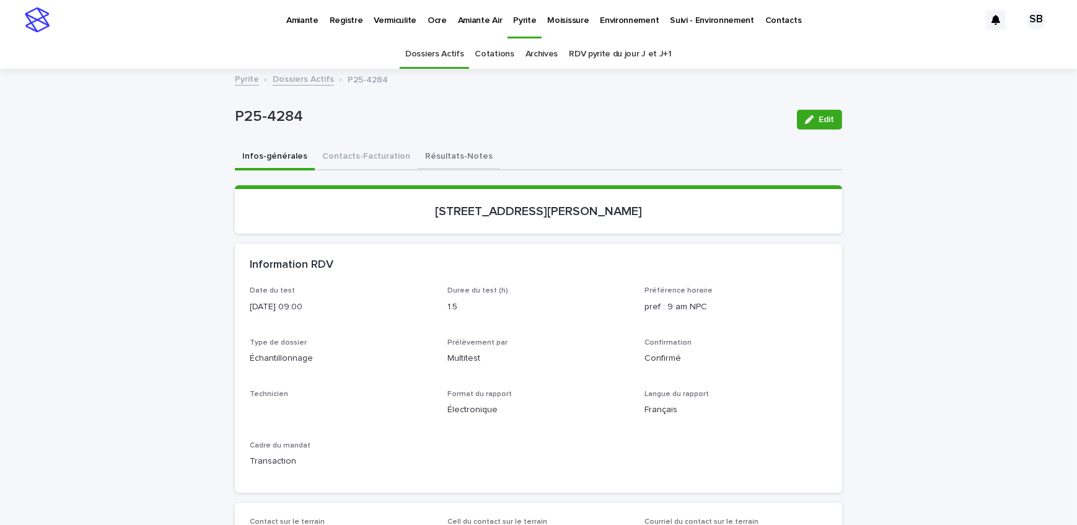
click at [459, 159] on button "Résultats-Notes" at bounding box center [459, 157] width 82 height 26
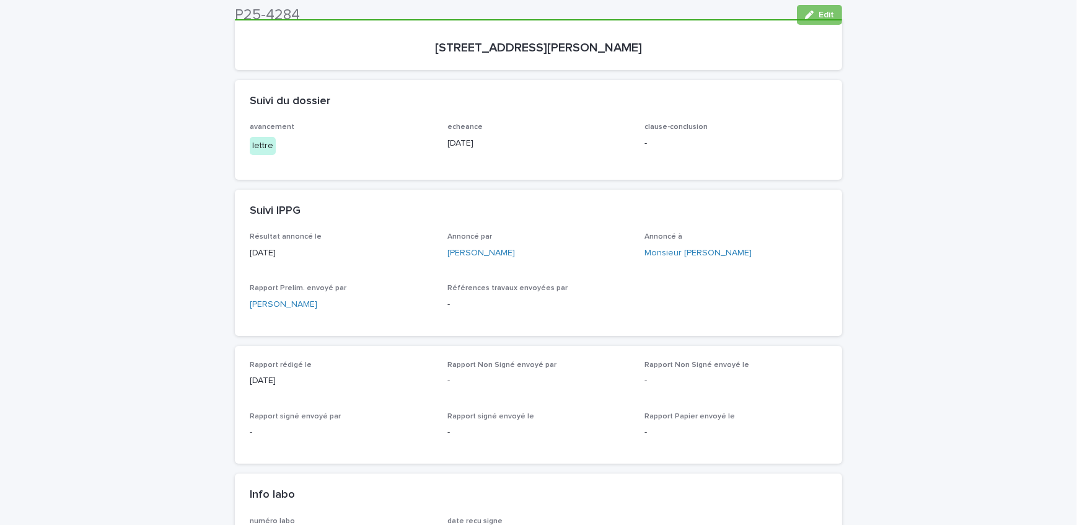
scroll to position [338, 0]
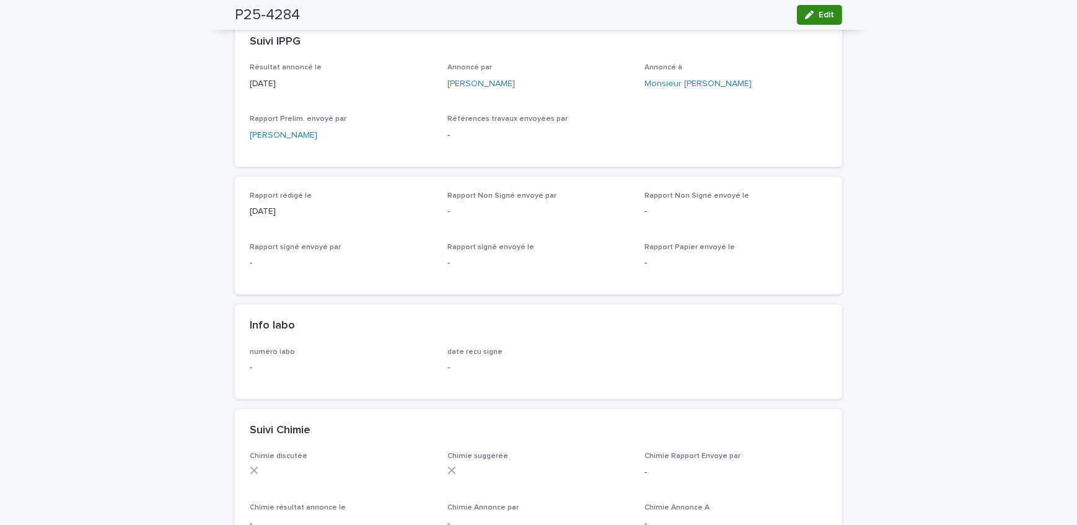
click at [810, 13] on div "button" at bounding box center [812, 15] width 14 height 9
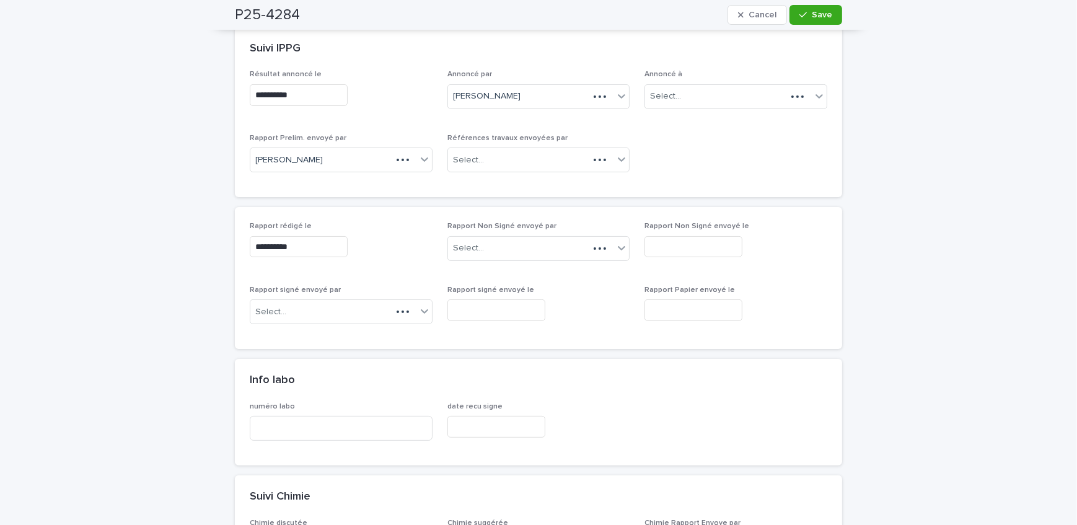
scroll to position [384, 0]
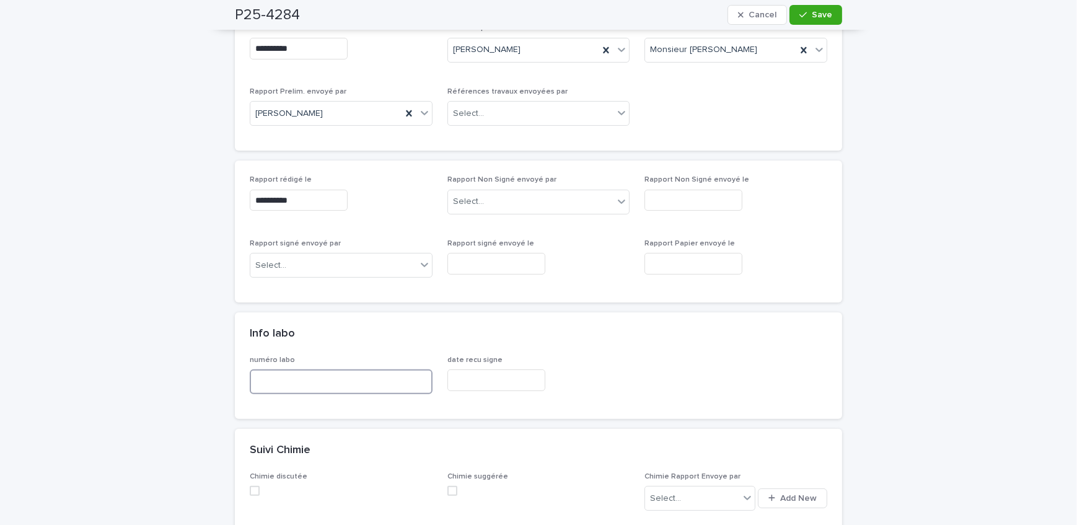
click at [323, 381] on input at bounding box center [341, 381] width 183 height 25
type input "**********"
click at [822, 15] on span "Save" at bounding box center [822, 15] width 20 height 9
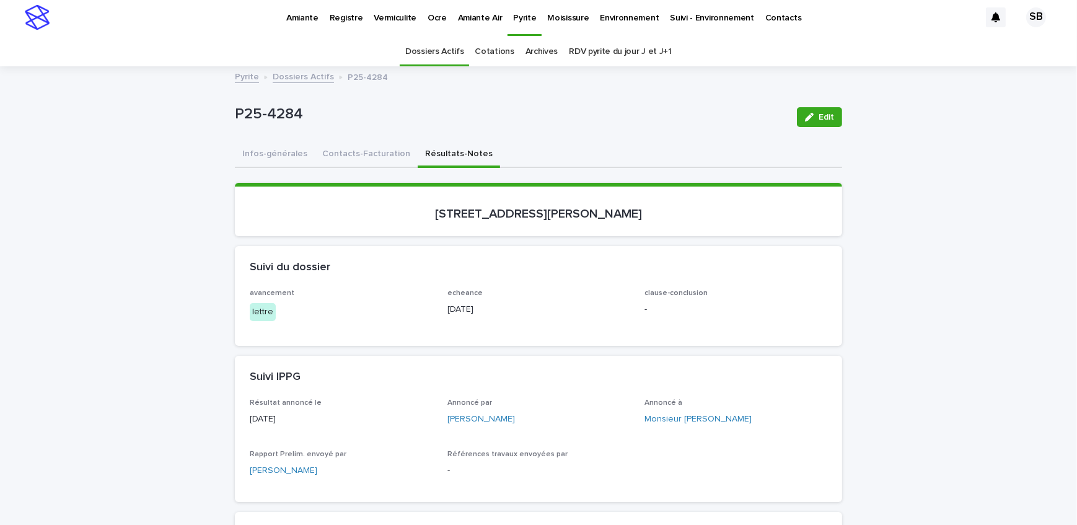
scroll to position [0, 0]
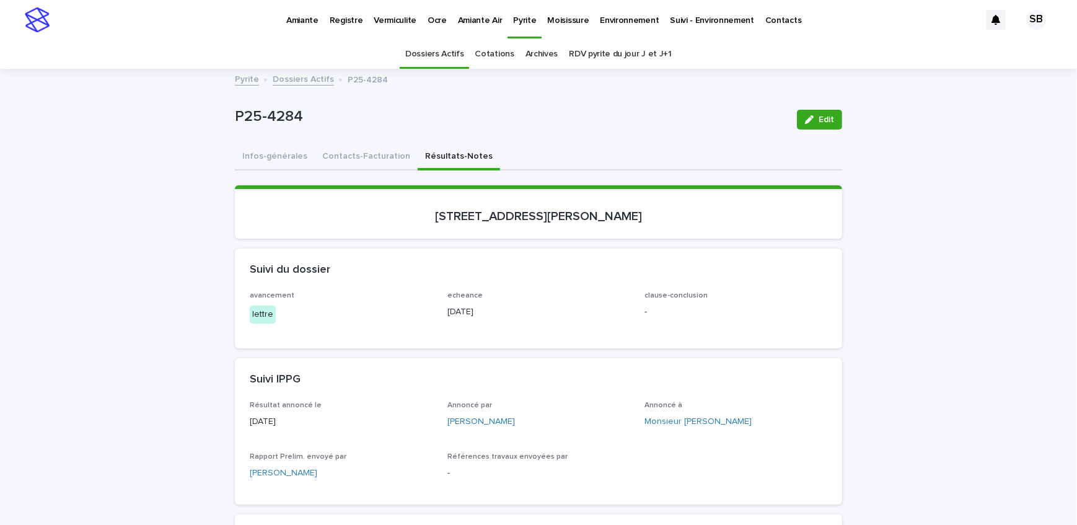
click at [320, 77] on link "Dossiers Actifs" at bounding box center [303, 78] width 61 height 14
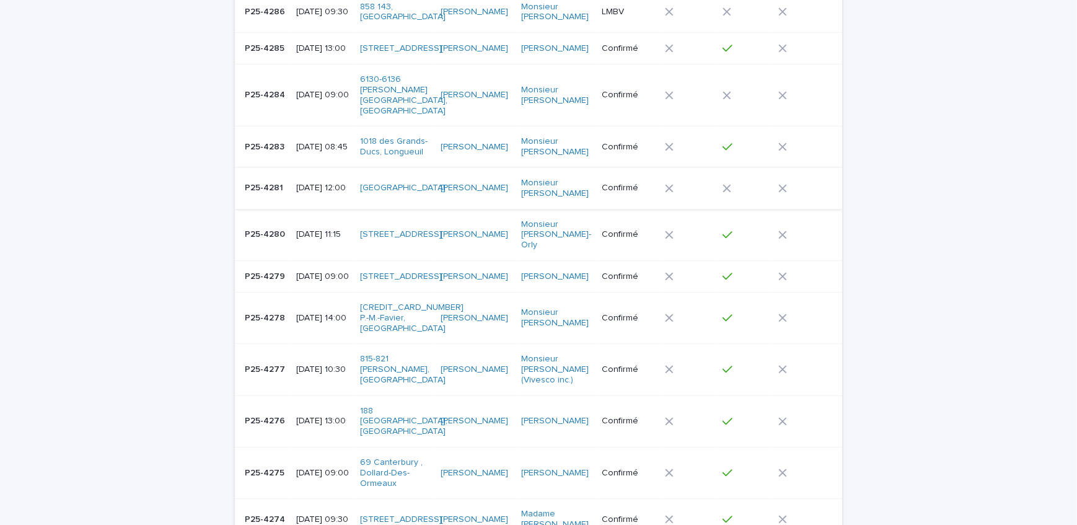
scroll to position [377, 0]
click at [284, 395] on tr "P25-4276 P25-4276 [DATE] 13:00 188 [GEOGRAPHIC_DATA], Beaconsfield [PERSON_NAME…" at bounding box center [538, 420] width 607 height 51
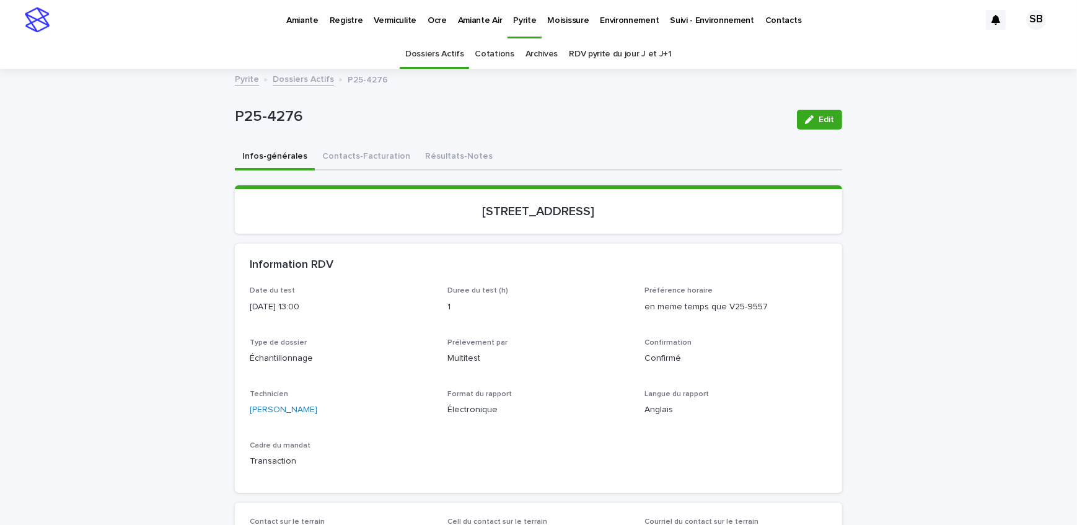
click at [432, 153] on button "Résultats-Notes" at bounding box center [459, 157] width 82 height 26
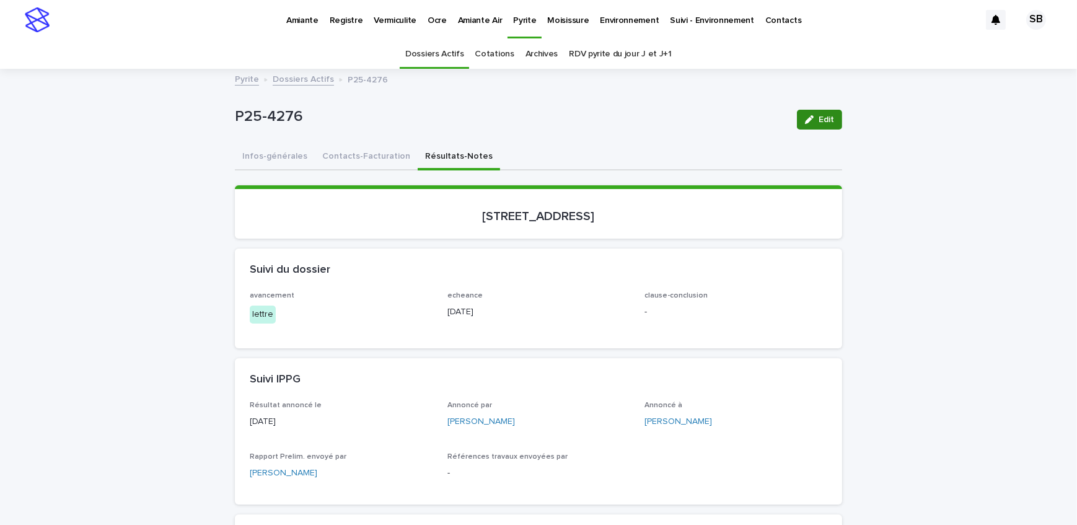
click at [805, 123] on icon "button" at bounding box center [809, 119] width 9 height 9
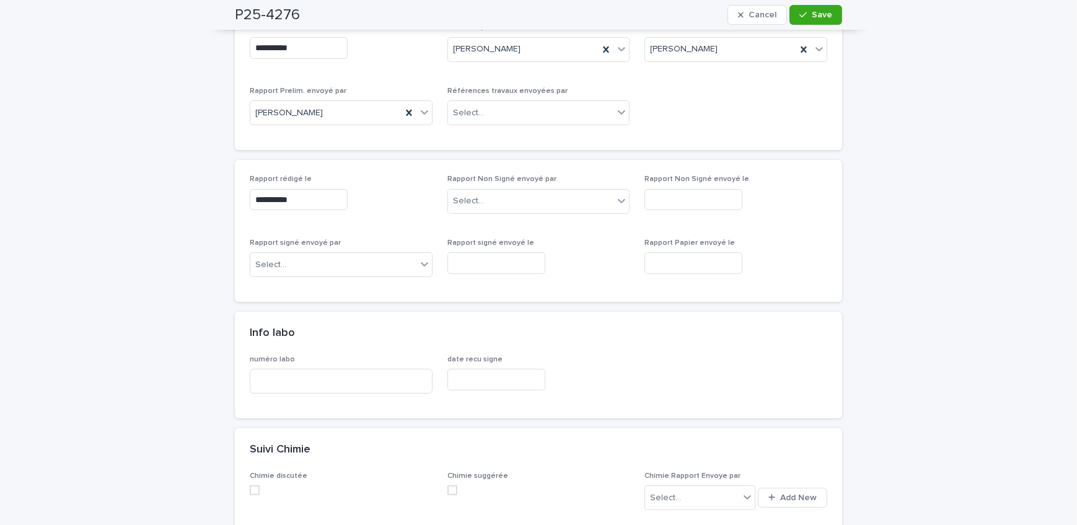
scroll to position [450, 0]
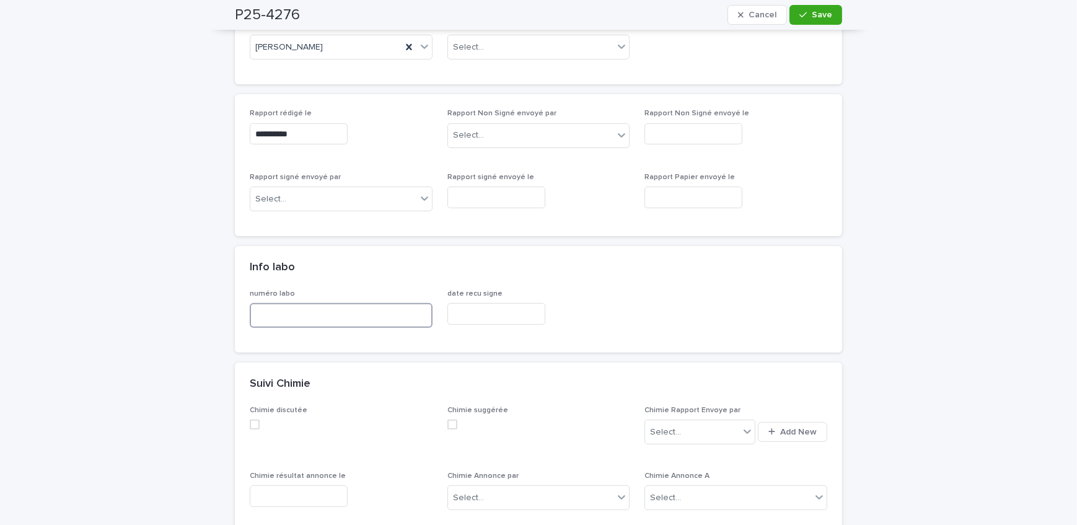
click at [307, 316] on input at bounding box center [341, 315] width 183 height 25
type input "*****"
click at [791, 12] on button "Save" at bounding box center [815, 15] width 53 height 20
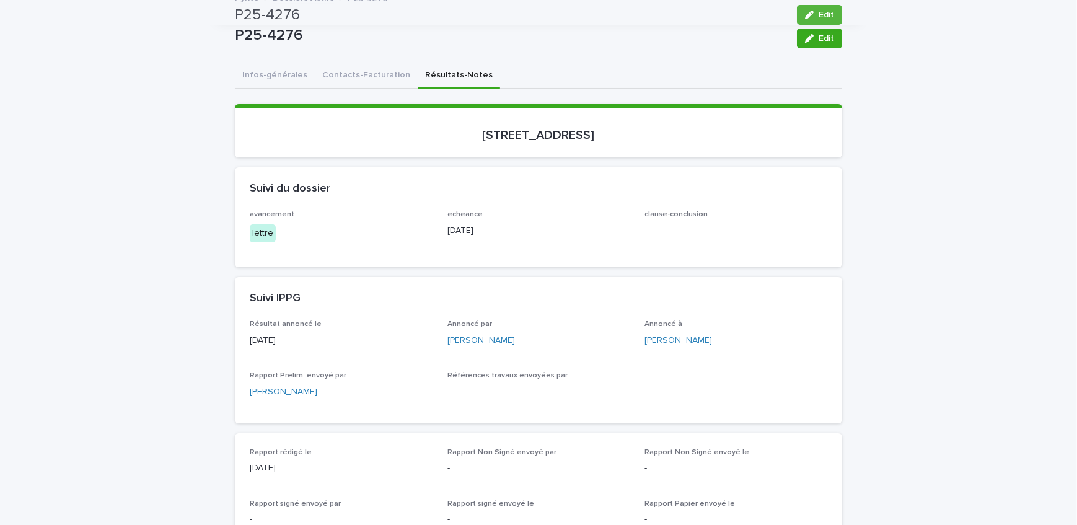
scroll to position [0, 0]
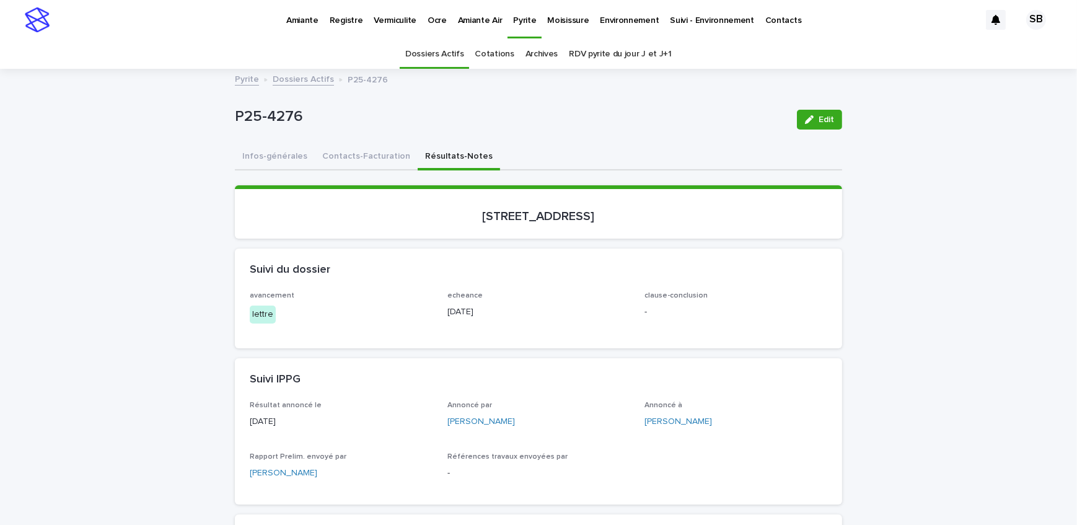
click at [307, 74] on link "Dossiers Actifs" at bounding box center [303, 78] width 61 height 14
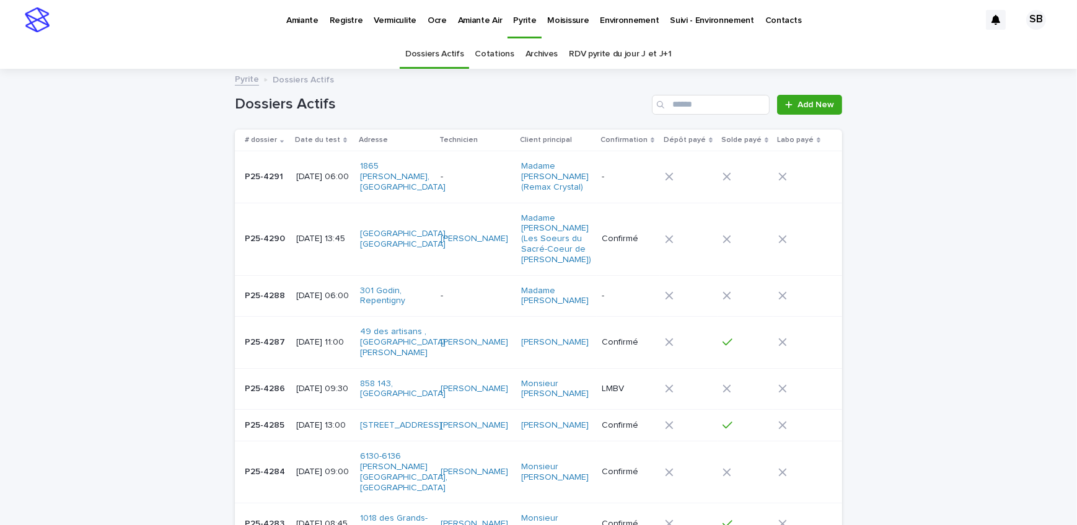
click at [395, 17] on p "Vermiculite" at bounding box center [395, 13] width 43 height 26
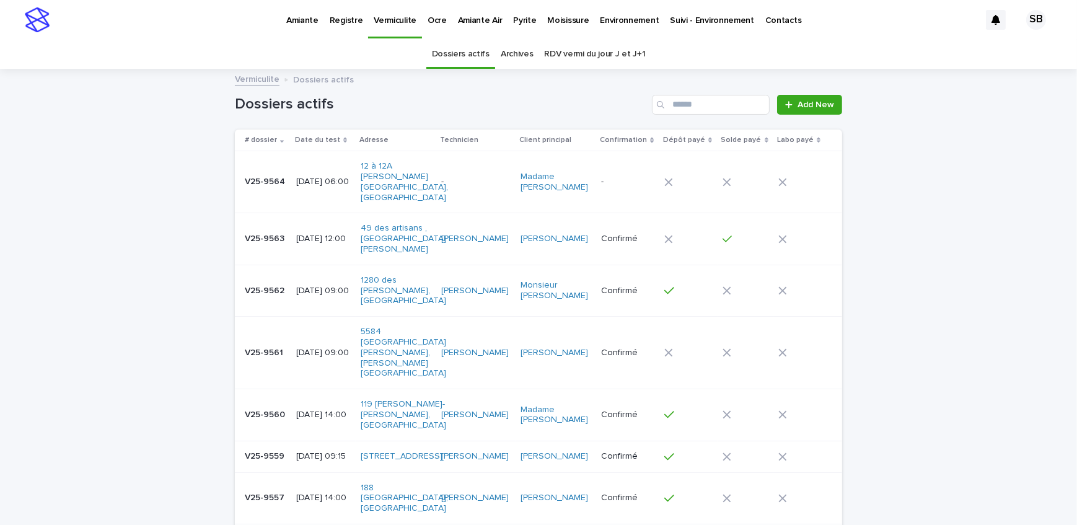
drag, startPoint x: 142, startPoint y: 252, endPoint x: 213, endPoint y: 244, distance: 71.7
click at [222, 265] on div "Loading... Saving… Loading... Saving… Dossiers actifs Add New # dossier Date du…" at bounding box center [538, 350] width 1077 height 560
click at [514, 26] on link "Pyrite" at bounding box center [524, 19] width 34 height 38
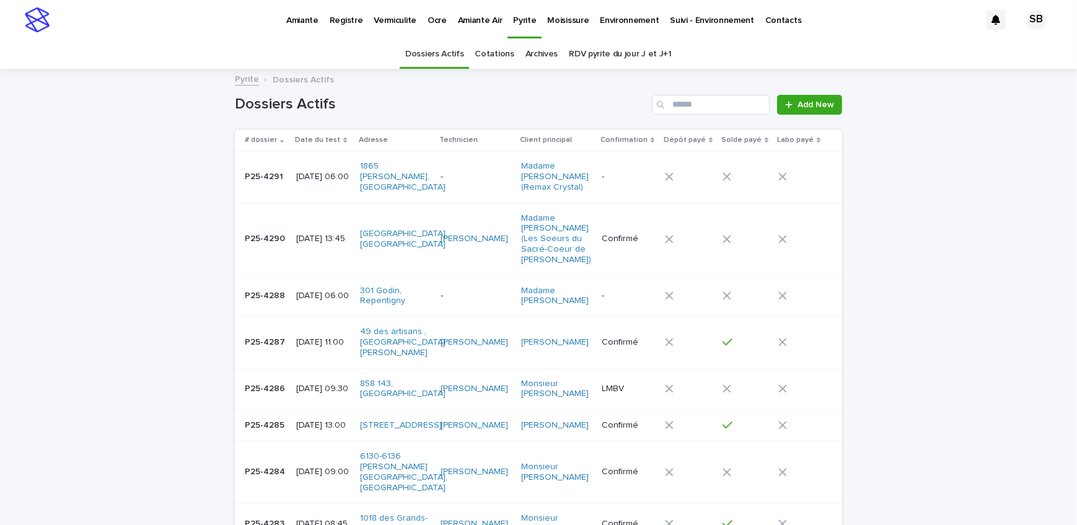
click at [239, 226] on td "P25-4290 P25-4290" at bounding box center [263, 239] width 56 height 72
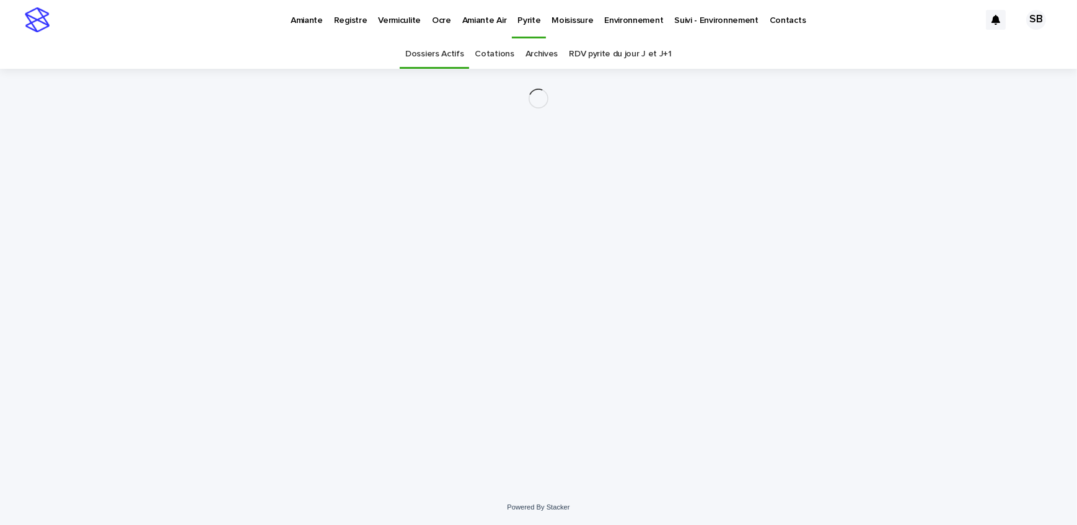
click at [440, 61] on link "Dossiers Actifs" at bounding box center [434, 54] width 58 height 29
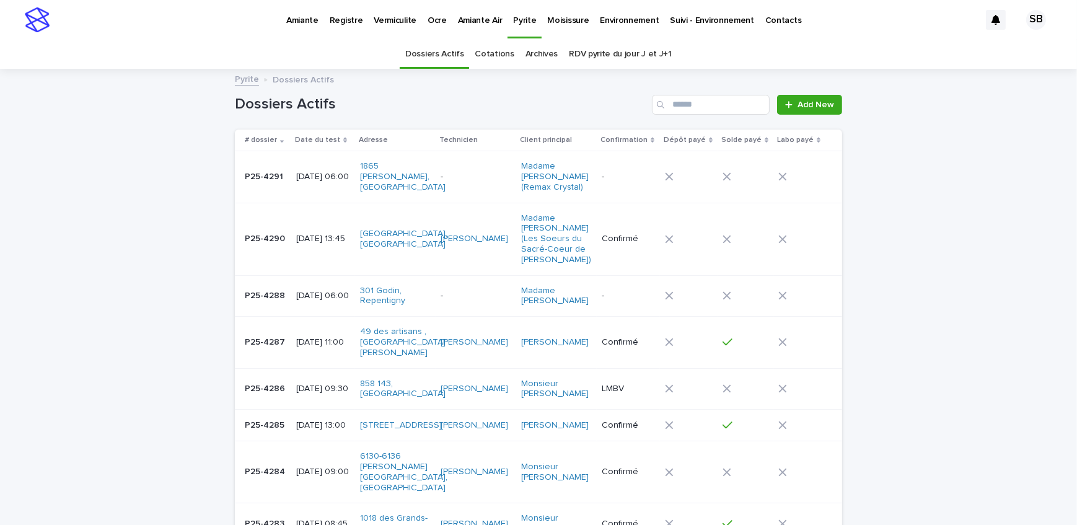
click at [810, 95] on link "Add New" at bounding box center [809, 105] width 65 height 20
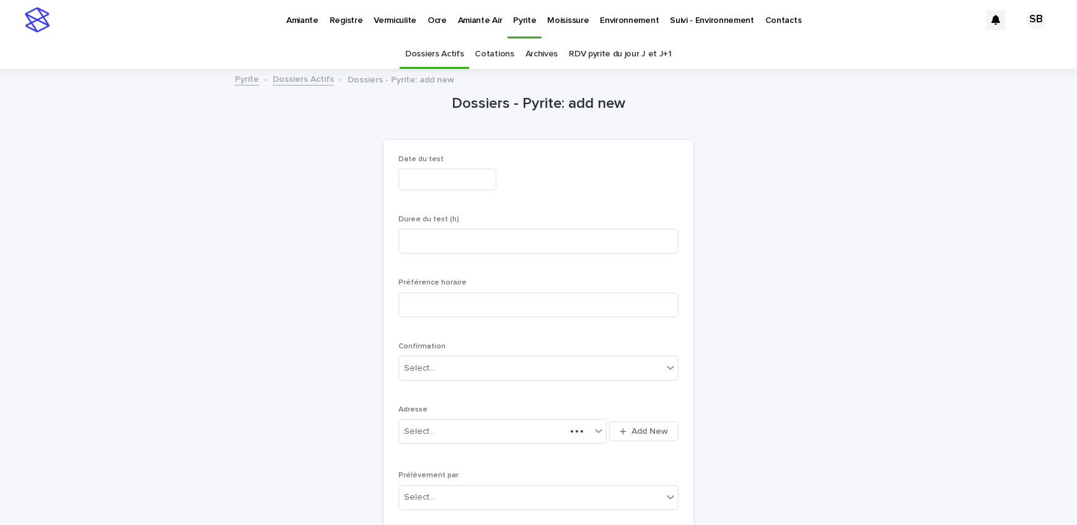
scroll to position [39, 0]
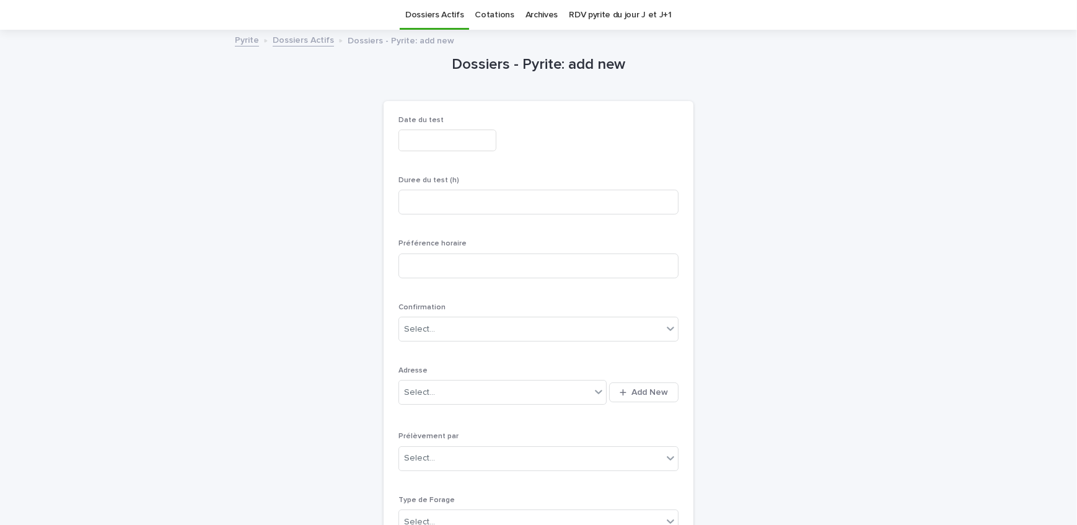
click at [446, 136] on input "text" at bounding box center [447, 141] width 98 height 22
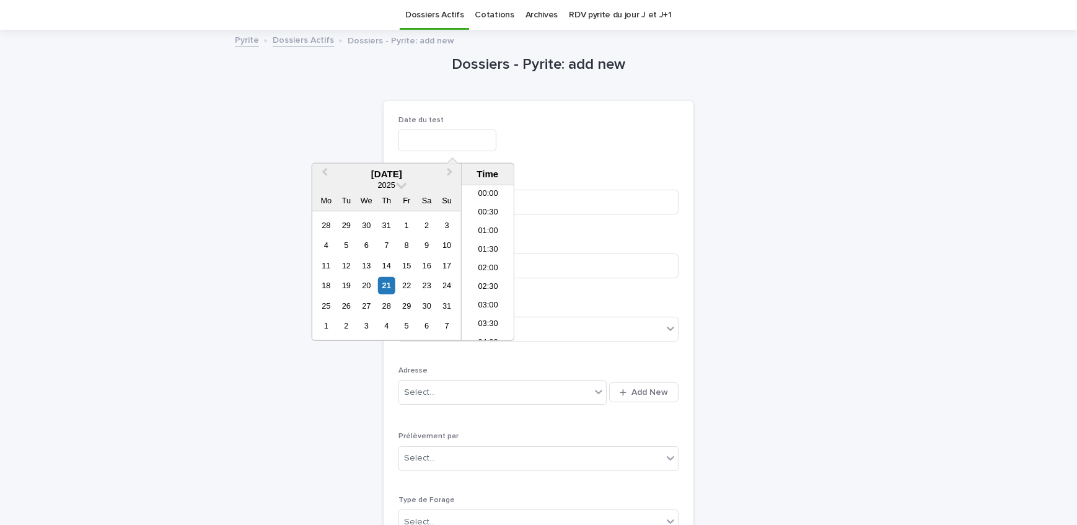
scroll to position [489, 0]
click at [330, 307] on div "25" at bounding box center [326, 305] width 17 height 17
click at [489, 206] on li "06:00" at bounding box center [488, 210] width 53 height 19
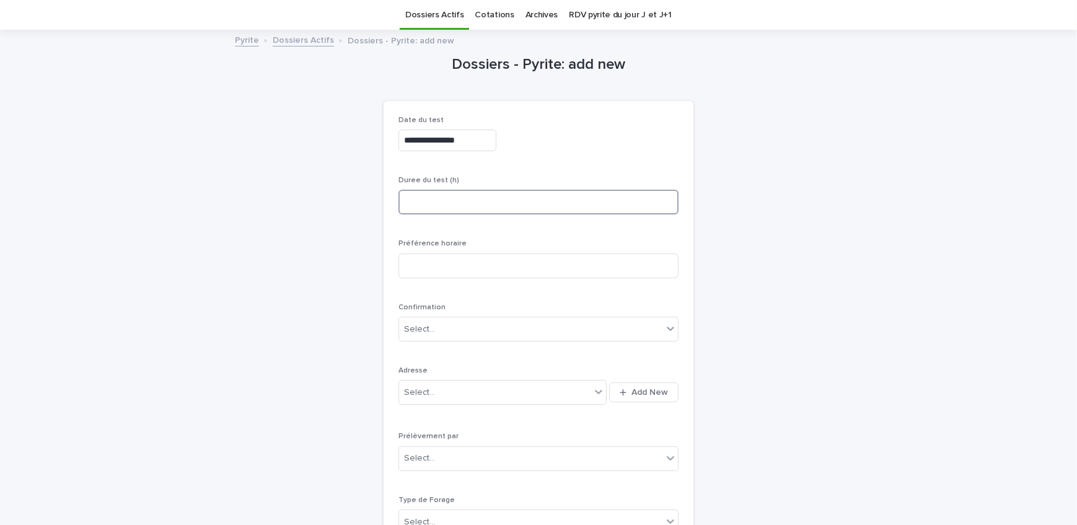
type input "**********"
click at [489, 206] on input at bounding box center [538, 202] width 280 height 25
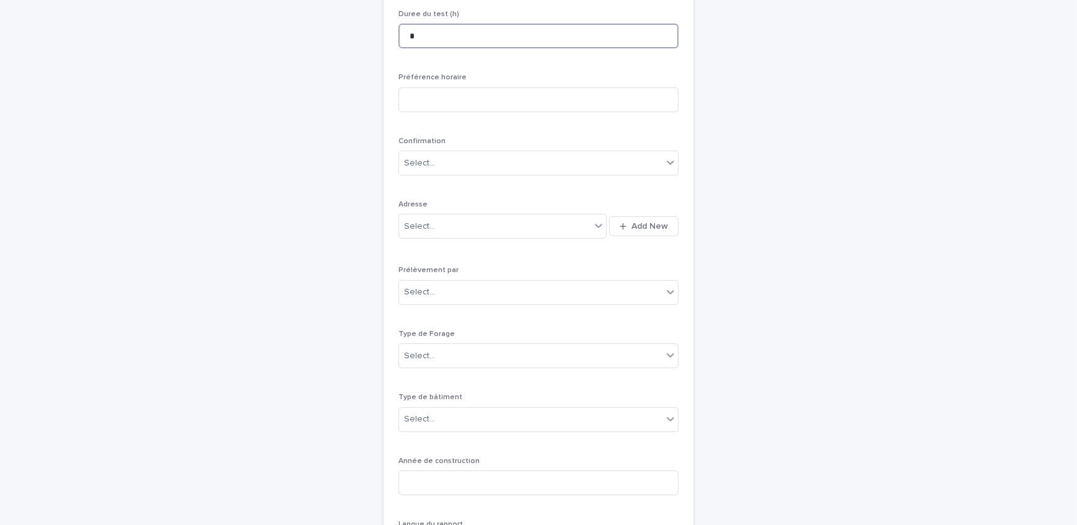
scroll to position [208, 0]
type input "*"
click at [656, 221] on span "Add New" at bounding box center [649, 223] width 37 height 9
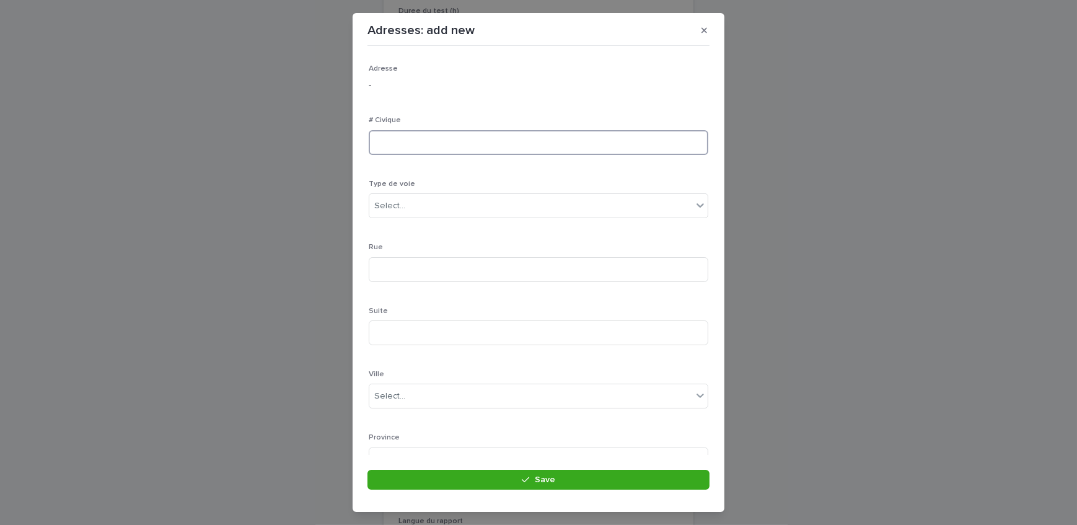
click at [439, 136] on input at bounding box center [539, 142] width 340 height 25
type input "***"
click at [514, 209] on div "Select..." at bounding box center [530, 206] width 323 height 20
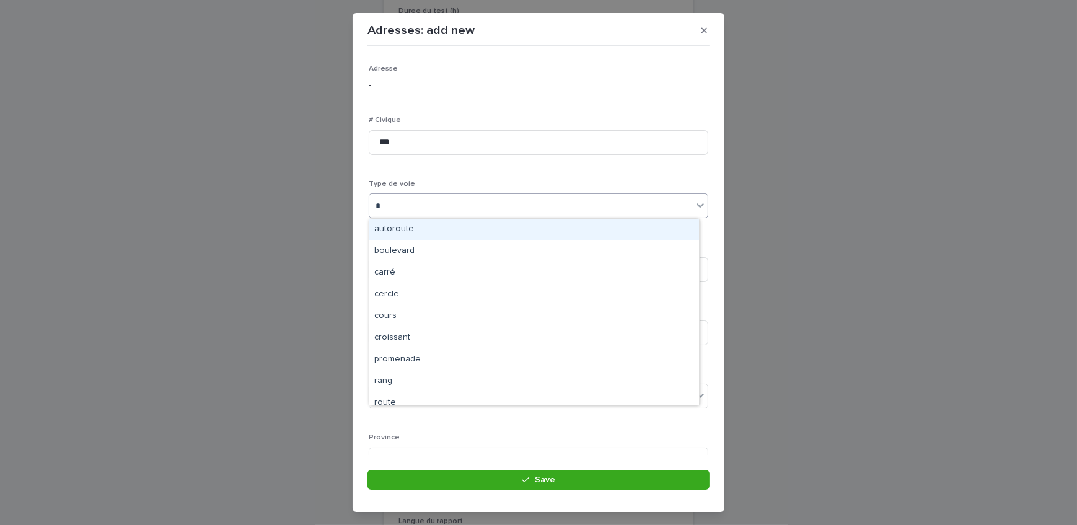
type input "**"
click at [499, 229] on div "rue" at bounding box center [534, 230] width 330 height 22
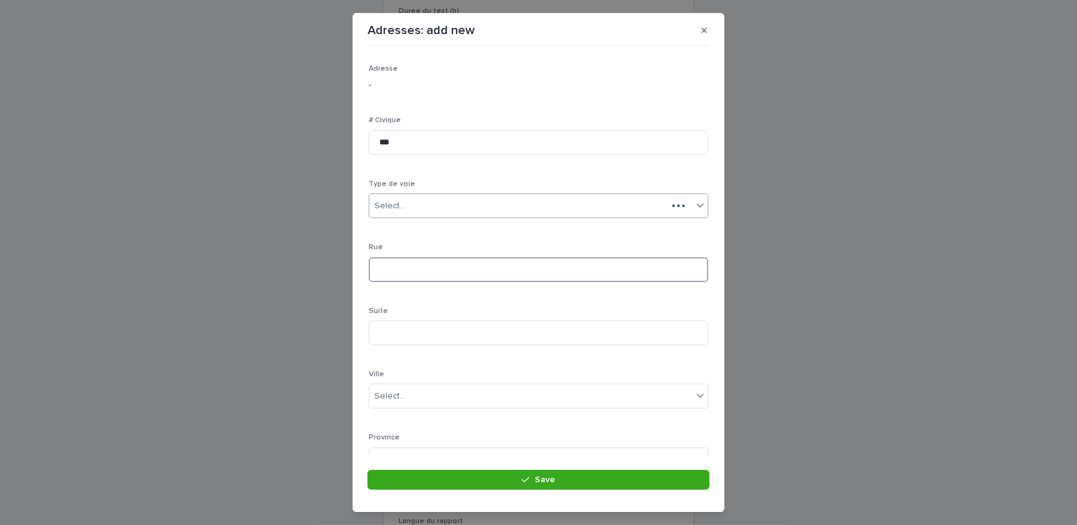
click at [449, 263] on input at bounding box center [539, 269] width 340 height 25
type input "******"
click at [418, 335] on div "Select..." at bounding box center [530, 340] width 323 height 20
type input "*********"
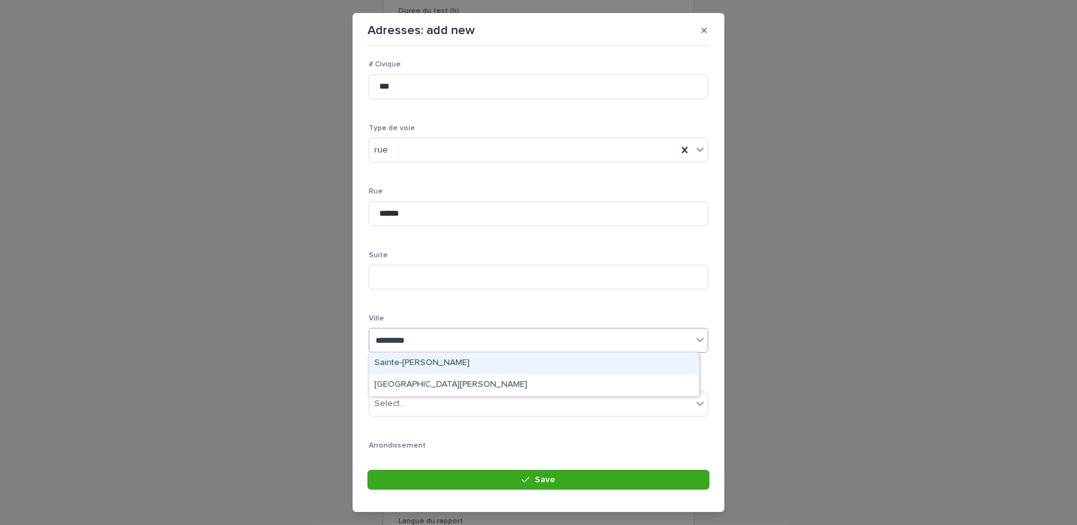
click at [440, 366] on div "Sainte-[PERSON_NAME]" at bounding box center [534, 364] width 330 height 22
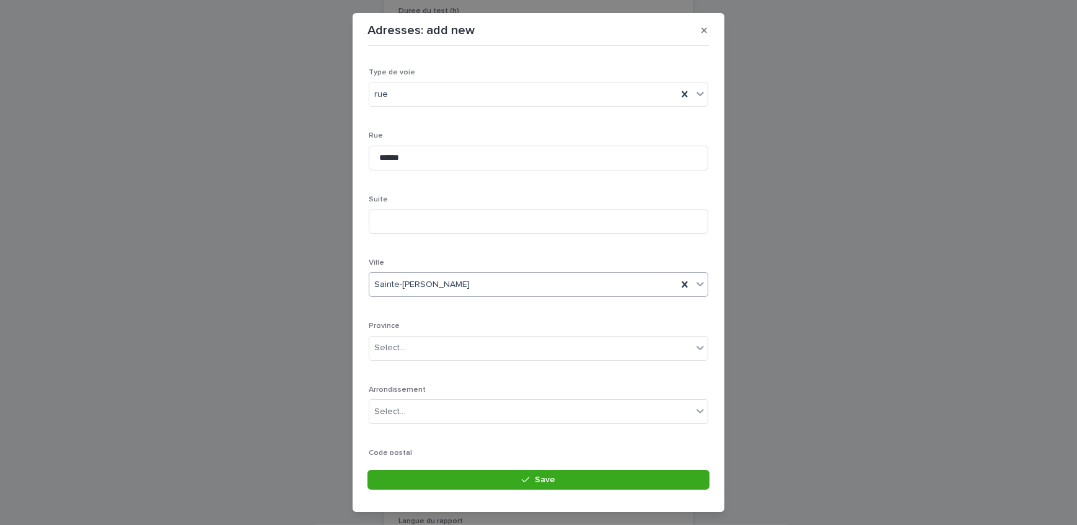
scroll to position [169, 0]
click at [411, 274] on div "Province Select..." at bounding box center [539, 289] width 340 height 48
click at [408, 286] on div "Select..." at bounding box center [530, 291] width 323 height 20
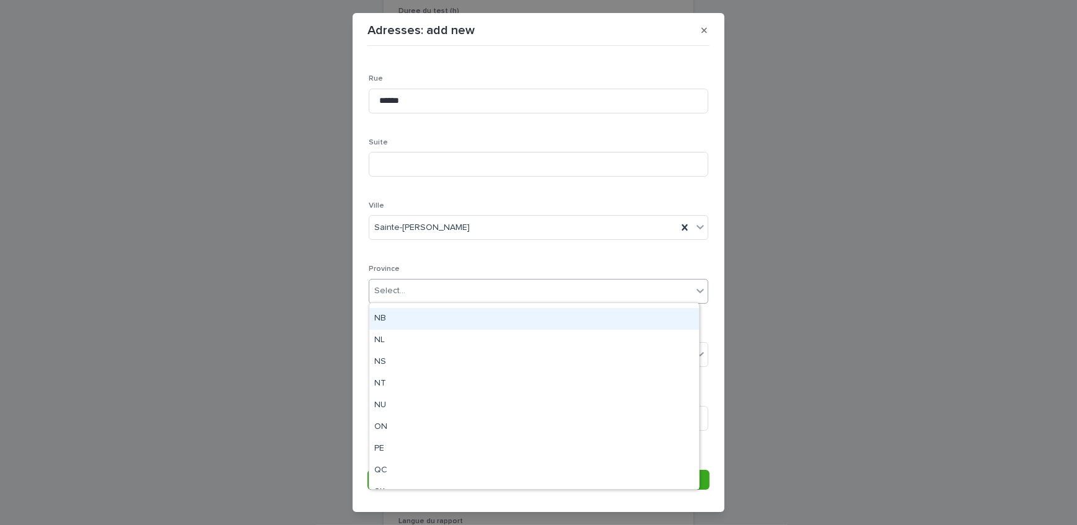
scroll to position [96, 0]
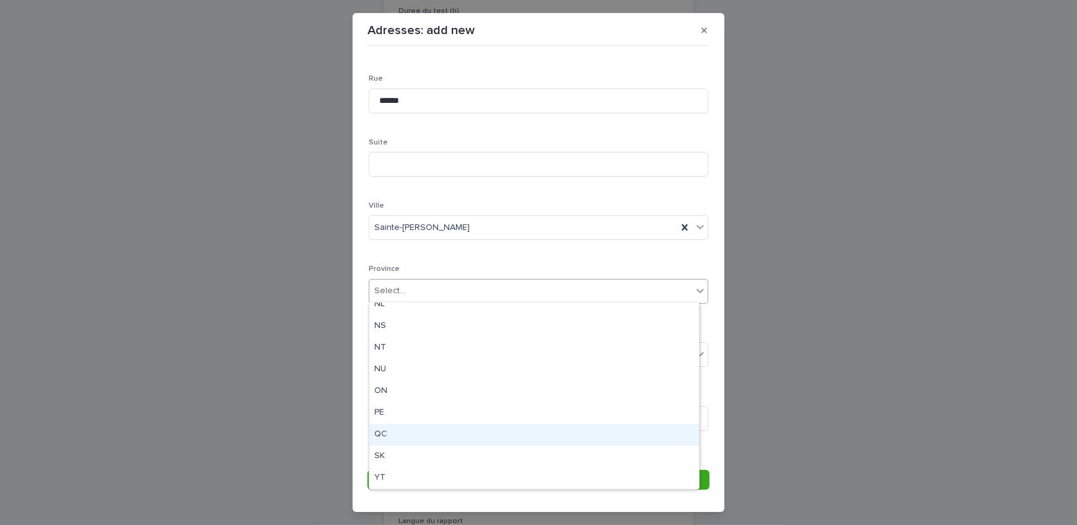
click at [402, 434] on div "QC" at bounding box center [534, 435] width 330 height 22
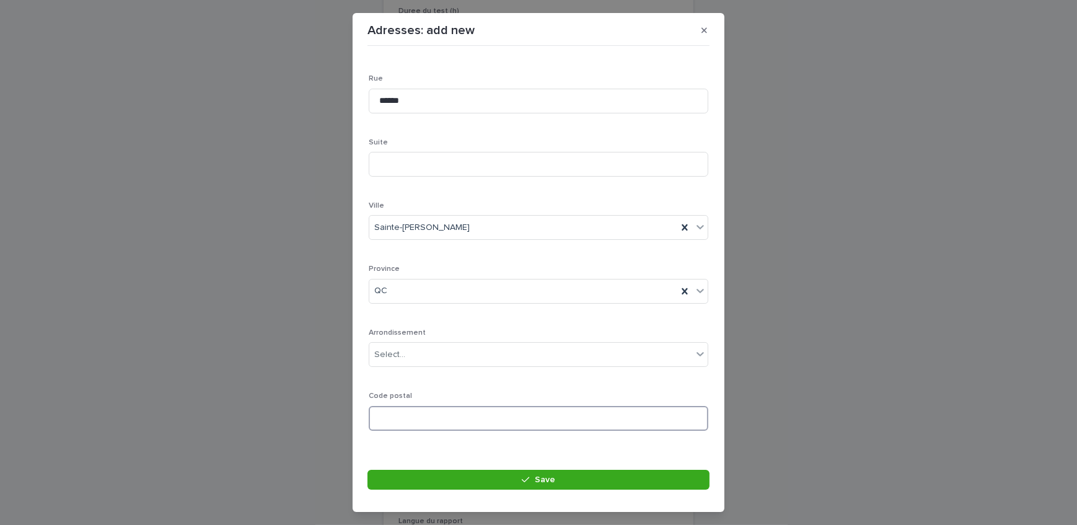
click at [408, 416] on input at bounding box center [539, 418] width 340 height 25
paste input "*******"
type input "*******"
click at [453, 472] on button "Save" at bounding box center [538, 480] width 342 height 20
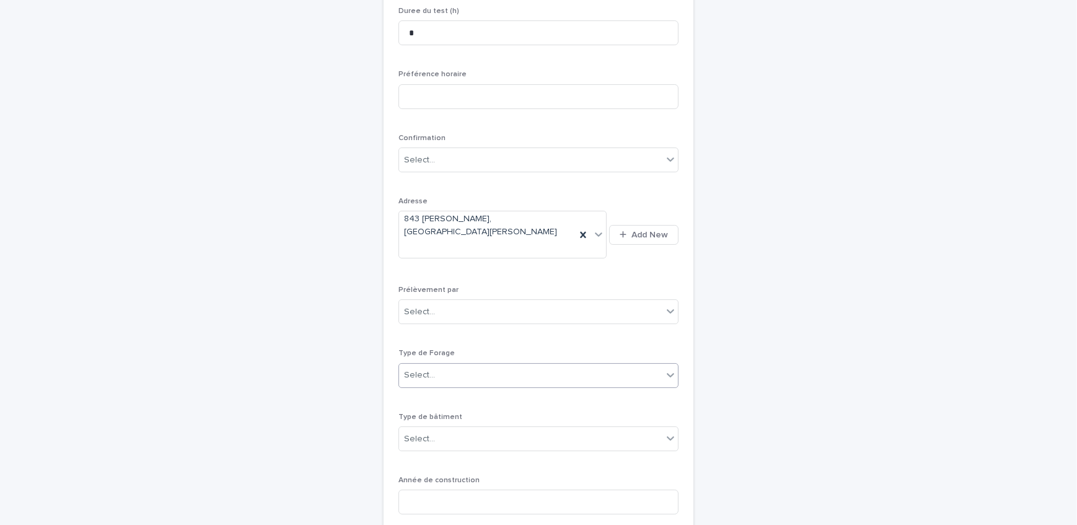
scroll to position [265, 0]
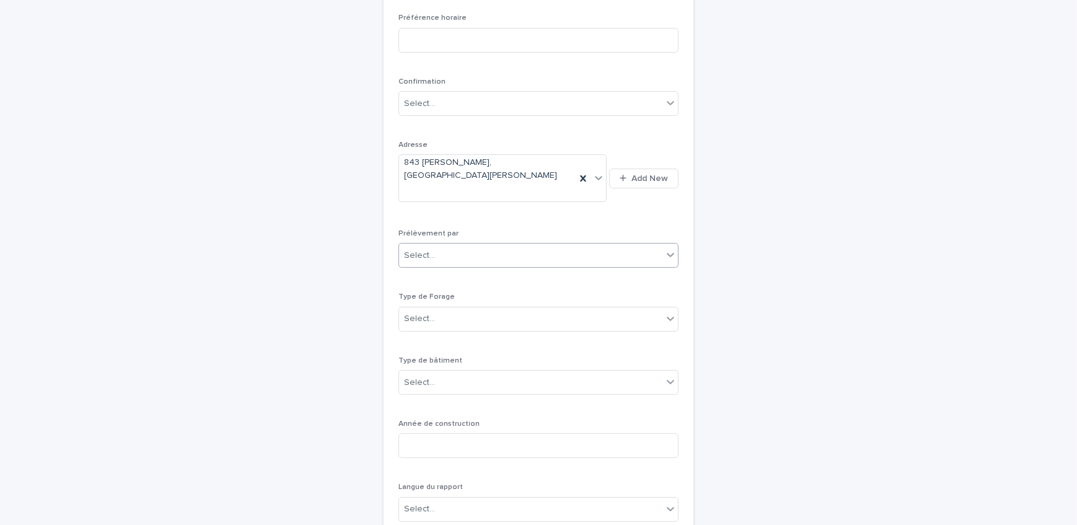
drag, startPoint x: 468, startPoint y: 224, endPoint x: 462, endPoint y: 239, distance: 16.4
click at [468, 245] on div "Select..." at bounding box center [530, 255] width 263 height 20
click at [458, 263] on div "Multitest" at bounding box center [534, 256] width 279 height 22
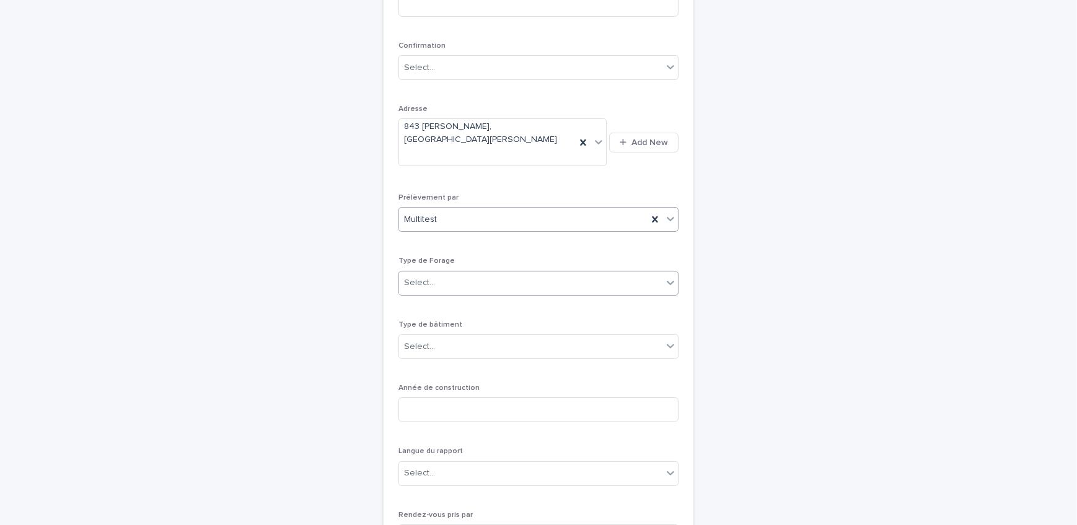
scroll to position [321, 0]
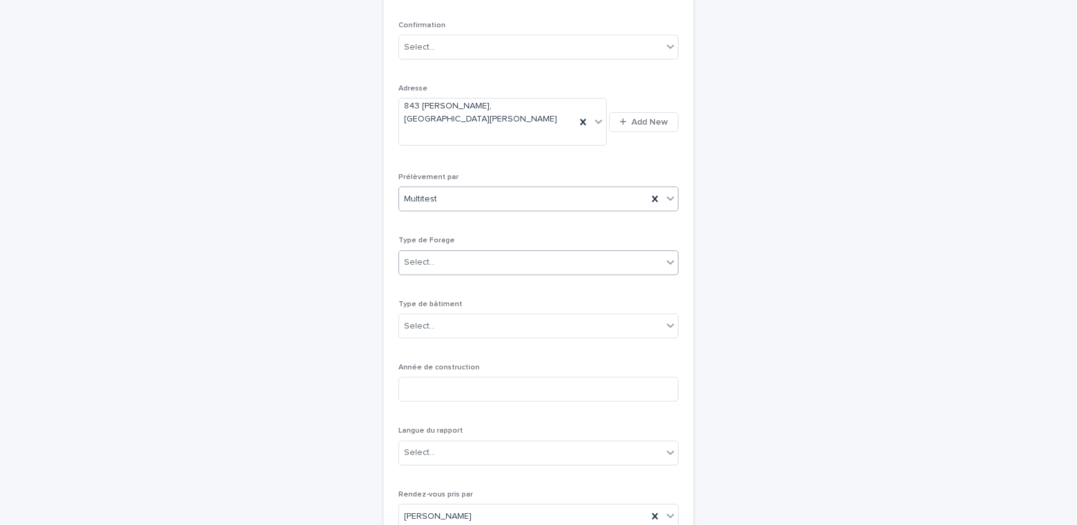
click at [468, 252] on div "Select..." at bounding box center [530, 262] width 263 height 20
click at [460, 263] on div "1- Residentiel" at bounding box center [534, 263] width 279 height 22
click at [427, 320] on div "Select..." at bounding box center [419, 326] width 31 height 13
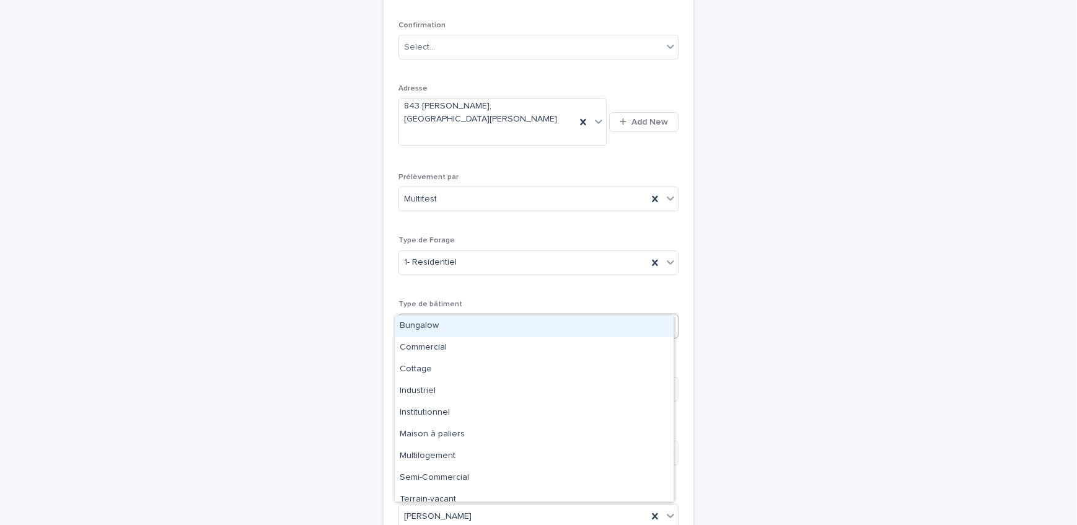
click at [442, 332] on div "Bungalow" at bounding box center [534, 326] width 279 height 22
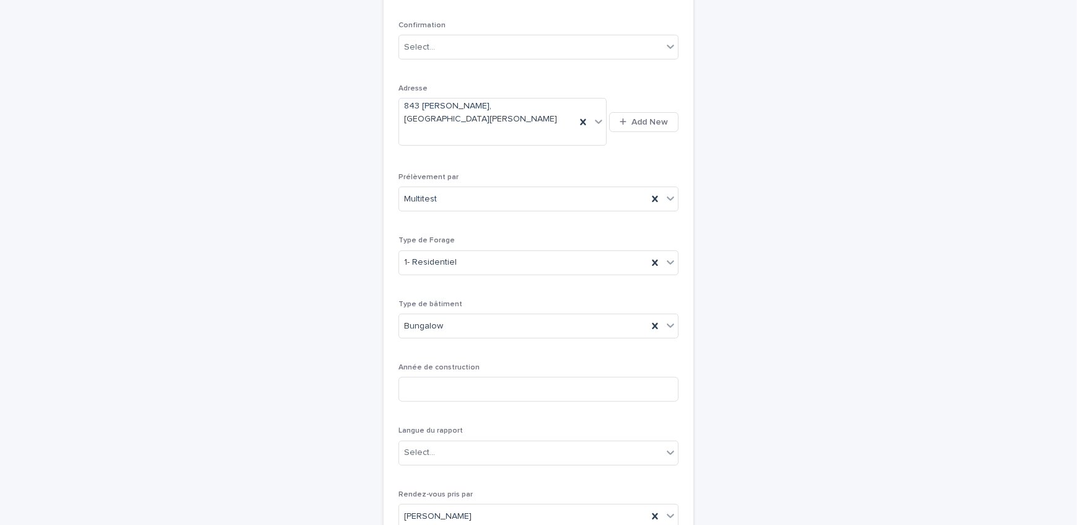
scroll to position [434, 0]
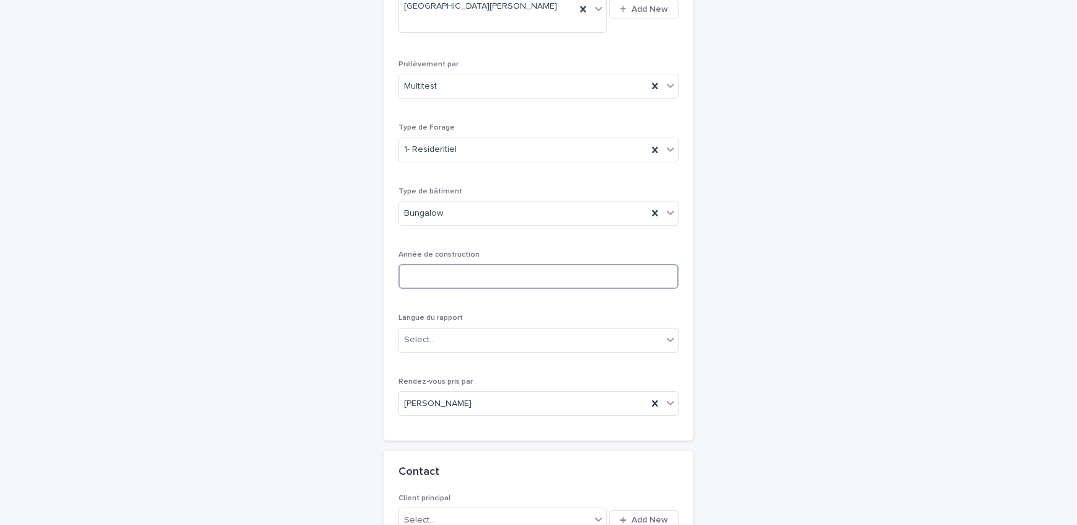
click at [481, 264] on input at bounding box center [538, 276] width 280 height 25
click at [448, 264] on input at bounding box center [538, 276] width 280 height 25
click at [504, 270] on div "Année de construction" at bounding box center [538, 274] width 280 height 48
click at [504, 264] on input at bounding box center [538, 276] width 280 height 25
click at [520, 264] on input at bounding box center [538, 276] width 280 height 25
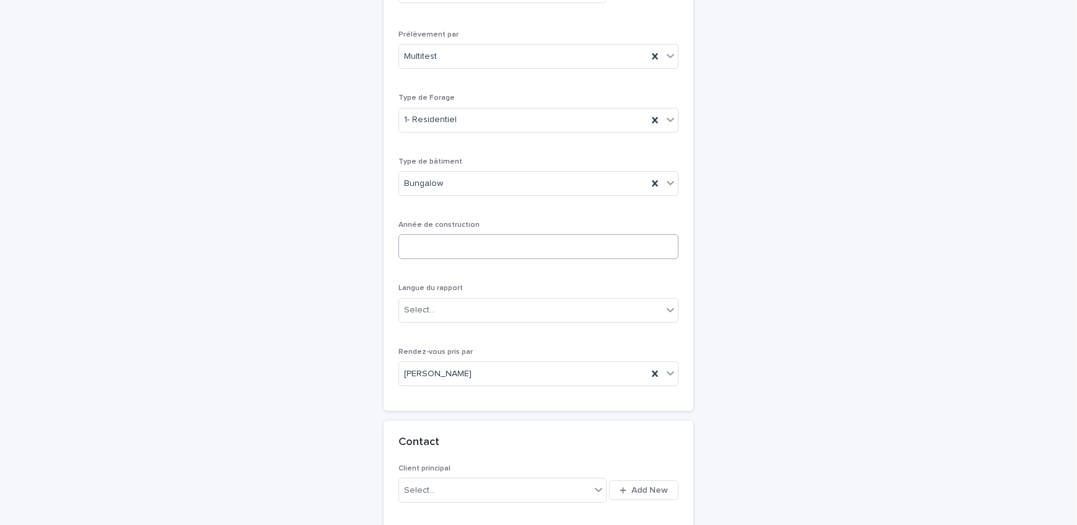
scroll to position [489, 0]
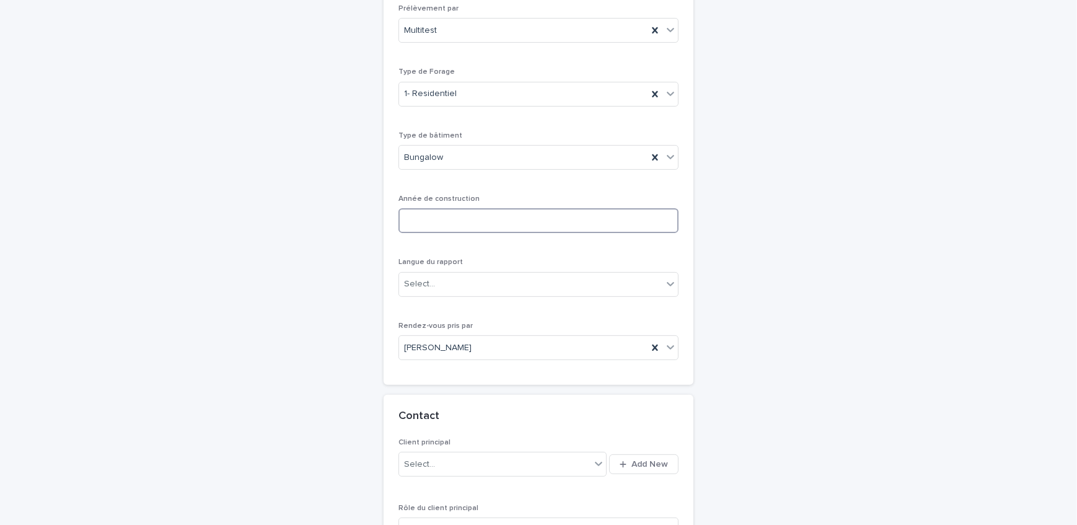
click at [476, 208] on input at bounding box center [538, 220] width 280 height 25
click at [547, 208] on input at bounding box center [538, 220] width 280 height 25
click at [455, 208] on input at bounding box center [538, 220] width 280 height 25
click at [548, 229] on div "**********" at bounding box center [538, 17] width 280 height 705
drag, startPoint x: 493, startPoint y: 189, endPoint x: 475, endPoint y: 206, distance: 24.6
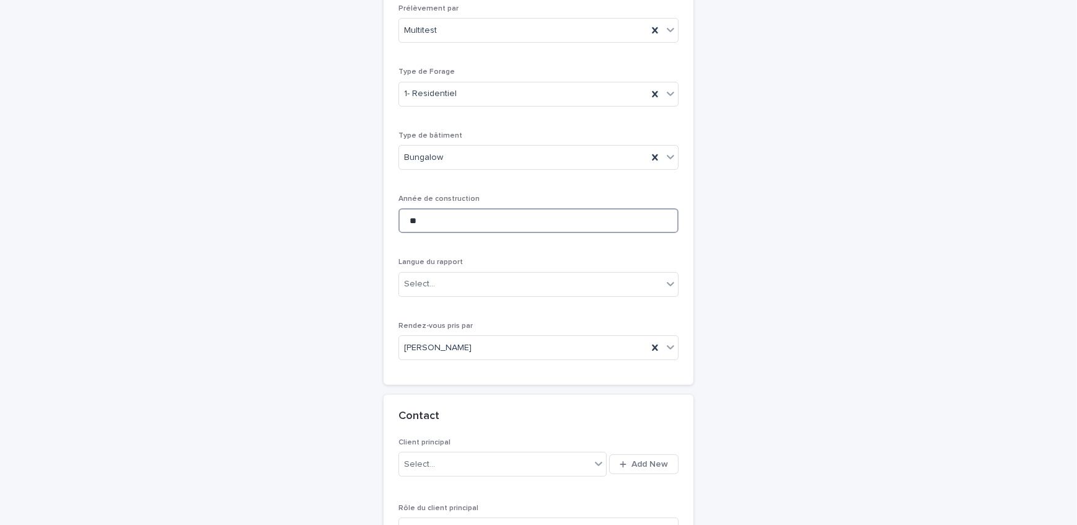
click at [493, 208] on input "**" at bounding box center [538, 220] width 280 height 25
click at [532, 208] on input "**" at bounding box center [538, 220] width 280 height 25
click at [449, 208] on input "**" at bounding box center [538, 220] width 280 height 25
type input "*"
click at [446, 208] on input at bounding box center [538, 220] width 280 height 25
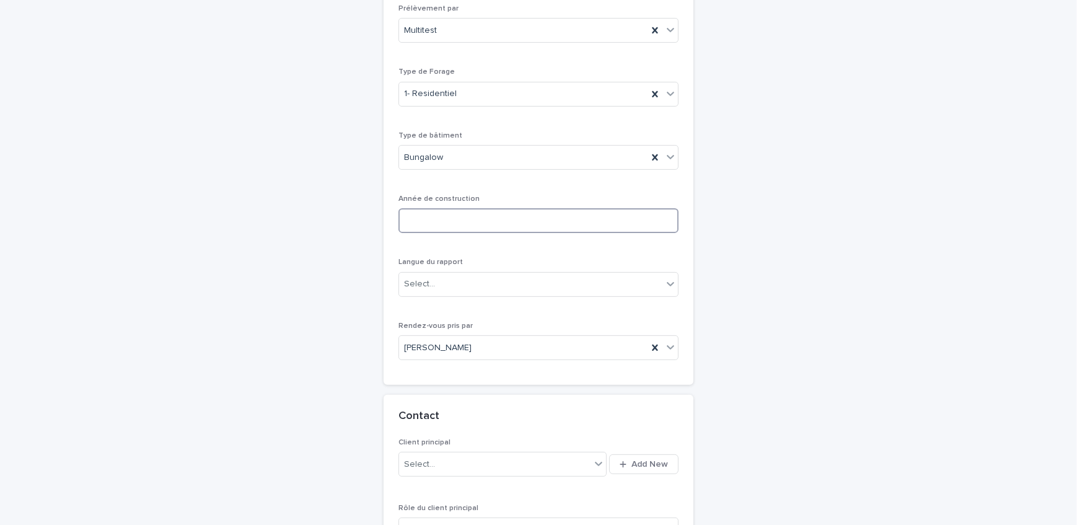
click at [594, 208] on input at bounding box center [538, 220] width 280 height 25
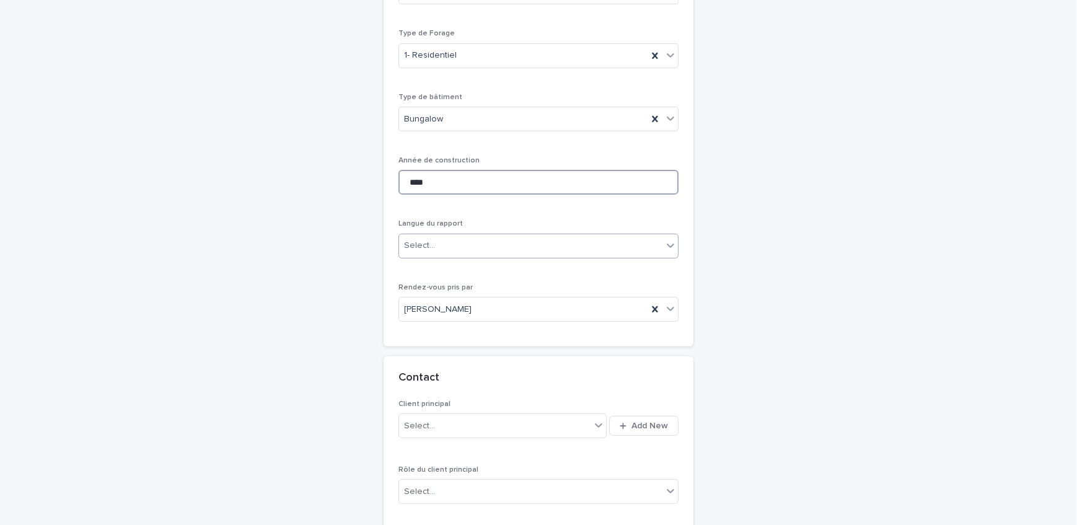
scroll to position [546, 0]
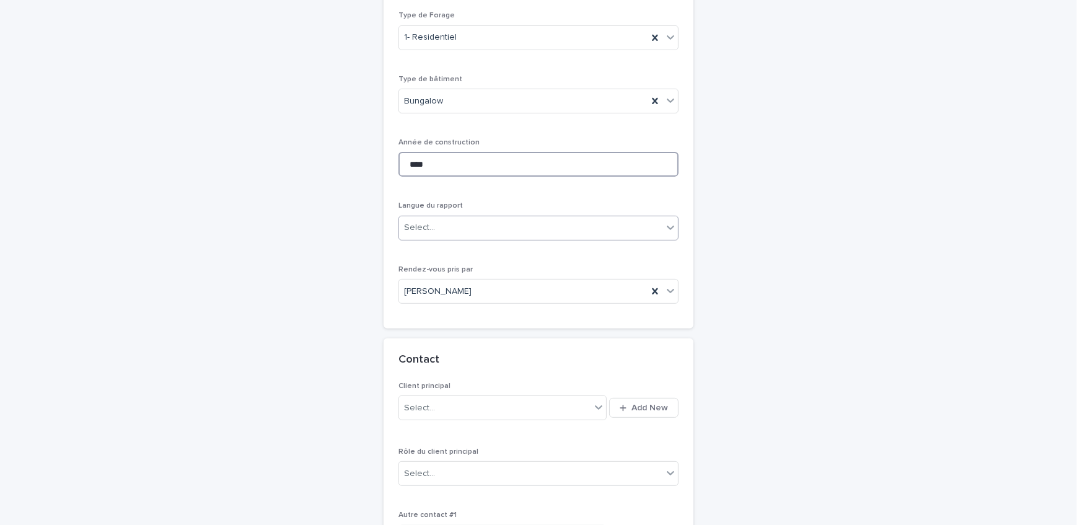
type input "****"
click at [476, 217] on div "Select..." at bounding box center [530, 227] width 263 height 20
click at [463, 230] on div "Français" at bounding box center [534, 228] width 279 height 22
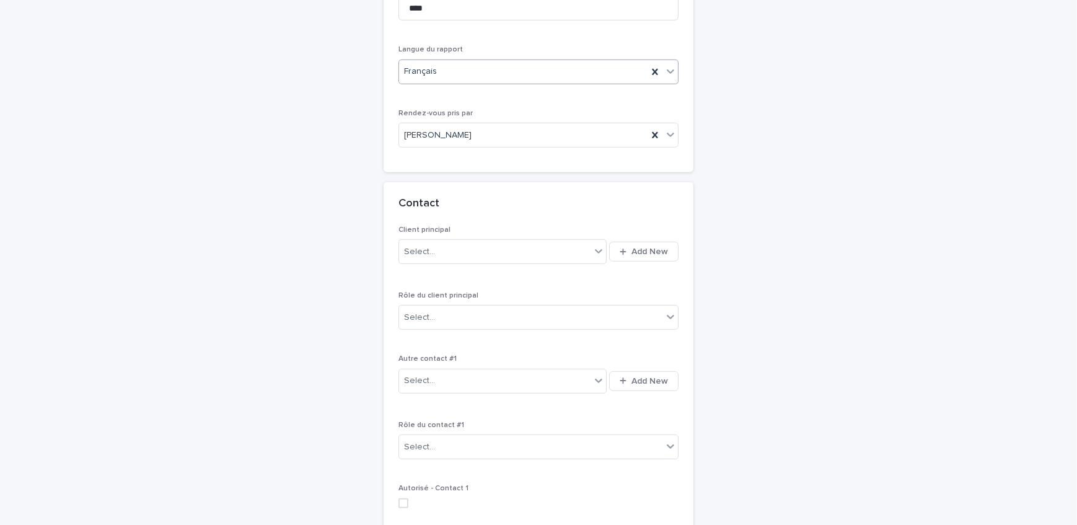
scroll to position [715, 0]
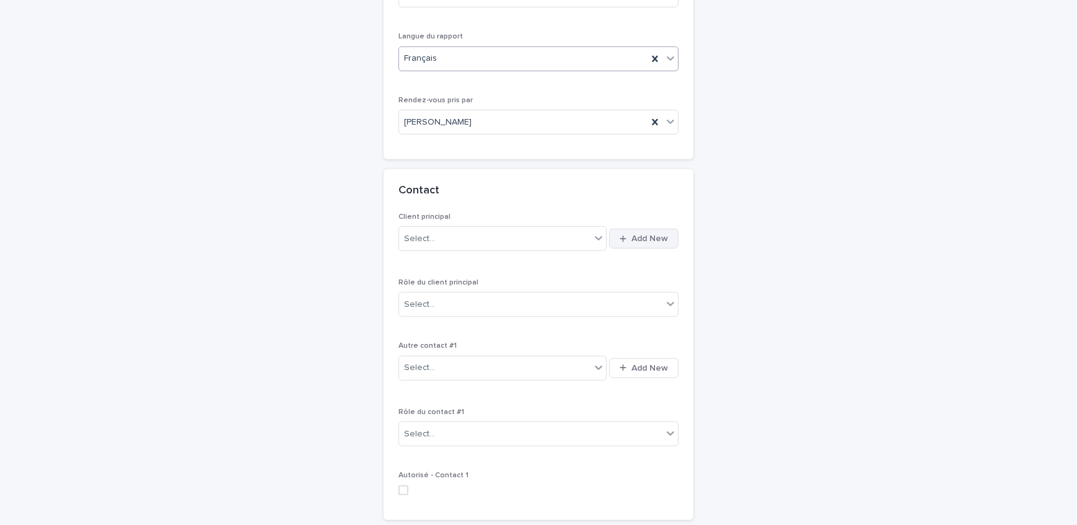
click at [621, 235] on icon "button" at bounding box center [623, 239] width 7 height 8
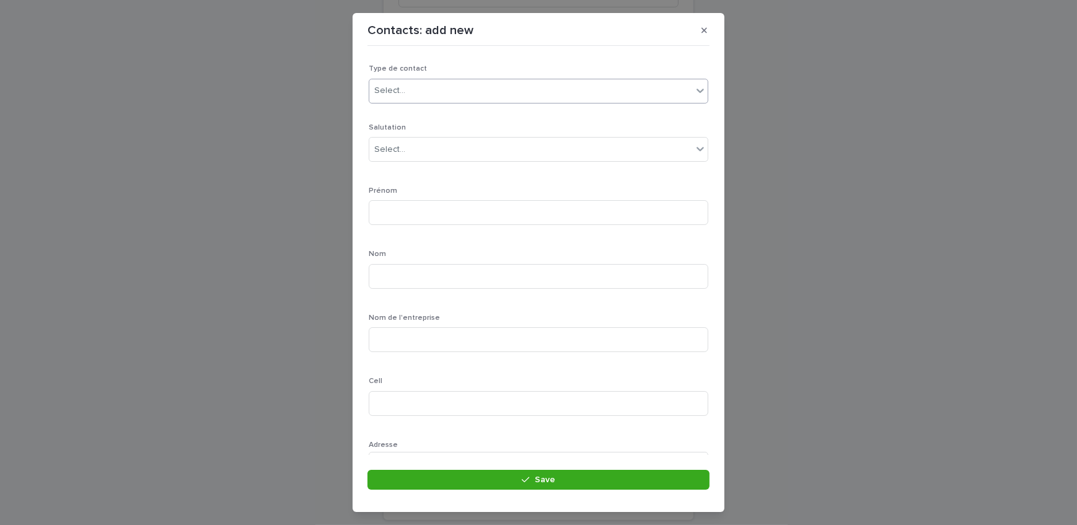
click at [429, 86] on div "Select..." at bounding box center [530, 91] width 323 height 20
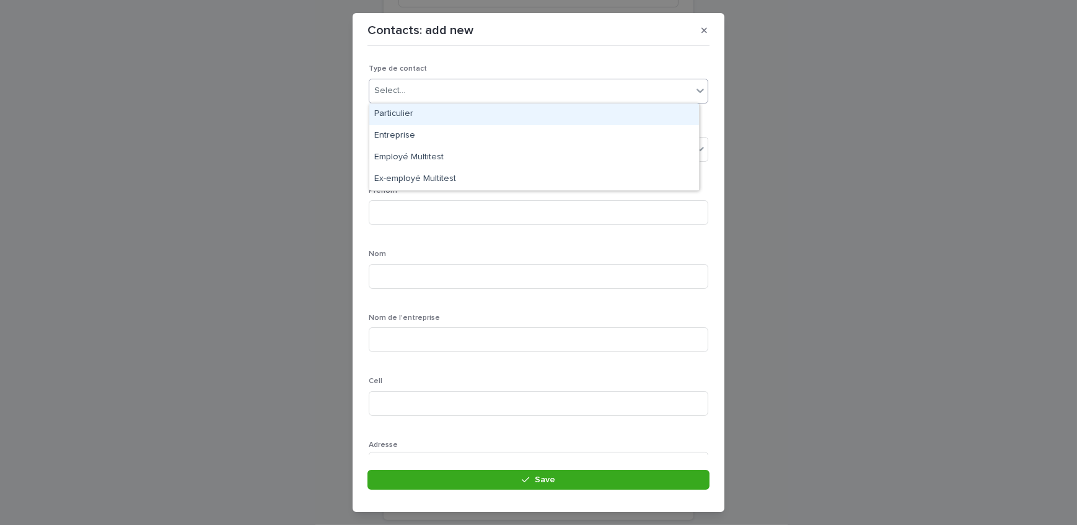
click at [434, 114] on div "Particulier" at bounding box center [534, 114] width 330 height 22
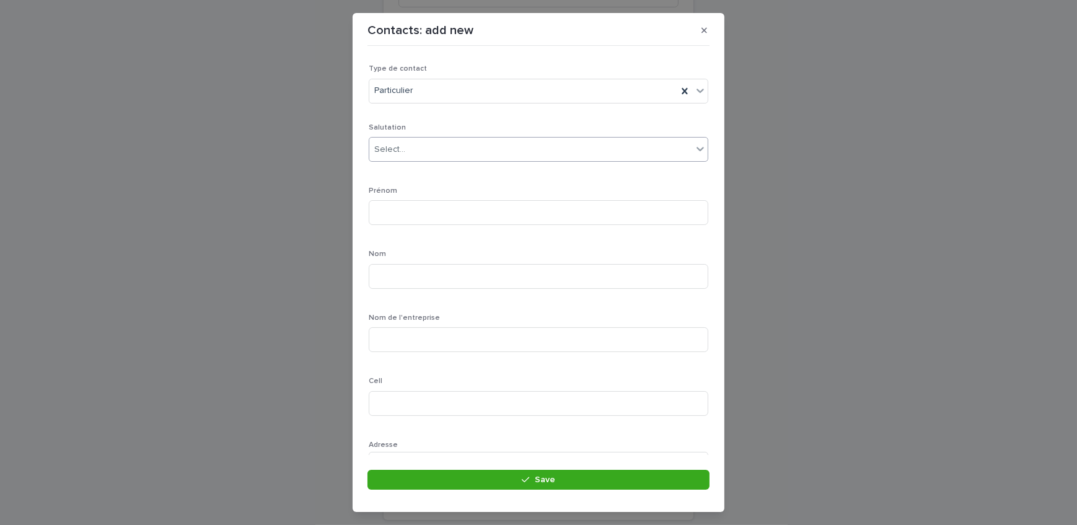
click at [470, 146] on div "Select..." at bounding box center [530, 149] width 323 height 20
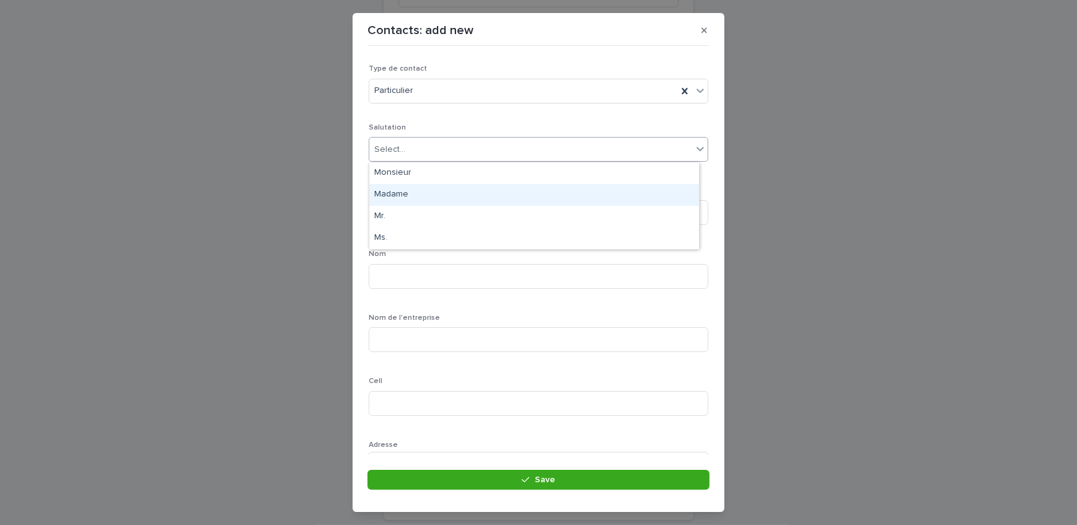
click at [467, 191] on div "Madame" at bounding box center [534, 195] width 330 height 22
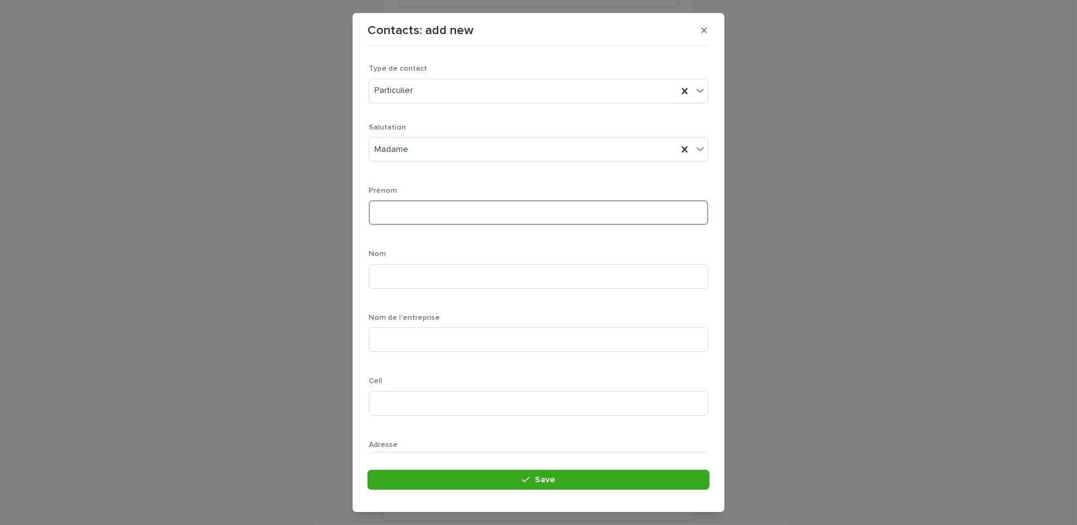
click at [449, 204] on input at bounding box center [539, 212] width 340 height 25
click at [570, 214] on input at bounding box center [539, 212] width 340 height 25
type input "*"
type input "******"
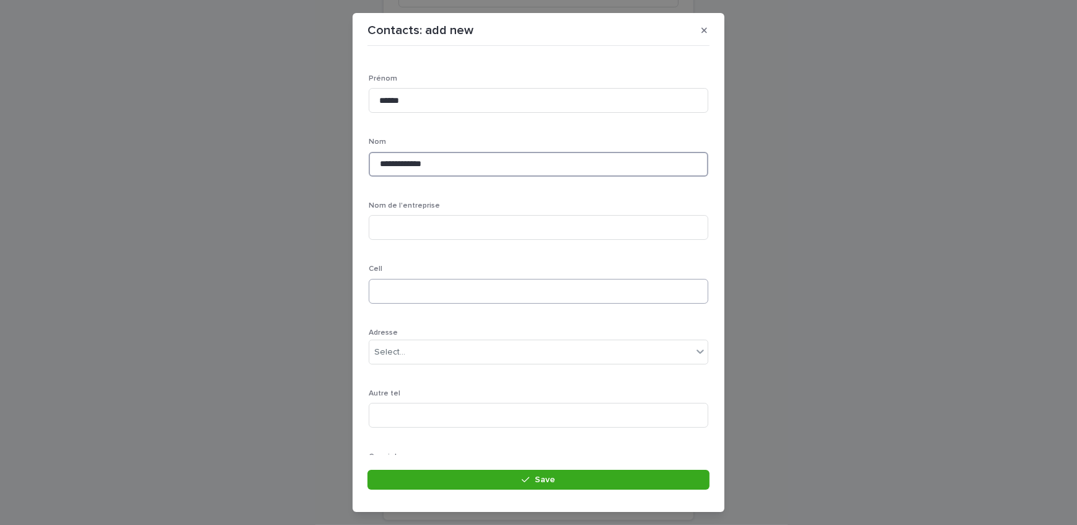
type input "**********"
click at [425, 286] on input at bounding box center [539, 291] width 340 height 25
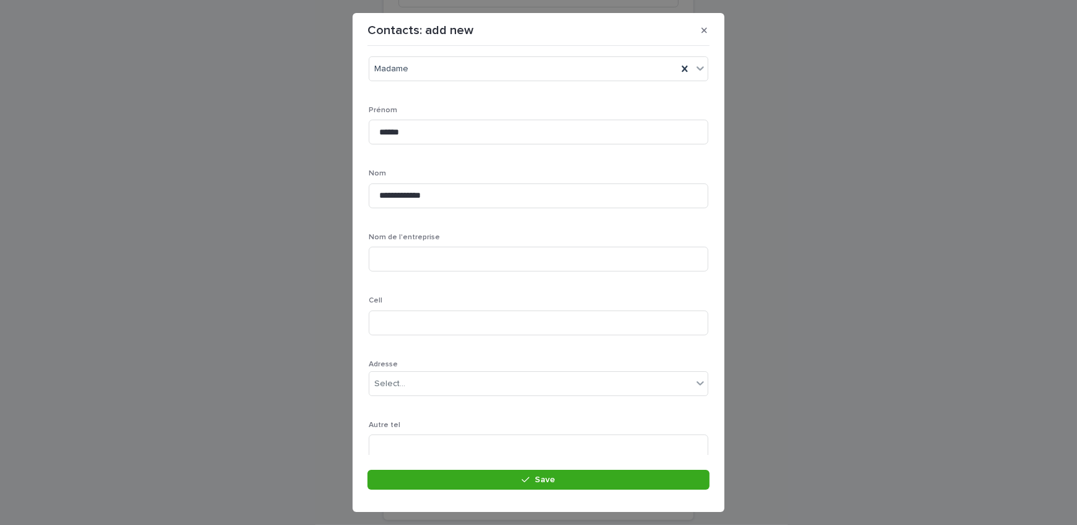
click at [454, 226] on div "**********" at bounding box center [539, 320] width 340 height 554
click at [417, 274] on input at bounding box center [539, 267] width 340 height 25
type input "**********"
click at [442, 277] on div "Select..." at bounding box center [530, 271] width 323 height 20
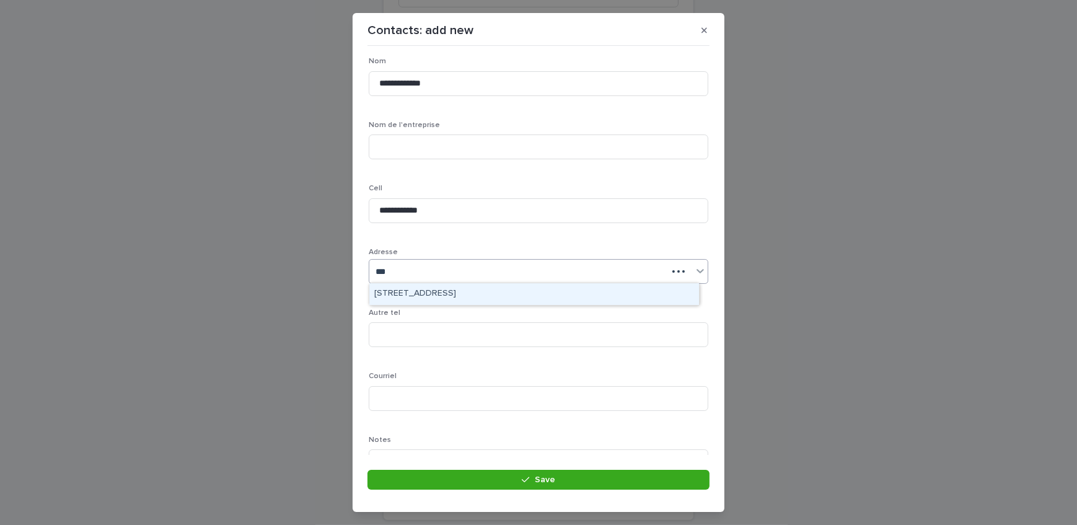
type input "***"
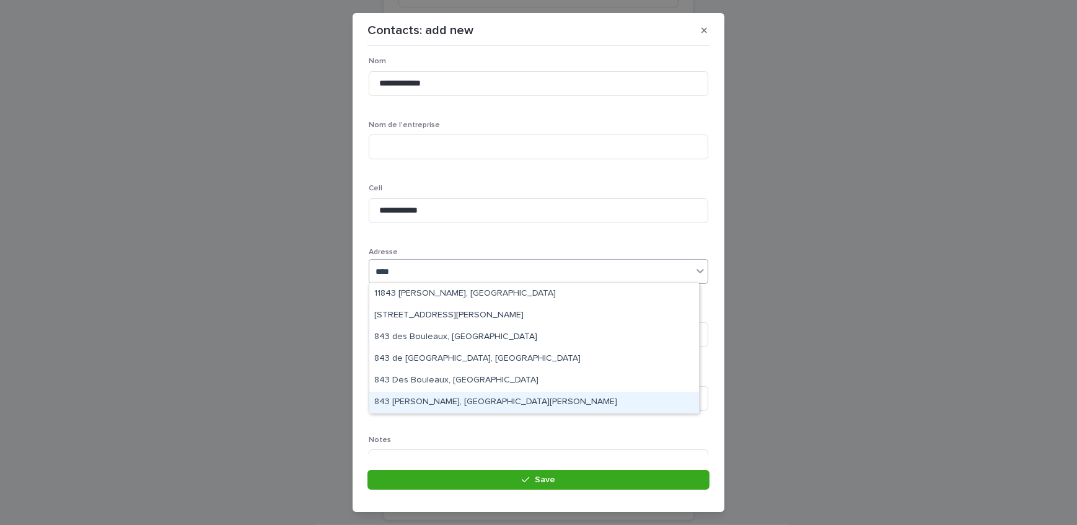
click at [455, 408] on div "843 [PERSON_NAME], [GEOGRAPHIC_DATA][PERSON_NAME]" at bounding box center [534, 403] width 330 height 22
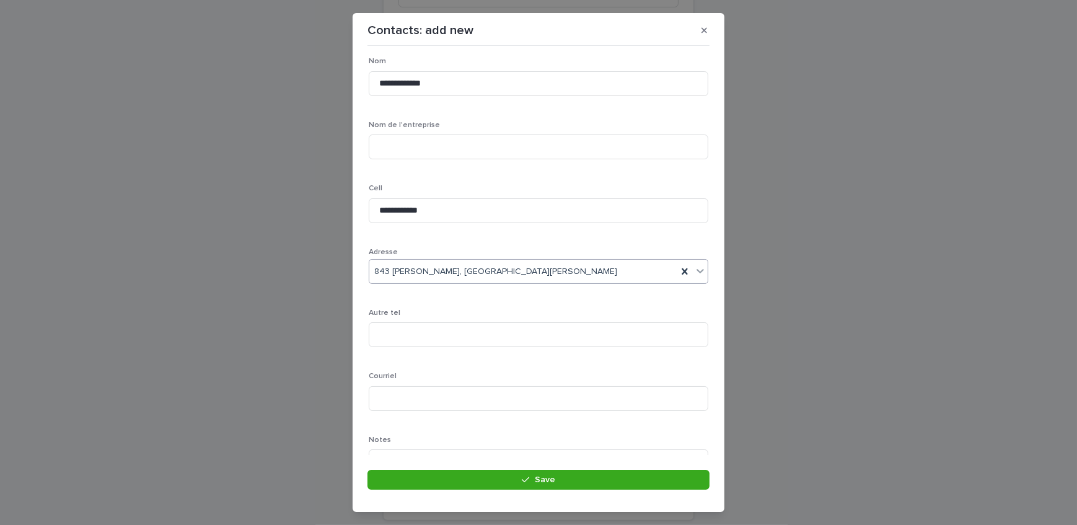
scroll to position [249, 0]
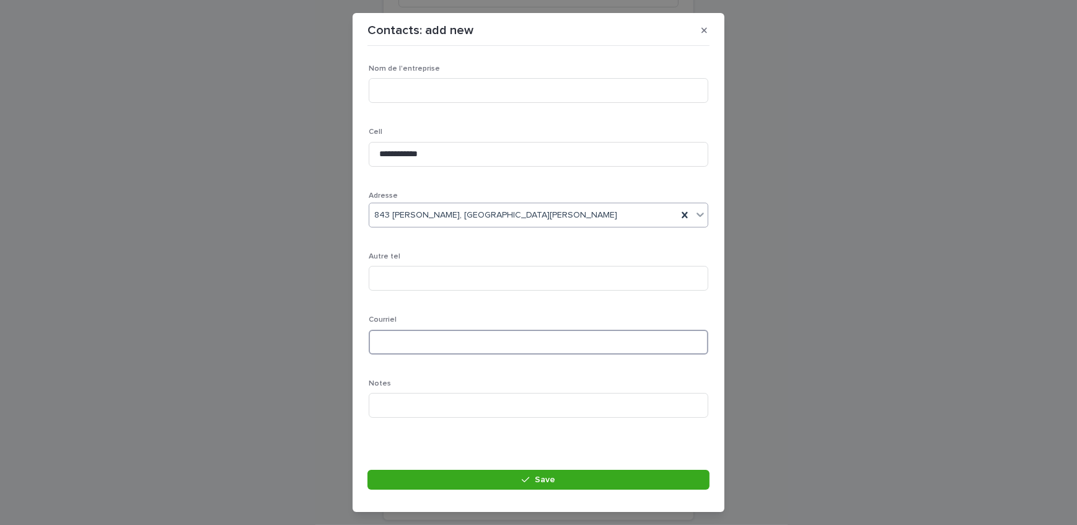
click at [475, 348] on input at bounding box center [539, 342] width 340 height 25
click at [476, 303] on div "**********" at bounding box center [539, 151] width 340 height 554
click at [482, 479] on button "Save" at bounding box center [538, 480] width 342 height 20
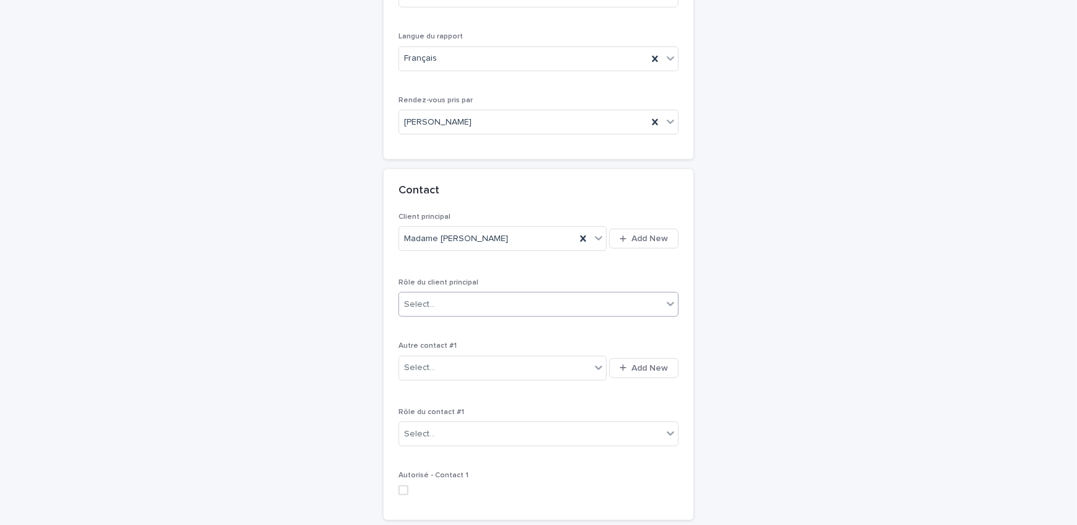
click at [505, 294] on div "Select..." at bounding box center [530, 304] width 263 height 20
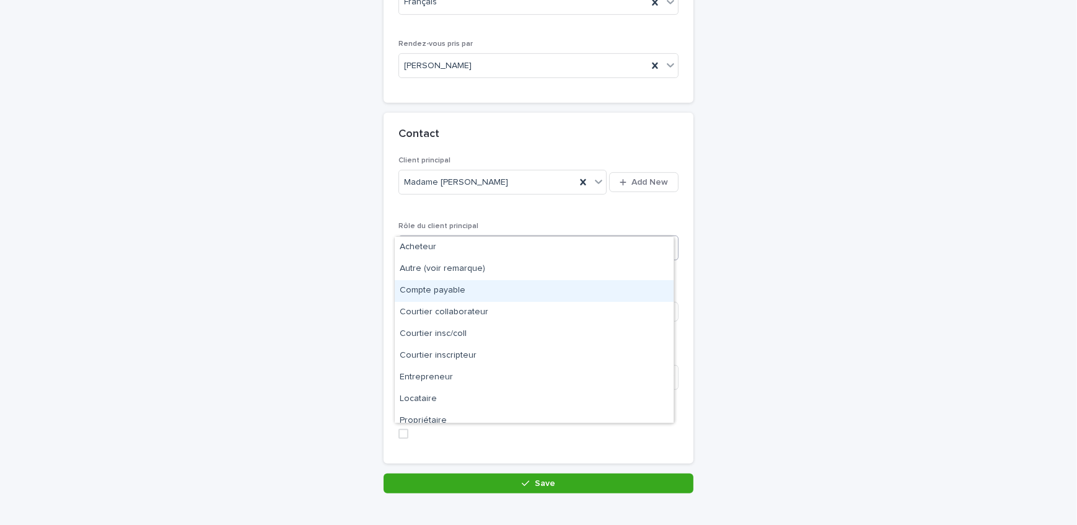
scroll to position [31, 0]
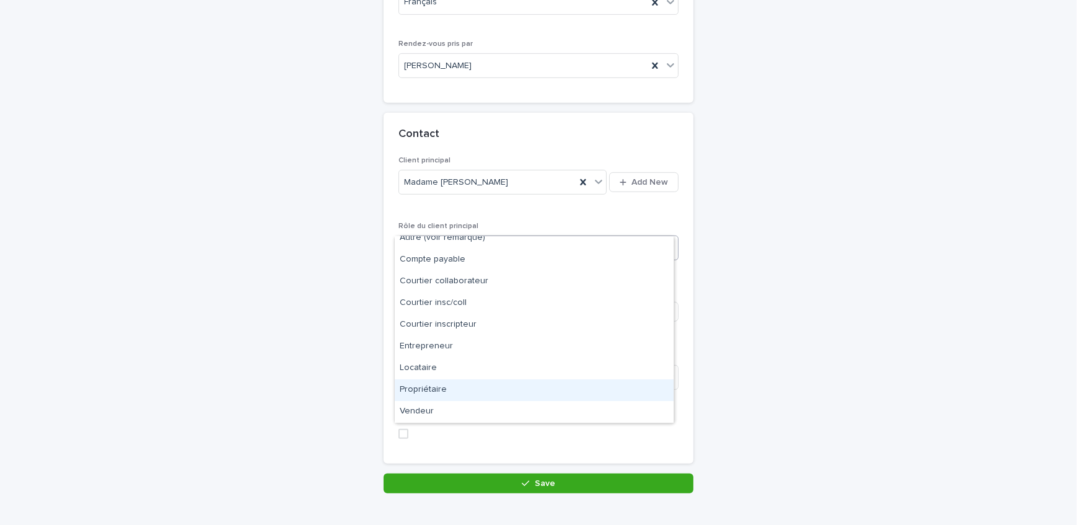
click at [446, 382] on div "Propriétaire" at bounding box center [534, 390] width 279 height 22
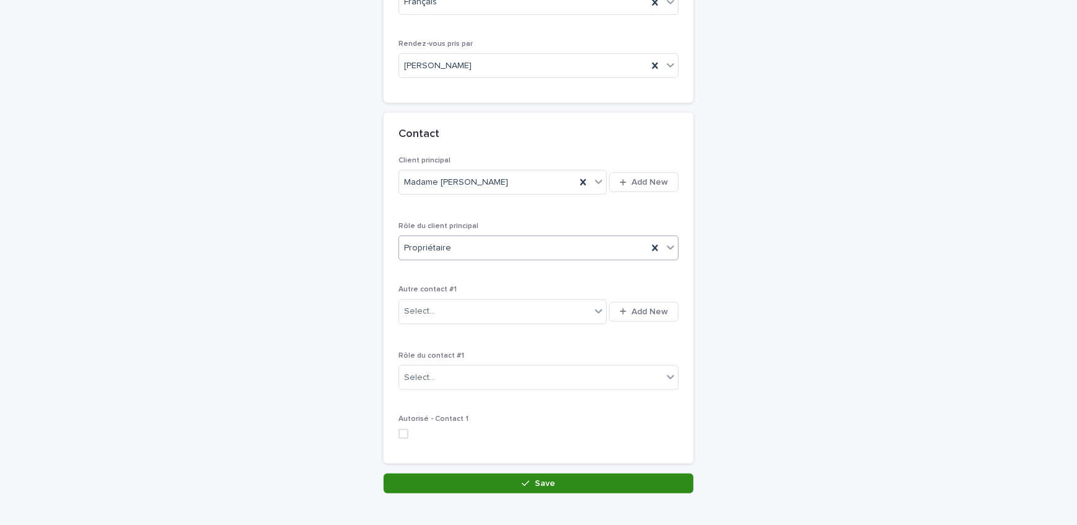
click at [493, 473] on button "Save" at bounding box center [539, 483] width 310 height 20
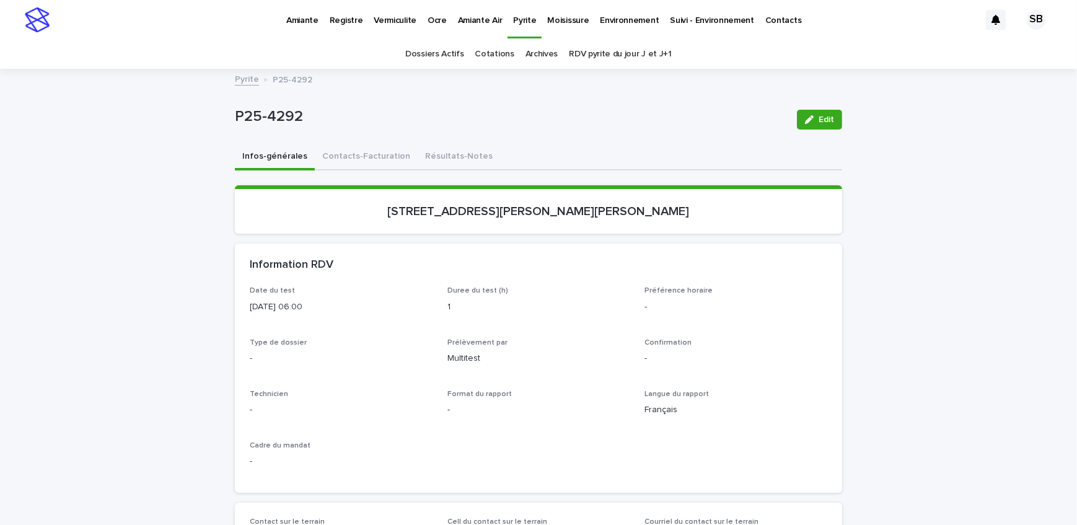
click at [351, 148] on button "Contacts-Facturation" at bounding box center [366, 157] width 103 height 26
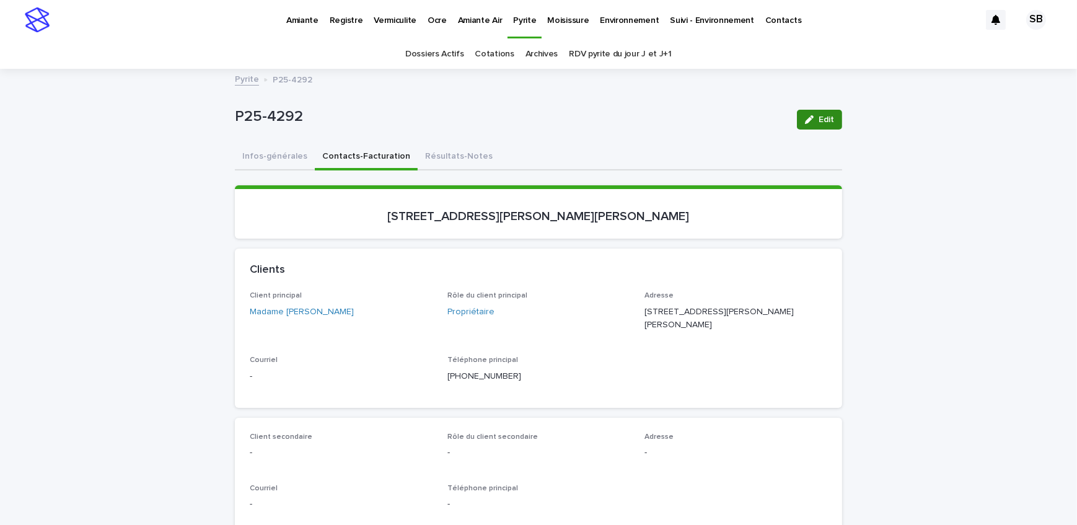
click at [807, 116] on icon "button" at bounding box center [809, 119] width 9 height 9
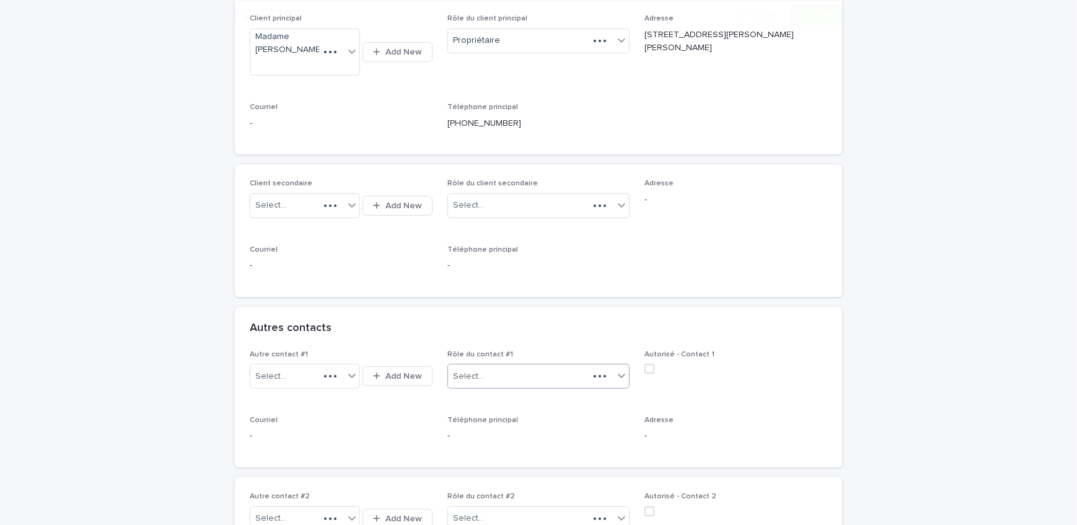
scroll to position [281, 0]
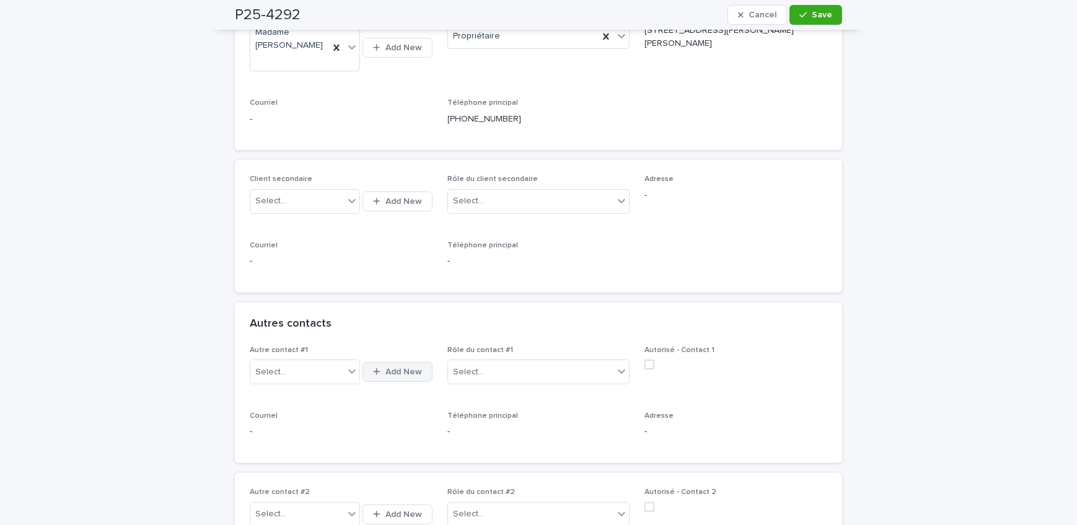
click at [385, 367] on span "Add New" at bounding box center [403, 371] width 37 height 9
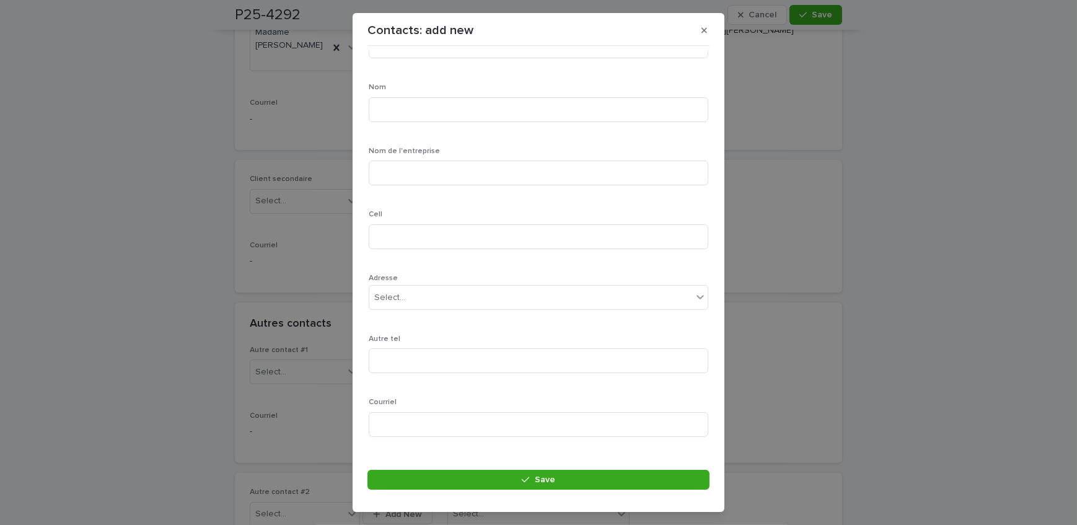
scroll to position [169, 0]
drag, startPoint x: 425, startPoint y: 423, endPoint x: 475, endPoint y: 499, distance: 91.8
click at [425, 423] on input at bounding box center [539, 422] width 340 height 25
type input "**********"
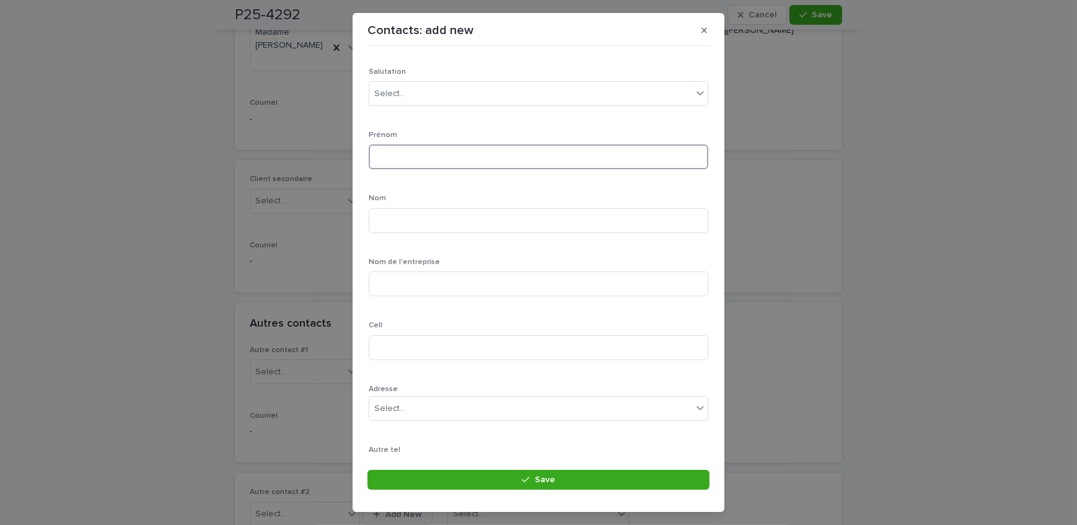
click at [431, 160] on input at bounding box center [539, 156] width 340 height 25
type input "******"
type input "*****"
click at [415, 344] on input at bounding box center [539, 347] width 340 height 25
paste input "**********"
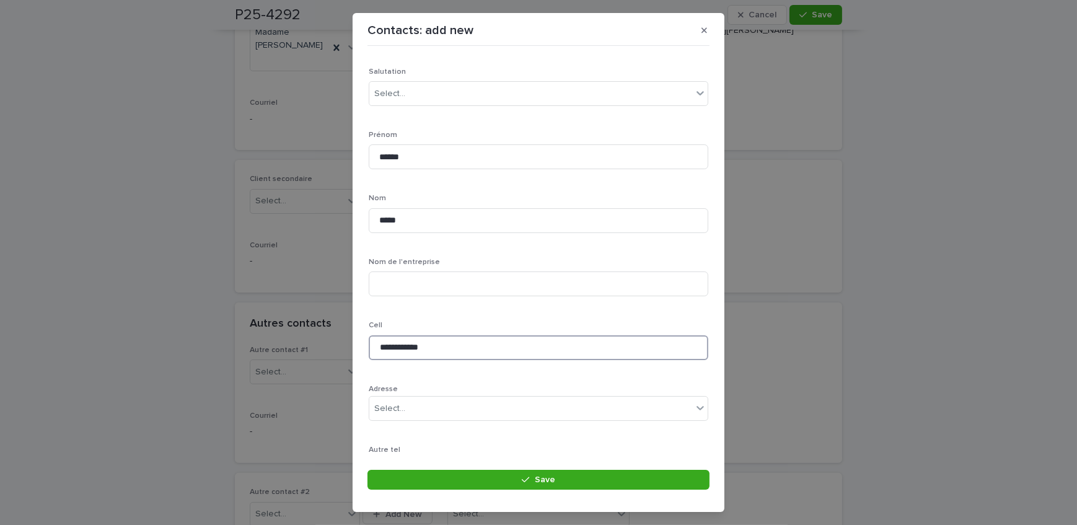
scroll to position [0, 0]
type input "**********"
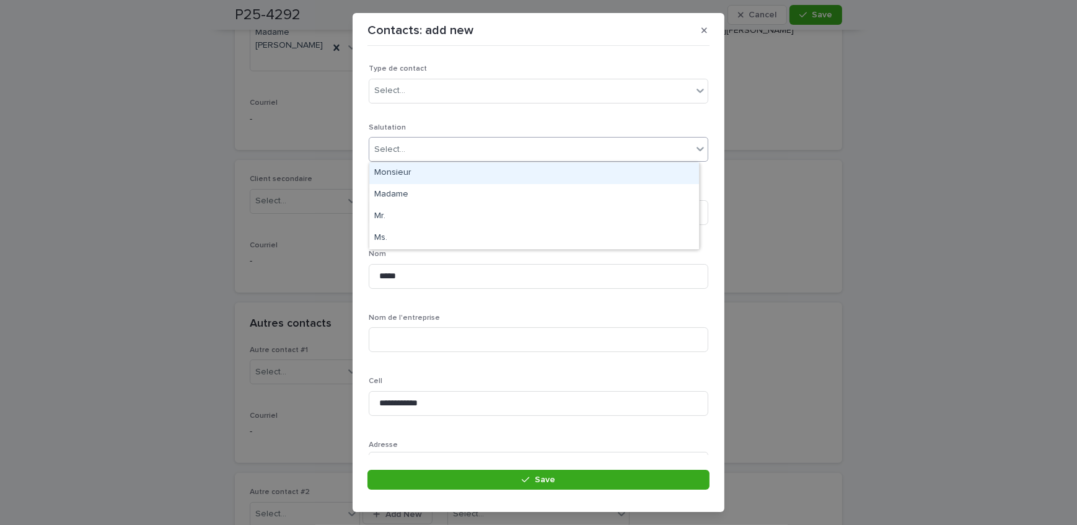
click at [418, 151] on div "Select..." at bounding box center [530, 149] width 323 height 20
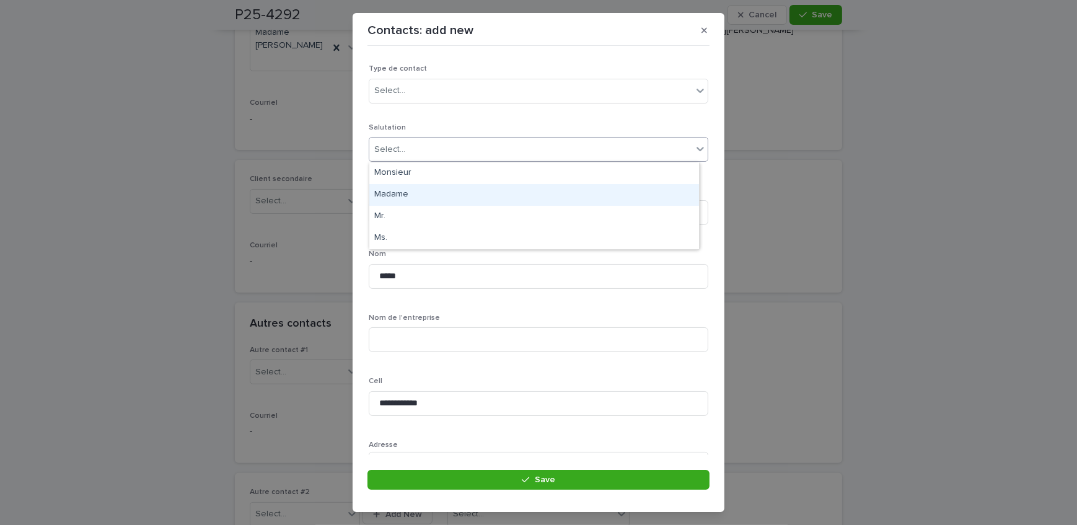
click at [424, 195] on div "Madame" at bounding box center [534, 195] width 330 height 22
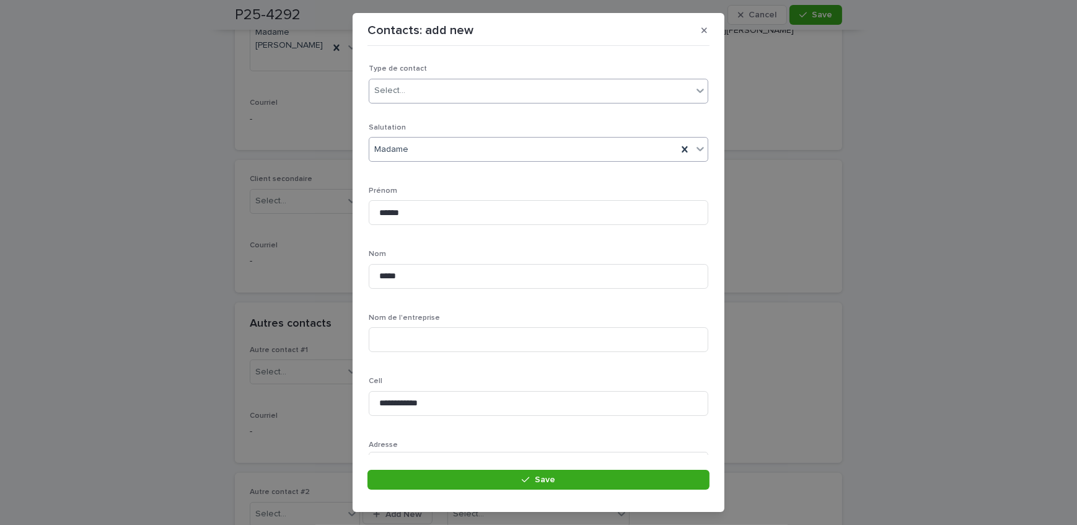
click at [417, 92] on div "Select..." at bounding box center [530, 91] width 323 height 20
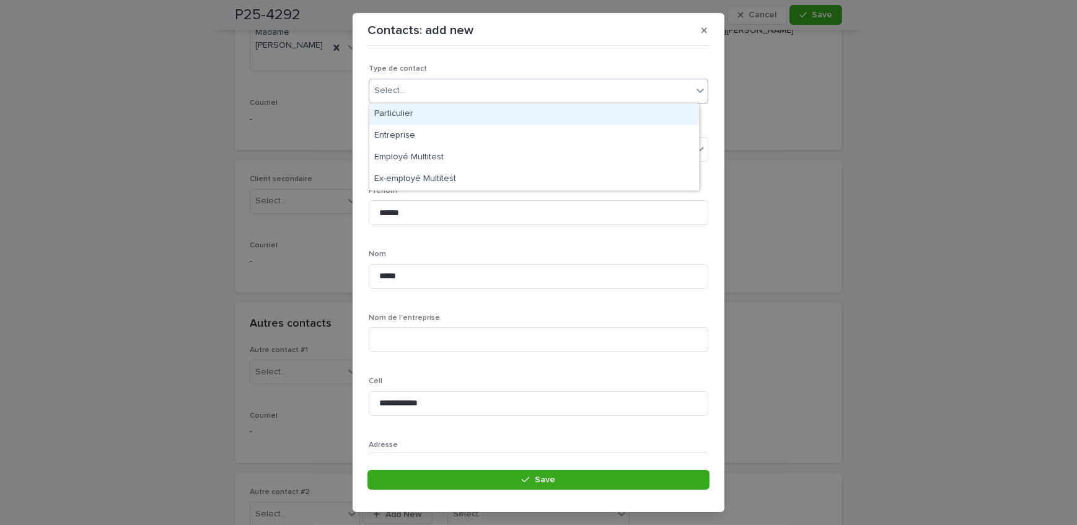
click at [426, 116] on div "Particulier" at bounding box center [534, 114] width 330 height 22
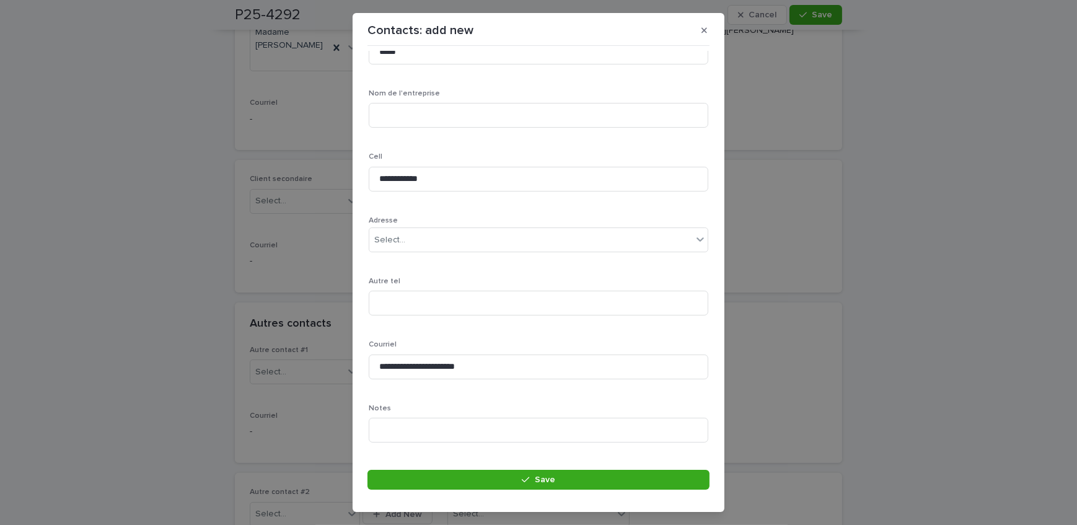
scroll to position [225, 0]
click at [473, 478] on button "Save" at bounding box center [538, 480] width 342 height 20
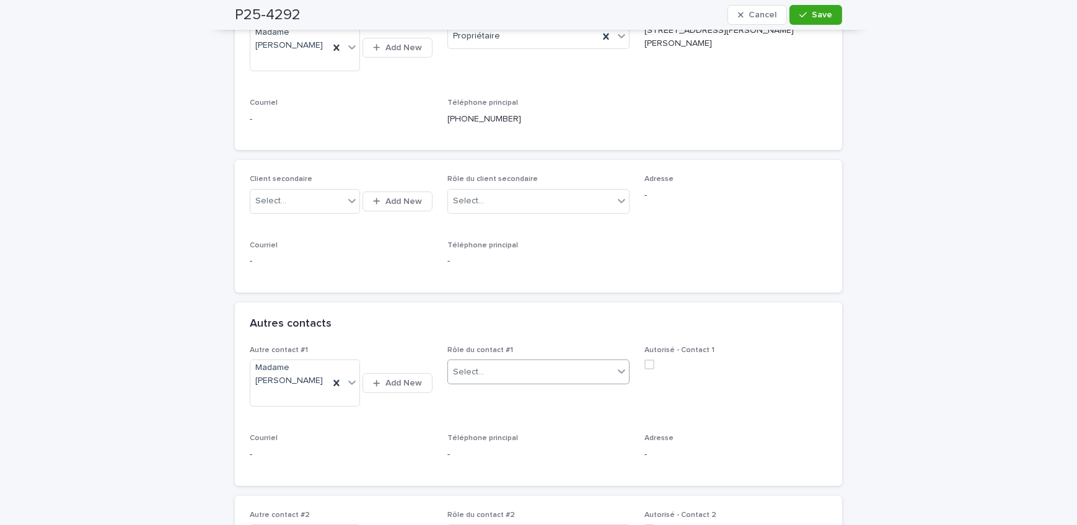
click at [504, 366] on div "Select..." at bounding box center [531, 372] width 166 height 20
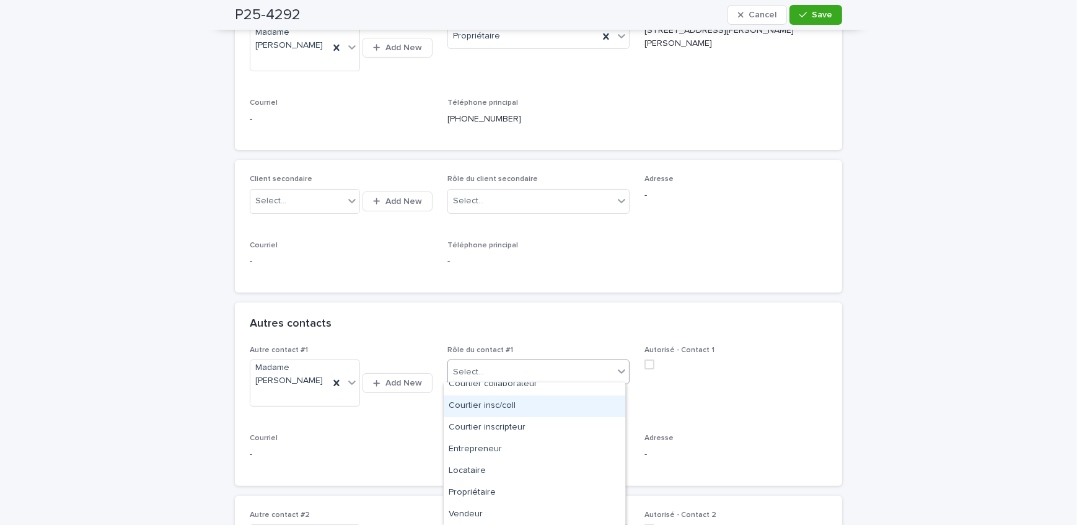
scroll to position [0, 0]
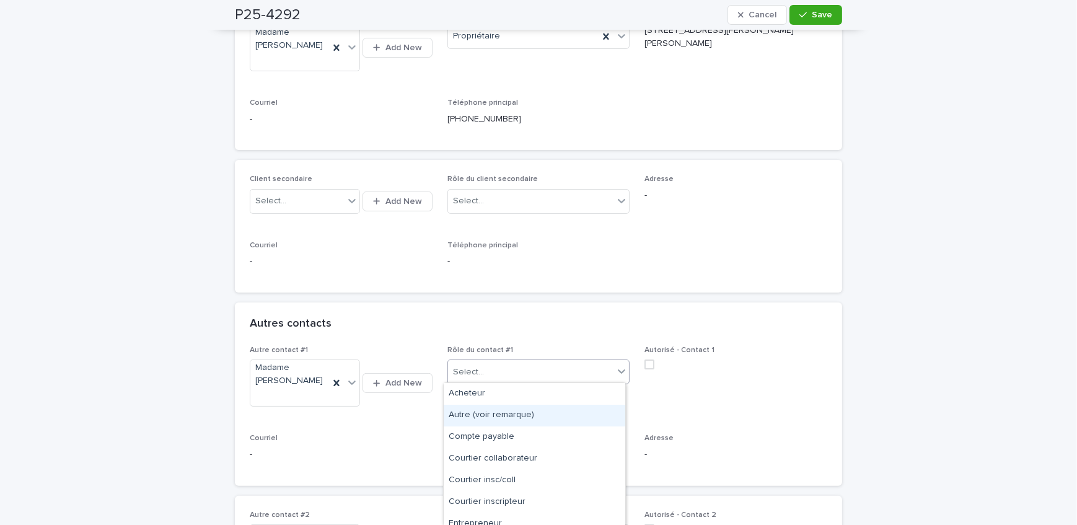
click at [521, 413] on div "Autre (voir remarque)" at bounding box center [535, 416] width 182 height 22
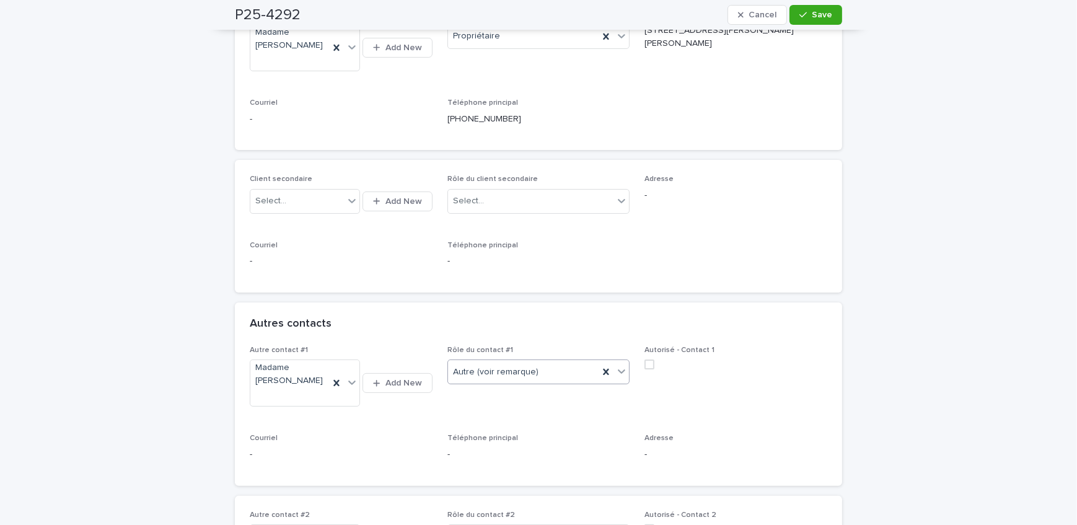
click at [648, 363] on span at bounding box center [649, 364] width 10 height 10
click at [806, 24] on button "Save" at bounding box center [815, 15] width 53 height 20
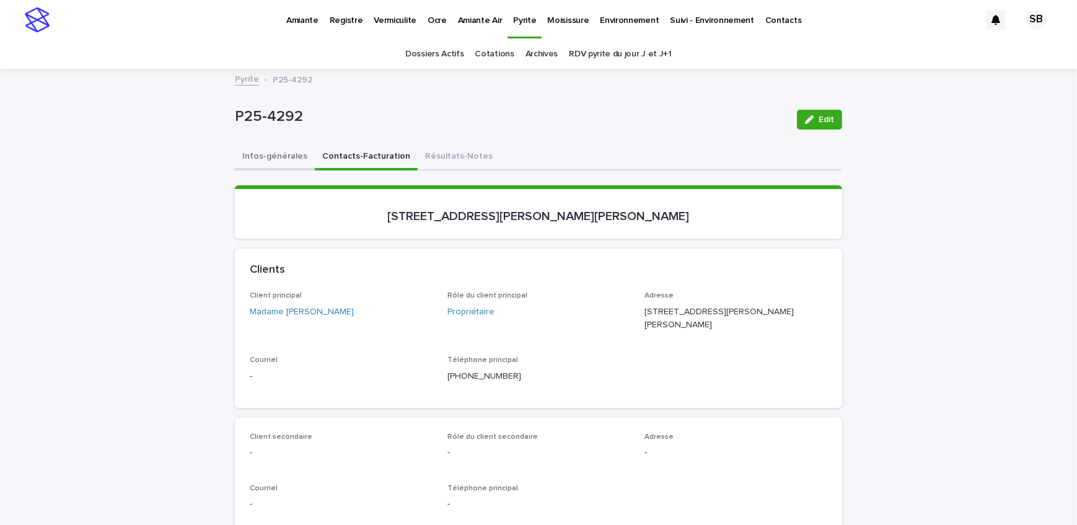
click at [274, 153] on button "Infos-générales" at bounding box center [275, 157] width 80 height 26
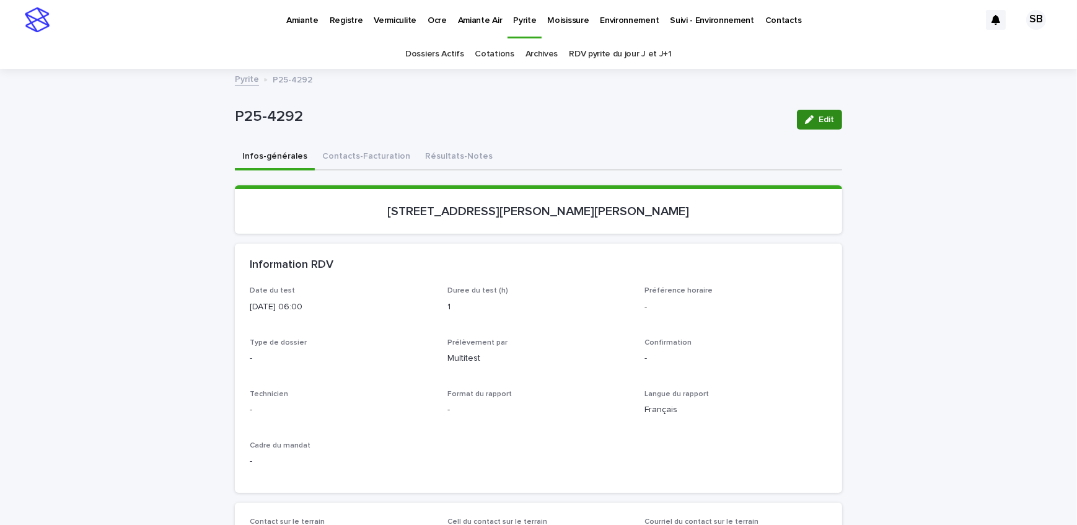
click at [812, 121] on div "button" at bounding box center [812, 119] width 14 height 9
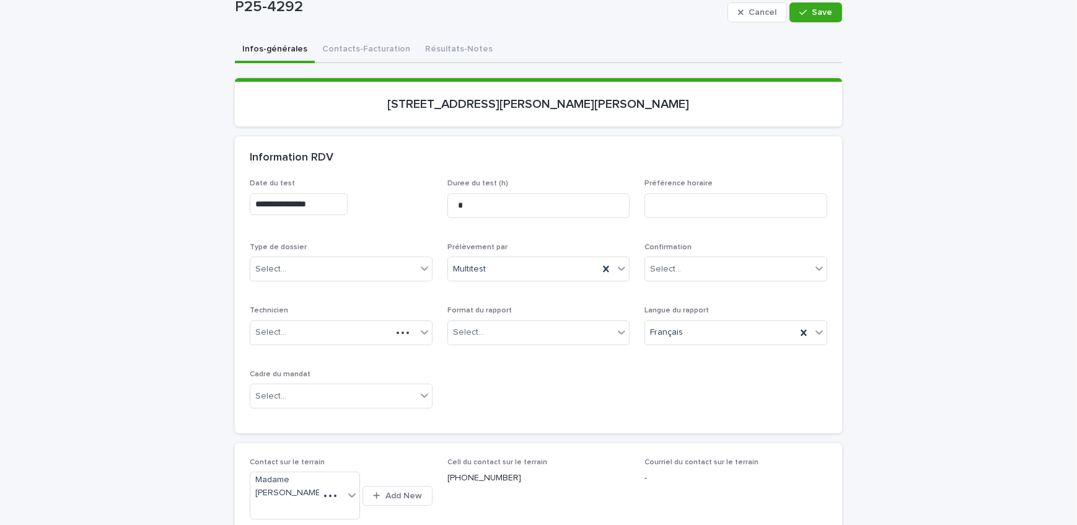
scroll to position [112, 0]
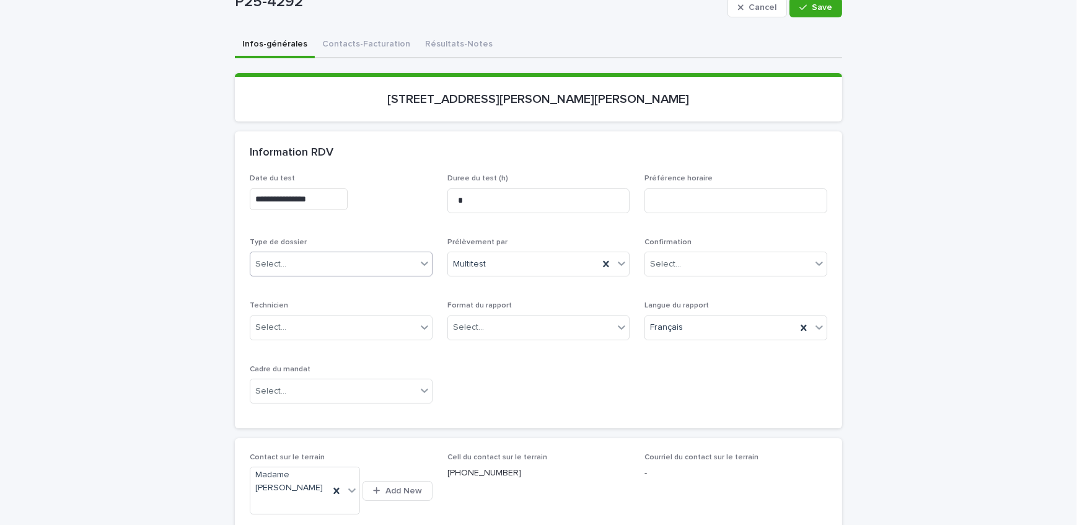
click at [310, 255] on div "Select..." at bounding box center [333, 264] width 166 height 20
click at [316, 292] on div "Échantillonnage" at bounding box center [337, 287] width 182 height 22
click at [543, 327] on div "Select..." at bounding box center [531, 327] width 166 height 20
click at [545, 350] on div "Électronique" at bounding box center [535, 350] width 182 height 22
click at [330, 393] on div "Select..." at bounding box center [333, 391] width 166 height 20
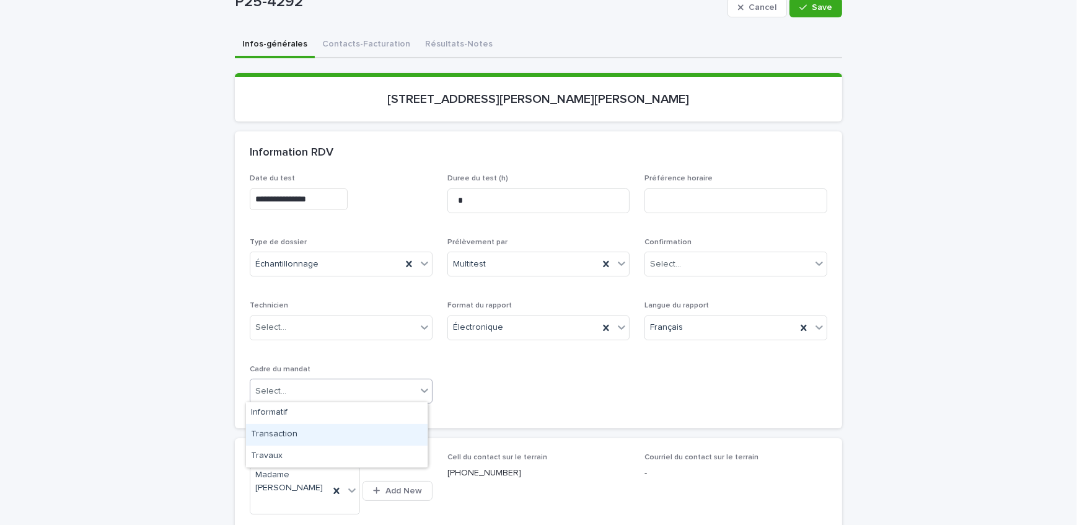
click at [331, 434] on div "Transaction" at bounding box center [337, 435] width 182 height 22
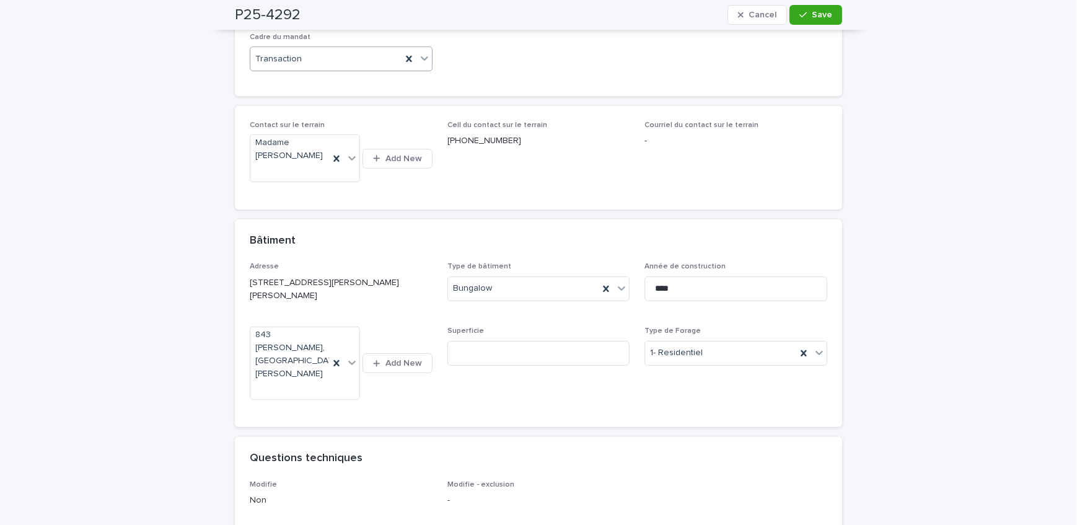
scroll to position [563, 0]
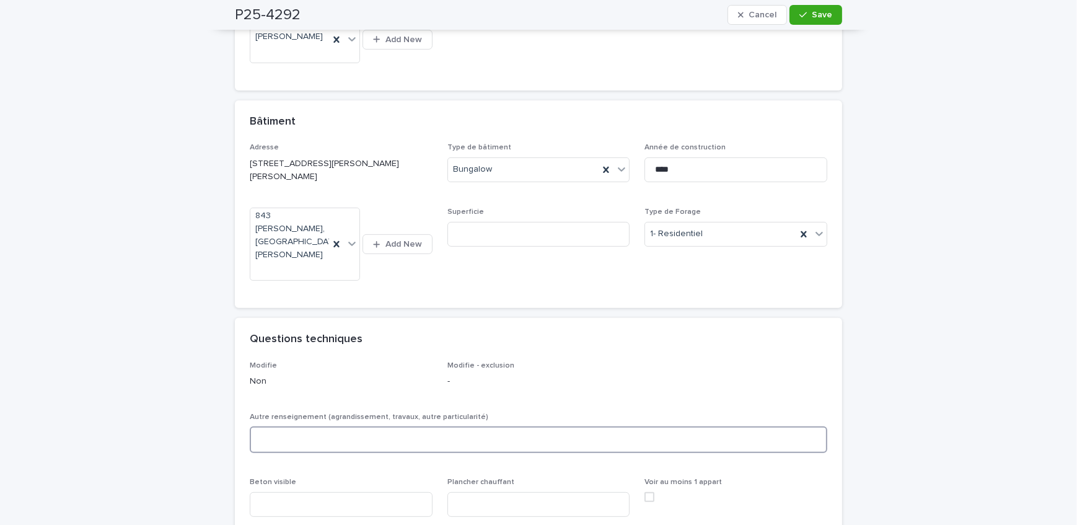
click at [361, 426] on textarea at bounding box center [538, 439] width 577 height 27
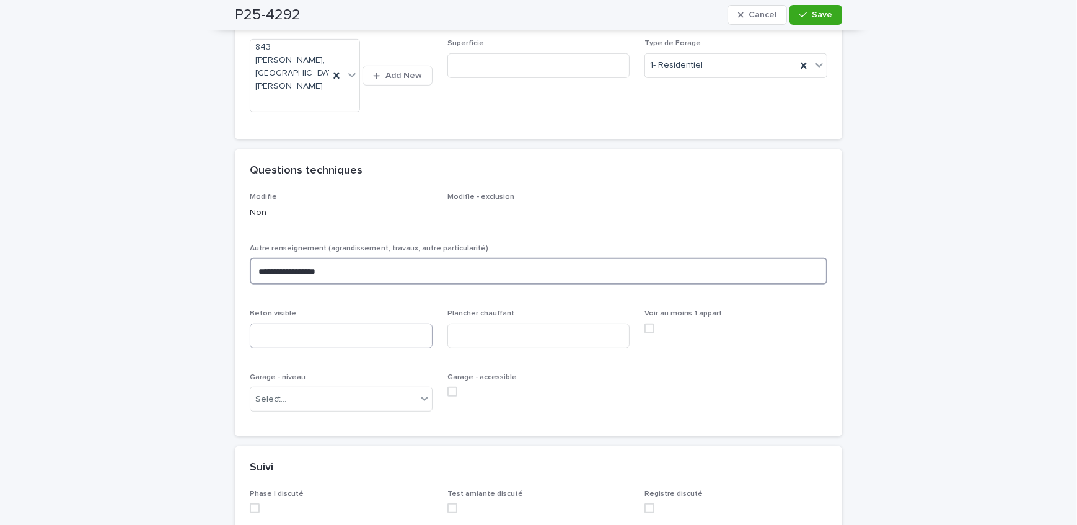
type textarea "**********"
click at [345, 323] on input at bounding box center [341, 335] width 183 height 25
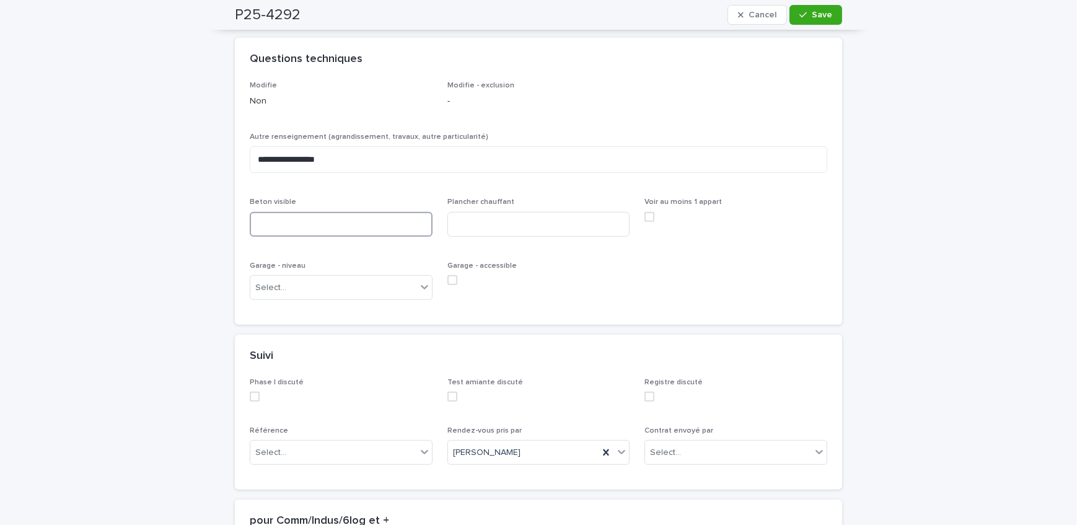
scroll to position [845, 0]
click at [284, 276] on div "Select..." at bounding box center [333, 286] width 166 height 20
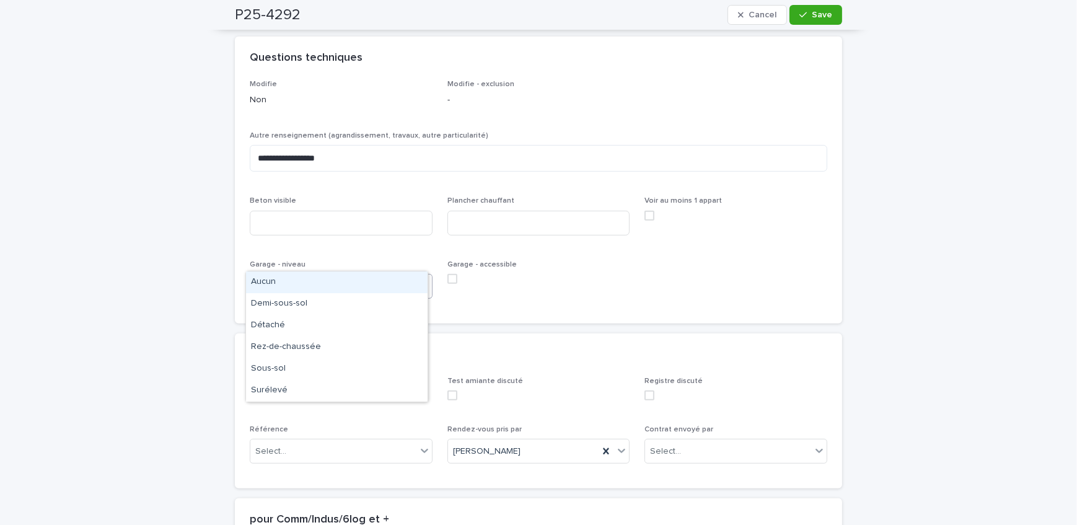
click at [285, 284] on div "Aucun" at bounding box center [337, 282] width 182 height 22
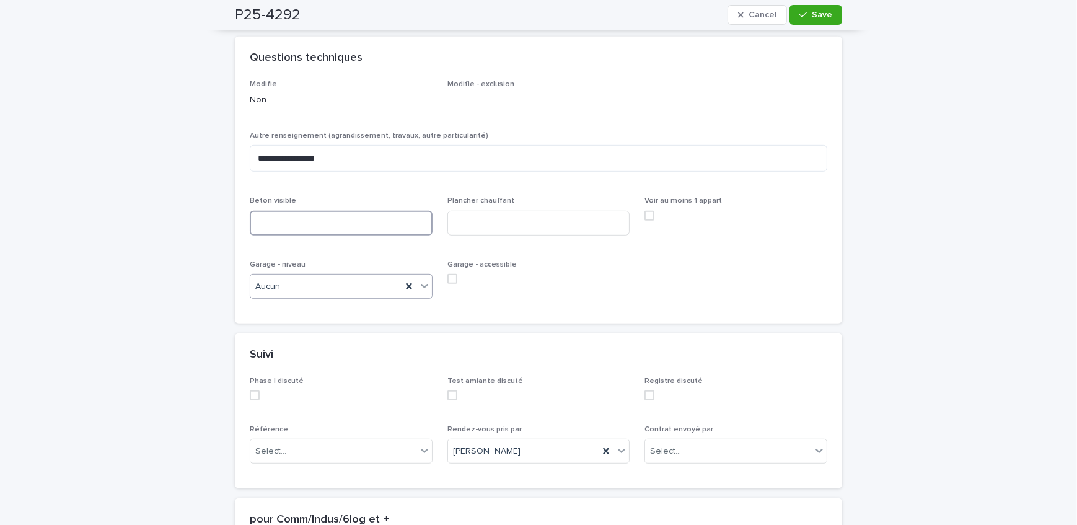
click at [302, 211] on input at bounding box center [341, 223] width 183 height 25
type input "**********"
click at [545, 211] on input at bounding box center [538, 223] width 183 height 25
type input "***"
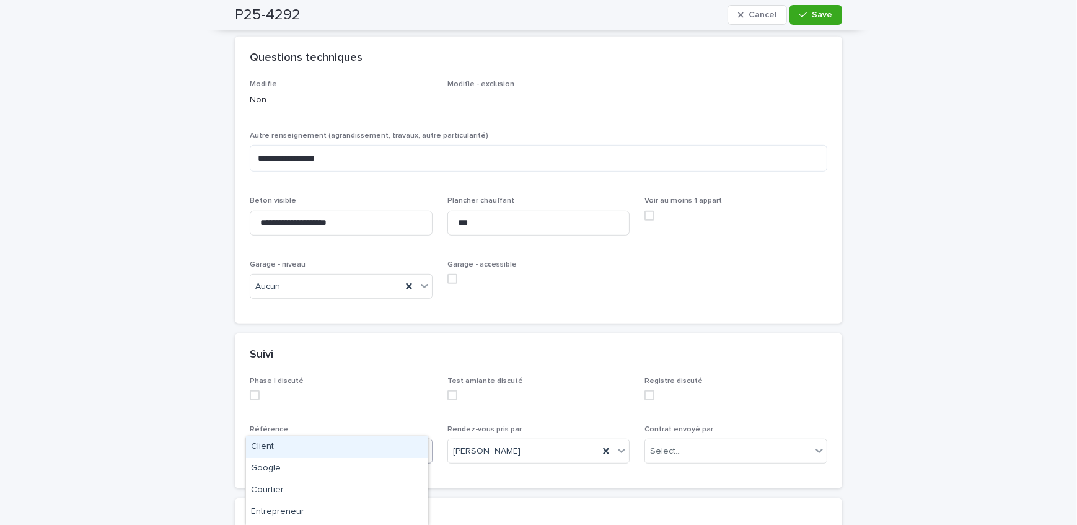
click at [305, 441] on div "Select..." at bounding box center [333, 451] width 166 height 20
click at [293, 486] on div "Courtier" at bounding box center [337, 491] width 182 height 22
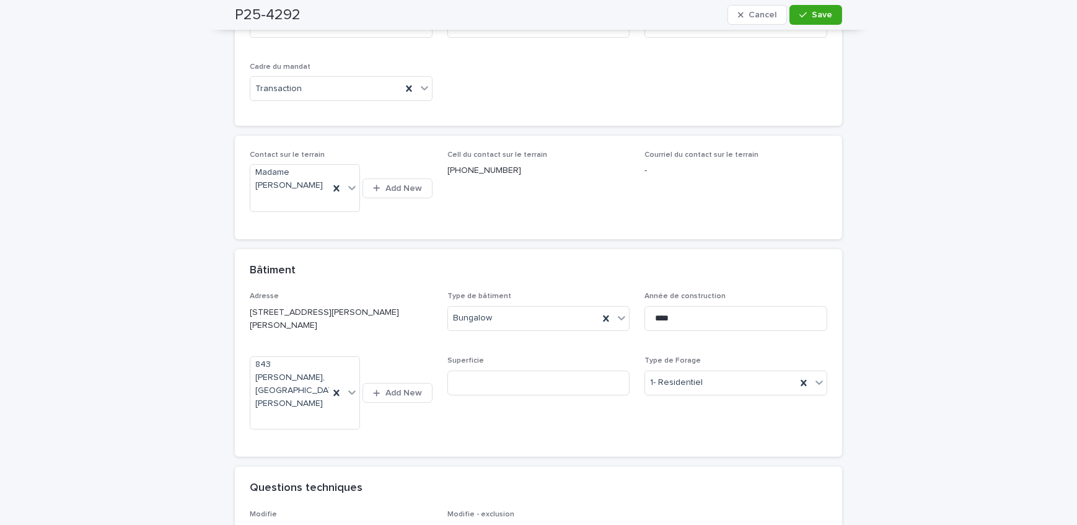
scroll to position [338, 0]
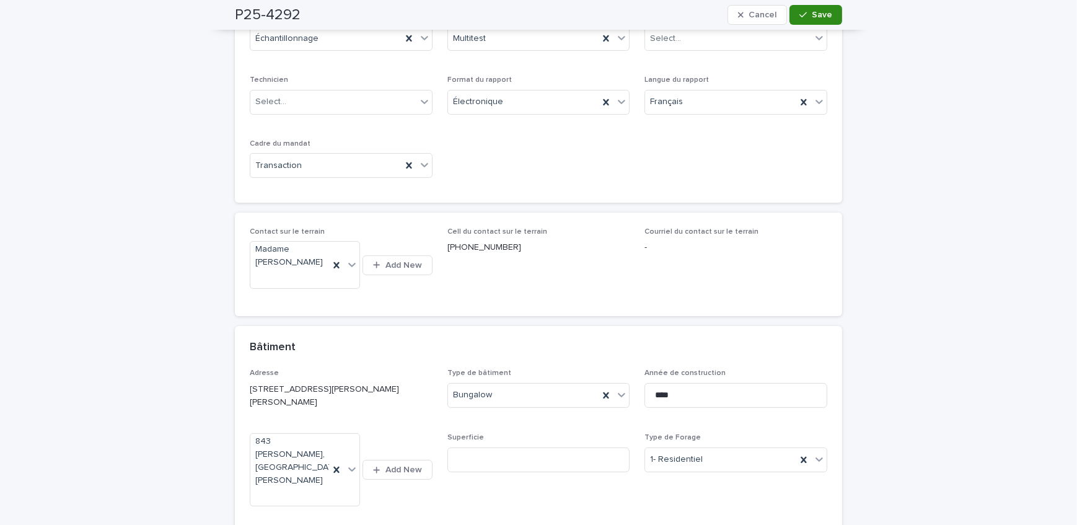
click at [822, 6] on button "Save" at bounding box center [815, 15] width 53 height 20
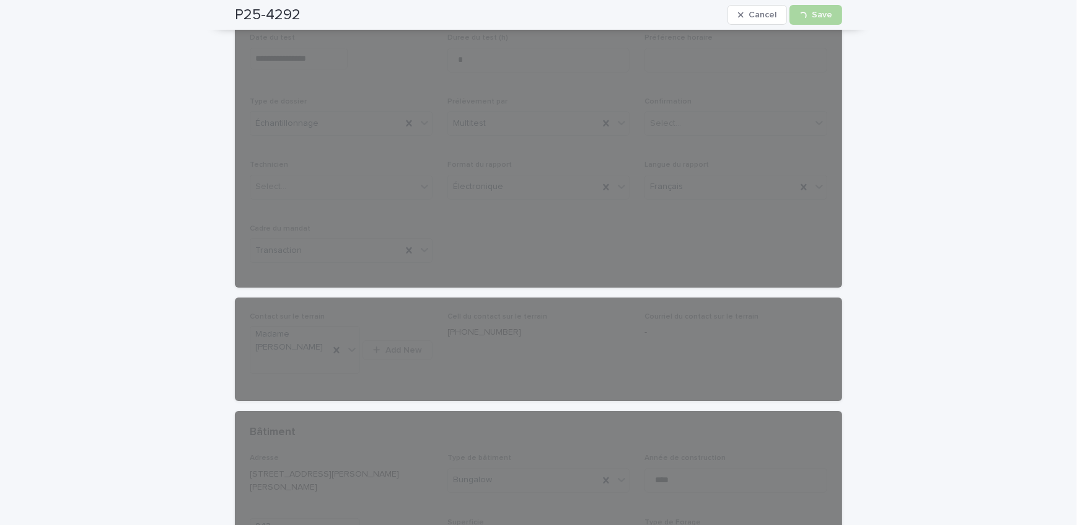
scroll to position [112, 0]
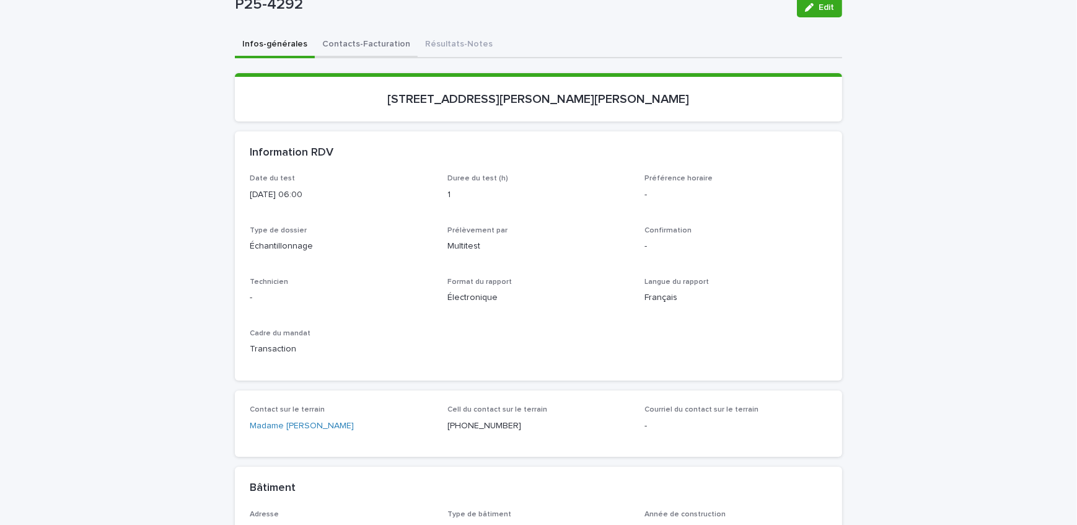
click at [369, 46] on button "Contacts-Facturation" at bounding box center [366, 45] width 103 height 26
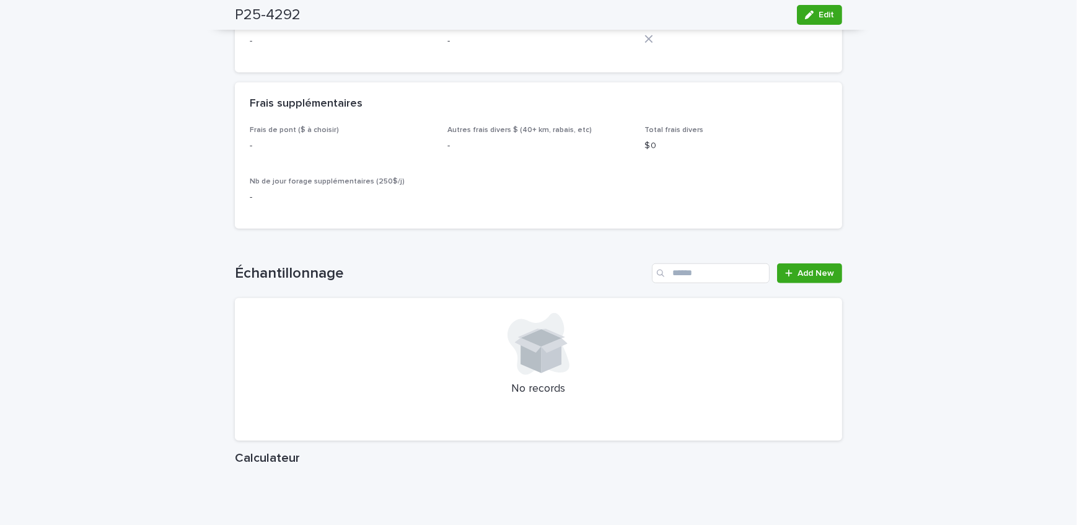
scroll to position [1464, 0]
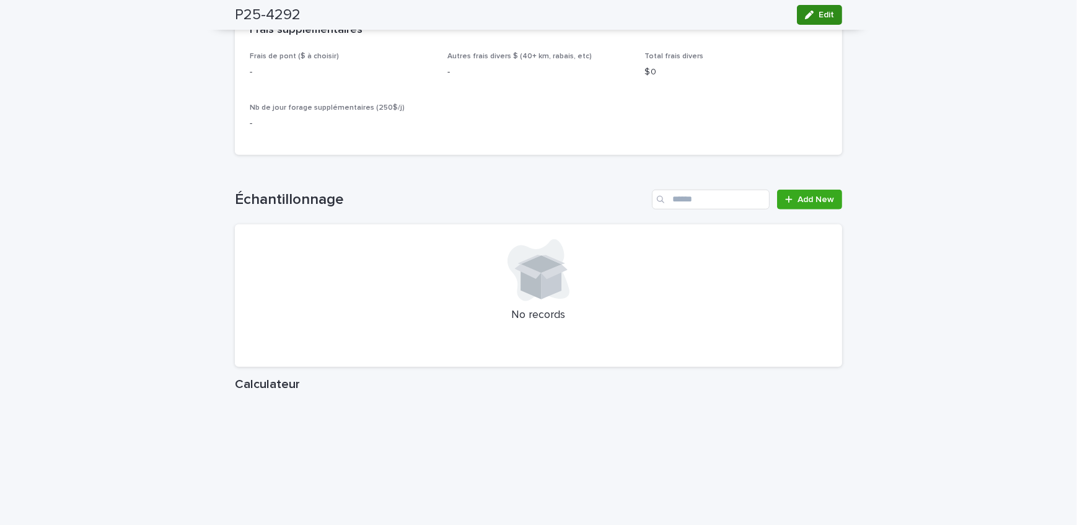
click at [817, 22] on button "Edit" at bounding box center [819, 15] width 45 height 20
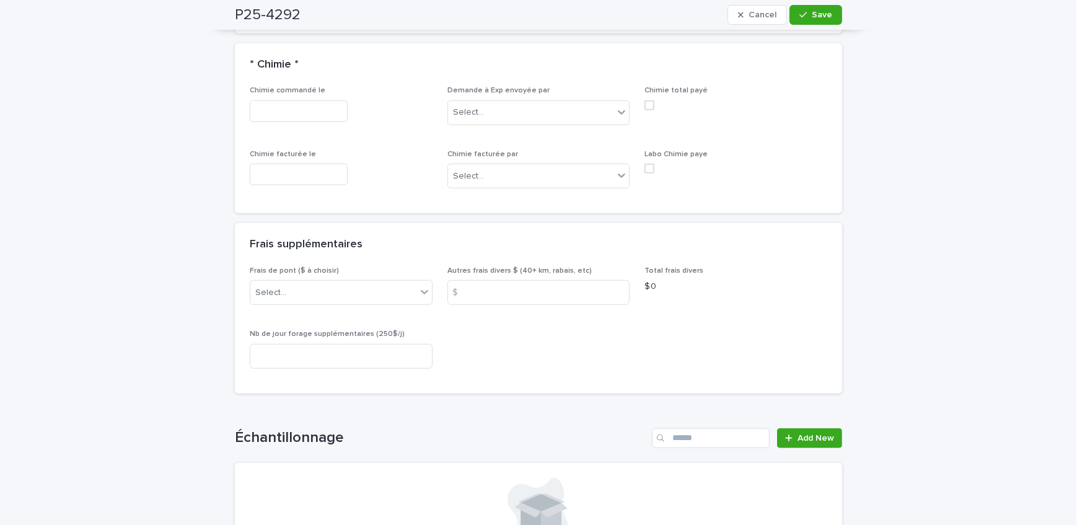
scroll to position [1408, 0]
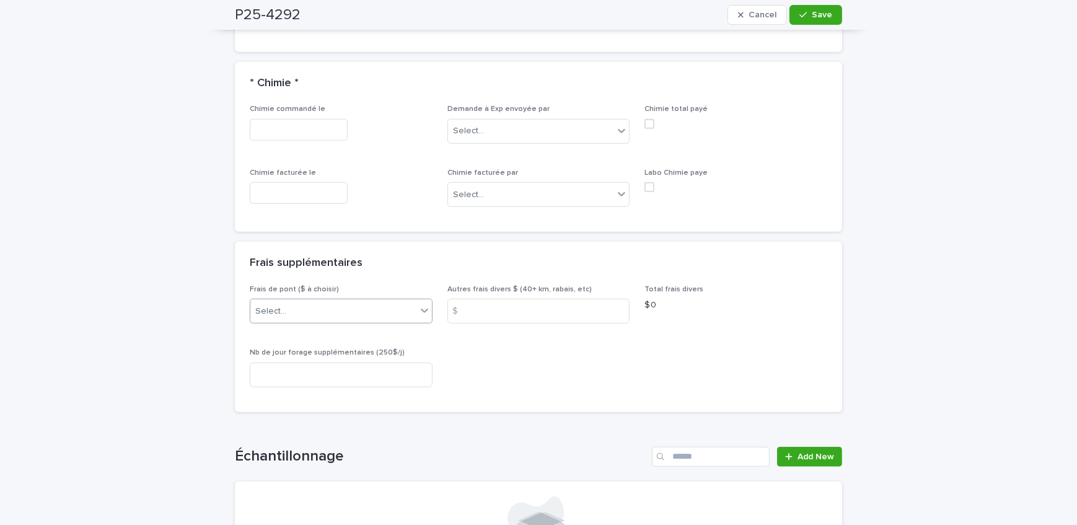
click at [356, 305] on div "Select..." at bounding box center [333, 311] width 166 height 20
click at [382, 353] on div "B) [GEOGRAPHIC_DATA] et Ouest ([GEOGRAPHIC_DATA], etc.) 2024: 25$" at bounding box center [337, 354] width 182 height 22
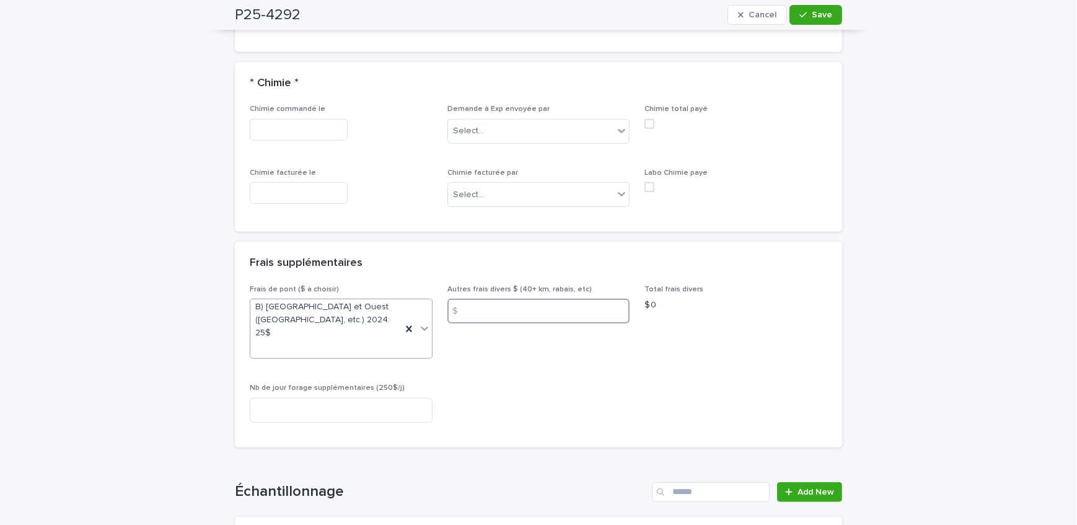
click at [573, 307] on input at bounding box center [538, 311] width 183 height 25
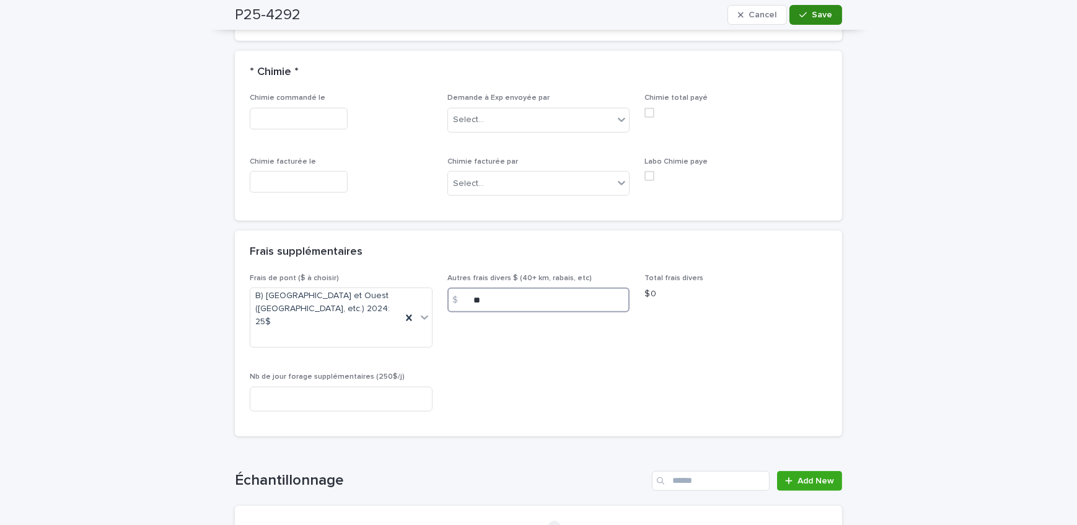
type input "**"
click at [830, 17] on button "Save" at bounding box center [815, 15] width 53 height 20
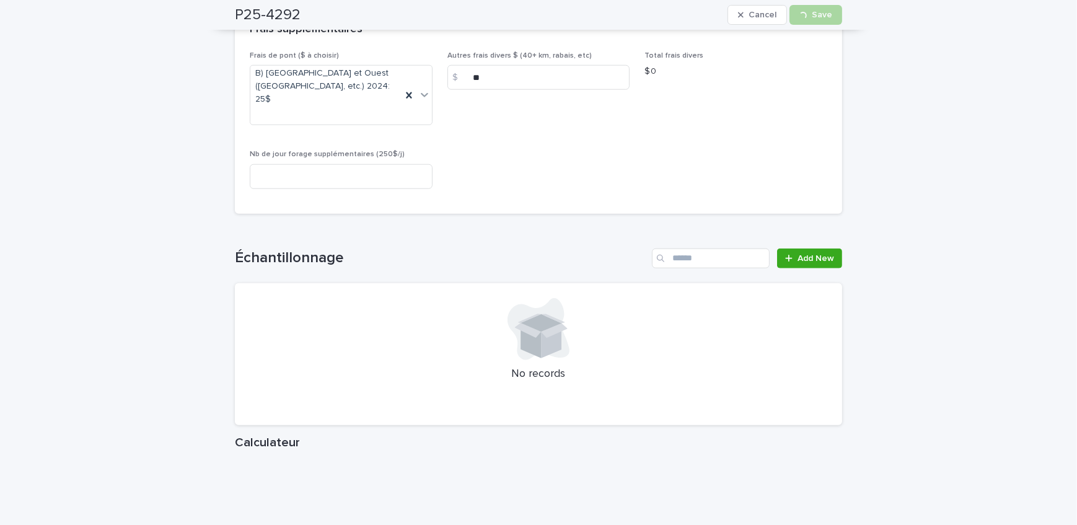
scroll to position [1644, 0]
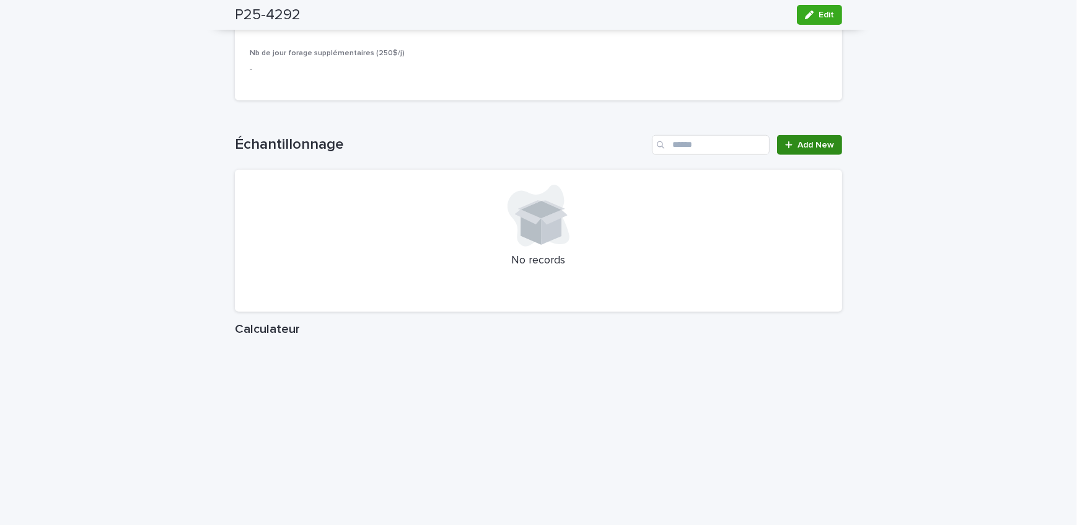
click at [799, 145] on span "Add New" at bounding box center [815, 145] width 37 height 9
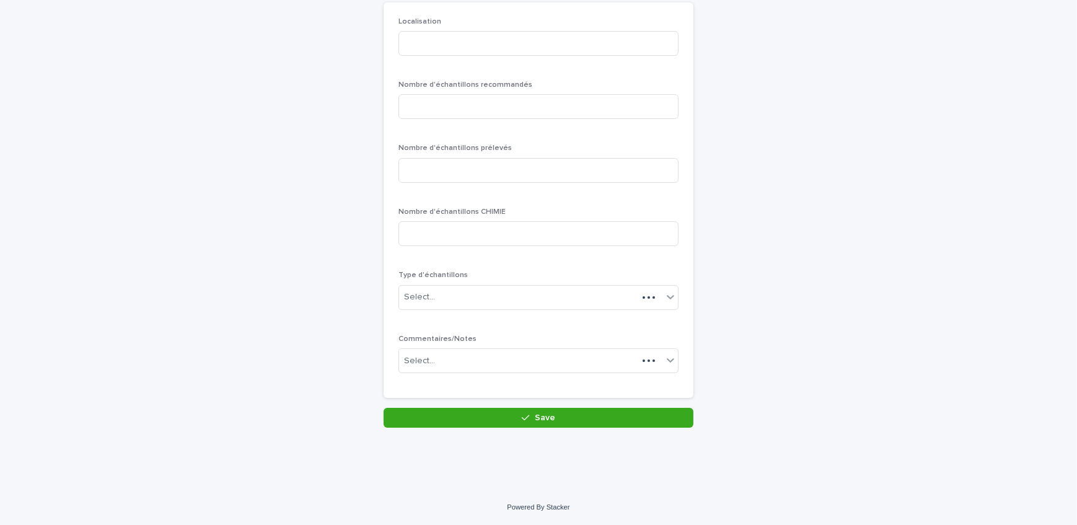
scroll to position [107, 0]
click at [446, 40] on input at bounding box center [538, 44] width 280 height 25
type input "********"
click at [467, 114] on input at bounding box center [538, 107] width 280 height 25
type input "*"
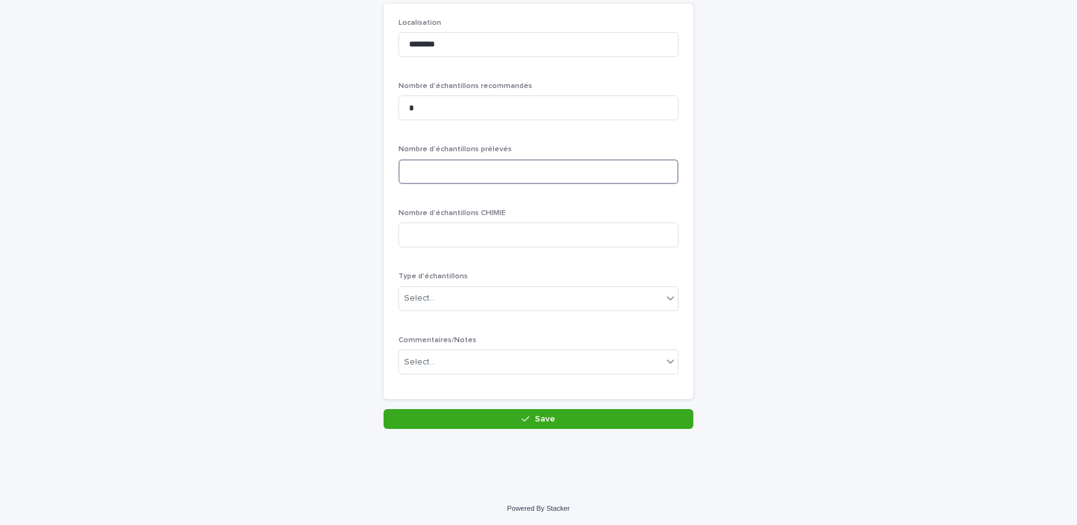
click at [449, 170] on input at bounding box center [538, 171] width 280 height 25
type input "*"
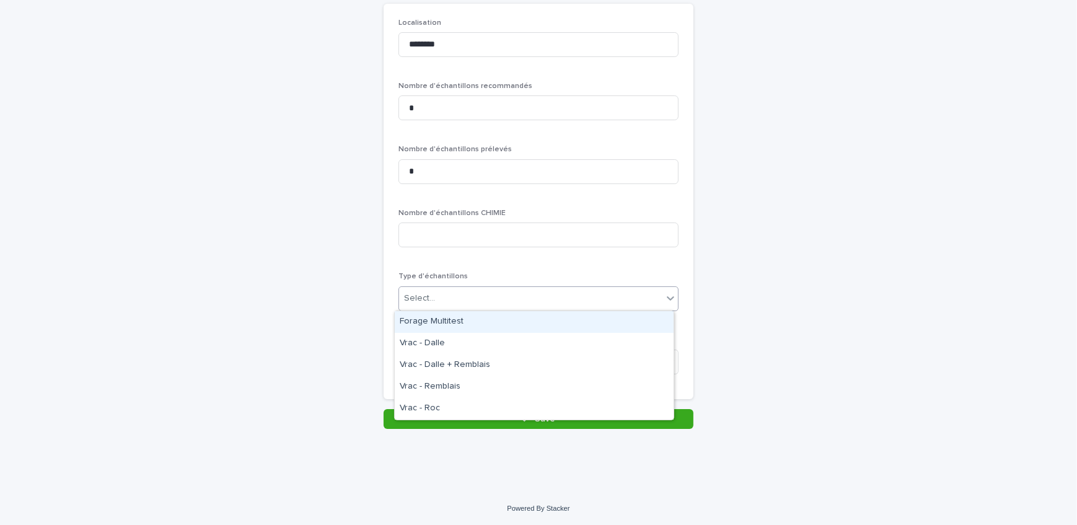
click at [476, 295] on div "Select..." at bounding box center [530, 298] width 263 height 20
click at [483, 322] on div "Forage Multitest" at bounding box center [534, 322] width 279 height 22
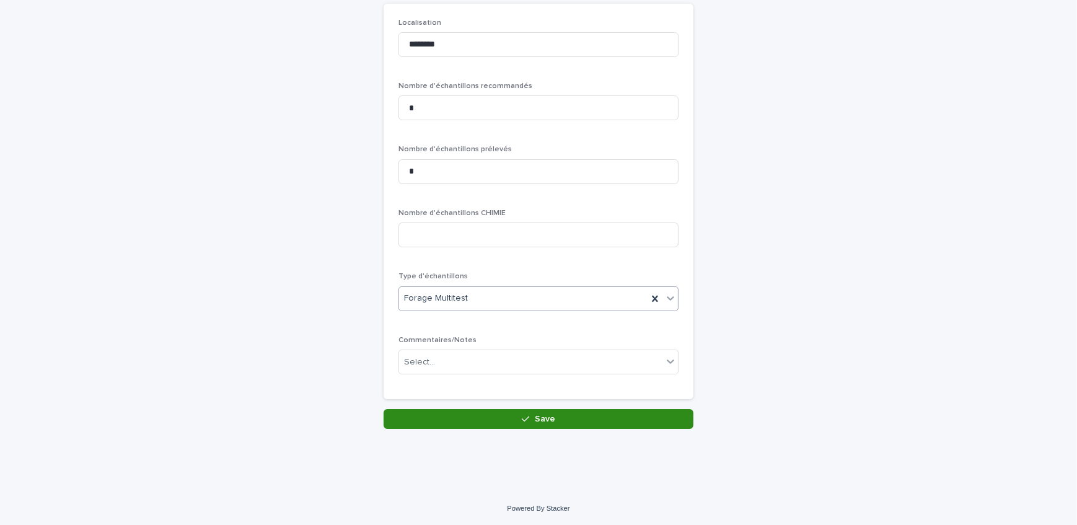
click at [527, 423] on button "Save" at bounding box center [539, 419] width 310 height 20
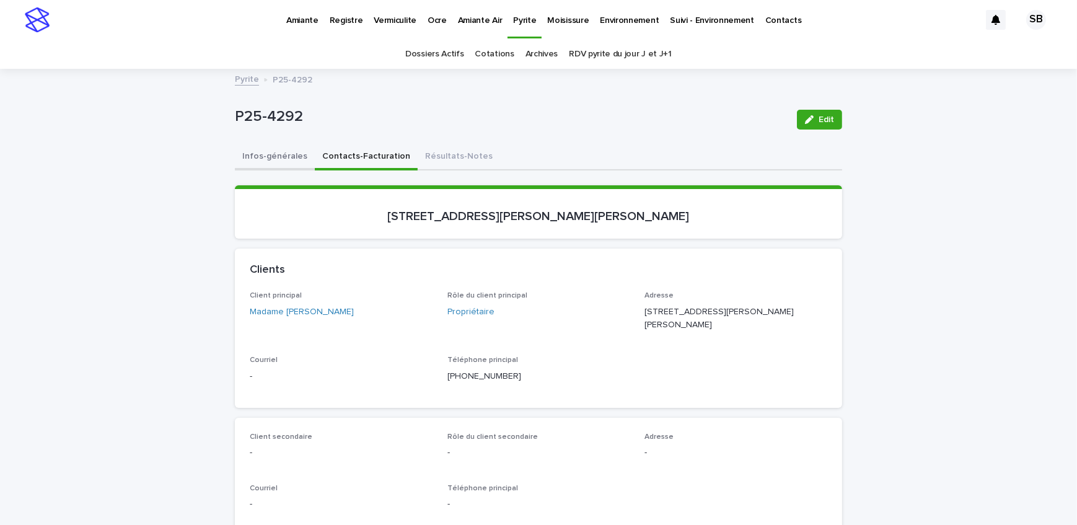
click at [284, 152] on button "Infos-générales" at bounding box center [275, 157] width 80 height 26
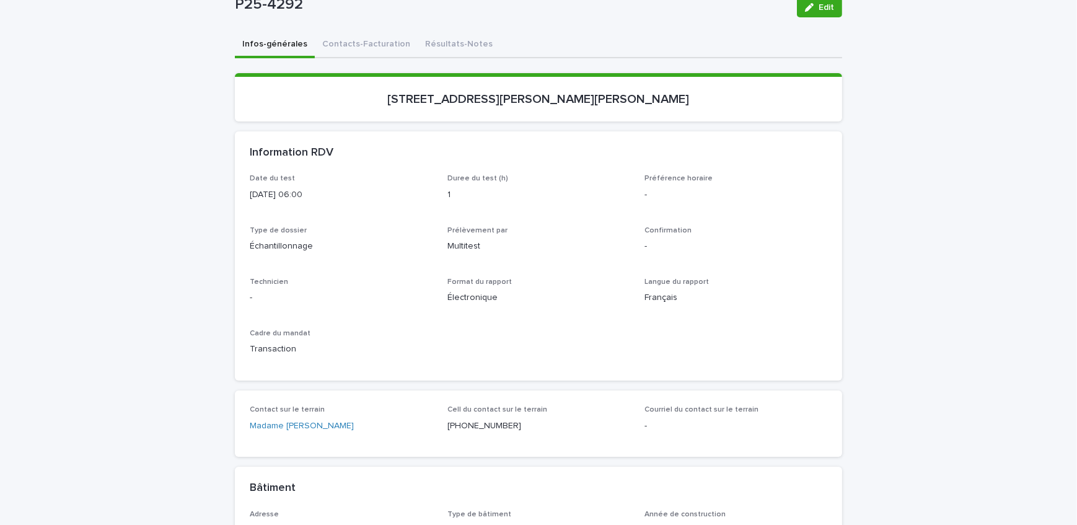
scroll to position [225, 0]
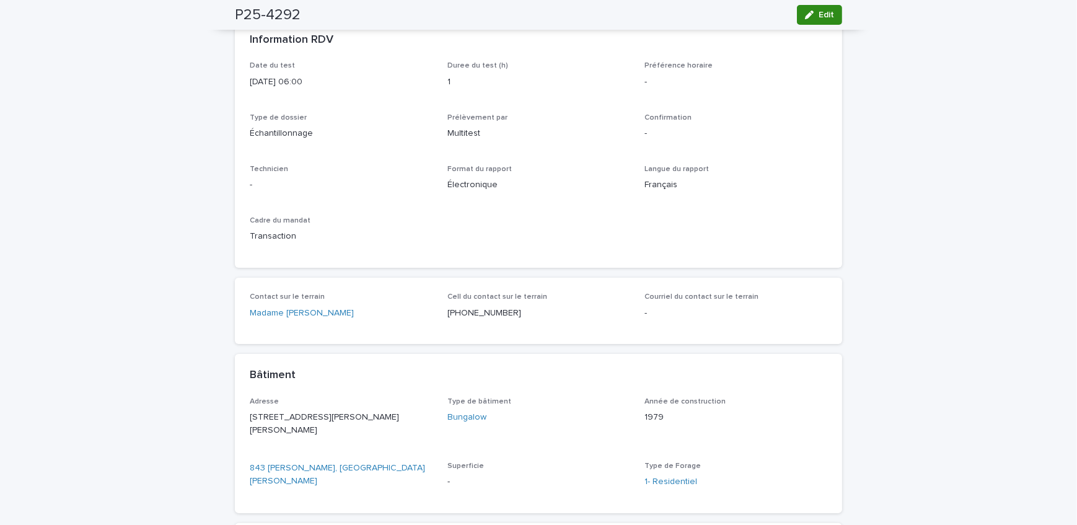
click at [831, 12] on button "Edit" at bounding box center [819, 15] width 45 height 20
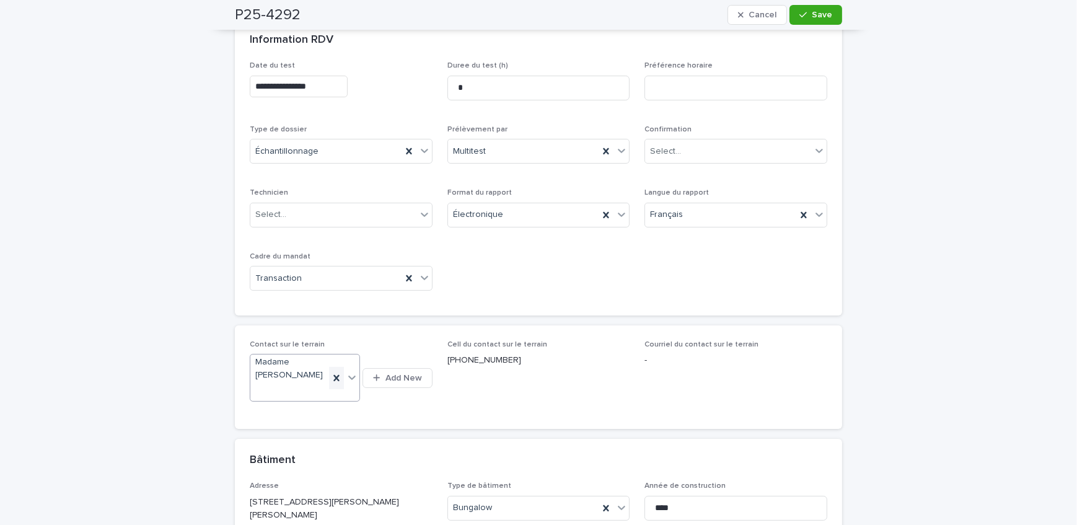
click at [334, 377] on icon at bounding box center [337, 377] width 6 height 6
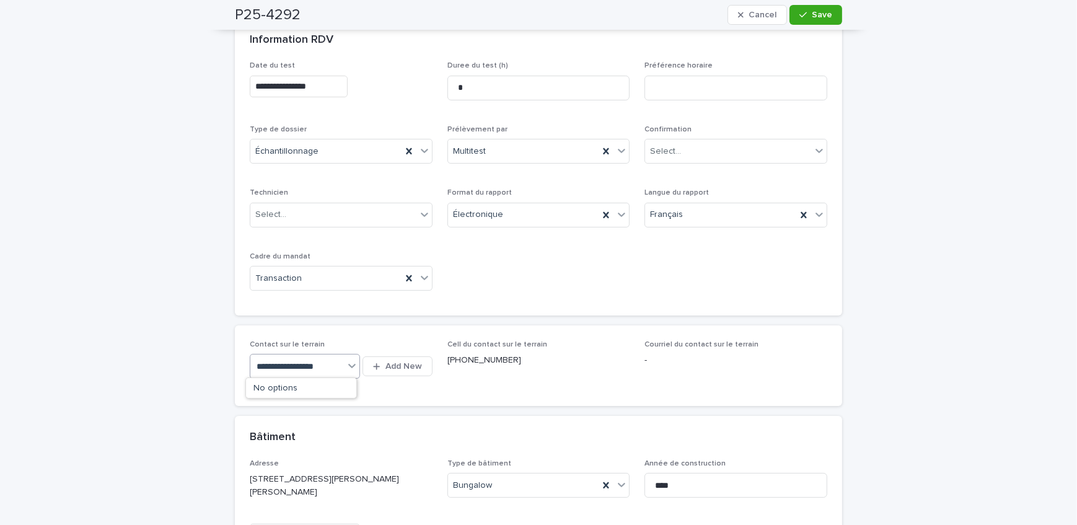
scroll to position [0, 0]
click at [289, 364] on input "**********" at bounding box center [288, 366] width 63 height 11
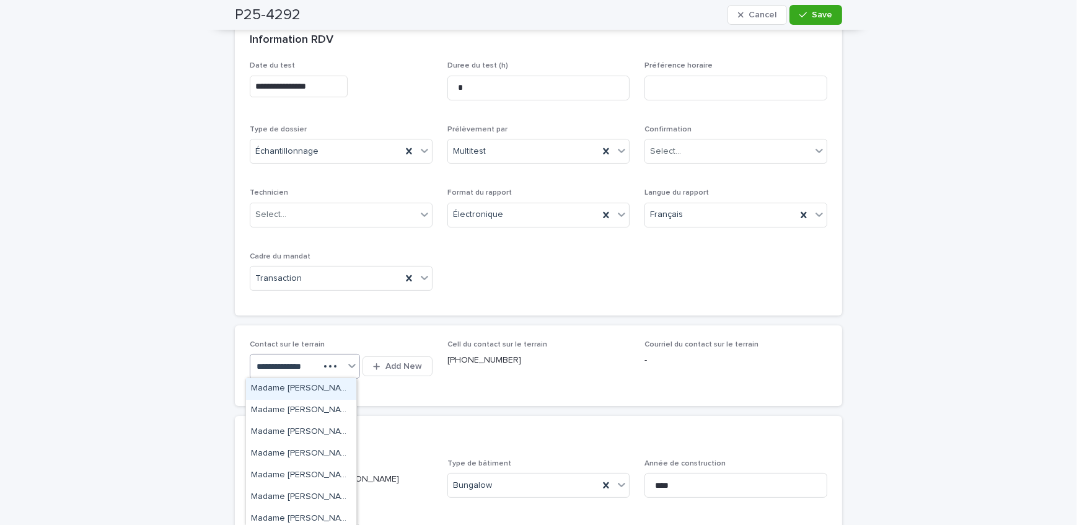
type input "**********"
click at [340, 477] on div "Madame [PERSON_NAME]" at bounding box center [301, 476] width 110 height 22
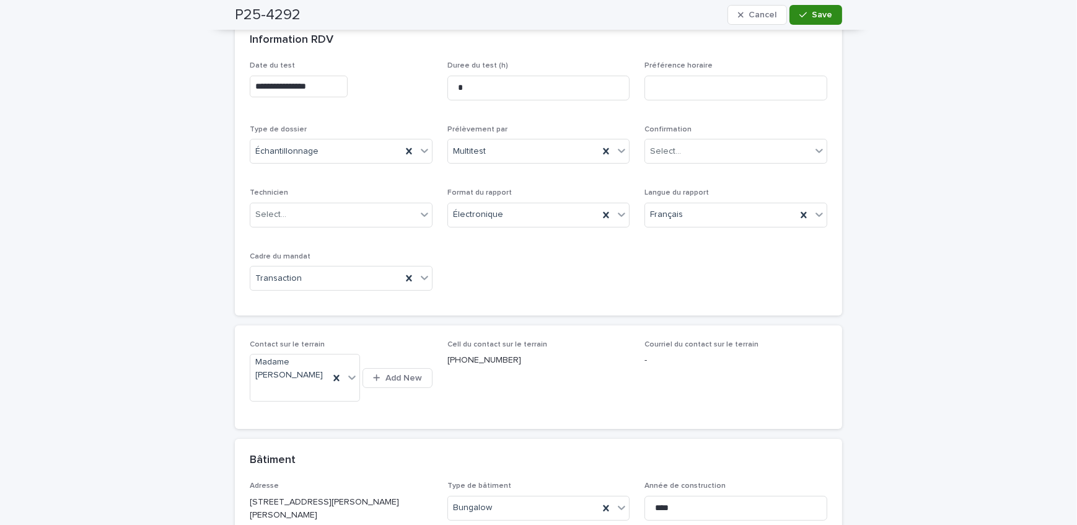
click at [799, 15] on icon "button" at bounding box center [802, 15] width 7 height 9
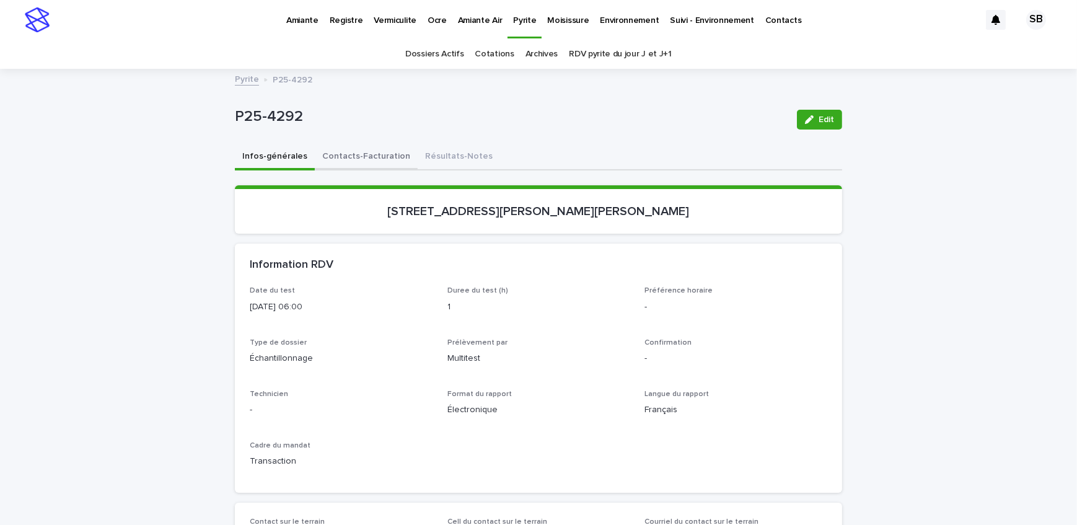
click at [372, 150] on button "Contacts-Facturation" at bounding box center [366, 157] width 103 height 26
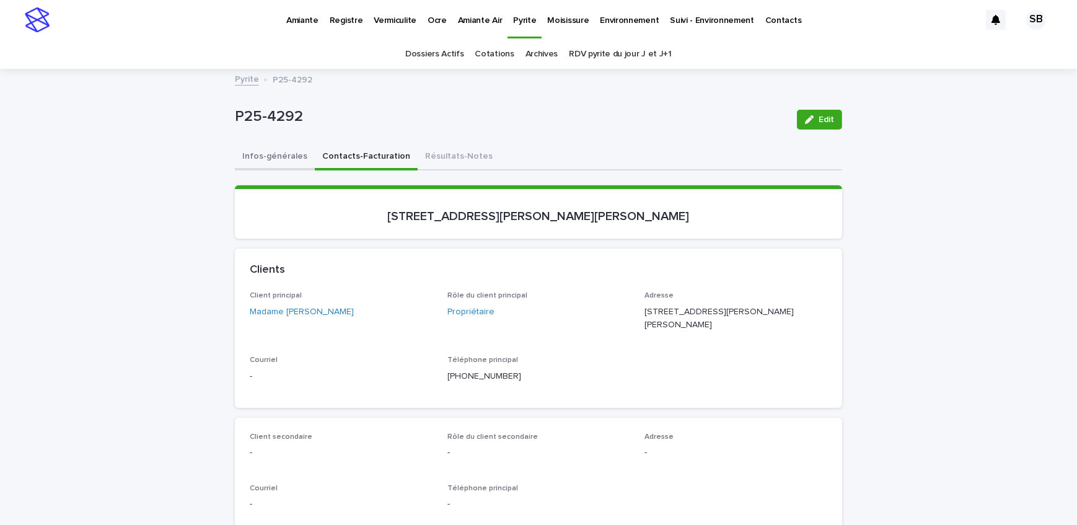
click at [274, 156] on button "Infos-générales" at bounding box center [275, 157] width 80 height 26
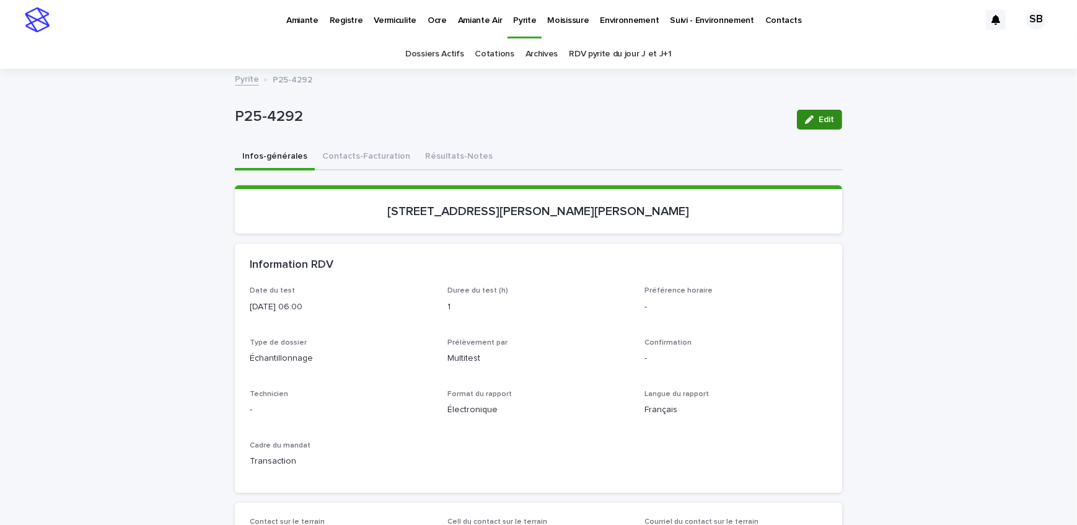
click at [819, 123] on span "Edit" at bounding box center [826, 119] width 15 height 9
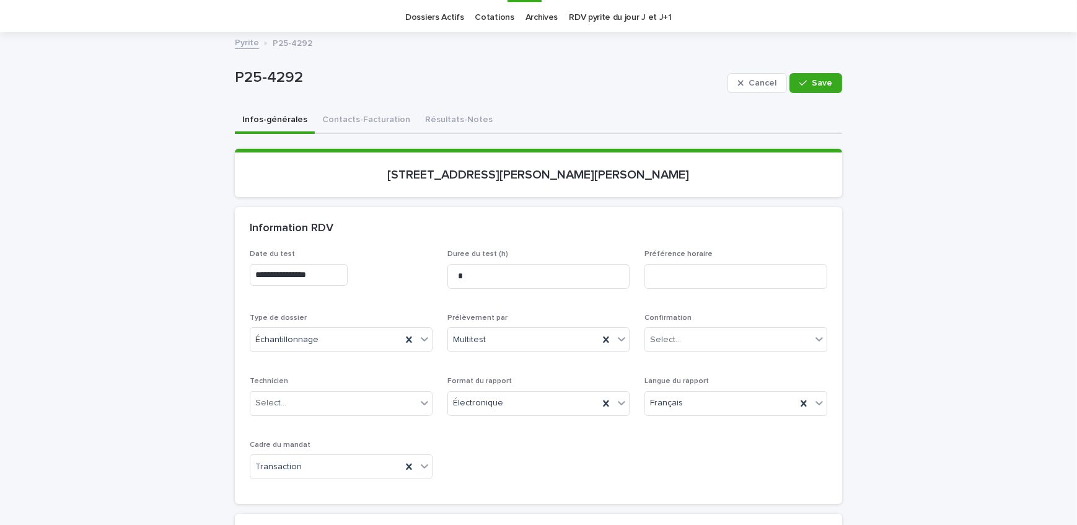
scroll to position [56, 0]
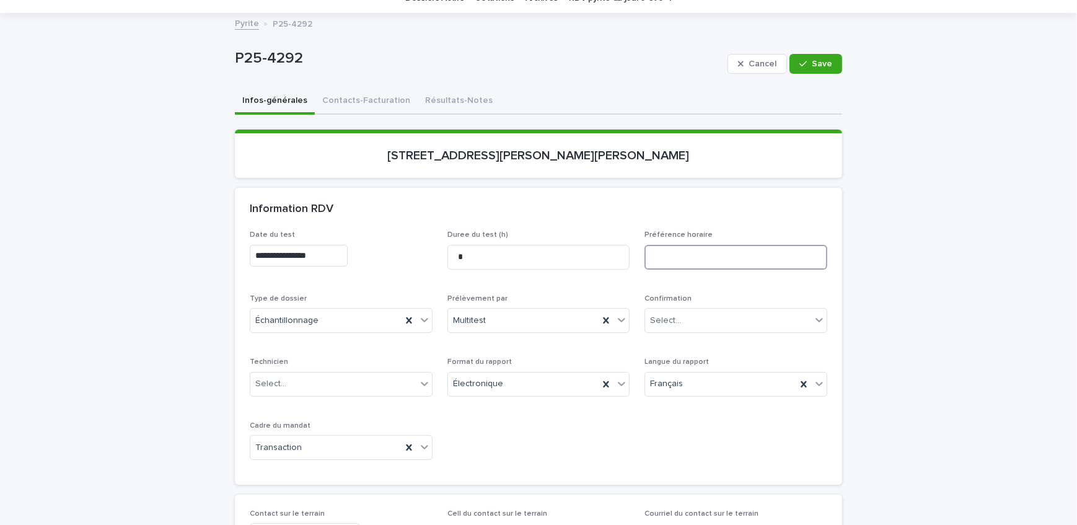
click at [735, 259] on input at bounding box center [735, 257] width 183 height 25
type input "**********"
click at [822, 62] on span "Save" at bounding box center [822, 63] width 20 height 9
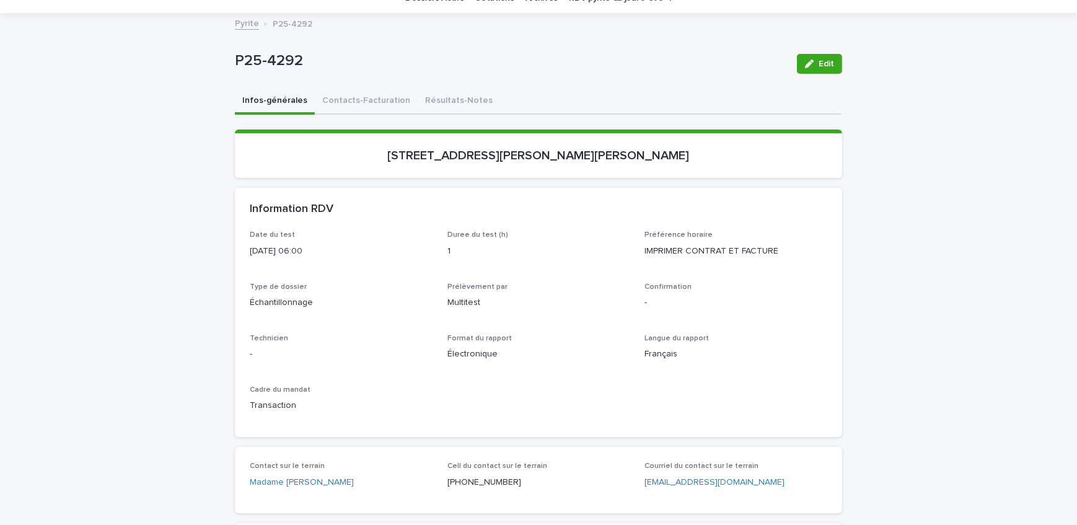
scroll to position [0, 0]
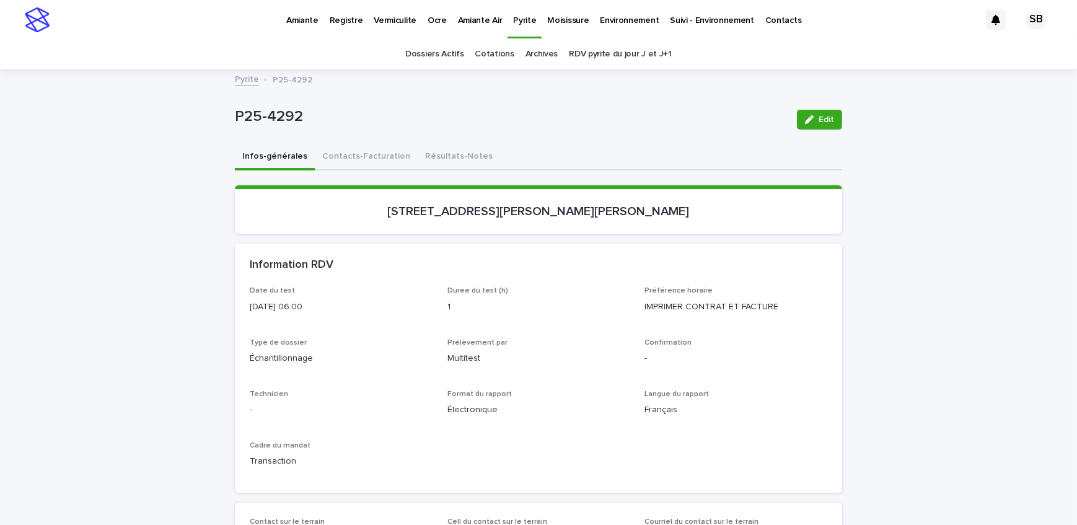
drag, startPoint x: 112, startPoint y: 186, endPoint x: 142, endPoint y: 185, distance: 30.4
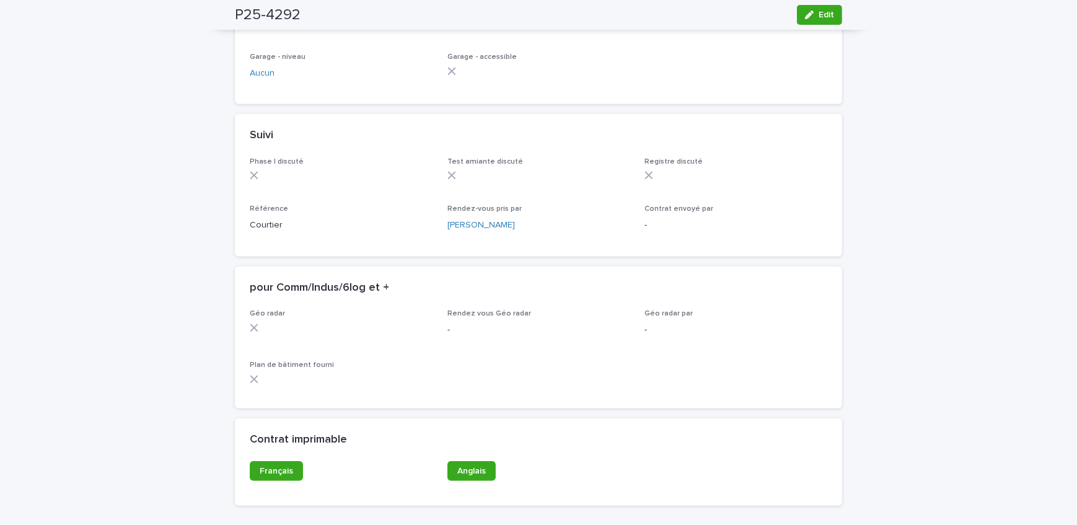
scroll to position [957, 0]
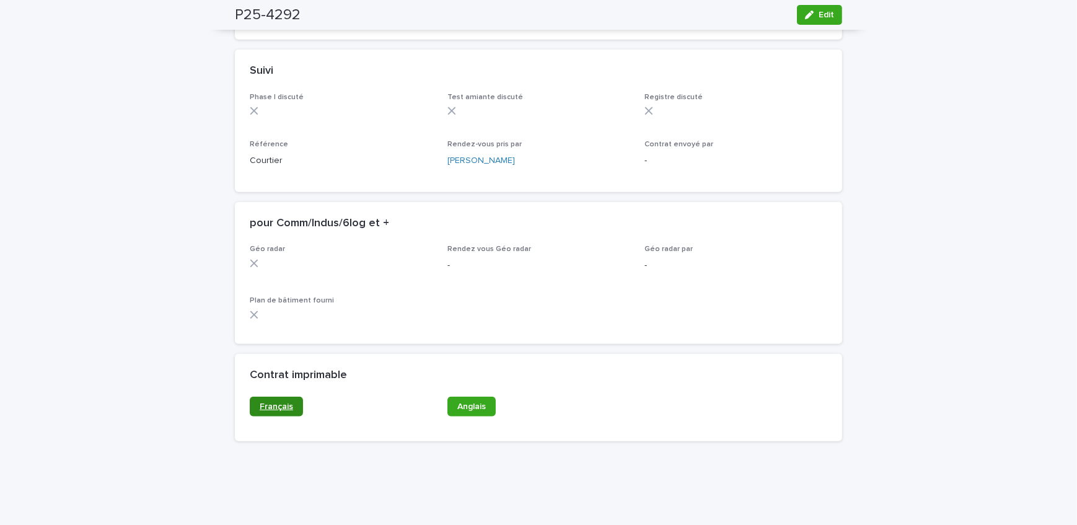
click at [279, 405] on span "Français" at bounding box center [276, 406] width 33 height 9
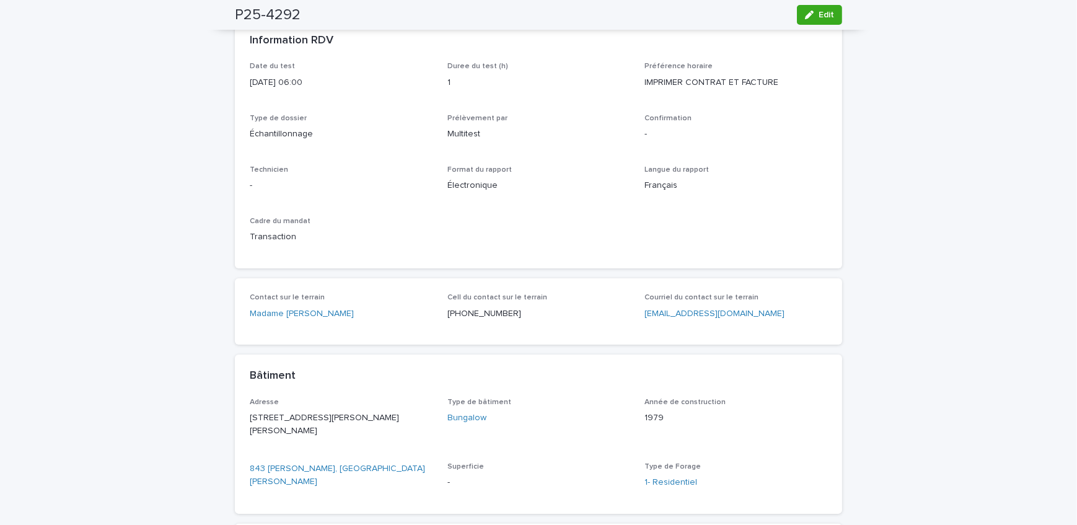
scroll to position [0, 0]
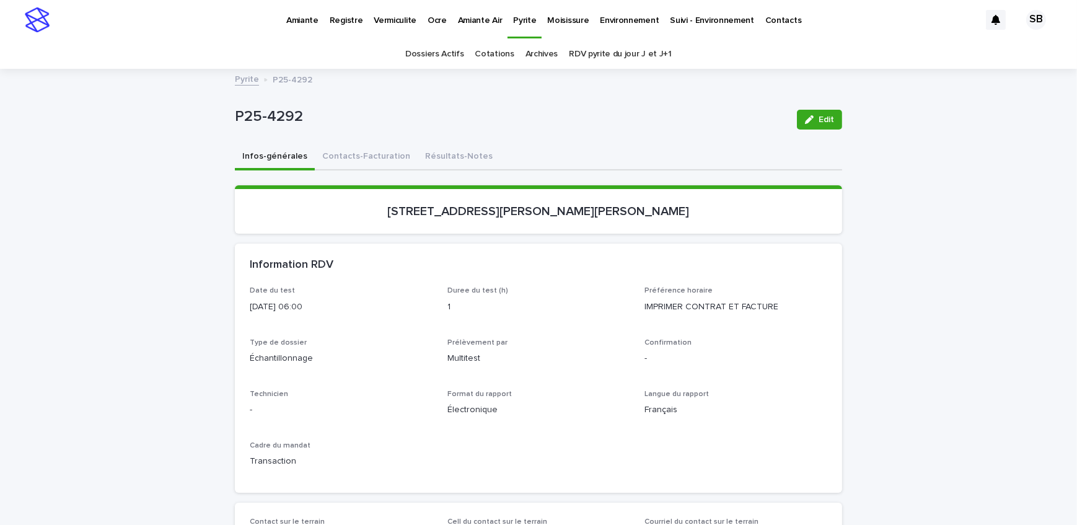
click at [311, 17] on p "Amiante" at bounding box center [302, 13] width 32 height 26
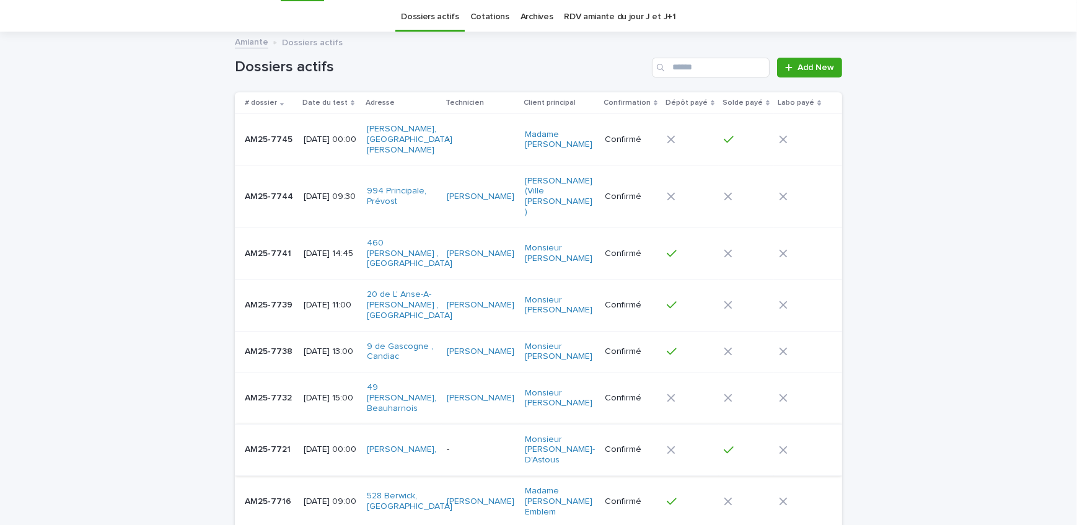
scroll to position [56, 0]
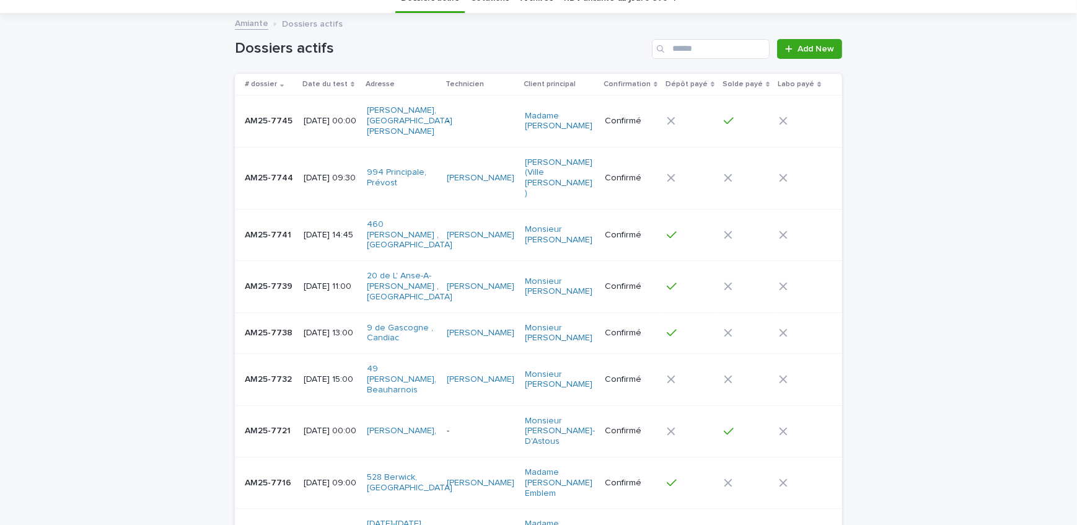
click at [299, 354] on td "[DATE] 15:00" at bounding box center [330, 379] width 63 height 51
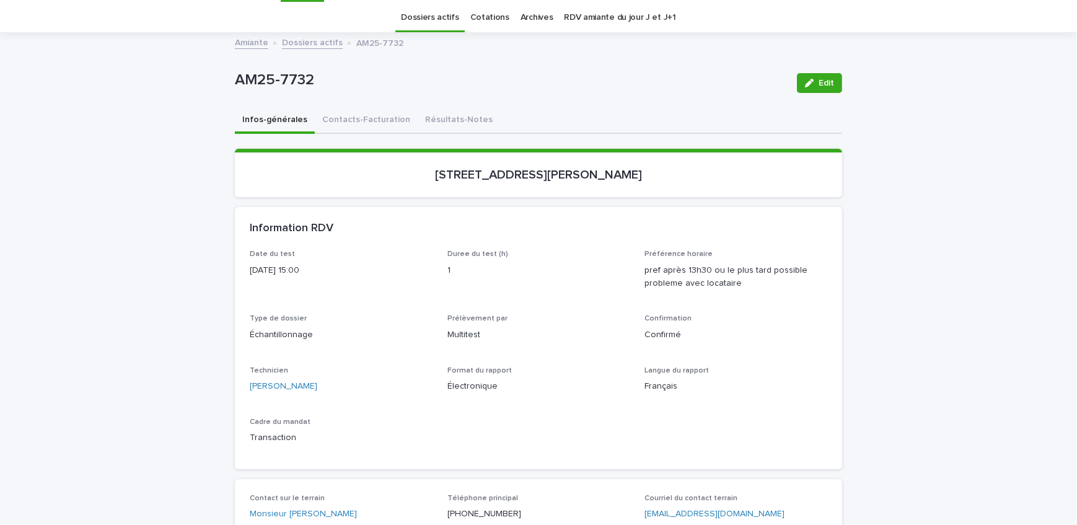
scroll to position [56, 0]
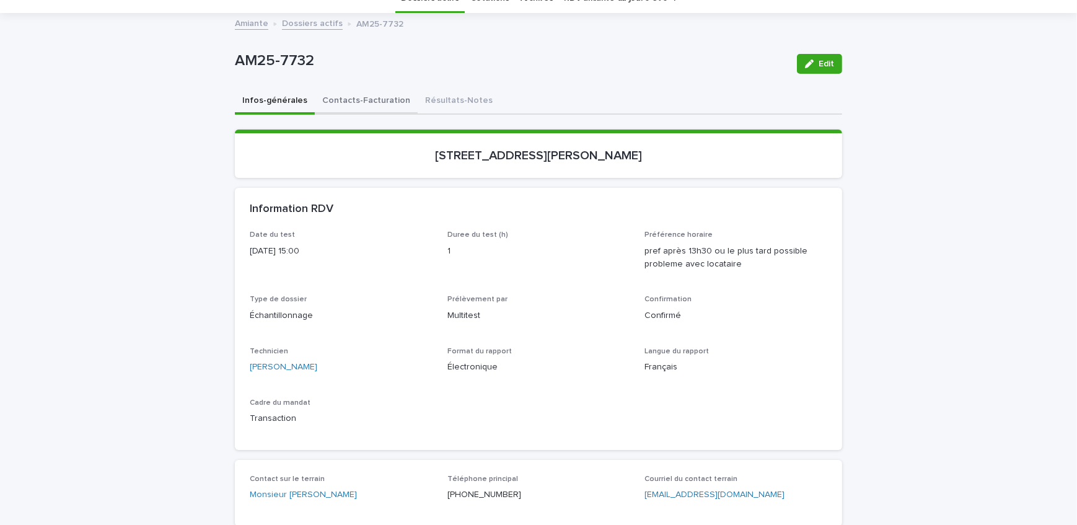
click at [323, 92] on button "Contacts-Facturation" at bounding box center [366, 102] width 103 height 26
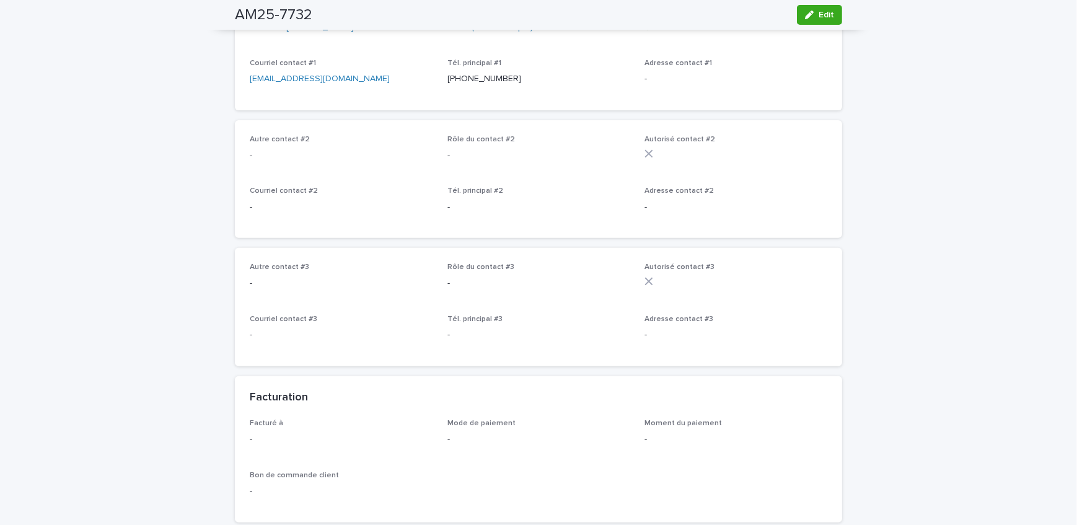
scroll to position [788, 0]
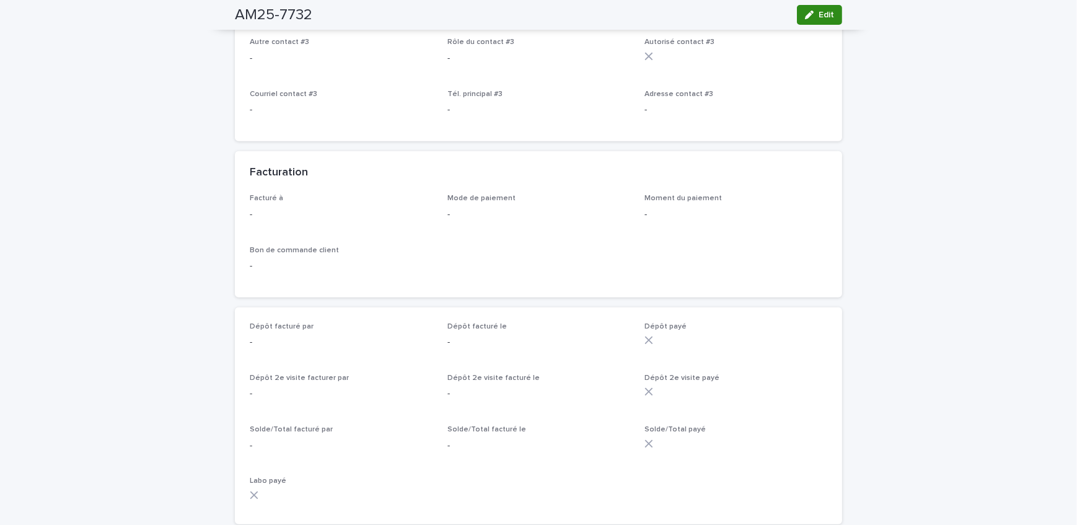
click at [824, 15] on span "Edit" at bounding box center [826, 15] width 15 height 9
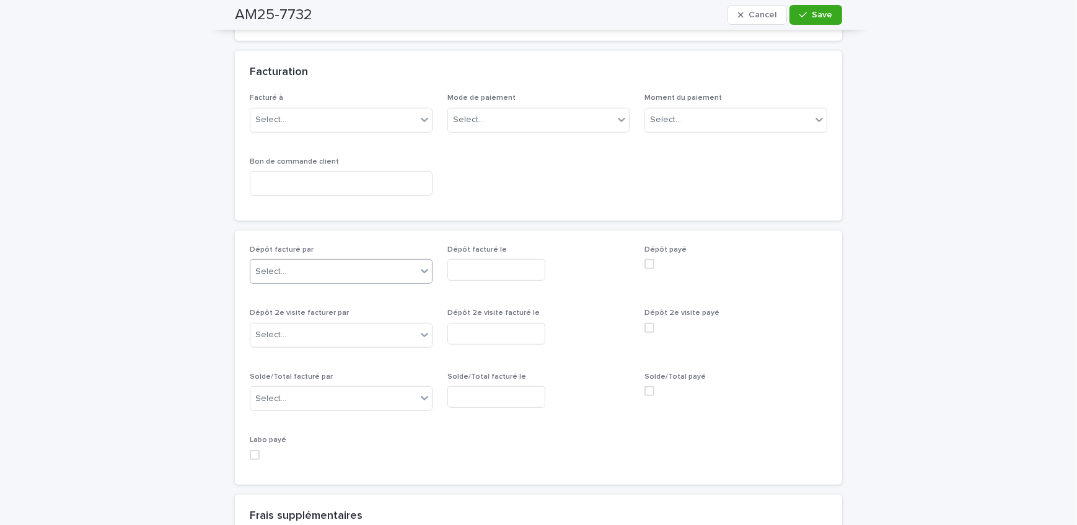
scroll to position [1009, 0]
click at [319, 258] on div "Select..." at bounding box center [333, 268] width 166 height 20
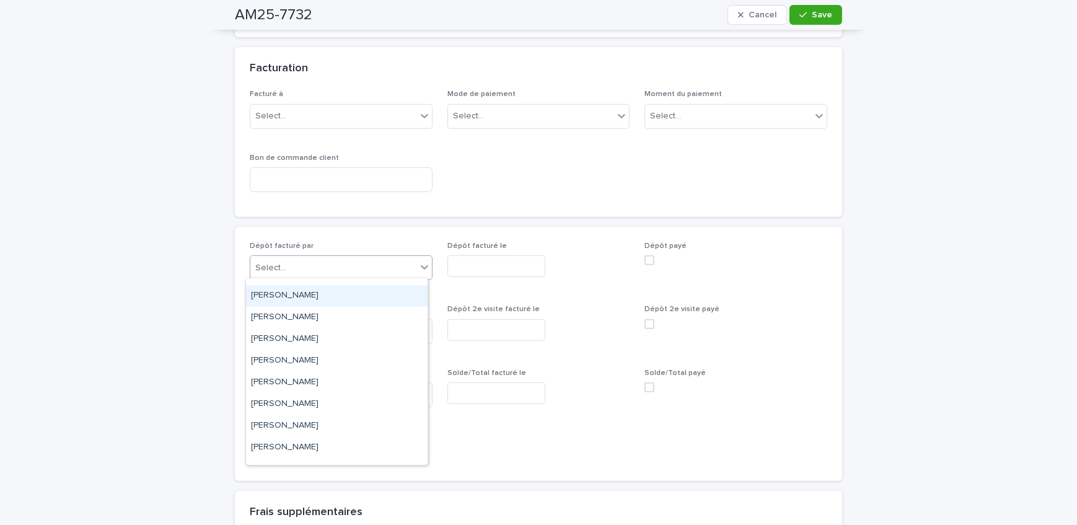
scroll to position [169, 0]
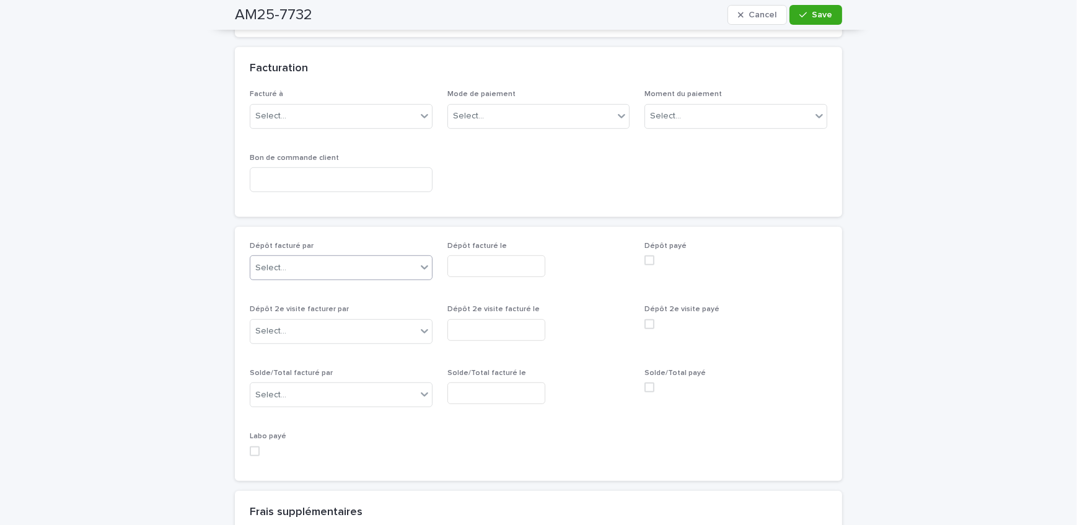
click at [489, 258] on input "text" at bounding box center [496, 266] width 98 height 22
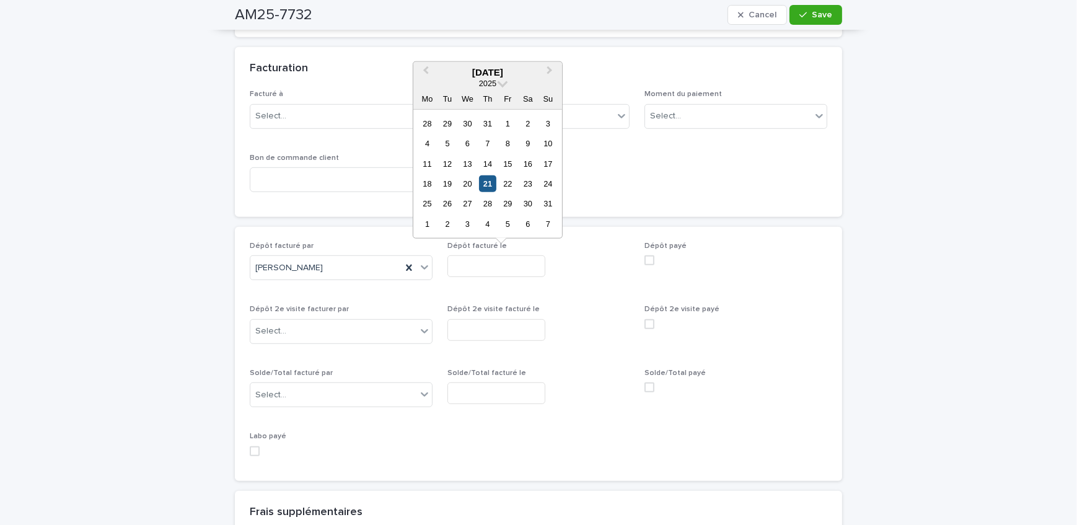
click at [481, 184] on div "21" at bounding box center [487, 183] width 17 height 17
type input "**********"
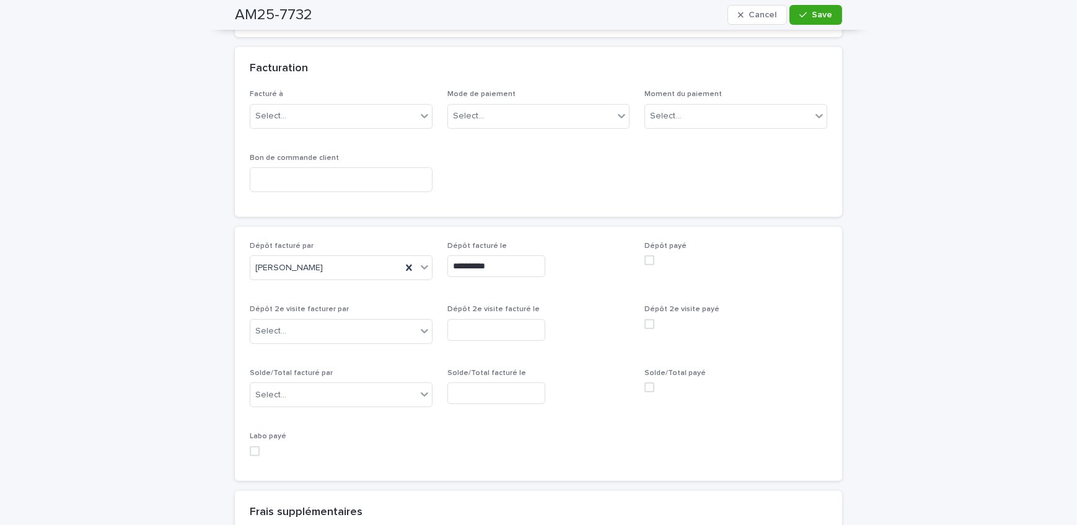
click at [650, 257] on span at bounding box center [649, 260] width 10 height 10
click at [537, 114] on div "Select..." at bounding box center [531, 116] width 166 height 20
click at [532, 138] on div "Crédit" at bounding box center [535, 139] width 182 height 22
click at [799, 11] on icon "button" at bounding box center [802, 15] width 7 height 9
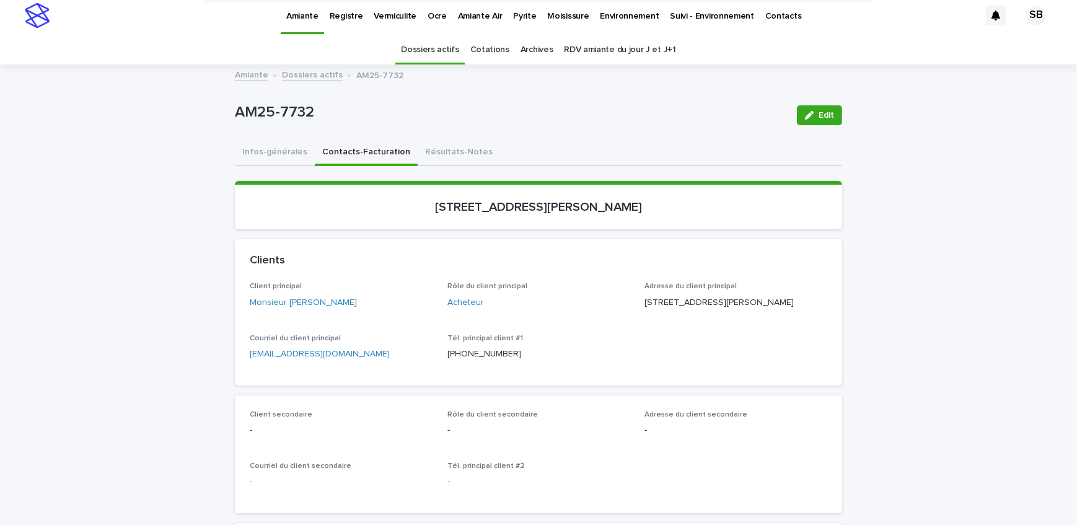
scroll to position [0, 0]
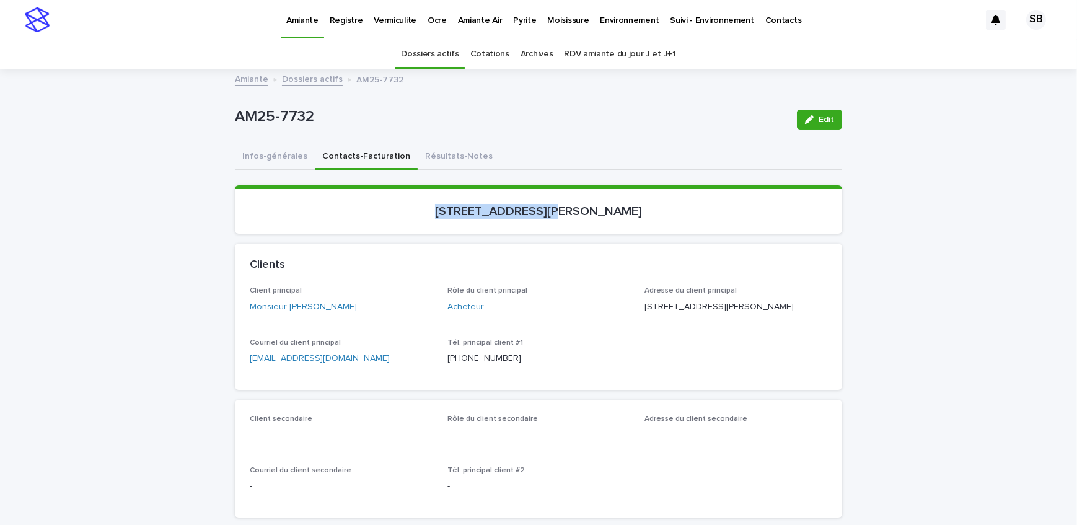
drag, startPoint x: 423, startPoint y: 215, endPoint x: 550, endPoint y: 229, distance: 127.2
click at [550, 229] on section "[STREET_ADDRESS][PERSON_NAME]" at bounding box center [538, 209] width 607 height 48
copy p "[STREET_ADDRESS][PERSON_NAME]"
drag, startPoint x: 298, startPoint y: 123, endPoint x: 214, endPoint y: 124, distance: 84.3
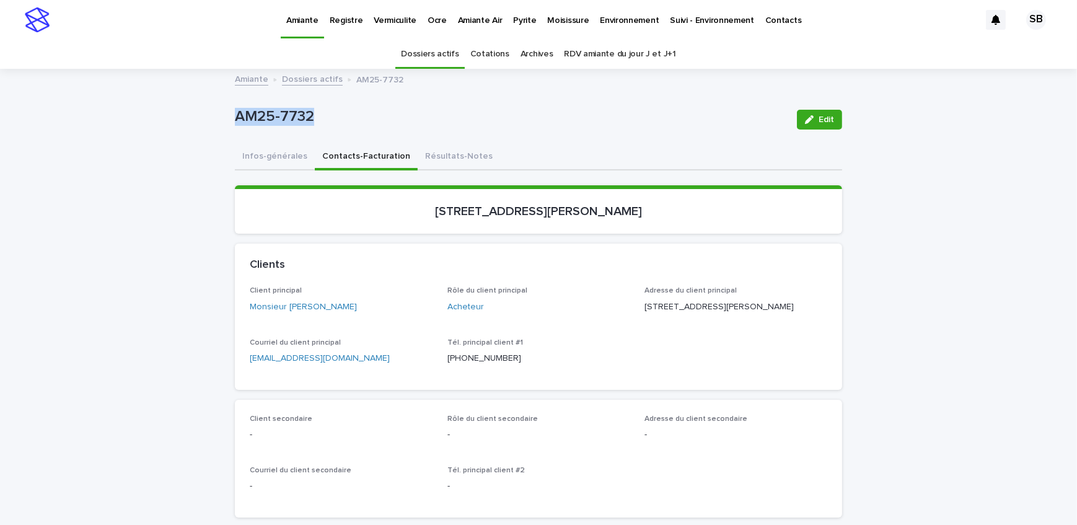
copy p "AM25-7732"
drag, startPoint x: 360, startPoint y: 314, endPoint x: 284, endPoint y: 317, distance: 75.6
click at [284, 317] on div "Client principal Monsieur [PERSON_NAME]" at bounding box center [341, 304] width 183 height 37
copy link "[PERSON_NAME]"
drag, startPoint x: 706, startPoint y: 305, endPoint x: 641, endPoint y: 302, distance: 64.5
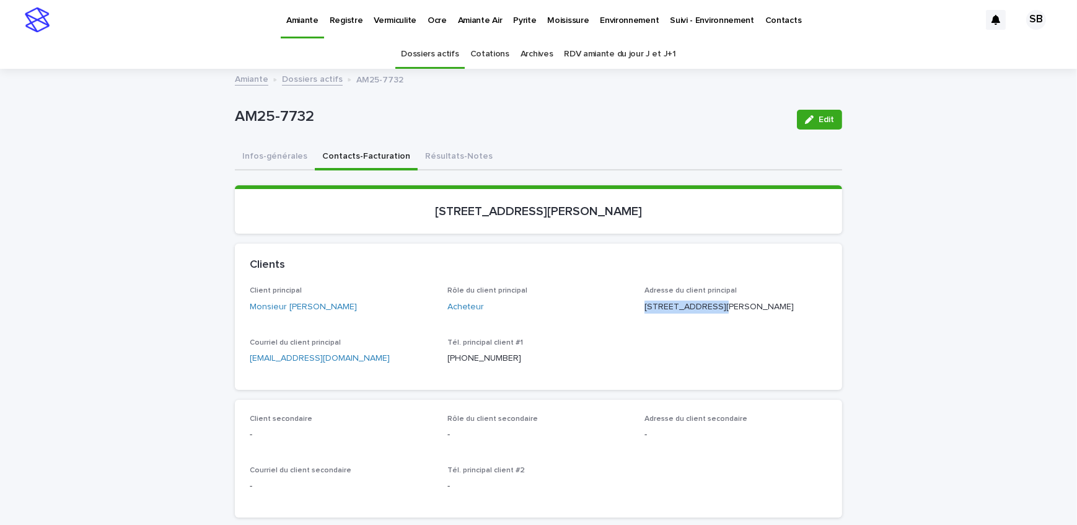
click at [644, 302] on p "[STREET_ADDRESS][PERSON_NAME]" at bounding box center [735, 307] width 183 height 13
copy p "[GEOGRAPHIC_DATA][PERSON_NAME]"
drag, startPoint x: 698, startPoint y: 319, endPoint x: 642, endPoint y: 317, distance: 55.8
click at [644, 314] on p "[STREET_ADDRESS][PERSON_NAME]" at bounding box center [735, 307] width 183 height 13
drag, startPoint x: 737, startPoint y: 323, endPoint x: 701, endPoint y: 321, distance: 35.4
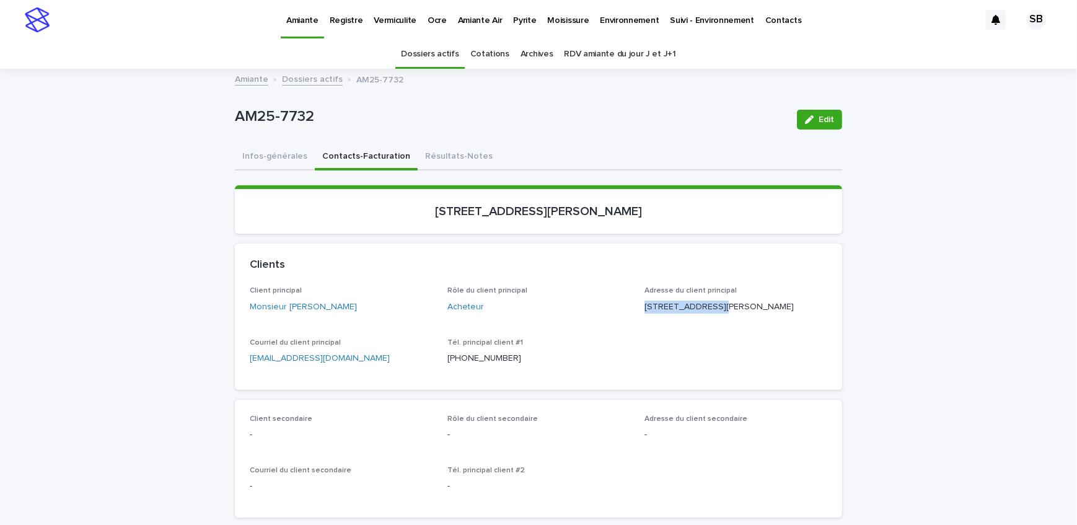
click at [701, 314] on p "[STREET_ADDRESS][PERSON_NAME]" at bounding box center [735, 307] width 183 height 13
drag, startPoint x: 650, startPoint y: 223, endPoint x: 435, endPoint y: 229, distance: 215.1
click at [435, 229] on section "[STREET_ADDRESS][PERSON_NAME]" at bounding box center [538, 209] width 607 height 48
drag, startPoint x: 336, startPoint y: 112, endPoint x: 216, endPoint y: 122, distance: 120.0
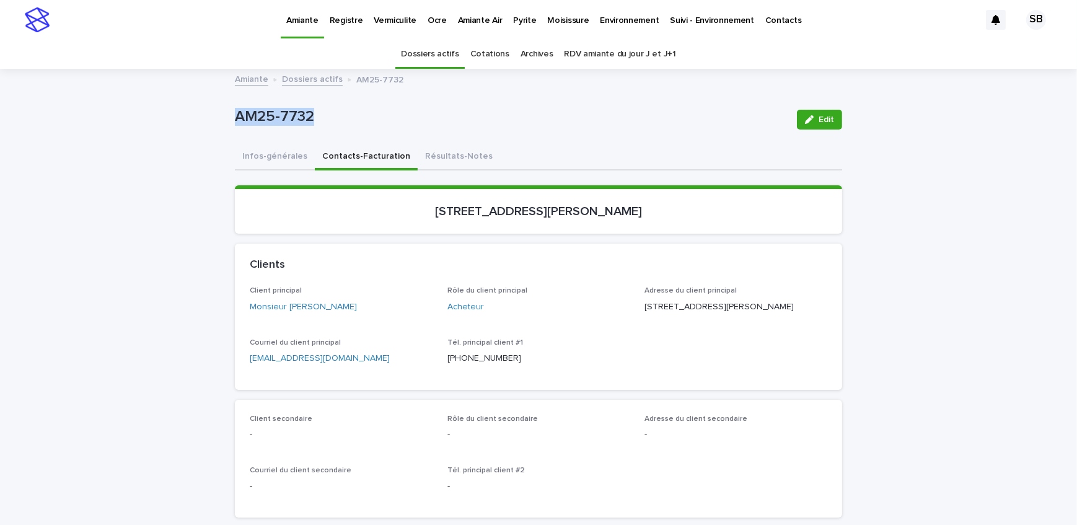
drag, startPoint x: 255, startPoint y: 150, endPoint x: 198, endPoint y: 239, distance: 105.5
click at [255, 150] on button "Infos-générales" at bounding box center [275, 157] width 80 height 26
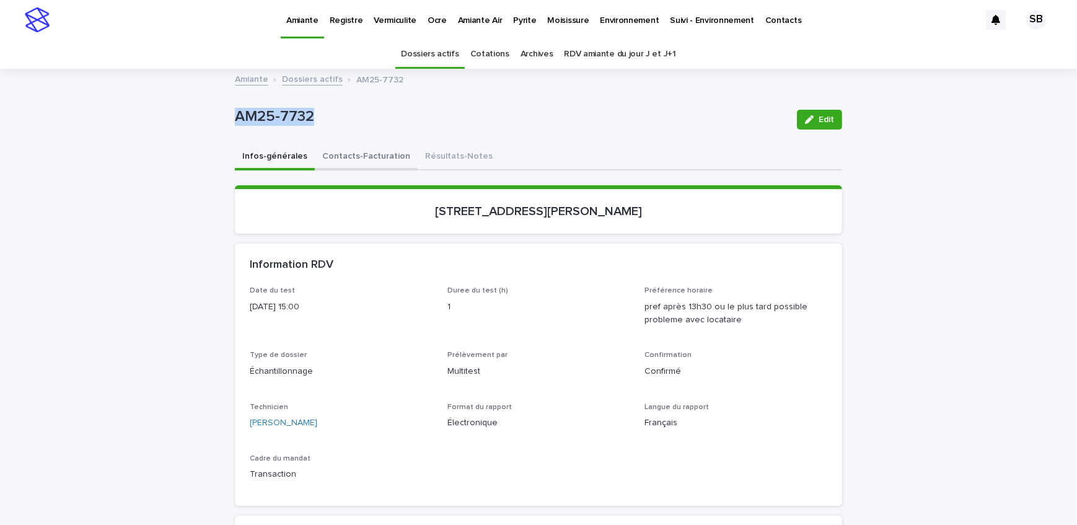
click at [360, 165] on button "Contacts-Facturation" at bounding box center [366, 157] width 103 height 26
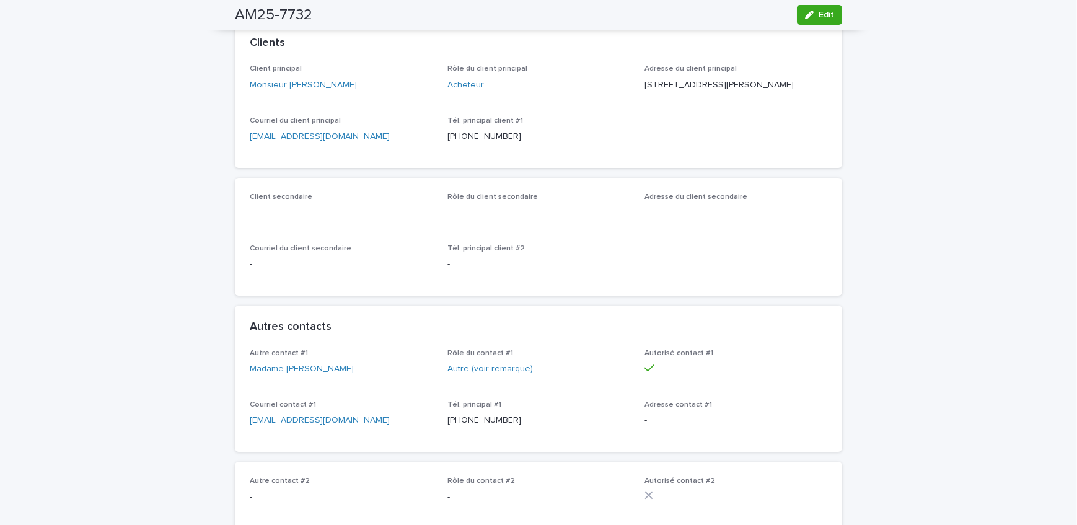
scroll to position [169, 0]
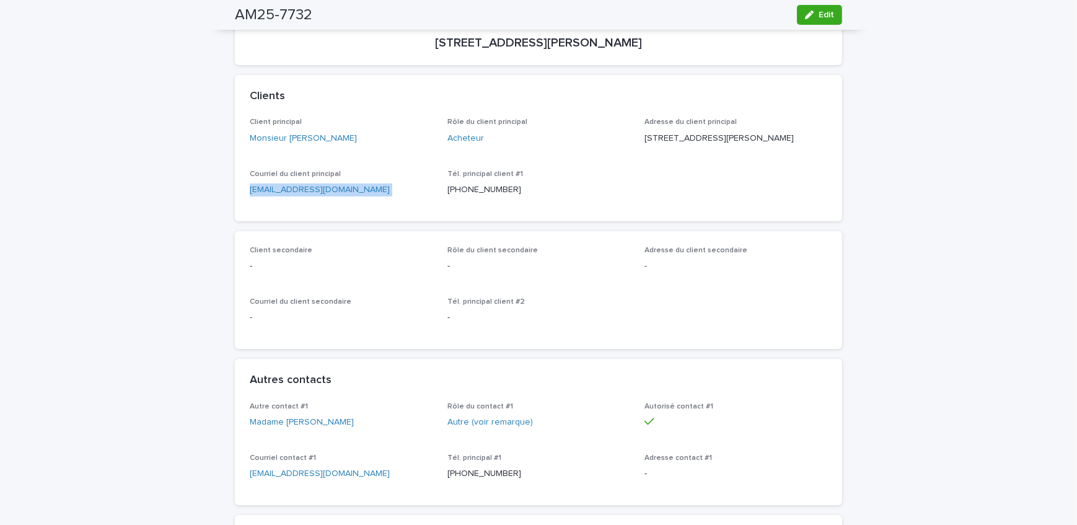
drag, startPoint x: 359, startPoint y: 204, endPoint x: 187, endPoint y: 213, distance: 173.1
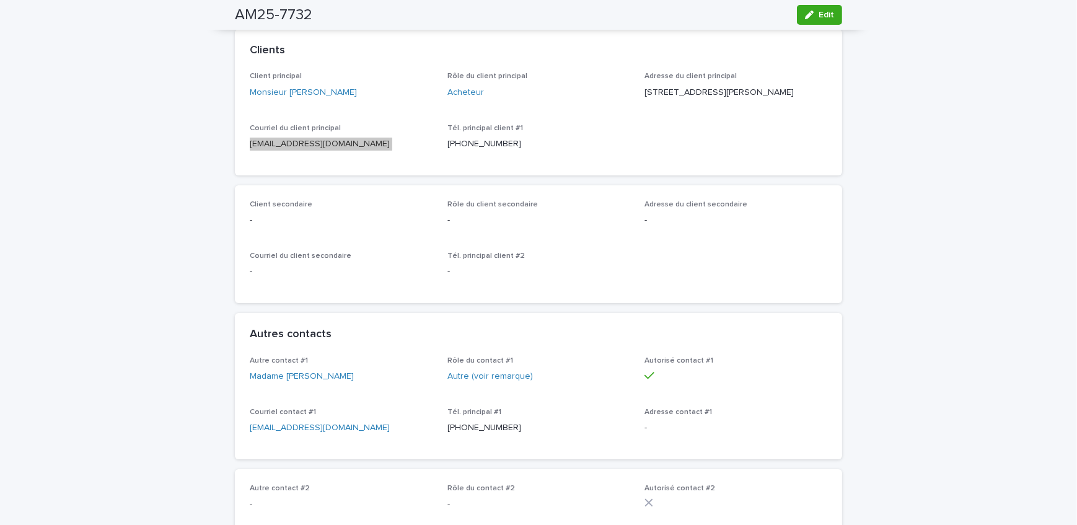
scroll to position [281, 0]
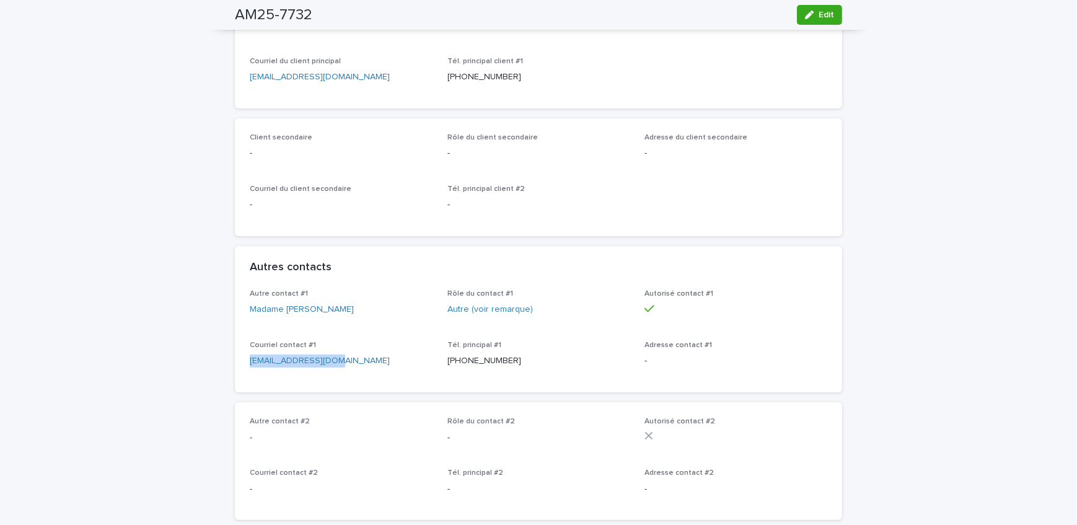
drag, startPoint x: 173, startPoint y: 372, endPoint x: 164, endPoint y: 370, distance: 8.9
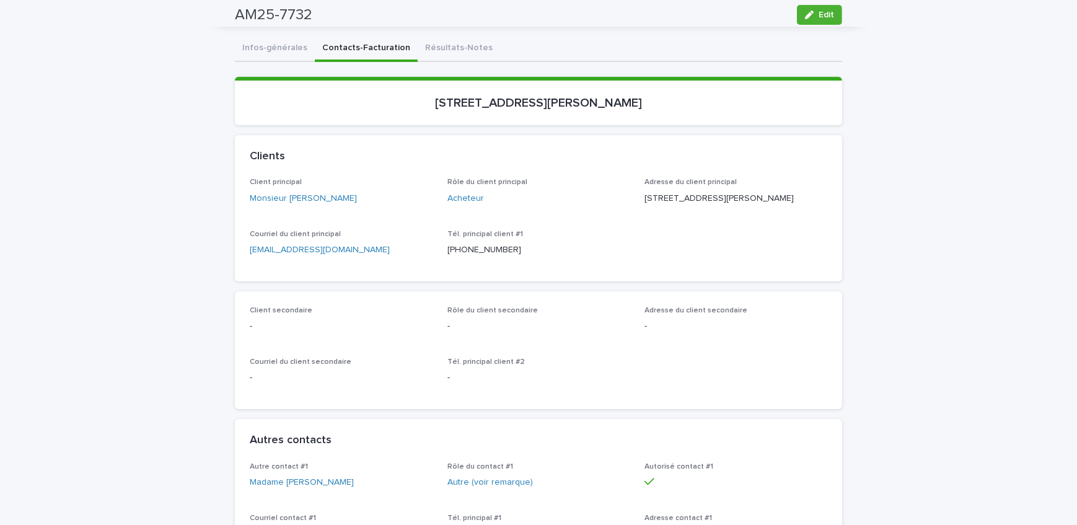
scroll to position [0, 0]
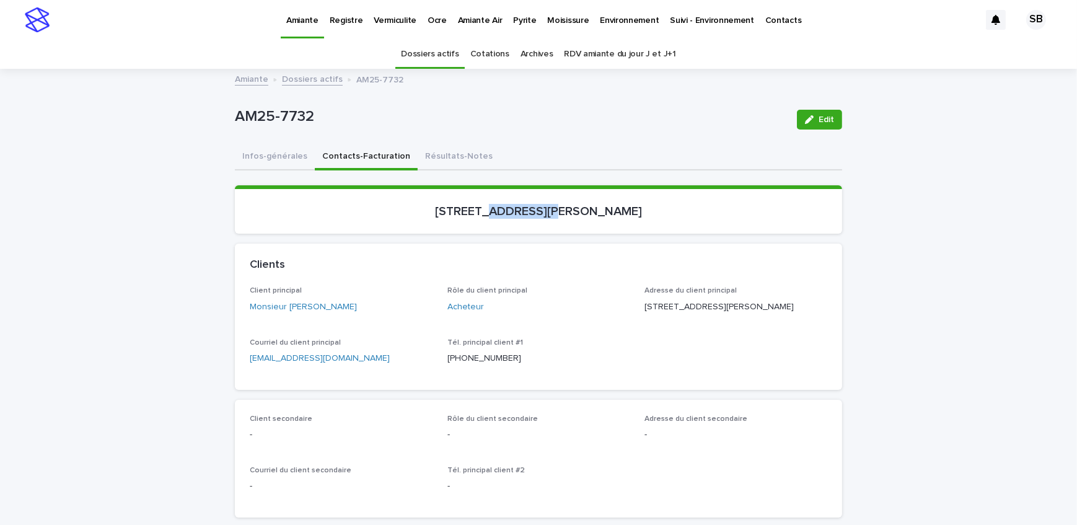
drag, startPoint x: 547, startPoint y: 213, endPoint x: 488, endPoint y: 208, distance: 59.1
click at [488, 208] on p "[STREET_ADDRESS][PERSON_NAME]" at bounding box center [538, 211] width 577 height 15
click at [406, 122] on p "AM25-7732" at bounding box center [511, 117] width 552 height 18
click at [303, 77] on link "Dossiers actifs" at bounding box center [312, 78] width 61 height 14
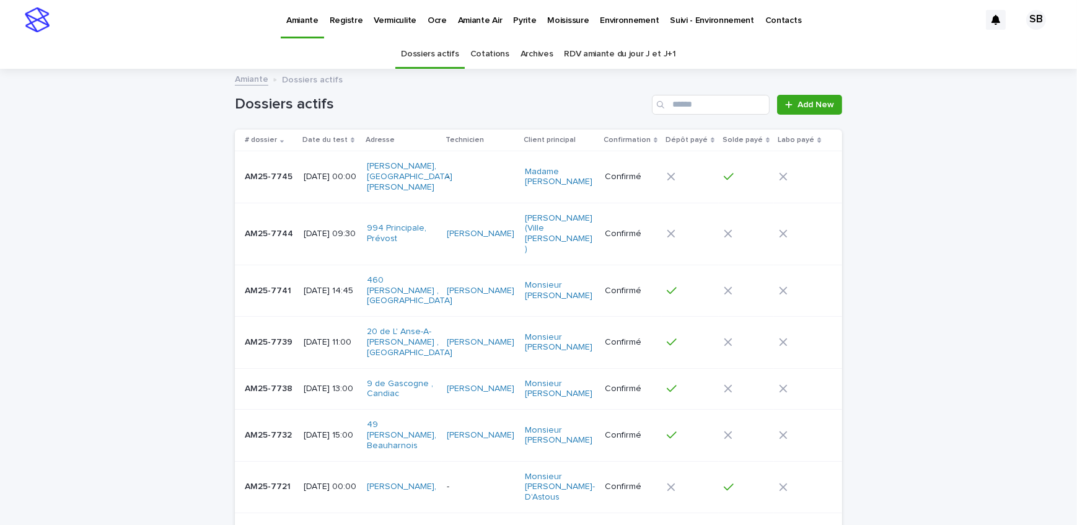
click at [379, 23] on p "Vermiculite" at bounding box center [395, 13] width 43 height 26
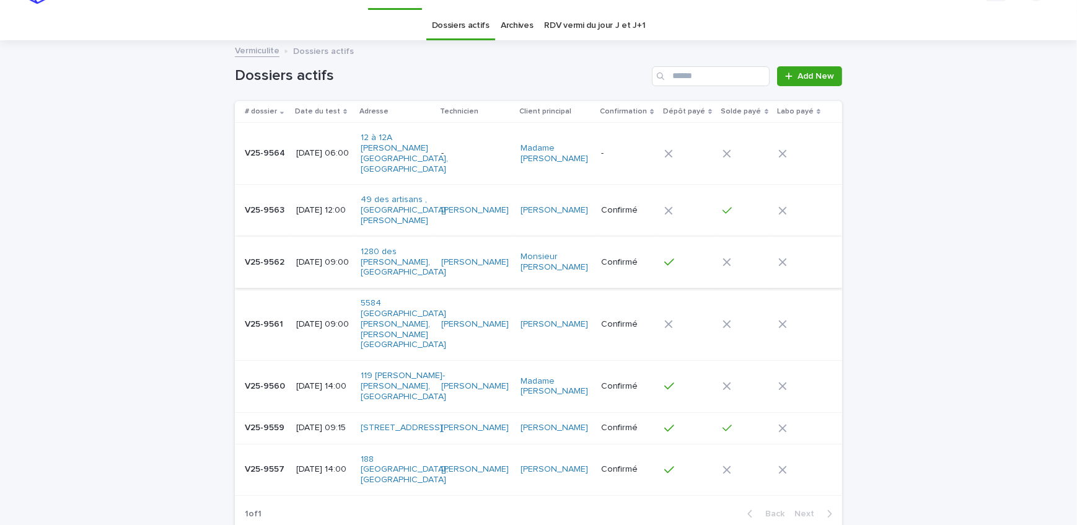
scroll to position [56, 0]
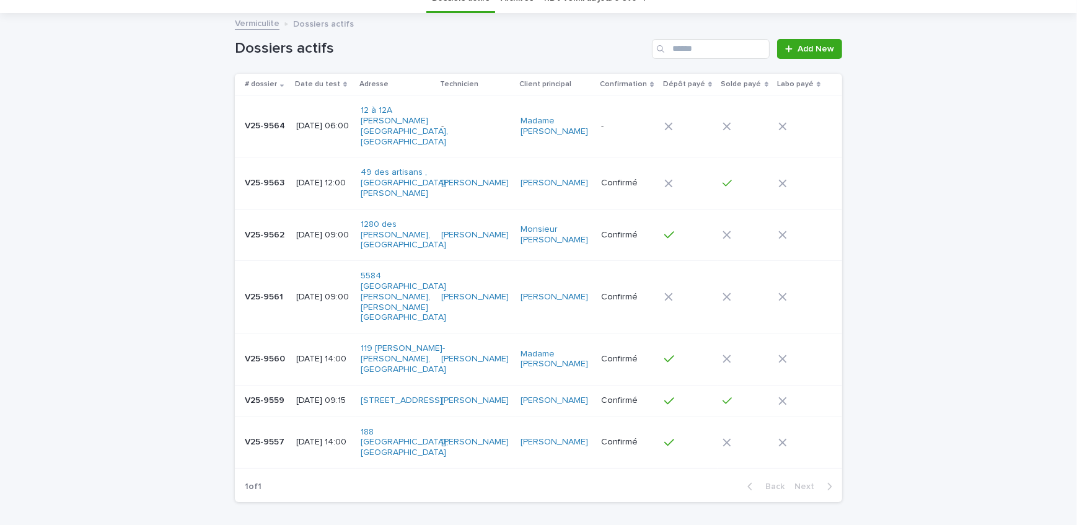
click at [273, 434] on p "V25-9557" at bounding box center [266, 440] width 42 height 13
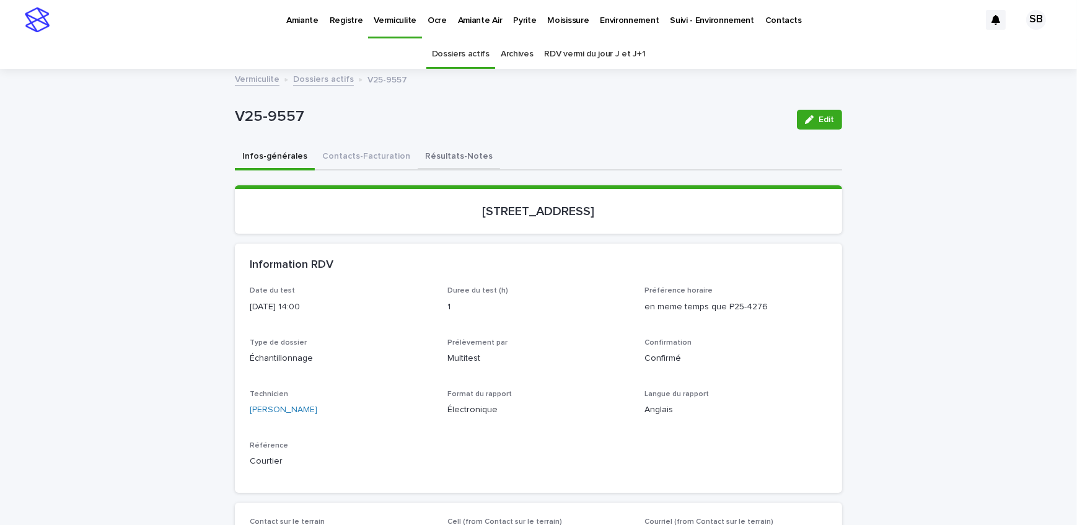
click at [441, 159] on button "Résultats-Notes" at bounding box center [459, 157] width 82 height 26
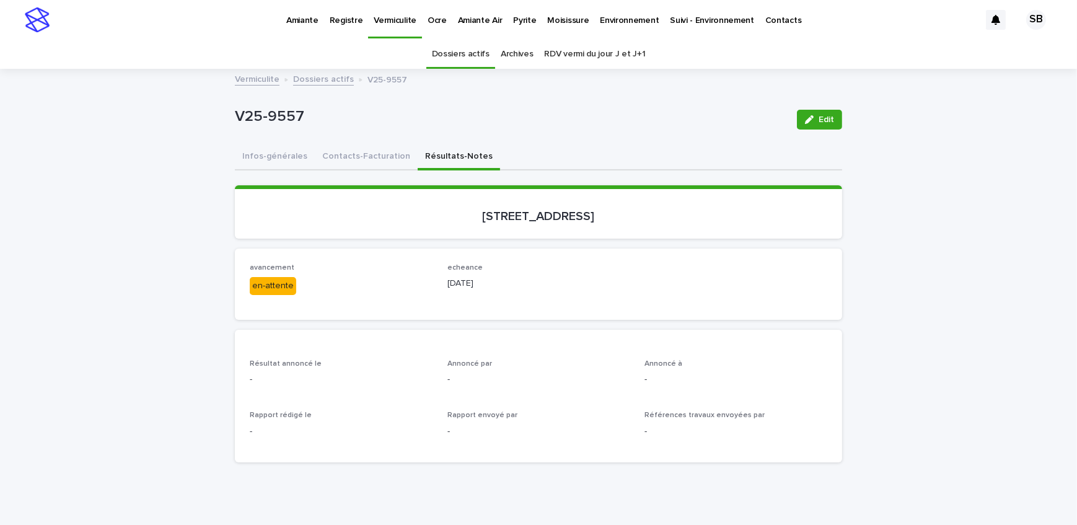
click at [328, 81] on link "Dossiers actifs" at bounding box center [323, 78] width 61 height 14
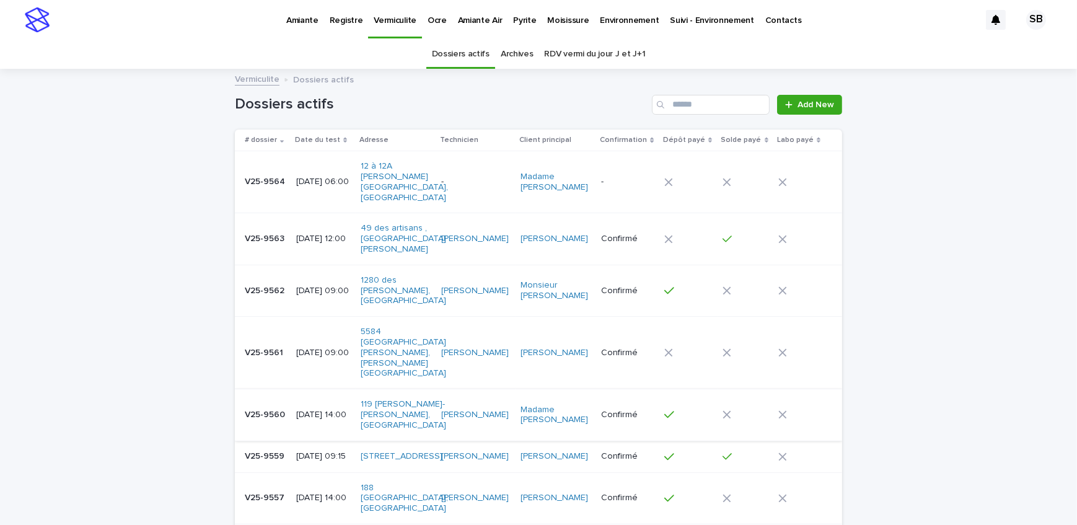
scroll to position [39, 0]
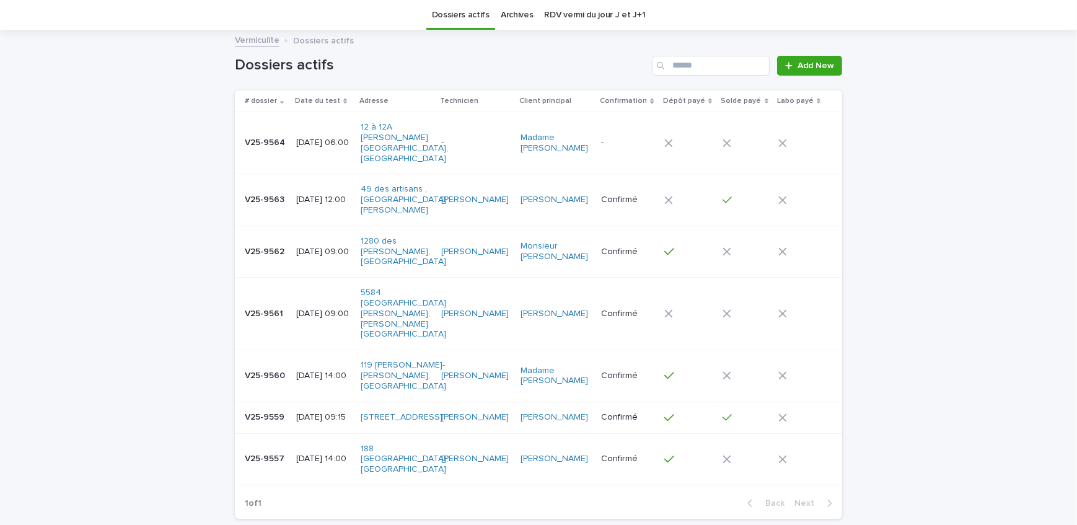
click at [278, 410] on p "V25-9559" at bounding box center [266, 416] width 42 height 13
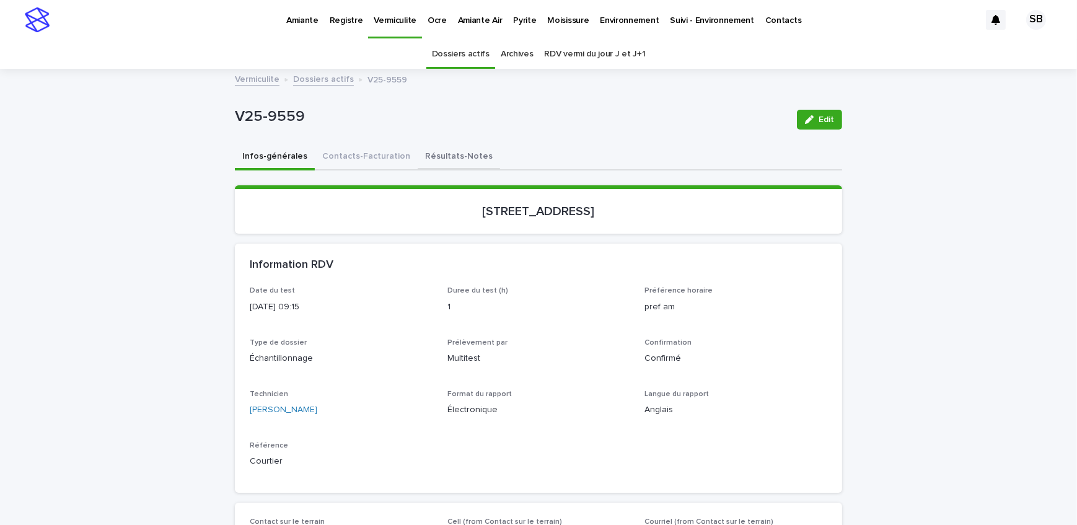
click at [458, 152] on button "Résultats-Notes" at bounding box center [459, 157] width 82 height 26
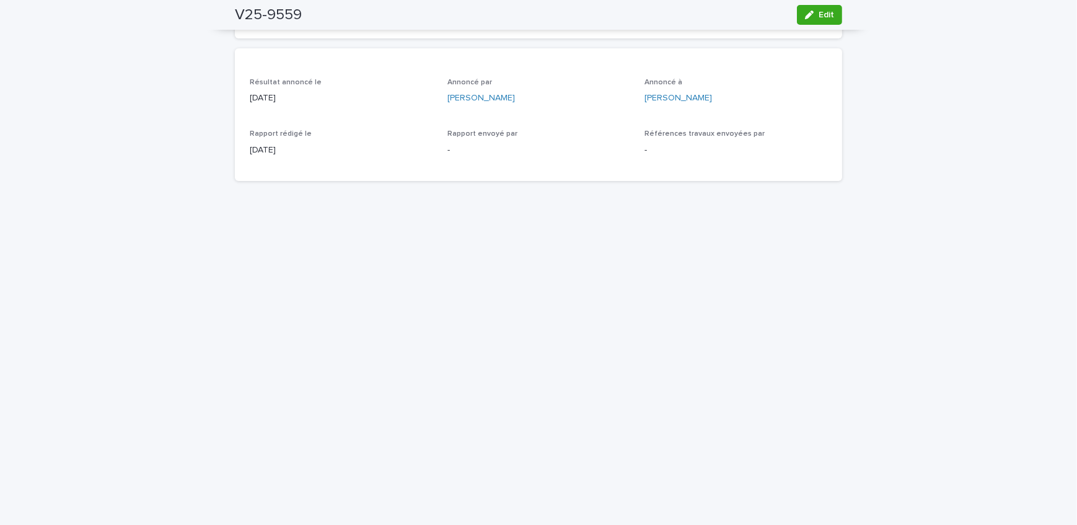
scroll to position [169, 0]
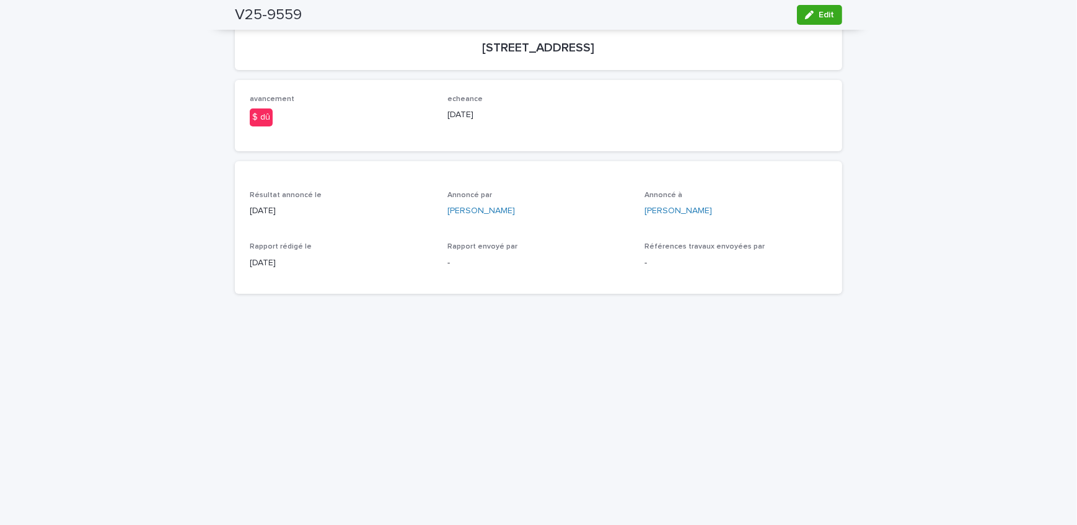
drag, startPoint x: 824, startPoint y: 17, endPoint x: 544, endPoint y: 170, distance: 318.9
click at [824, 17] on span "Edit" at bounding box center [826, 15] width 15 height 9
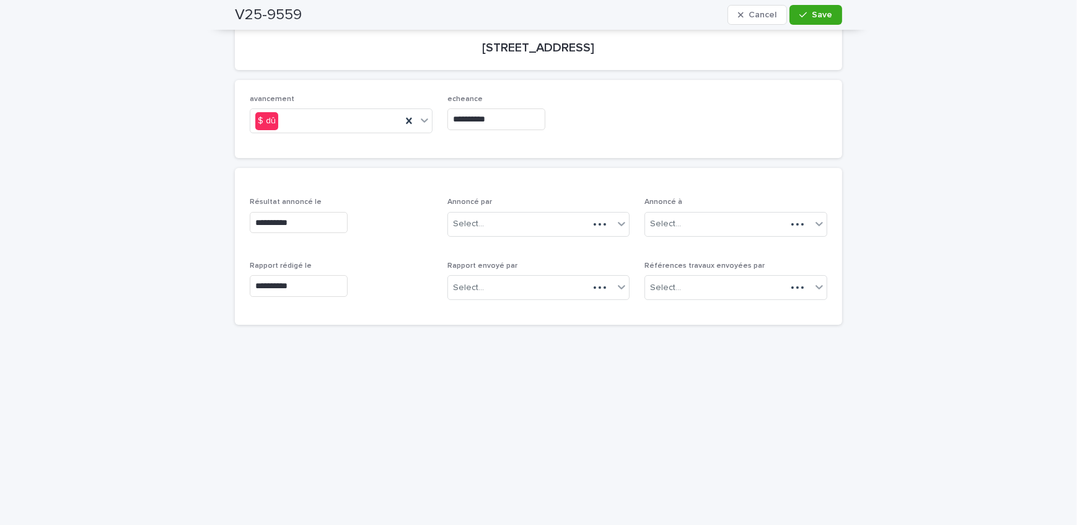
scroll to position [184, 0]
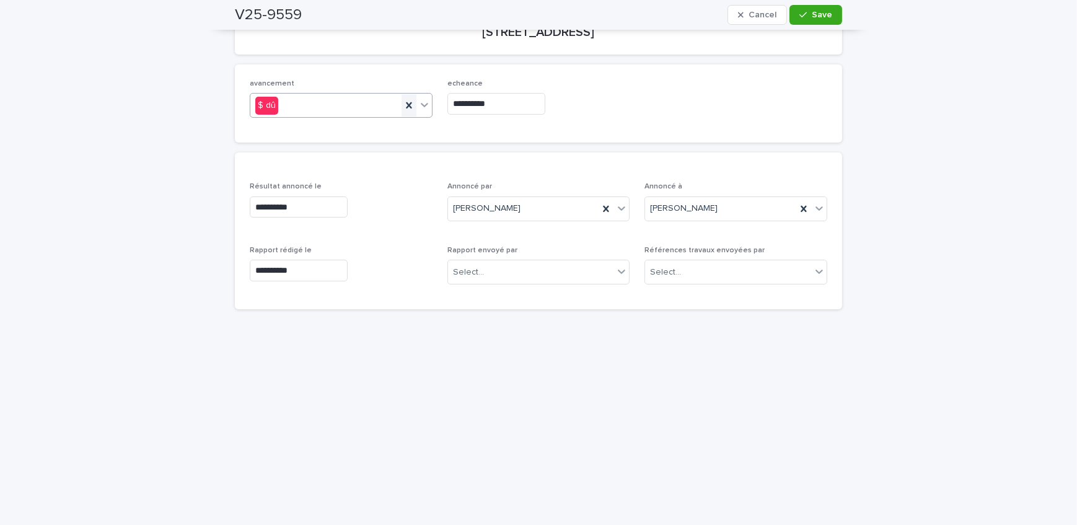
click at [403, 101] on icon at bounding box center [409, 105] width 12 height 12
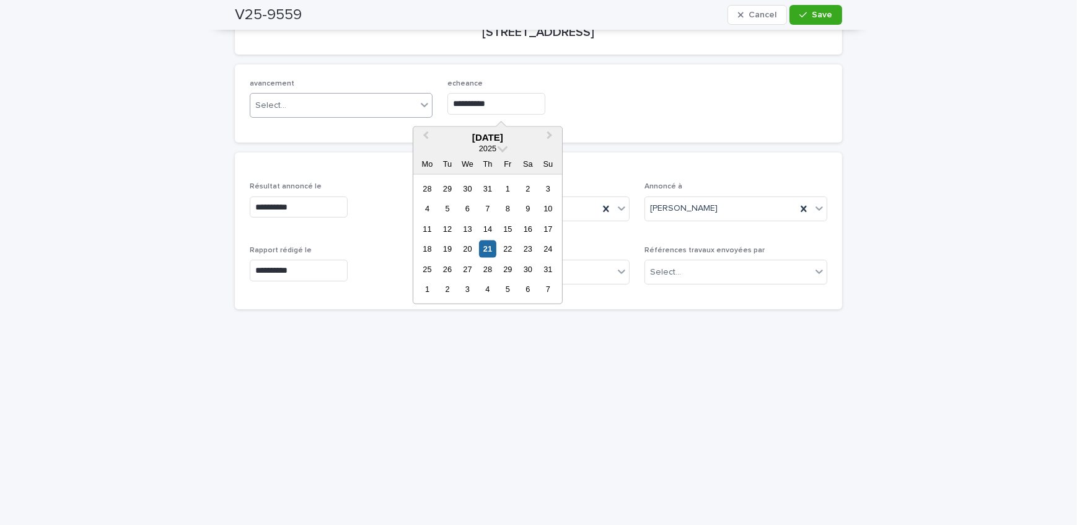
drag, startPoint x: 540, startPoint y: 105, endPoint x: 243, endPoint y: 111, distance: 296.9
click at [243, 110] on div "**********" at bounding box center [538, 103] width 607 height 78
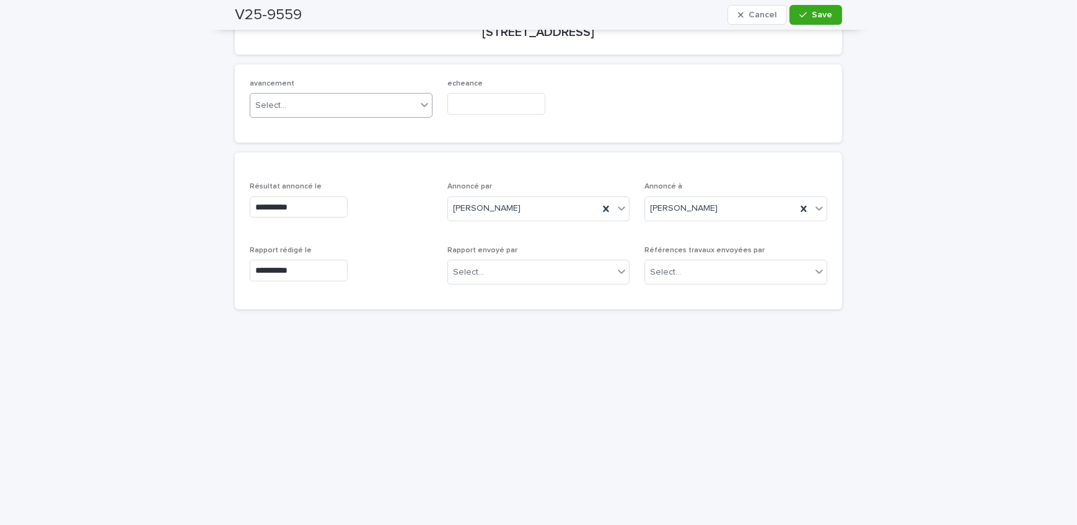
click at [651, 118] on div "avancement Select... echeance" at bounding box center [538, 103] width 577 height 48
click at [574, 273] on div "Select..." at bounding box center [531, 272] width 166 height 20
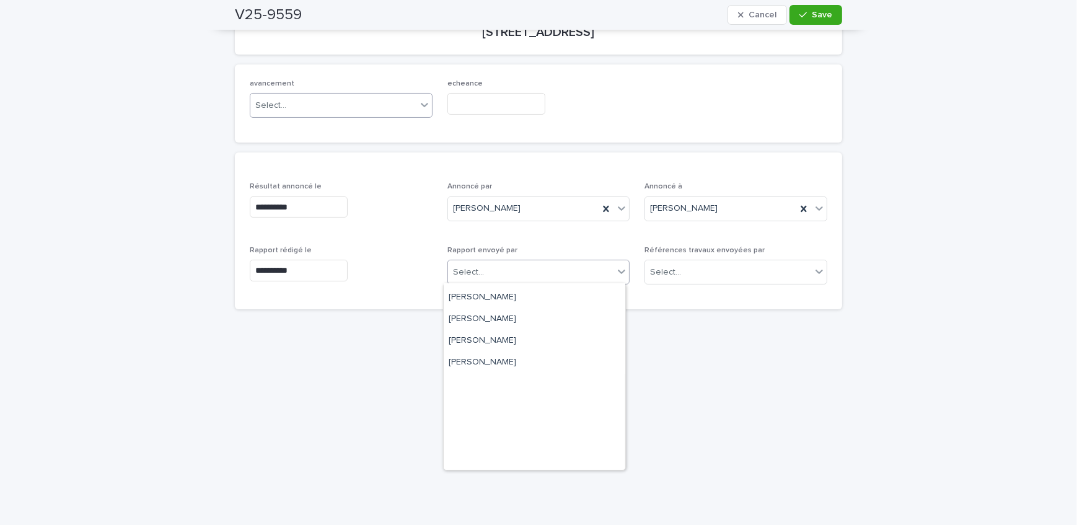
scroll to position [204, 0]
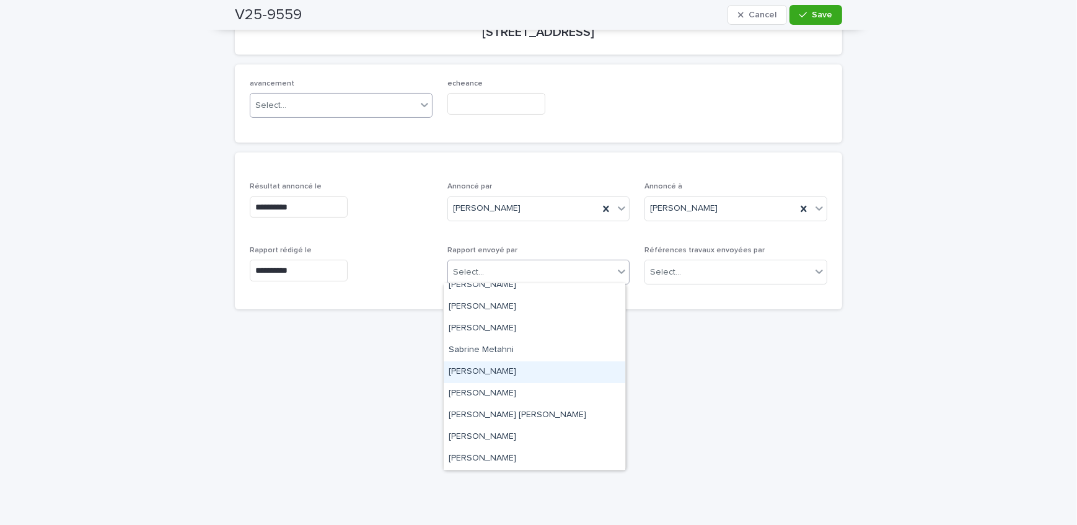
click at [523, 377] on div "[PERSON_NAME]" at bounding box center [535, 372] width 182 height 22
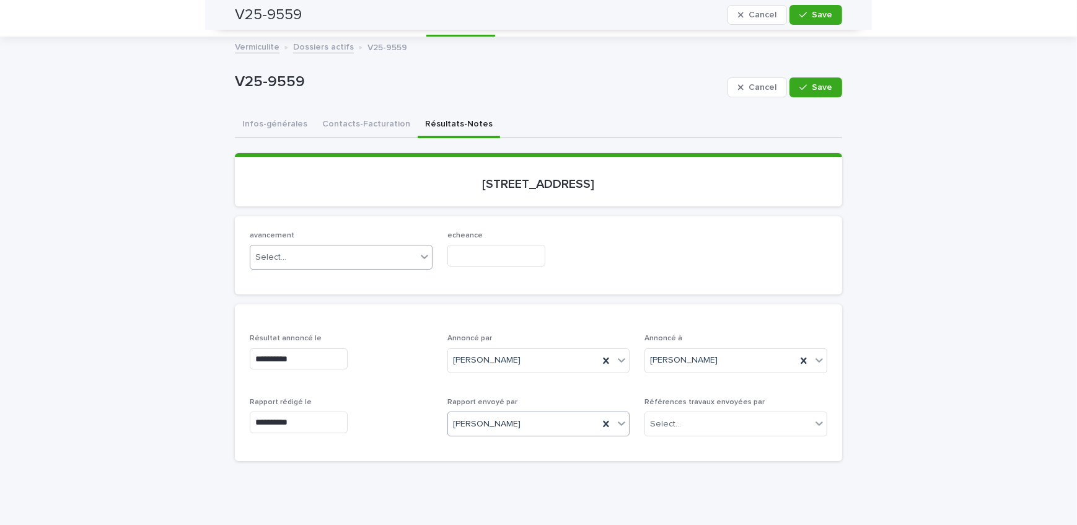
scroll to position [15, 0]
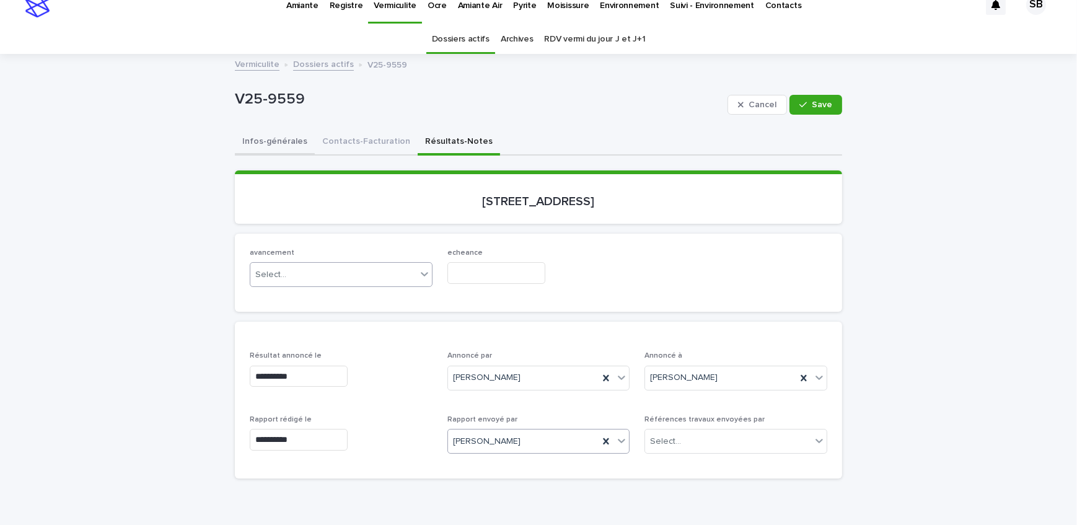
click at [263, 142] on button "Infos-générales" at bounding box center [275, 143] width 80 height 26
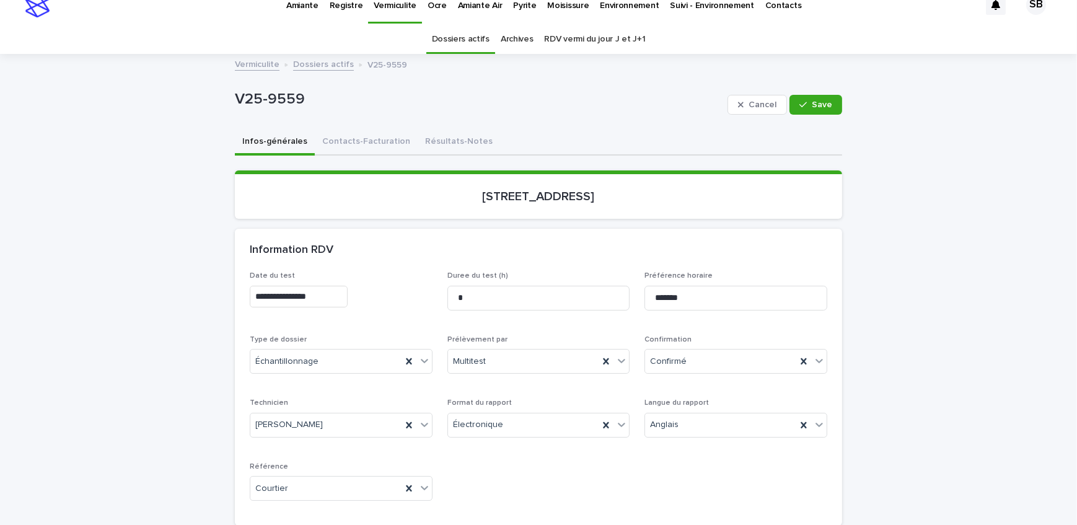
scroll to position [71, 0]
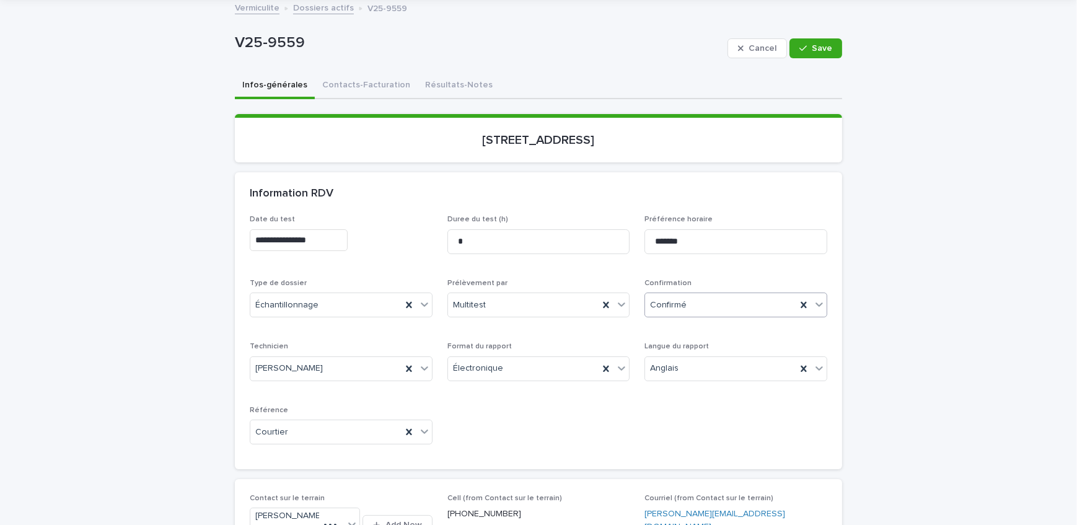
click at [708, 297] on div "Confirmé" at bounding box center [720, 305] width 151 height 20
click at [709, 471] on div "Archivé" at bounding box center [732, 479] width 182 height 22
click at [817, 50] on span "Save" at bounding box center [822, 48] width 20 height 9
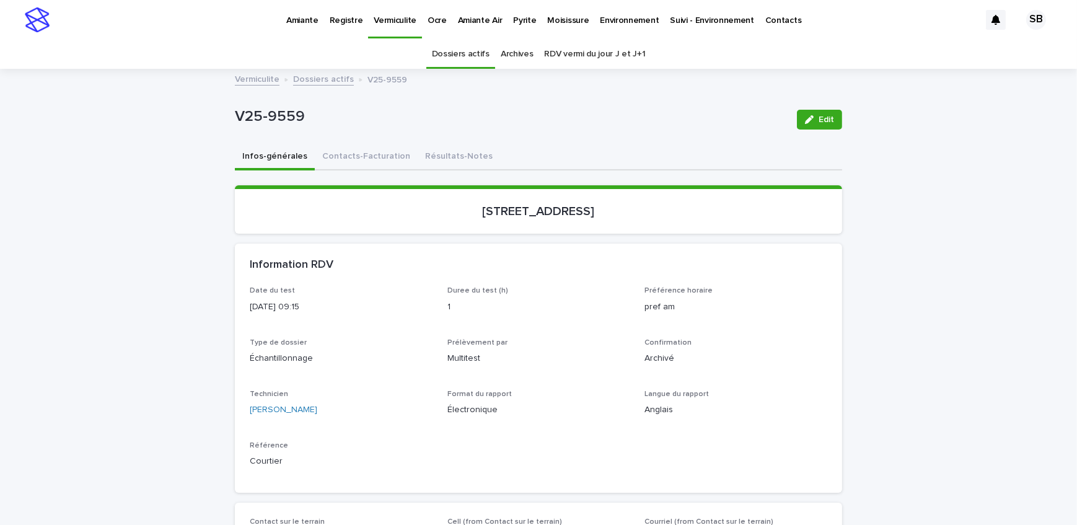
scroll to position [0, 0]
click at [332, 75] on link "Dossiers actifs" at bounding box center [323, 78] width 61 height 14
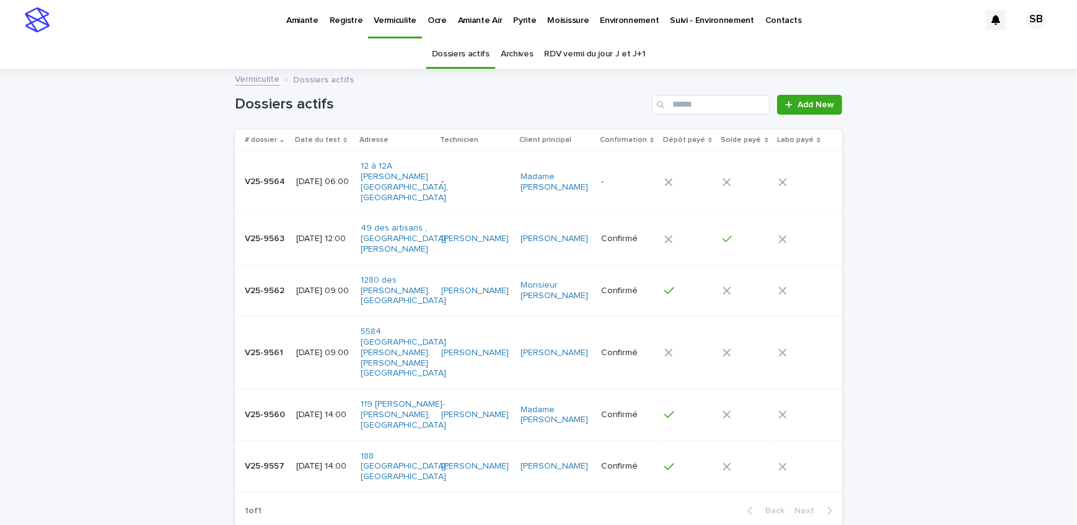
click at [515, 24] on p "Pyrite" at bounding box center [524, 13] width 23 height 26
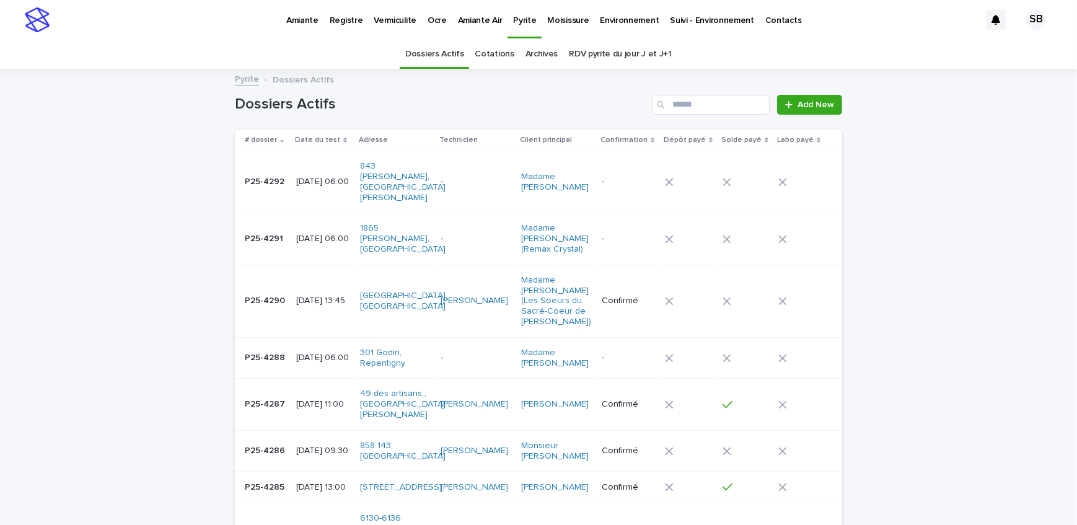
click at [288, 19] on p "Amiante" at bounding box center [302, 13] width 32 height 26
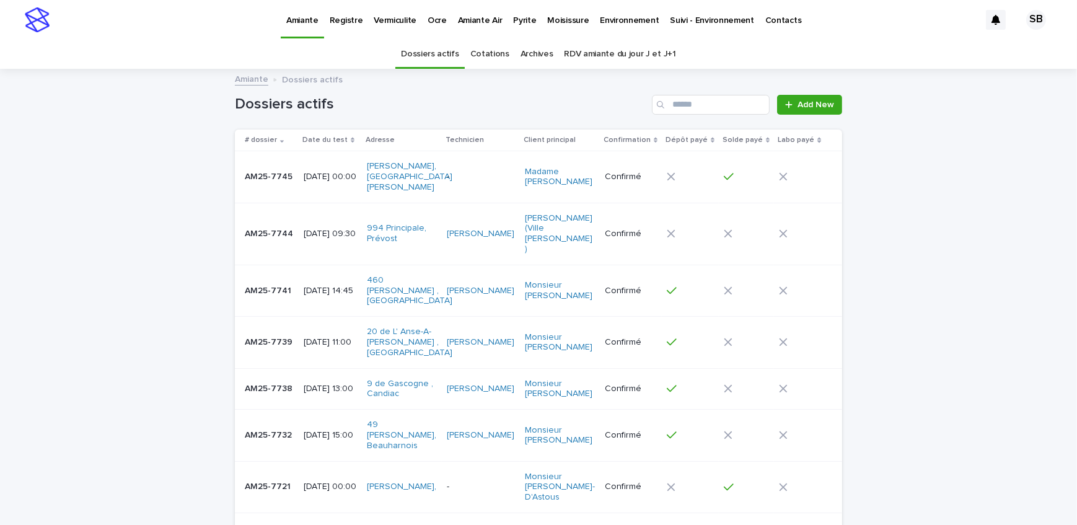
click at [620, 55] on link "RDV amiante du jour J et J+1" at bounding box center [620, 54] width 112 height 29
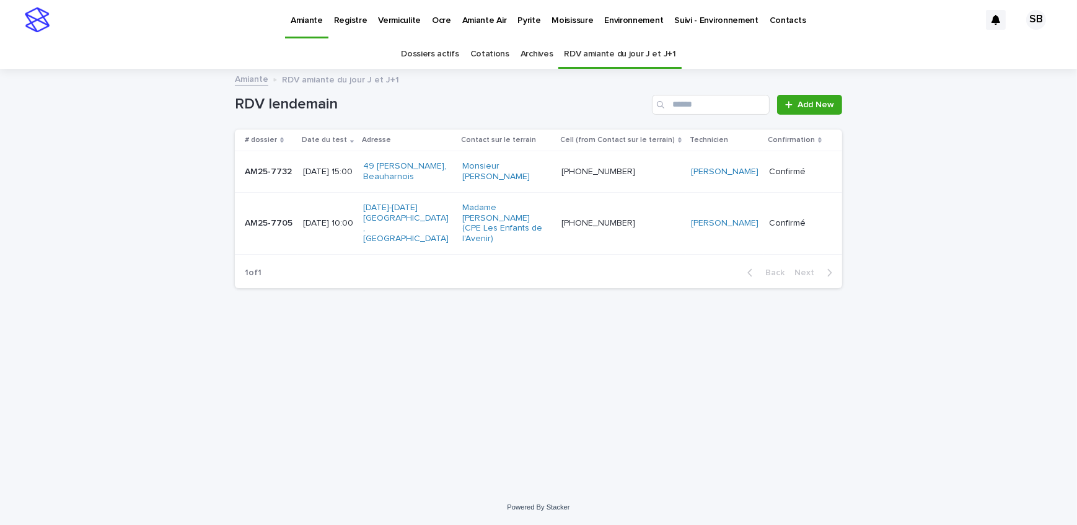
click at [344, 177] on div "[DATE] 15:00" at bounding box center [328, 172] width 51 height 20
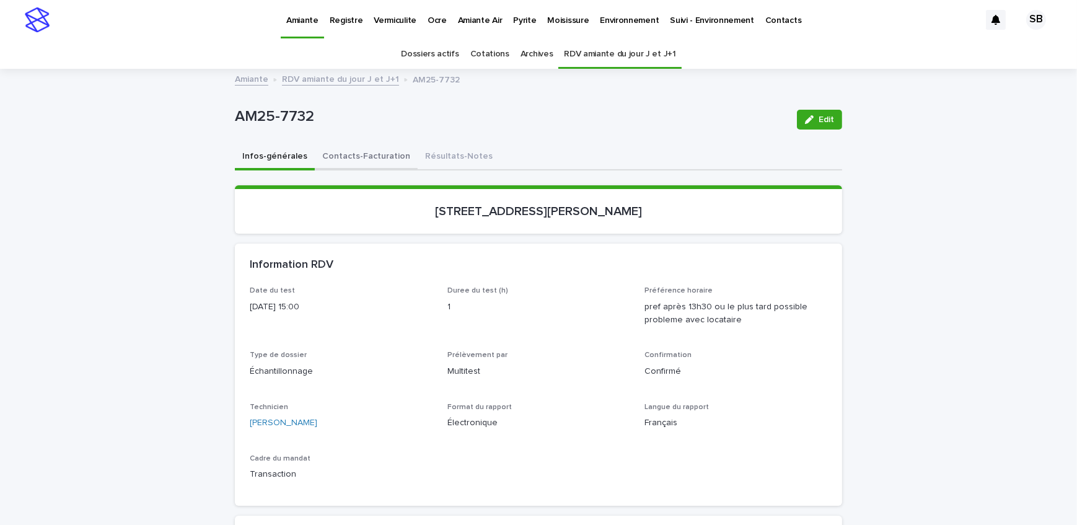
click at [355, 160] on button "Contacts-Facturation" at bounding box center [366, 157] width 103 height 26
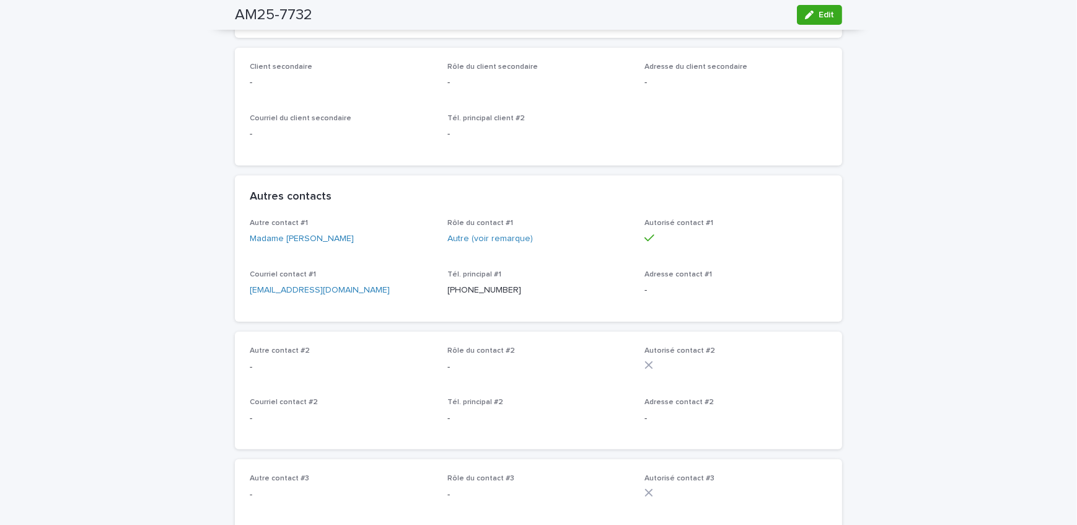
scroll to position [225, 0]
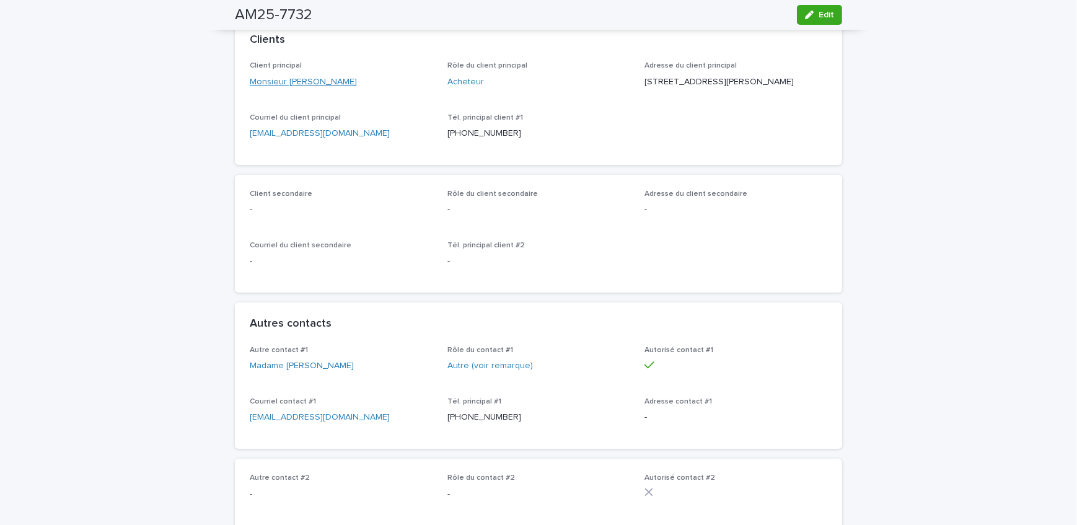
click at [304, 78] on link "Monsieur [PERSON_NAME]" at bounding box center [303, 82] width 107 height 13
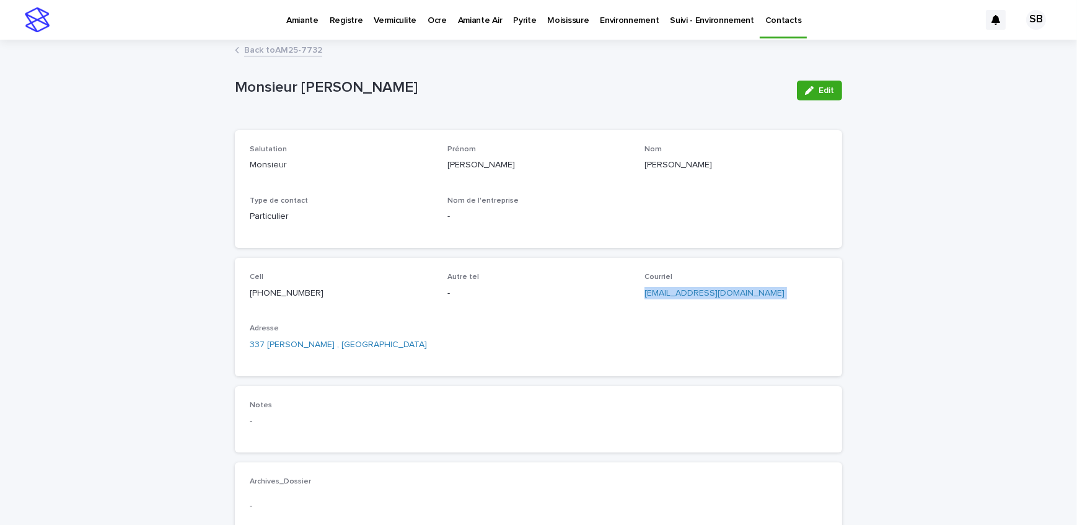
drag, startPoint x: 747, startPoint y: 297, endPoint x: 642, endPoint y: 296, distance: 105.3
click at [644, 296] on p "[EMAIL_ADDRESS][DOMAIN_NAME]" at bounding box center [735, 293] width 183 height 13
click at [643, 315] on div "Cell [PHONE_NUMBER] Autre tel - Courriel [EMAIL_ADDRESS][DOMAIN_NAME] Adresse […" at bounding box center [538, 317] width 577 height 88
click at [275, 45] on link "Back to AM25-7732" at bounding box center [283, 49] width 78 height 14
